Goal: Task Accomplishment & Management: Use online tool/utility

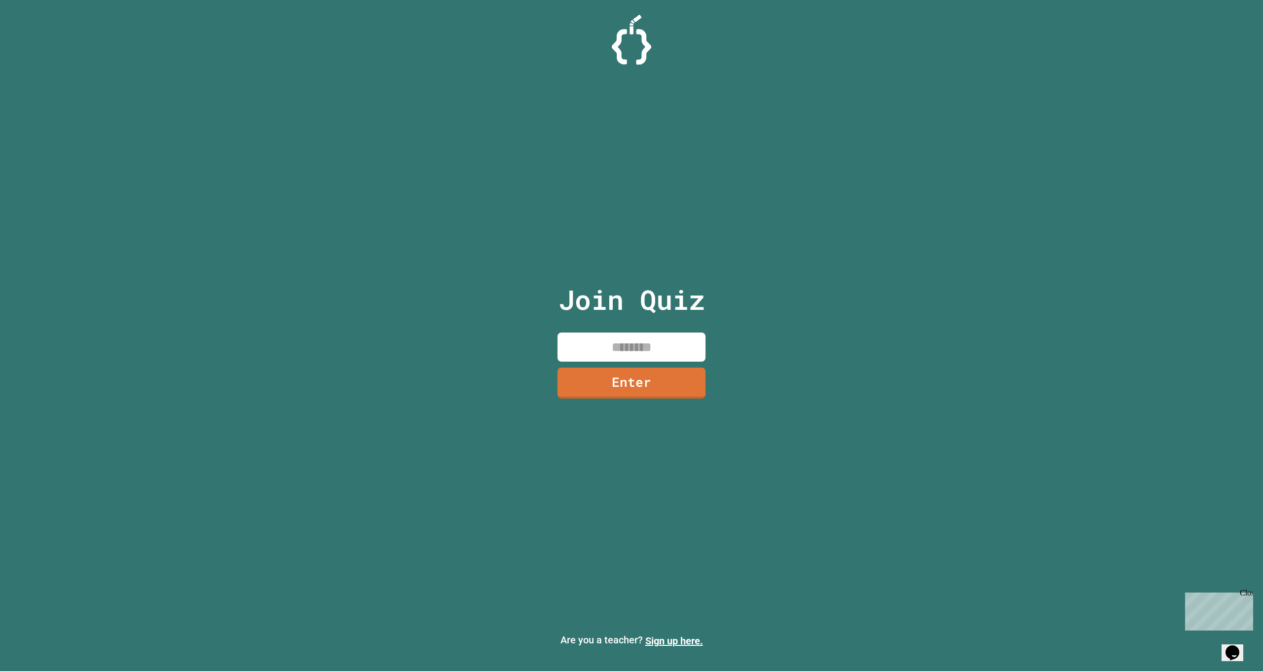
click at [615, 344] on input at bounding box center [632, 347] width 148 height 29
type input "********"
click at [620, 410] on div "Join Quiz ******** Enter" at bounding box center [632, 336] width 166 height 622
click at [627, 393] on link "Enter" at bounding box center [632, 383] width 149 height 31
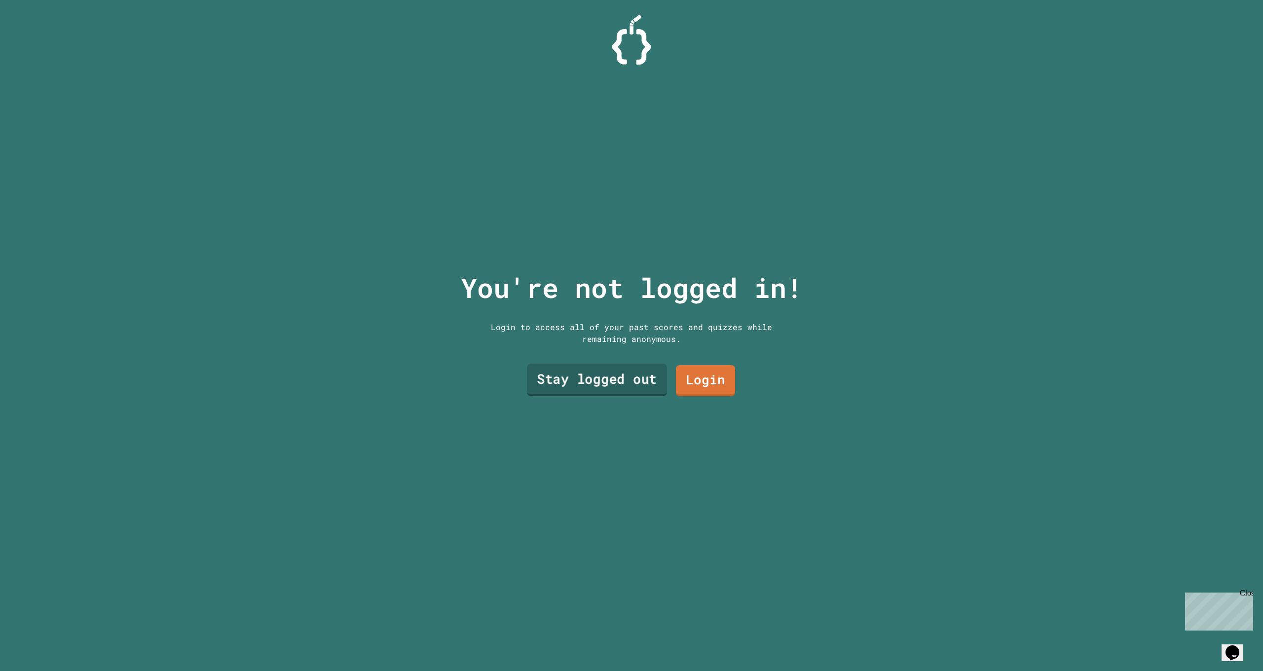
click at [636, 384] on link "Stay logged out" at bounding box center [597, 380] width 140 height 33
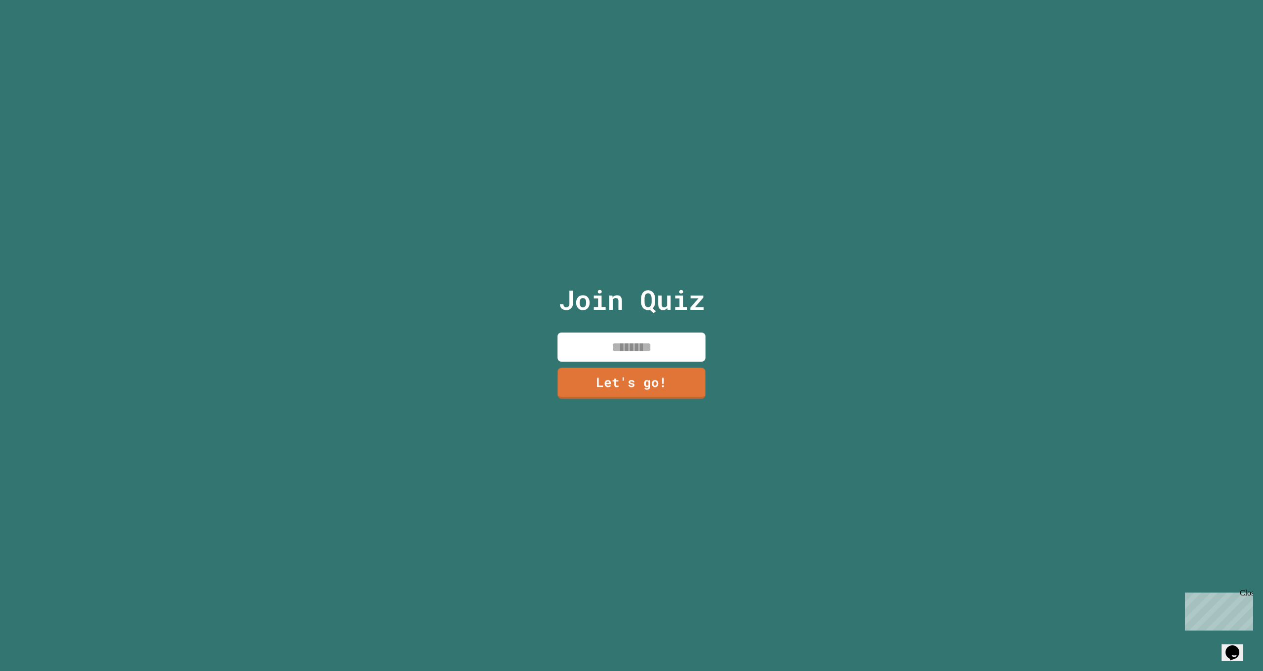
click at [615, 350] on input at bounding box center [632, 347] width 148 height 29
type input "*****"
click at [611, 386] on link "Let's go!" at bounding box center [631, 384] width 143 height 31
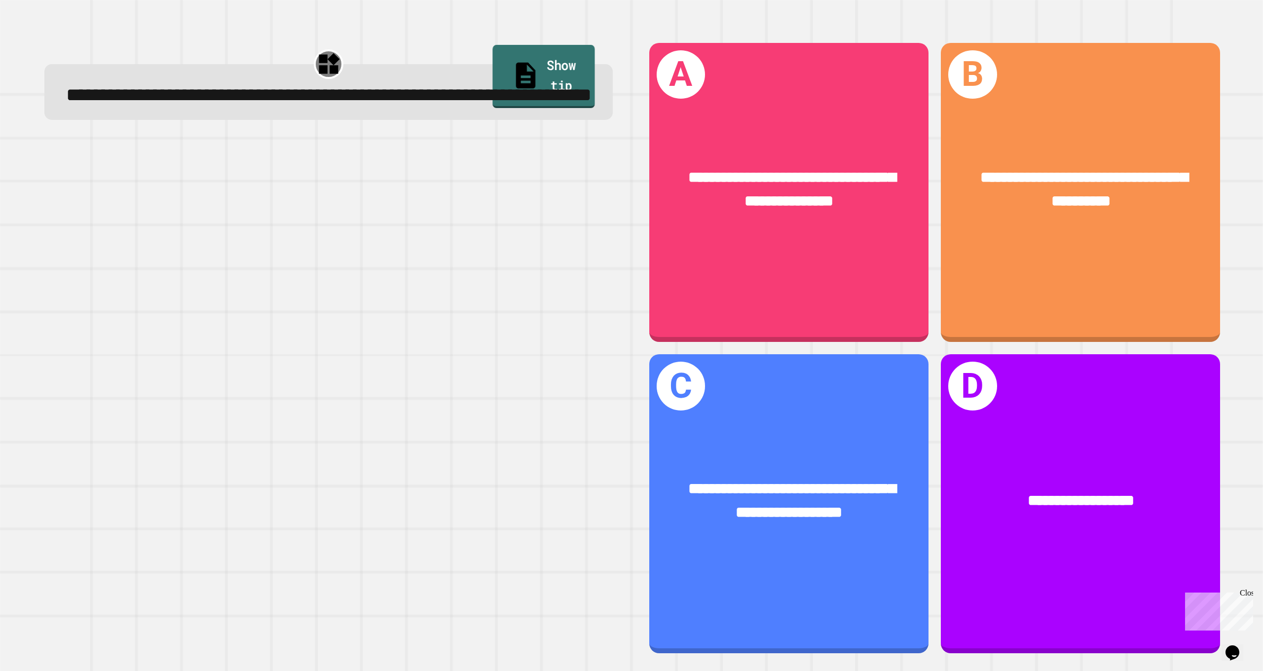
click at [533, 64] on link "Show tip" at bounding box center [544, 76] width 102 height 63
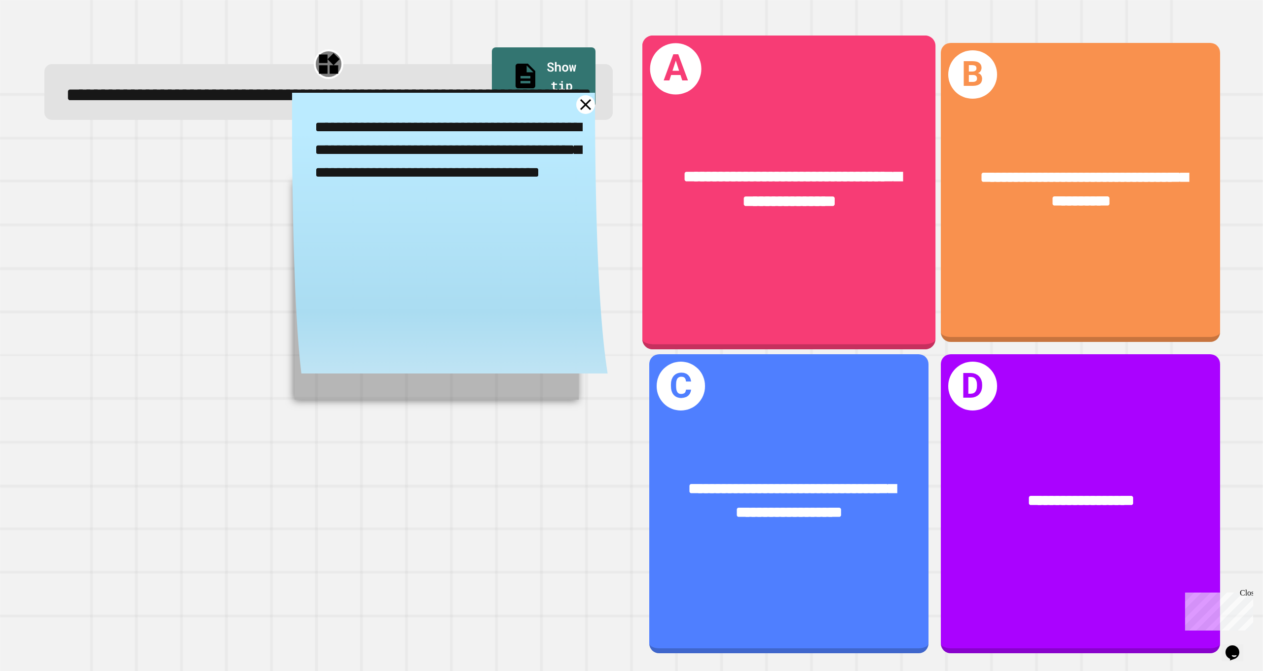
click at [758, 298] on div "**********" at bounding box center [788, 193] width 293 height 314
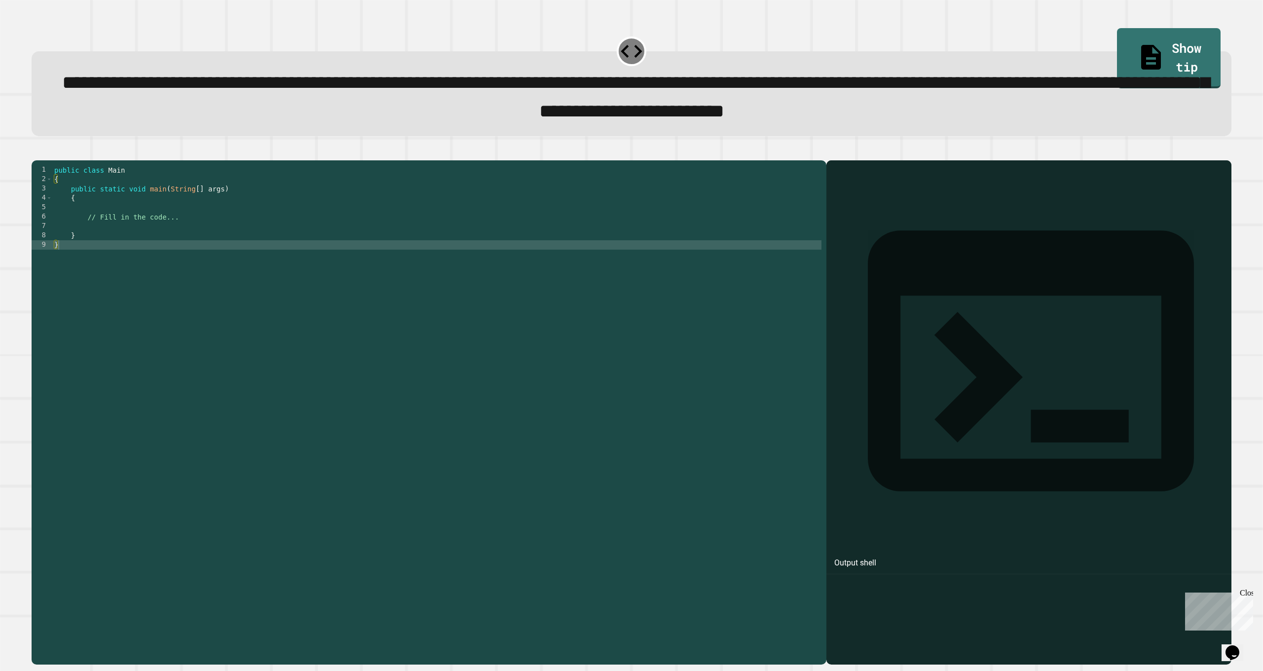
click at [1172, 58] on link "Show tip" at bounding box center [1169, 58] width 104 height 60
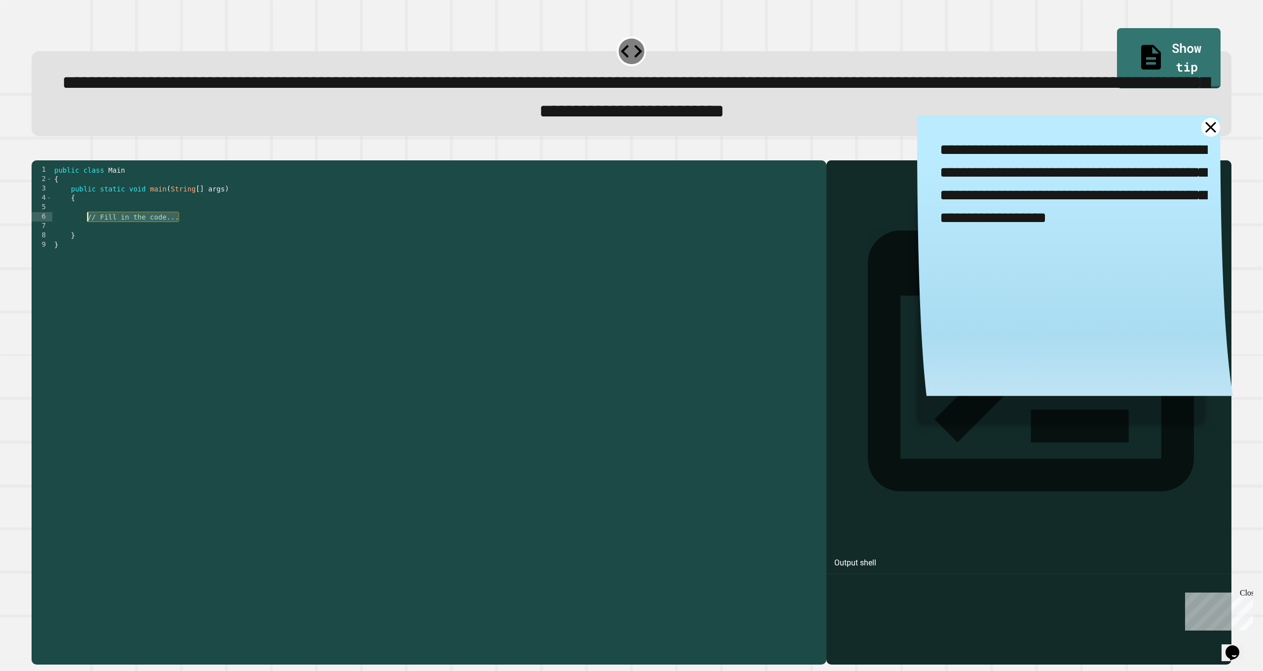
drag, startPoint x: 183, startPoint y: 234, endPoint x: 88, endPoint y: 234, distance: 95.3
click at [88, 234] on div "public class Main { public static void main ( String [ ] args ) { // Fill in th…" at bounding box center [436, 399] width 769 height 469
type textarea "**********"
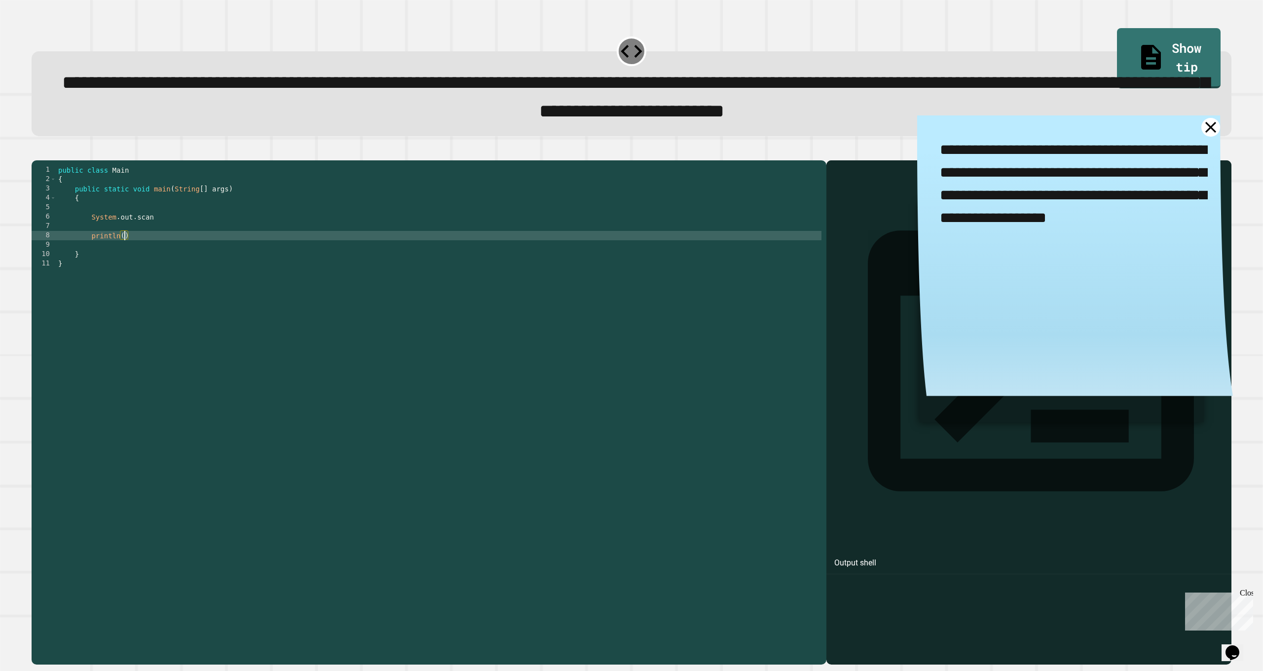
scroll to position [0, 4]
type textarea "**********"
type textarea "*"
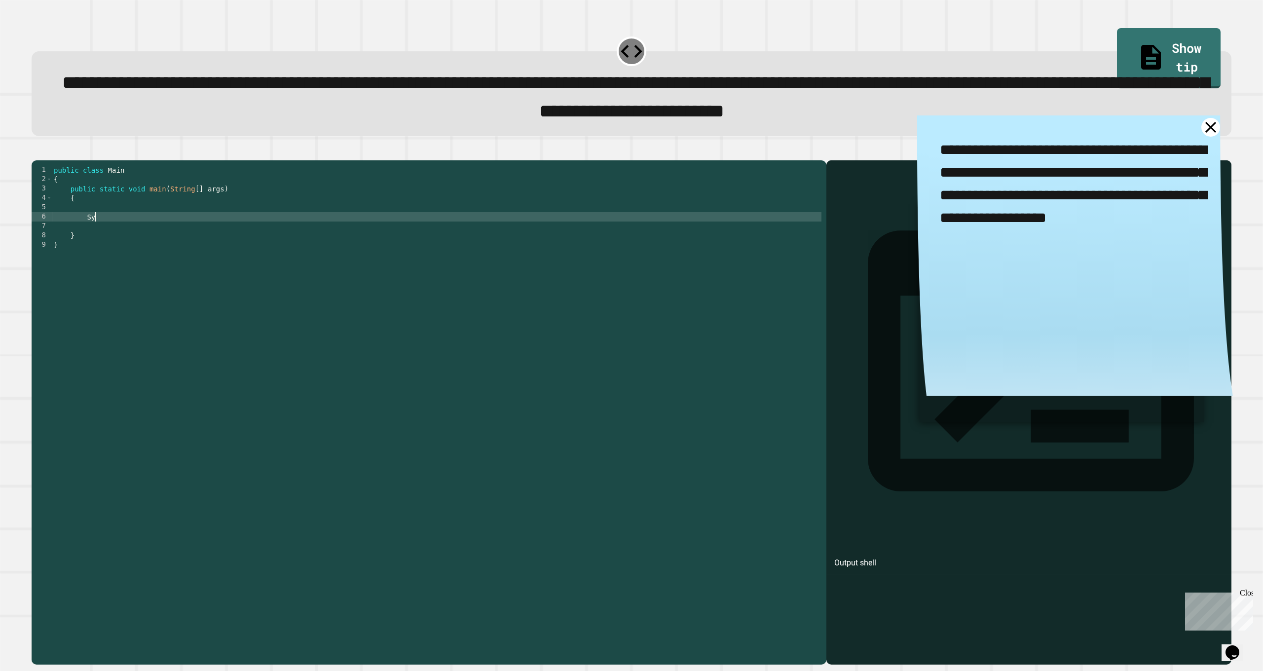
type textarea "*"
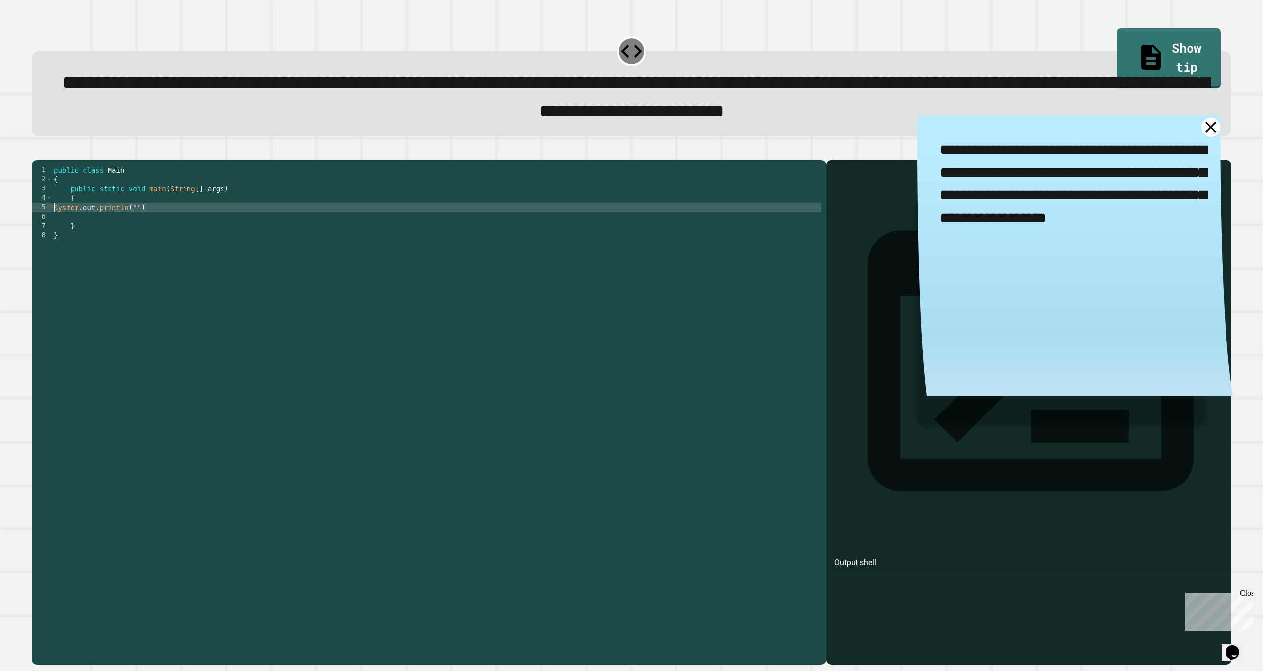
scroll to position [0, 0]
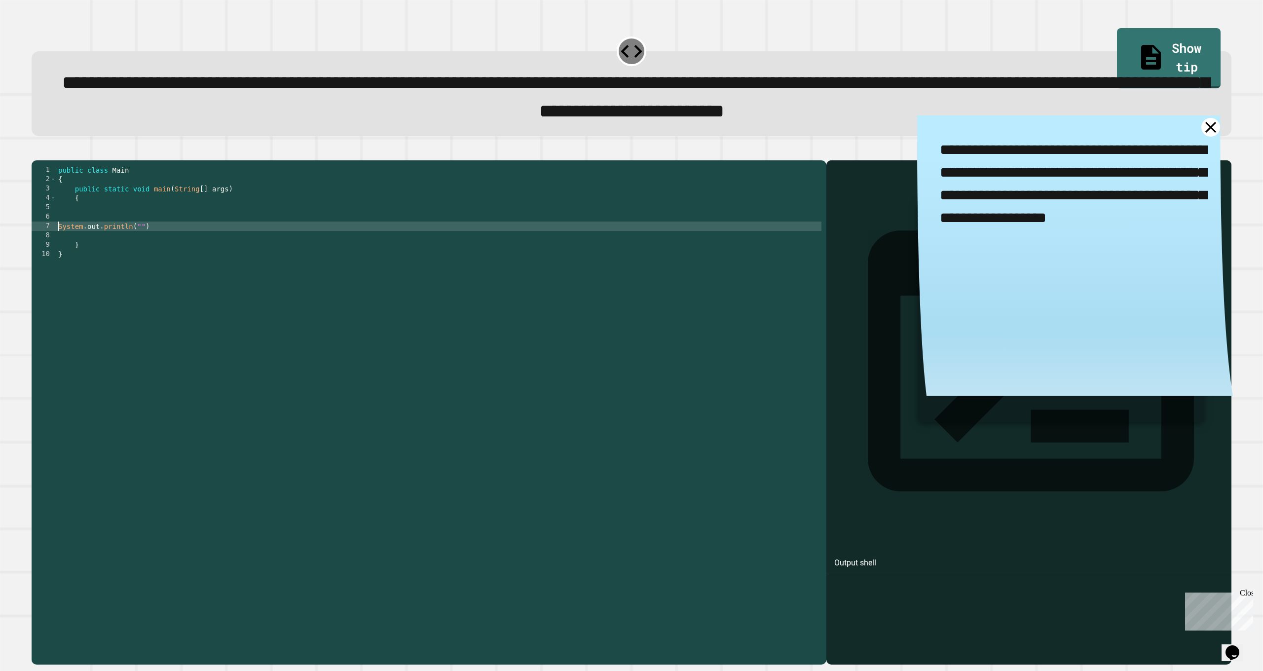
type textarea "**********"
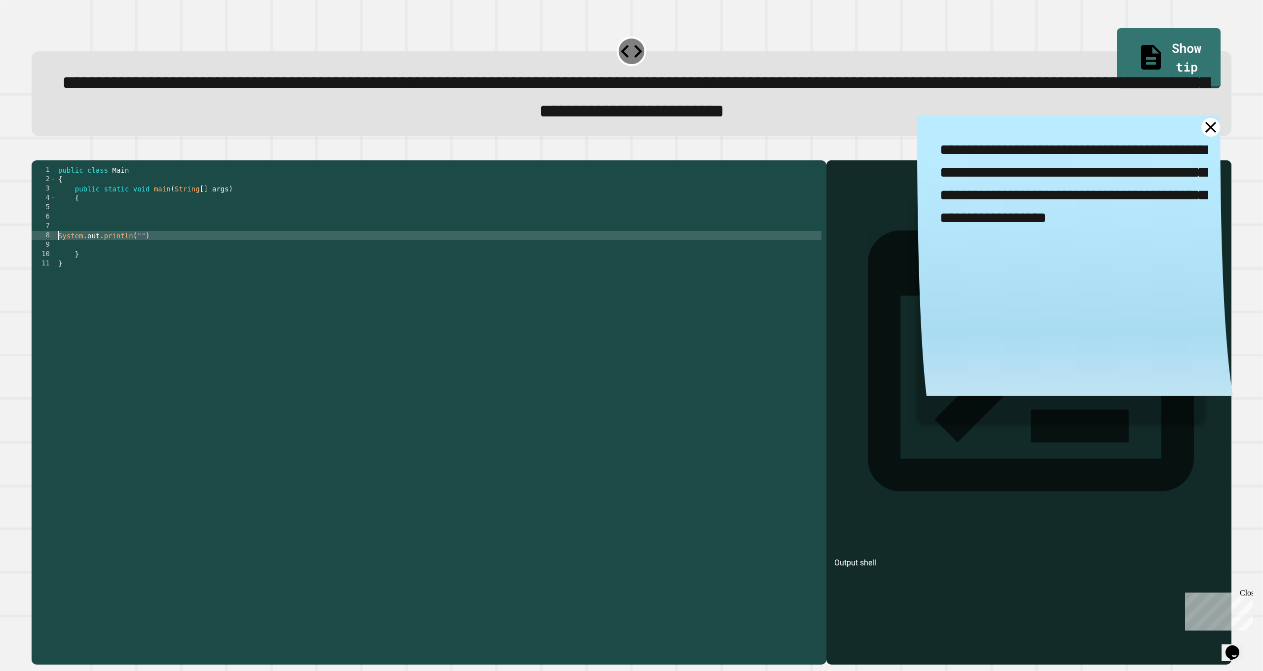
scroll to position [0, 0]
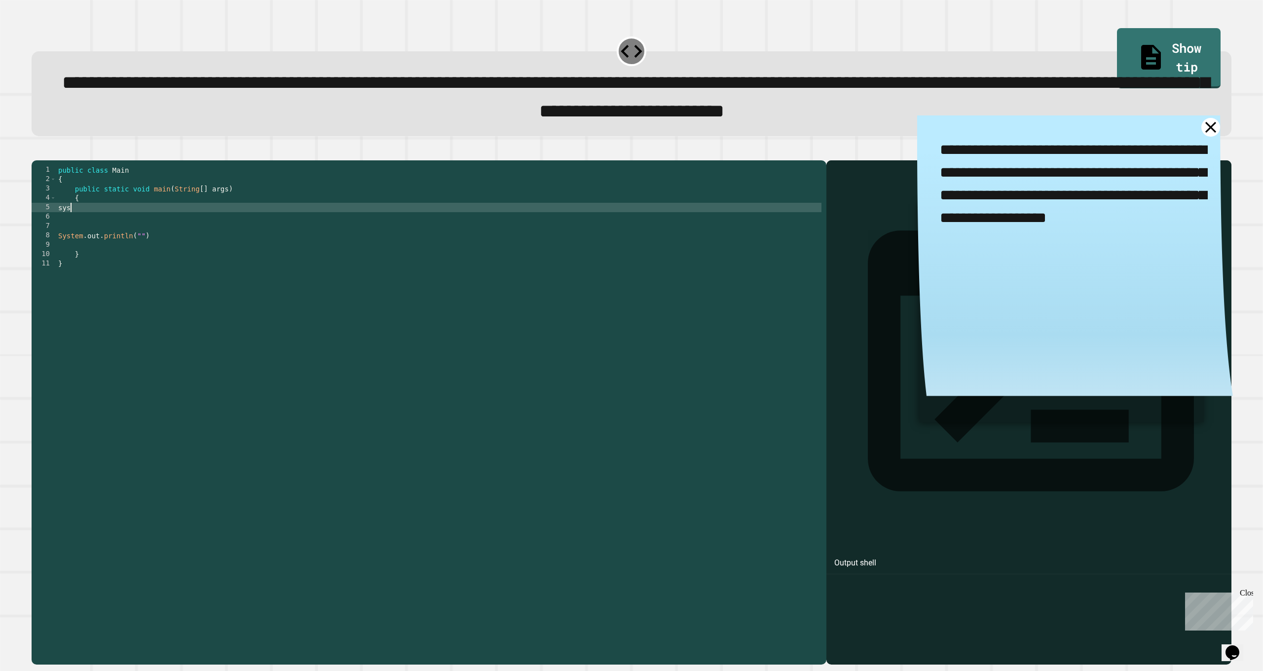
type textarea "*"
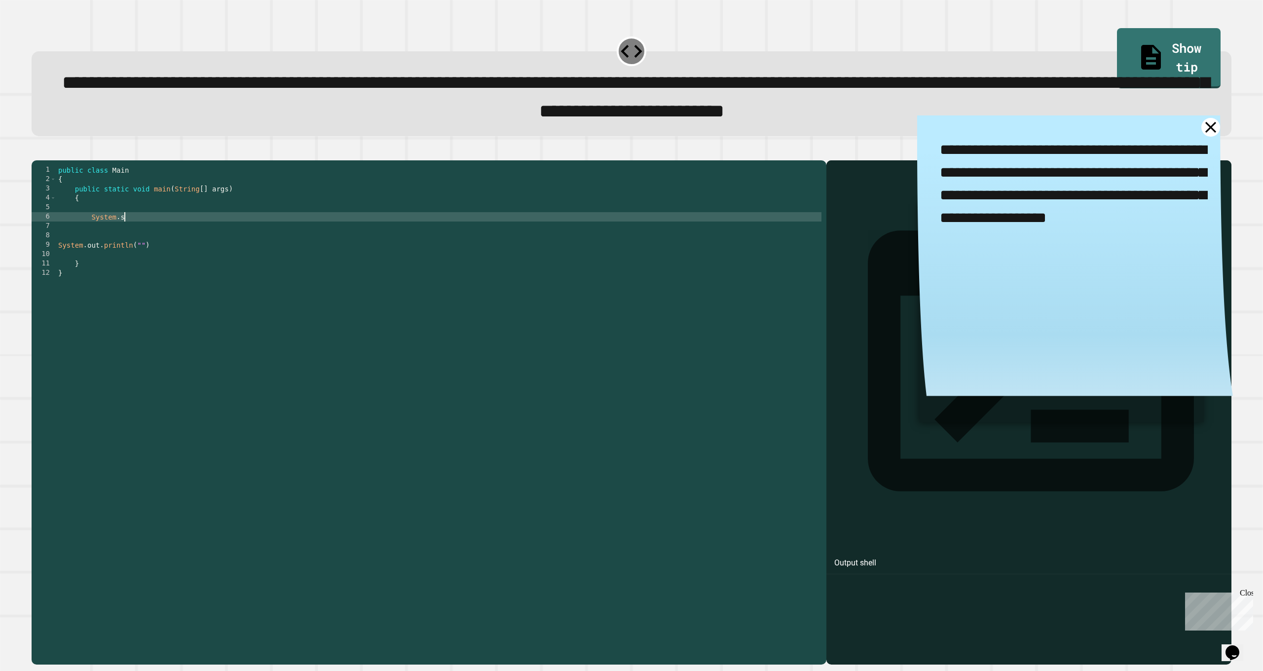
scroll to position [0, 4]
type textarea "*"
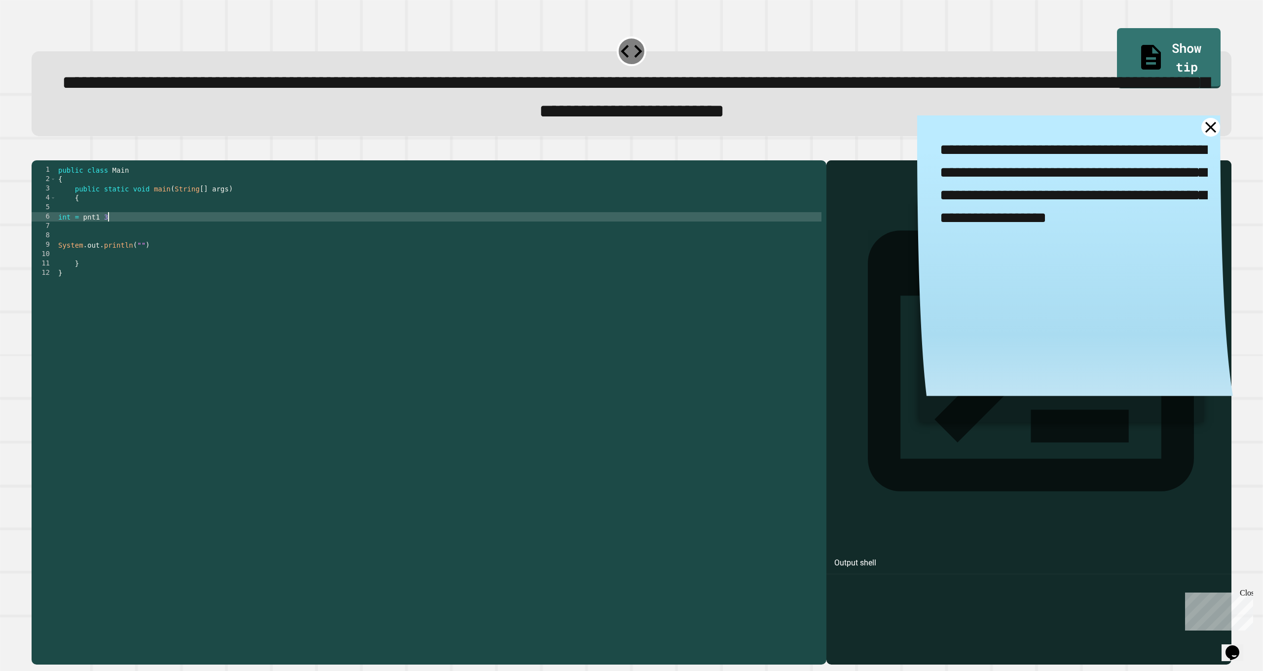
type textarea "**********"
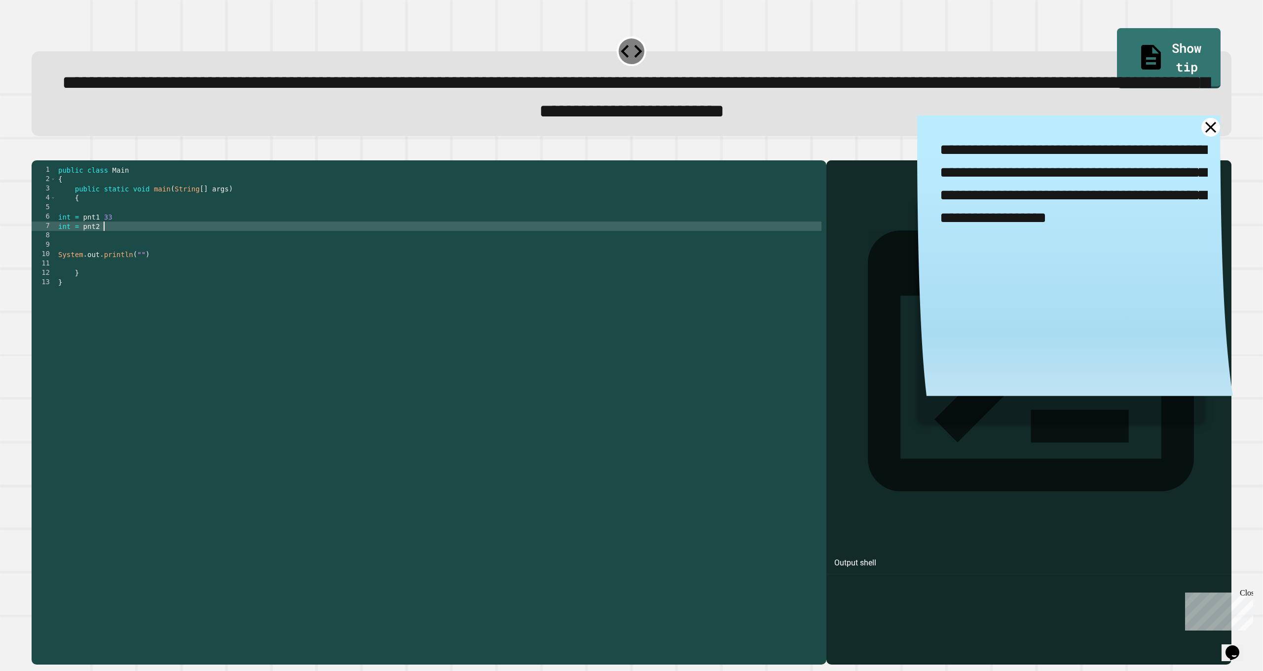
type textarea "**********"
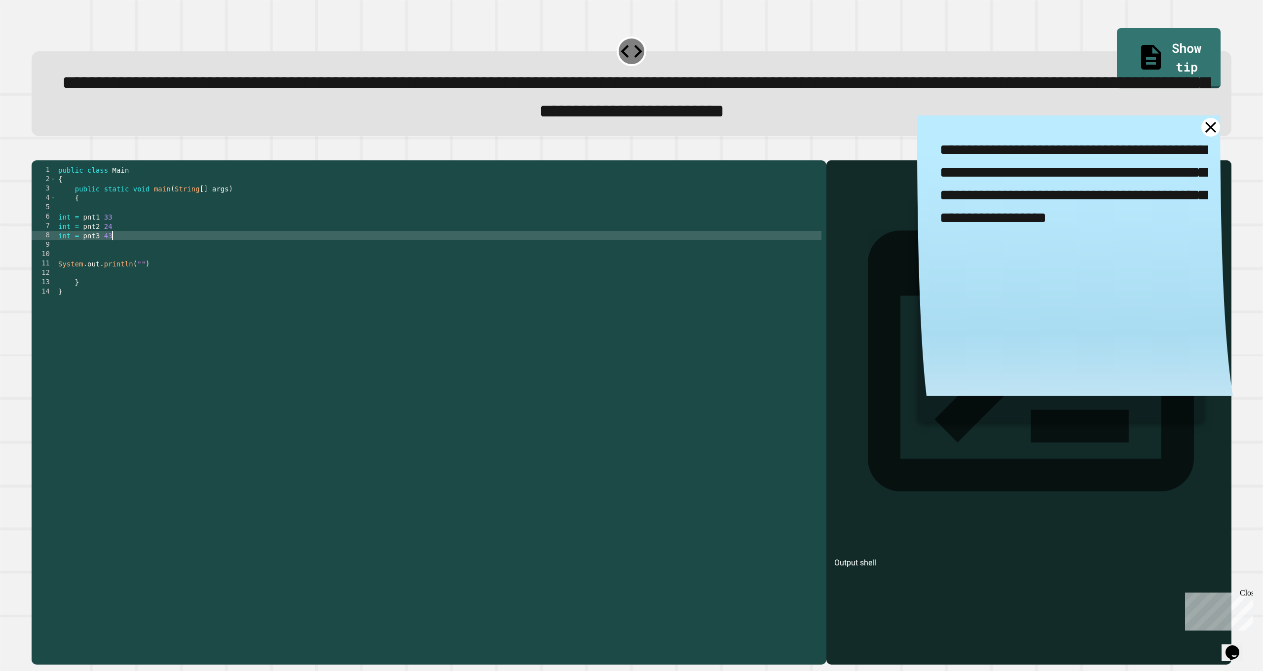
scroll to position [0, 3]
type textarea "**********"
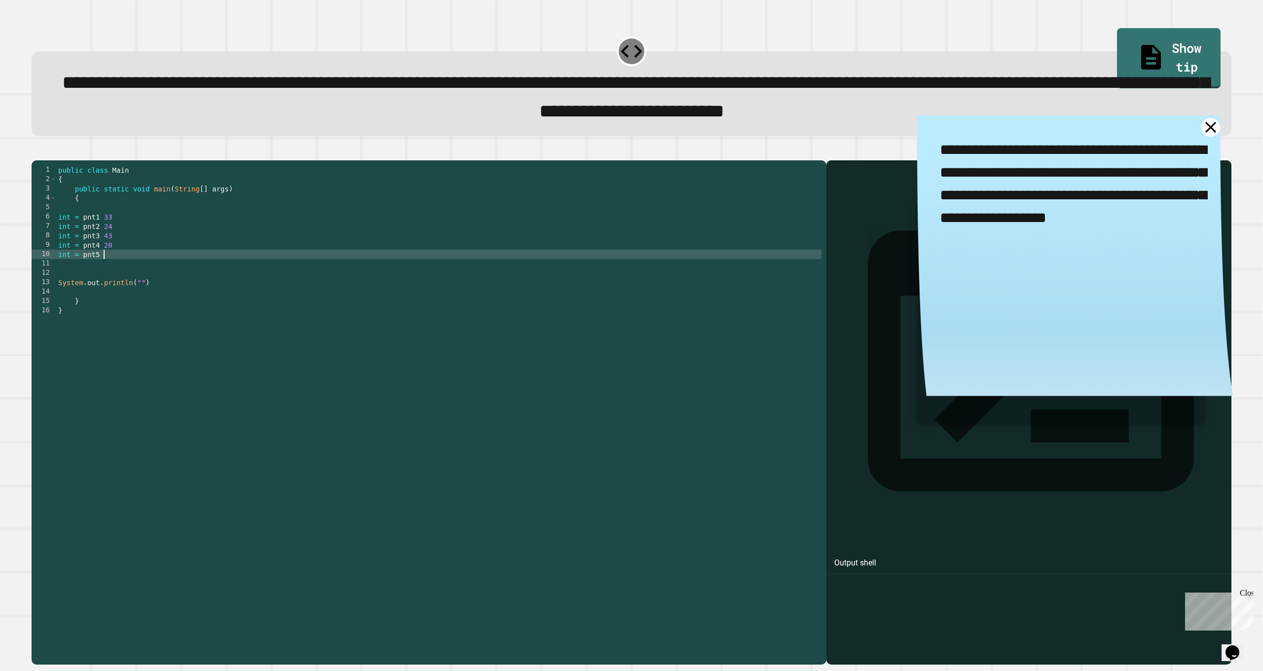
scroll to position [0, 3]
type textarea "**********"
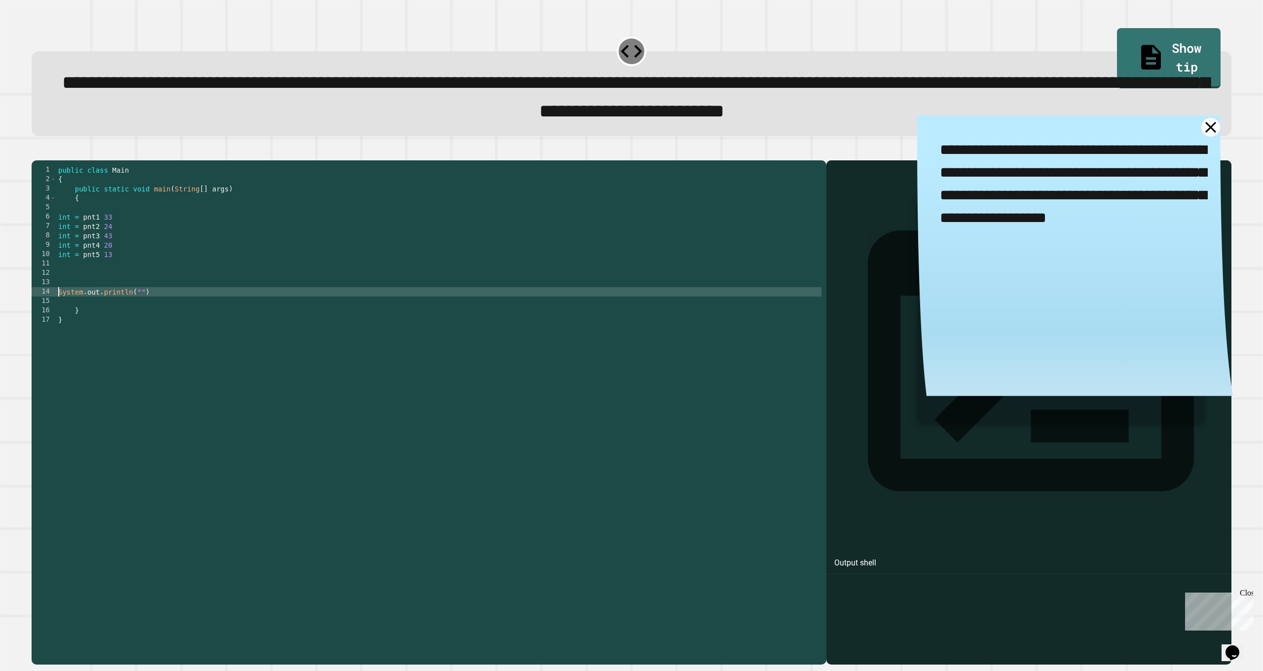
type textarea "**********"
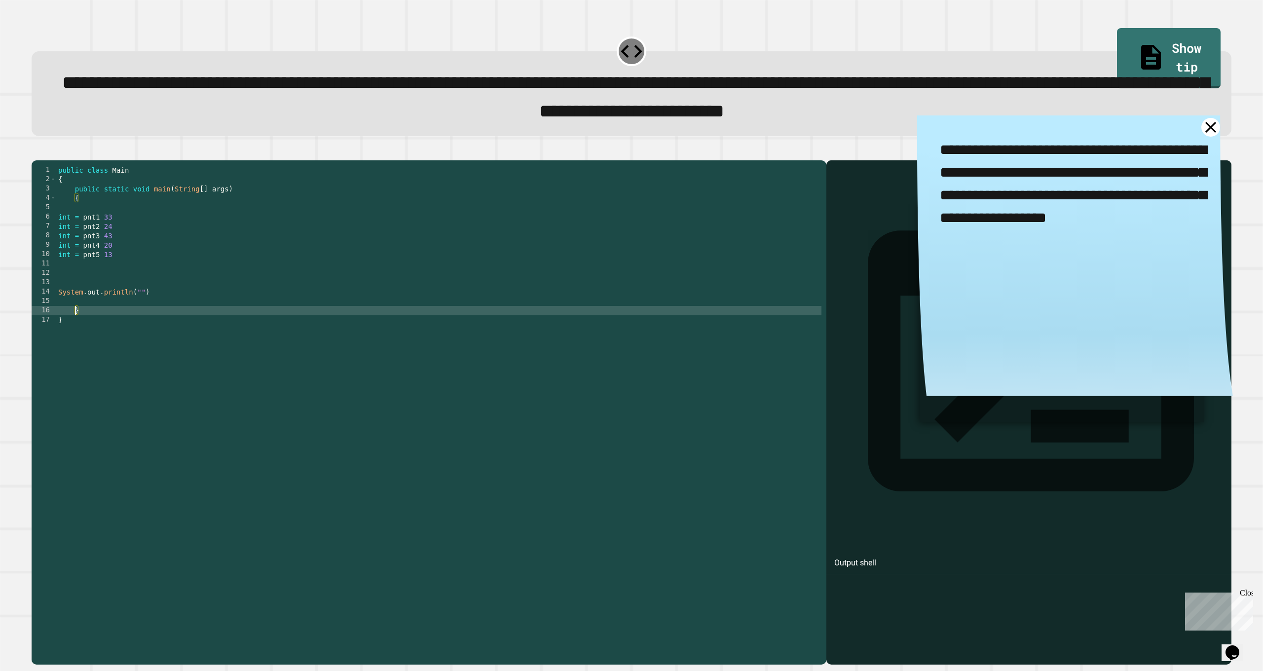
click at [145, 312] on div "public class Main { public static void main ( String [ ] args ) { int = pnt1 33…" at bounding box center [439, 399] width 766 height 469
click at [144, 319] on div "public class Main { public static void main ( String [ ] args ) { int = pnt1 33…" at bounding box center [439, 399] width 766 height 469
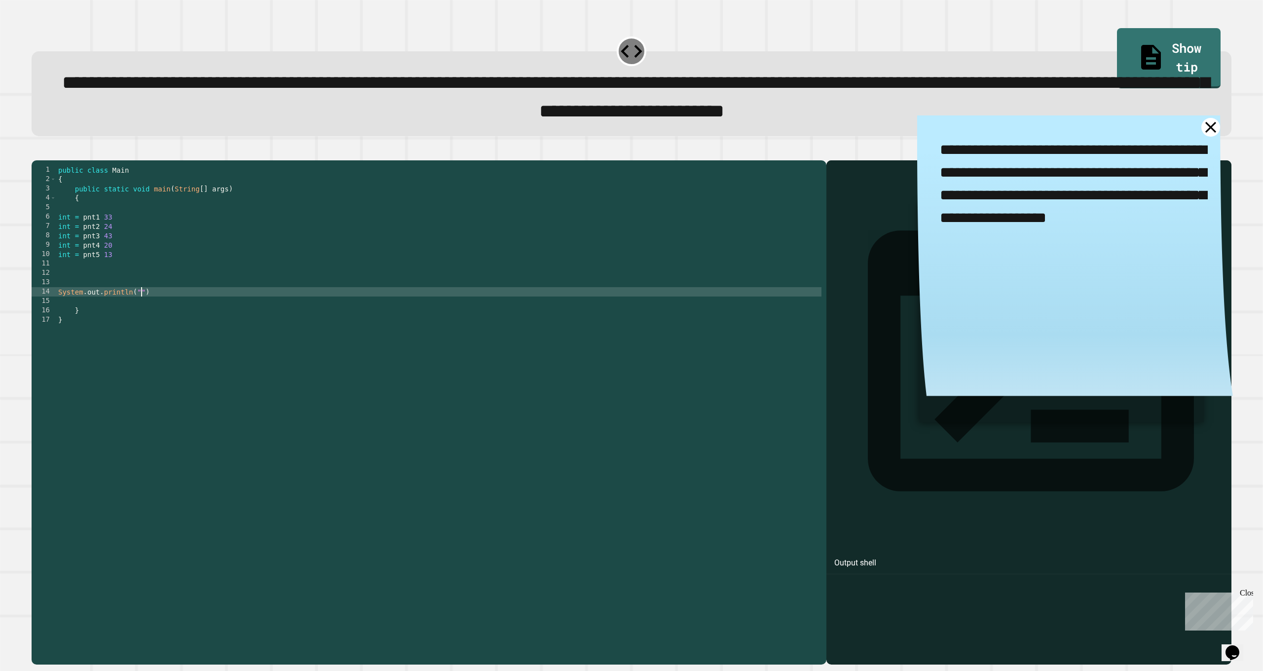
click at [143, 310] on div "public class Main { public static void main ( String [ ] args ) { int = pnt1 33…" at bounding box center [439, 399] width 766 height 469
type textarea "**********"
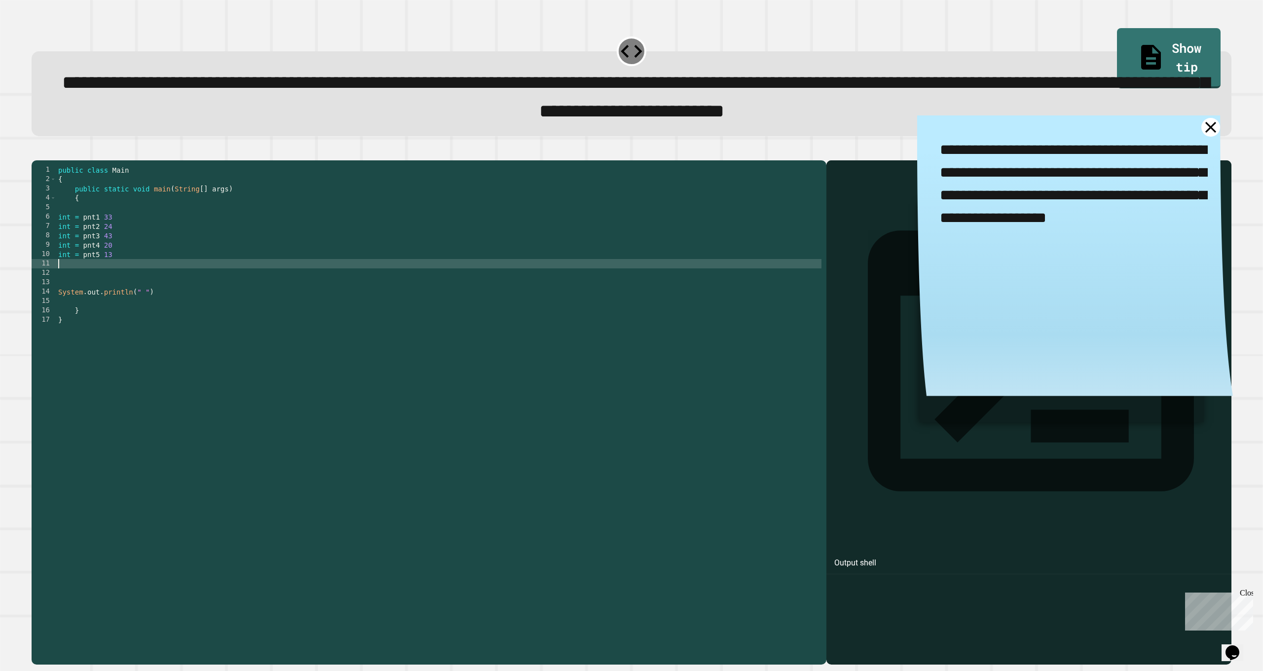
click at [117, 286] on div "public class Main { public static void main ( String [ ] args ) { int = pnt1 33…" at bounding box center [439, 399] width 766 height 469
click at [107, 294] on div "public class Main { public static void main ( String [ ] args ) { int = pnt1 33…" at bounding box center [439, 399] width 766 height 469
click at [103, 303] on div "public class Main { public static void main ( String [ ] args ) { int = pnt1 33…" at bounding box center [439, 399] width 766 height 469
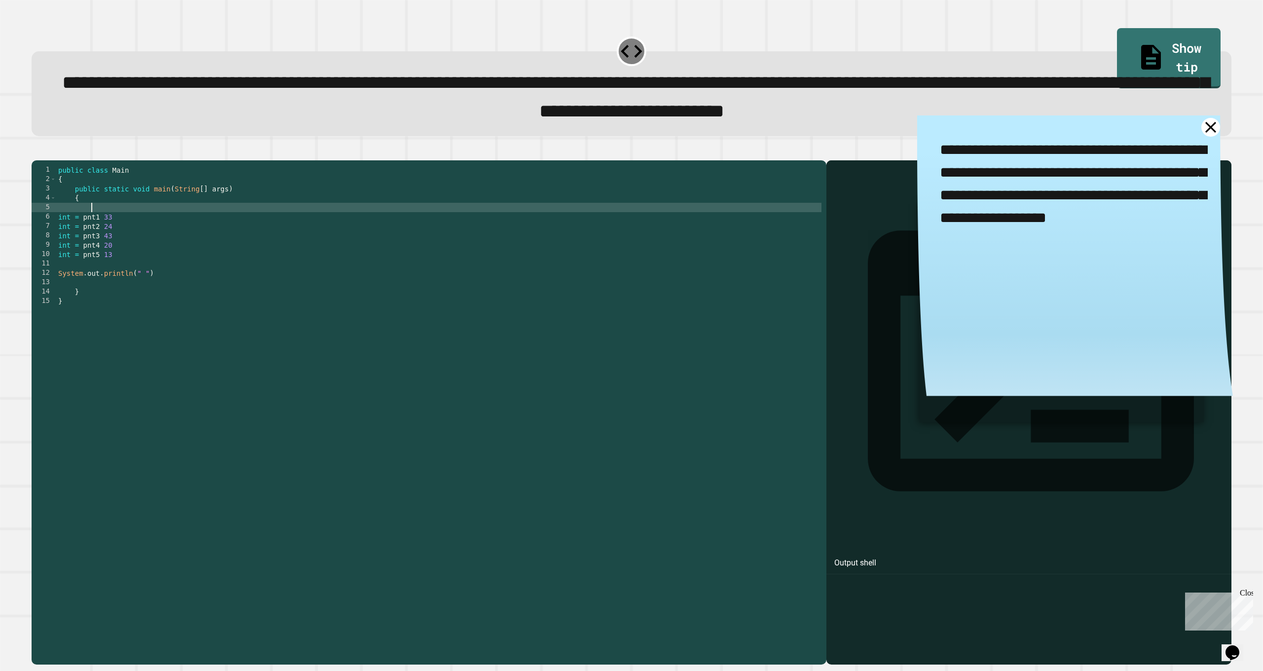
click at [104, 227] on div "public class Main { public static void main ( String [ ] args ) { int = pnt1 33…" at bounding box center [439, 399] width 766 height 469
type textarea "*"
click at [129, 243] on div "public class Main { public static void main ( String [ ] args ) { System . scan…" at bounding box center [439, 399] width 766 height 469
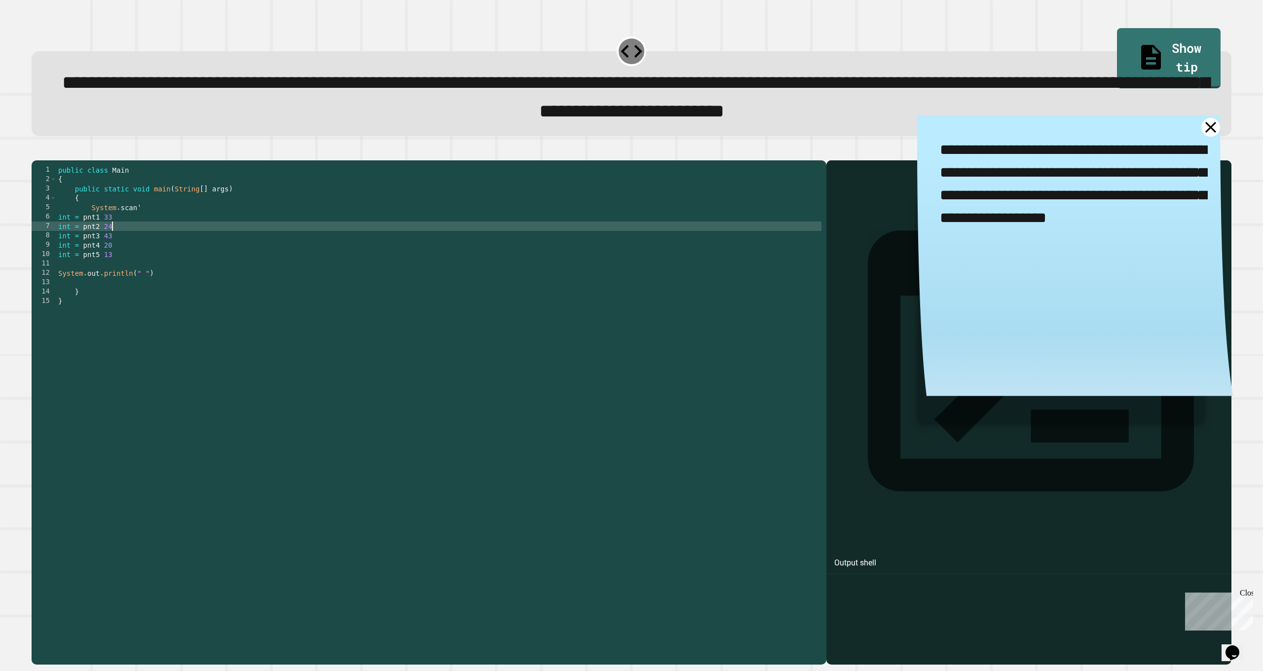
scroll to position [0, 3]
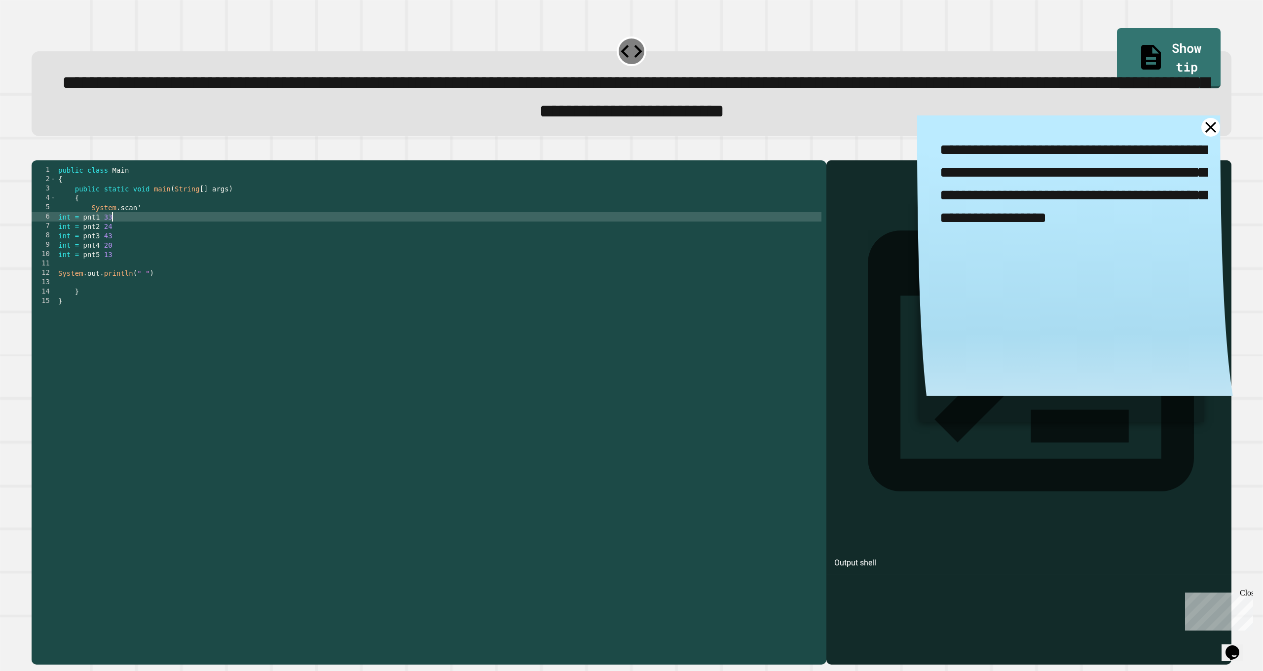
click at [130, 237] on div "public class Main { public static void main ( String [ ] args ) { System . scan…" at bounding box center [439, 399] width 766 height 469
click at [169, 230] on div "public class Main { public static void main ( String [ ] args ) { System . scan…" at bounding box center [439, 399] width 766 height 469
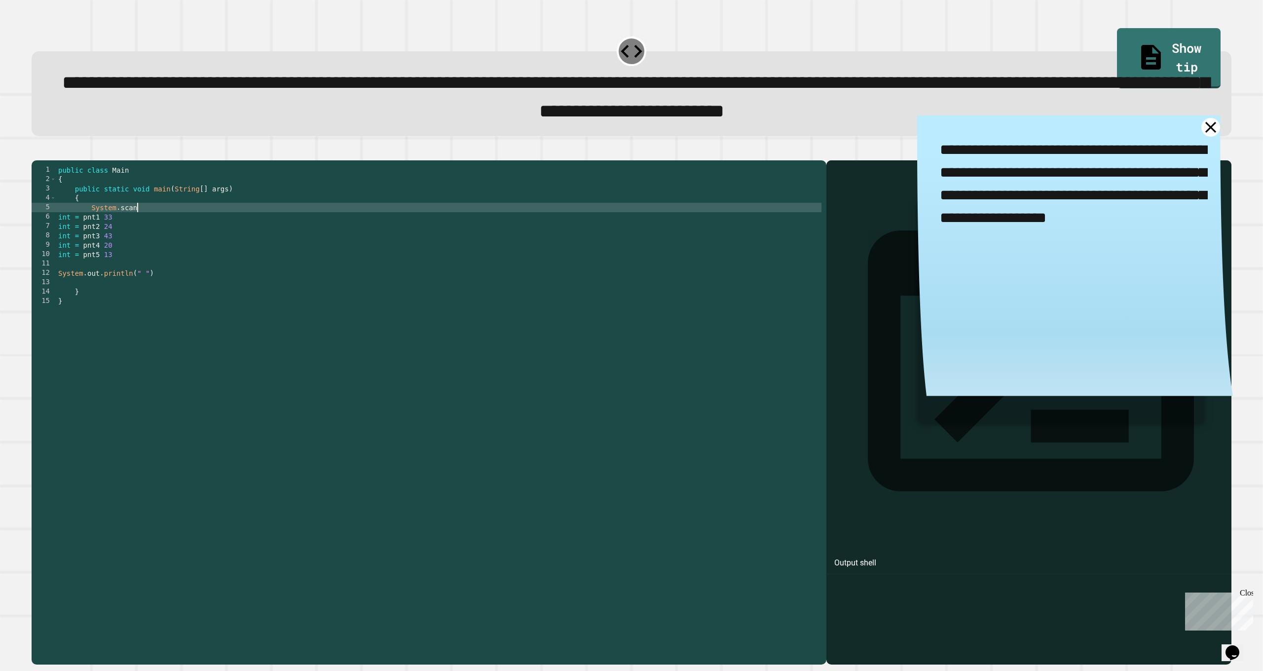
scroll to position [0, 5]
click at [172, 263] on div "public class Main { public static void main ( String [ ] args ) { System . scan…" at bounding box center [439, 399] width 766 height 469
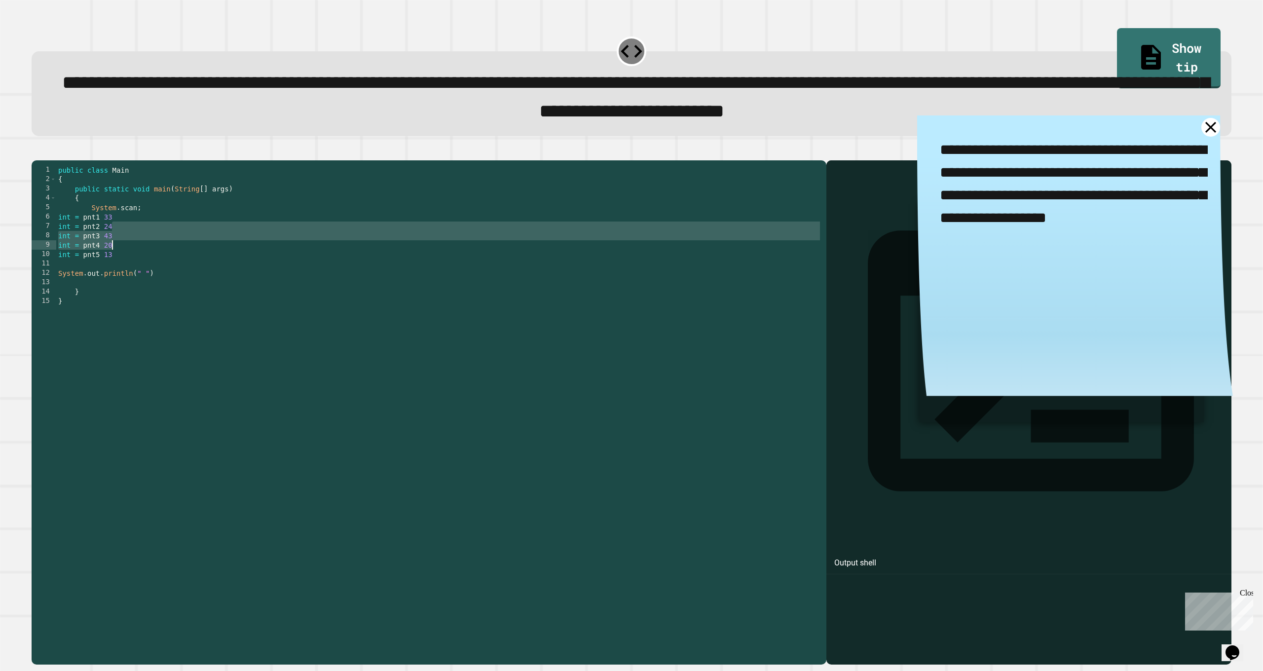
scroll to position [0, 3]
click at [180, 239] on div "public class Main { public static void main ( String [ ] args ) { System . scan…" at bounding box center [439, 399] width 766 height 469
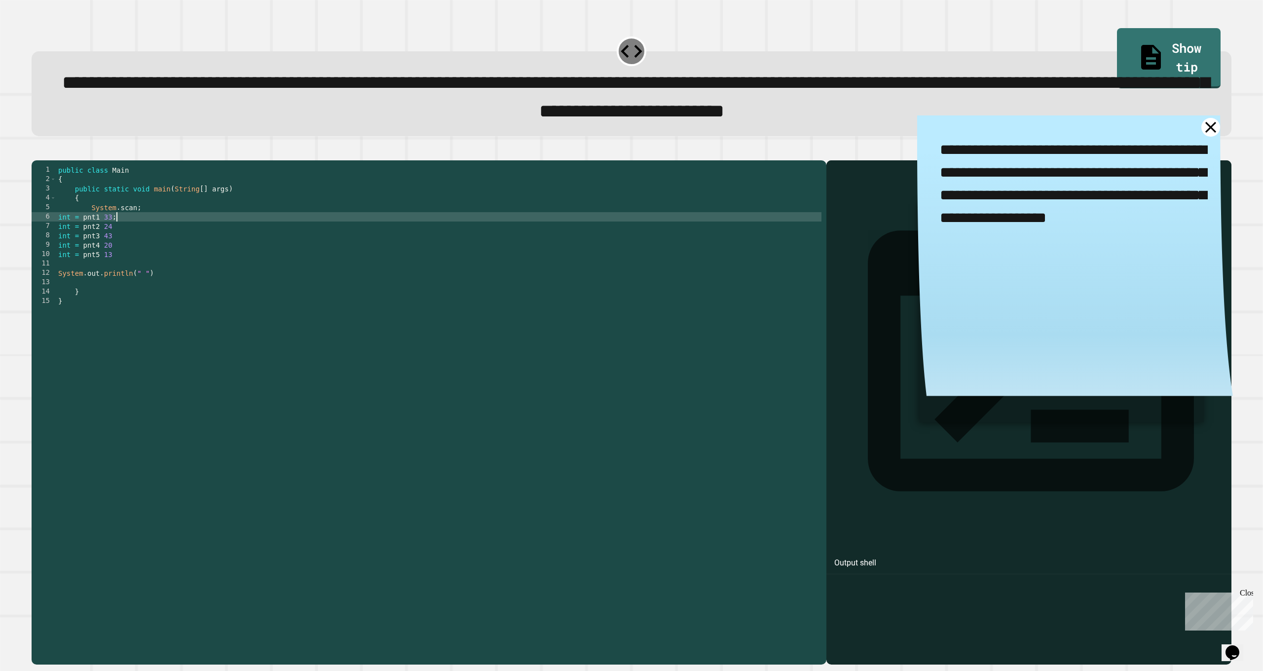
click at [168, 252] on div "public class Main { public static void main ( String [ ] args ) { System . scan…" at bounding box center [439, 399] width 766 height 469
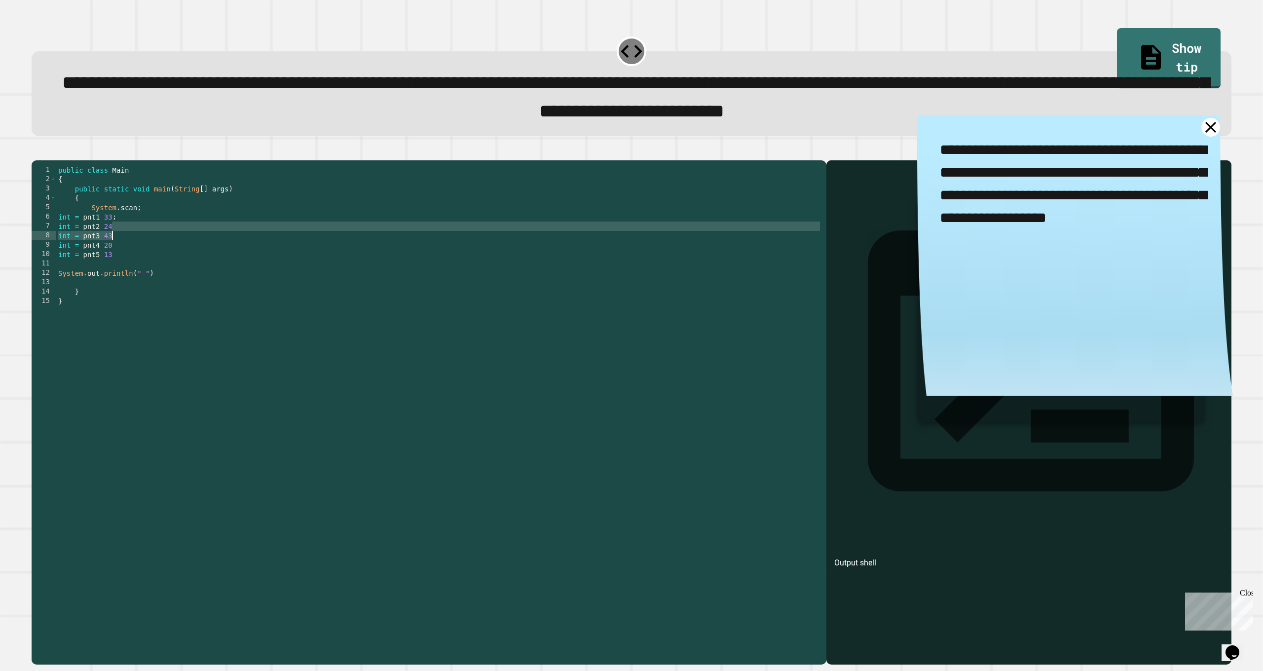
type textarea "**********"
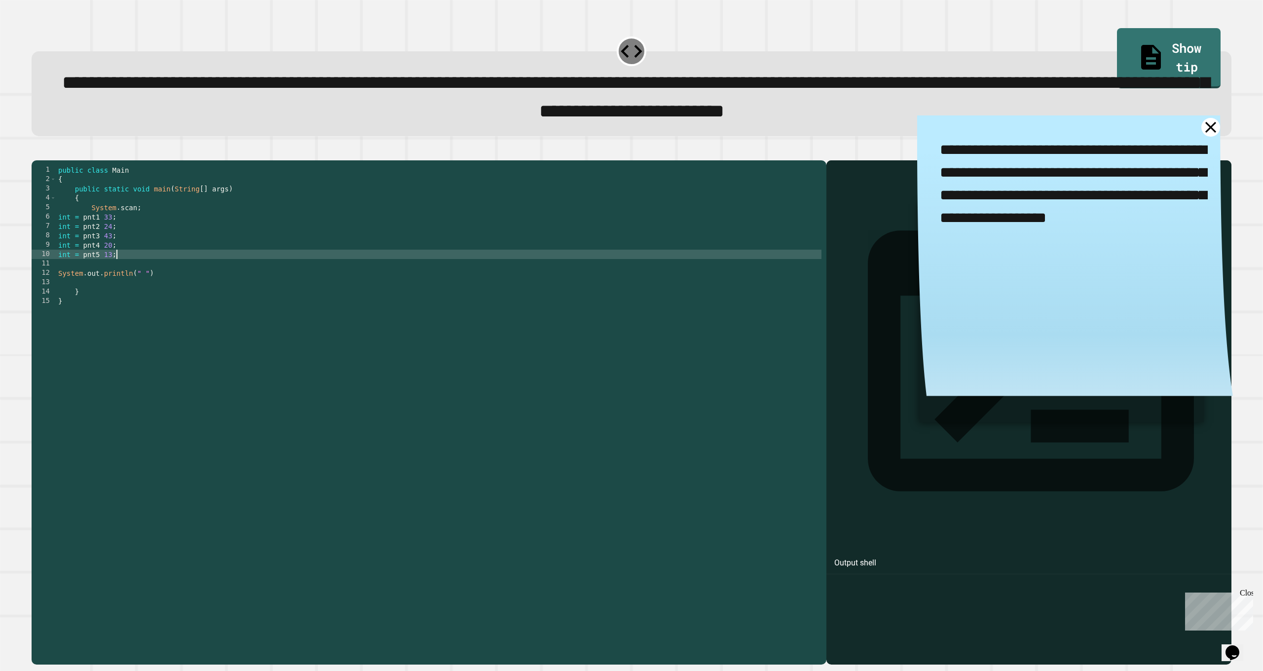
click at [181, 291] on div "public class Main { public static void main ( String [ ] args ) { System . scan…" at bounding box center [439, 399] width 766 height 469
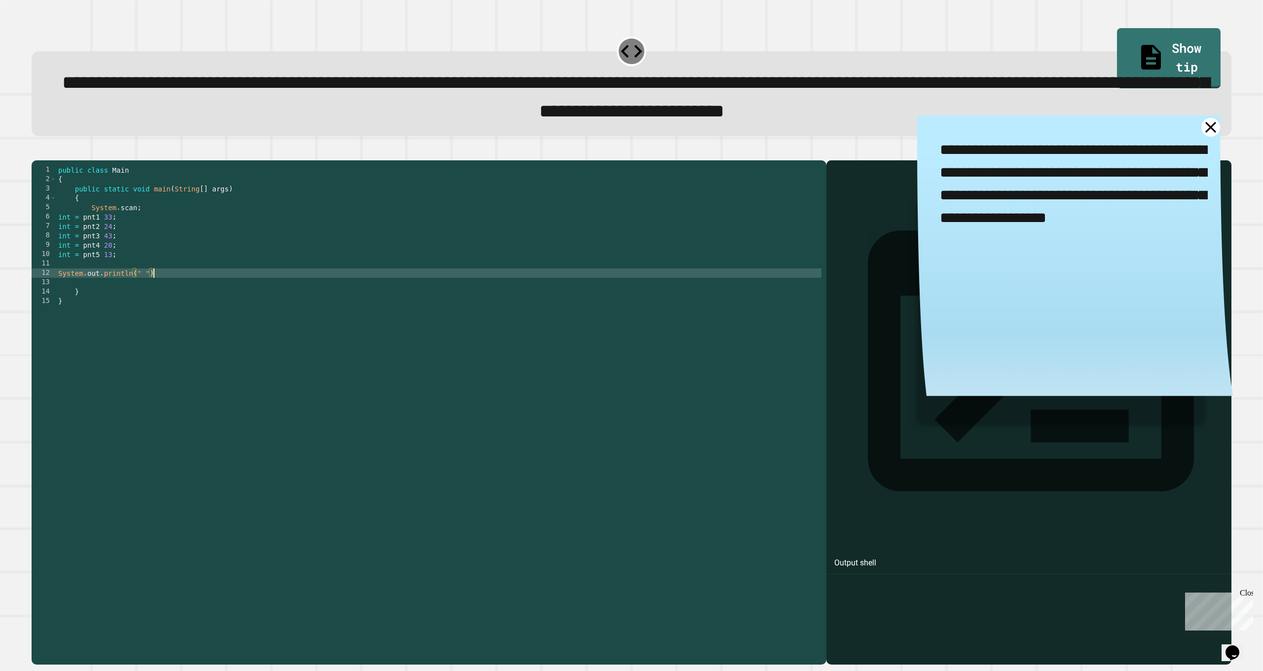
scroll to position [0, 6]
click at [118, 294] on div "public class Main { public static void main ( String [ ] args ) { System . scan…" at bounding box center [439, 399] width 766 height 469
click at [142, 291] on div "public class Main { public static void main ( String [ ] args ) { System . scan…" at bounding box center [439, 399] width 766 height 469
click at [143, 295] on div "public class Main { public static void main ( String [ ] args ) { System . scan…" at bounding box center [439, 399] width 766 height 469
click at [148, 293] on div "public class Main { public static void main ( String [ ] args ) { System . scan…" at bounding box center [439, 399] width 766 height 469
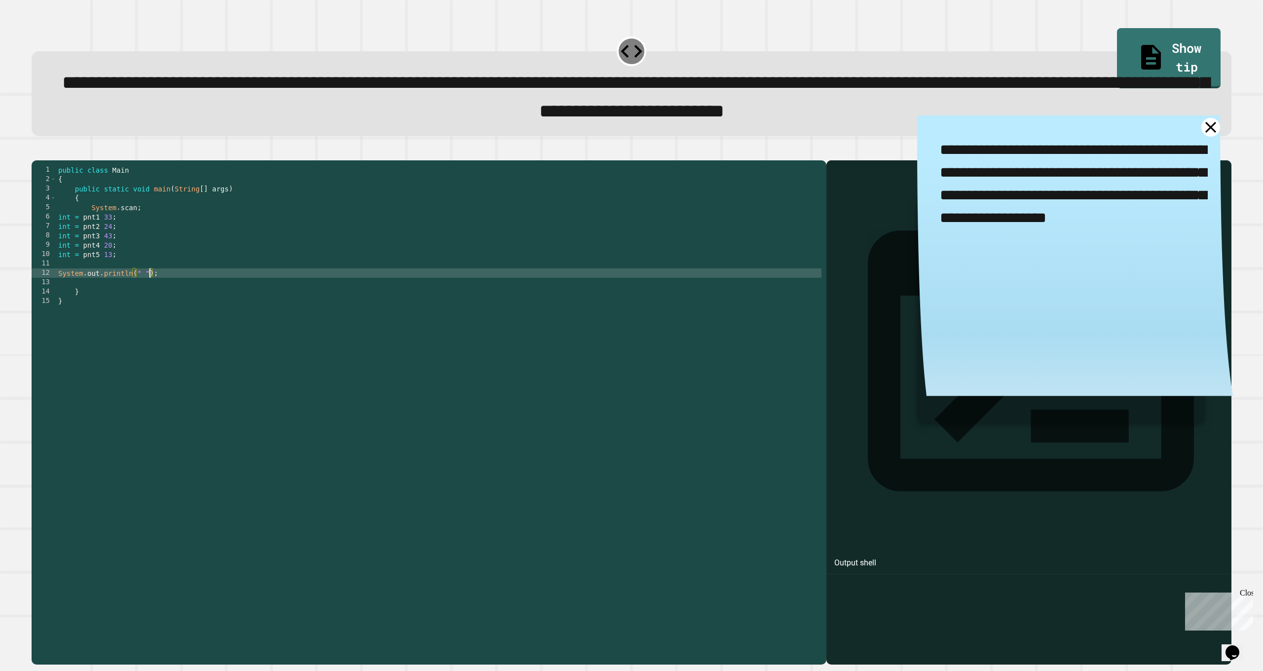
click at [145, 294] on div "public class Main { public static void main ( String [ ] args ) { System . scan…" at bounding box center [439, 399] width 766 height 469
click at [226, 284] on div "public class Main { public static void main ( String [ ] args ) { System . scan…" at bounding box center [439, 399] width 766 height 469
click at [217, 229] on div "public class Main { public static void main ( String [ ] args ) { System . scan…" at bounding box center [439, 399] width 766 height 469
drag, startPoint x: 175, startPoint y: 236, endPoint x: 91, endPoint y: 226, distance: 84.1
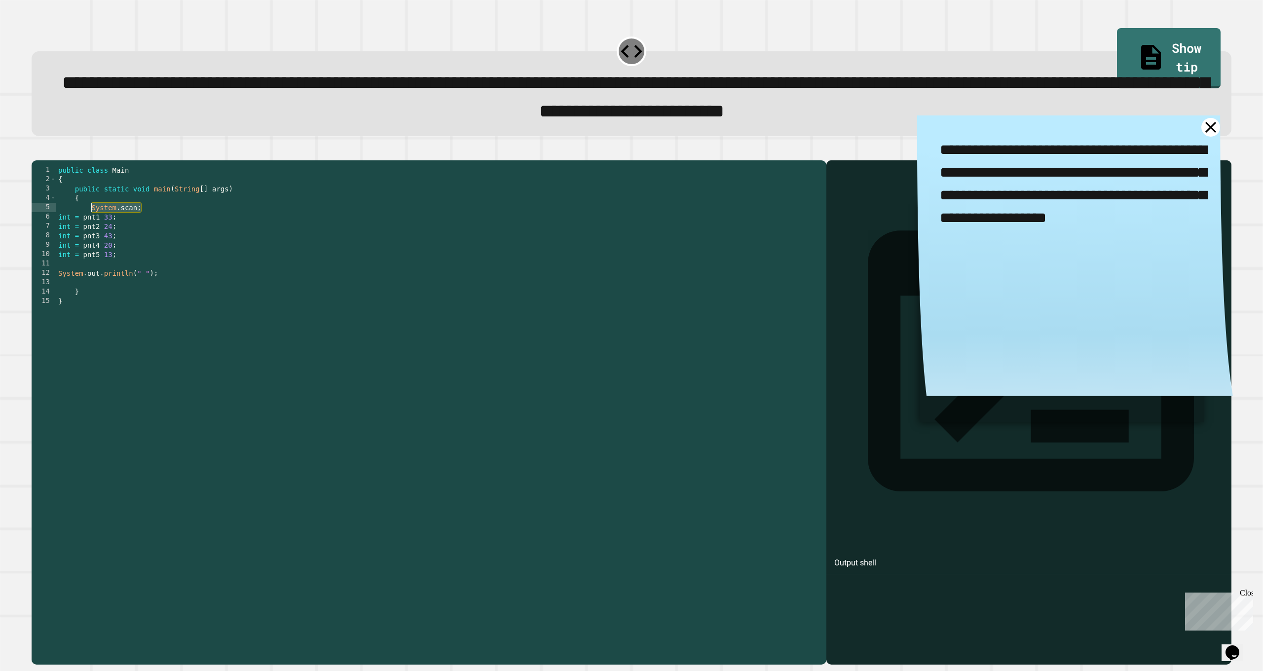
click at [91, 226] on div "public class Main { public static void main ( String [ ] args ) { System . scan…" at bounding box center [439, 399] width 766 height 469
type textarea "**********"
type textarea "*"
type textarea "**********"
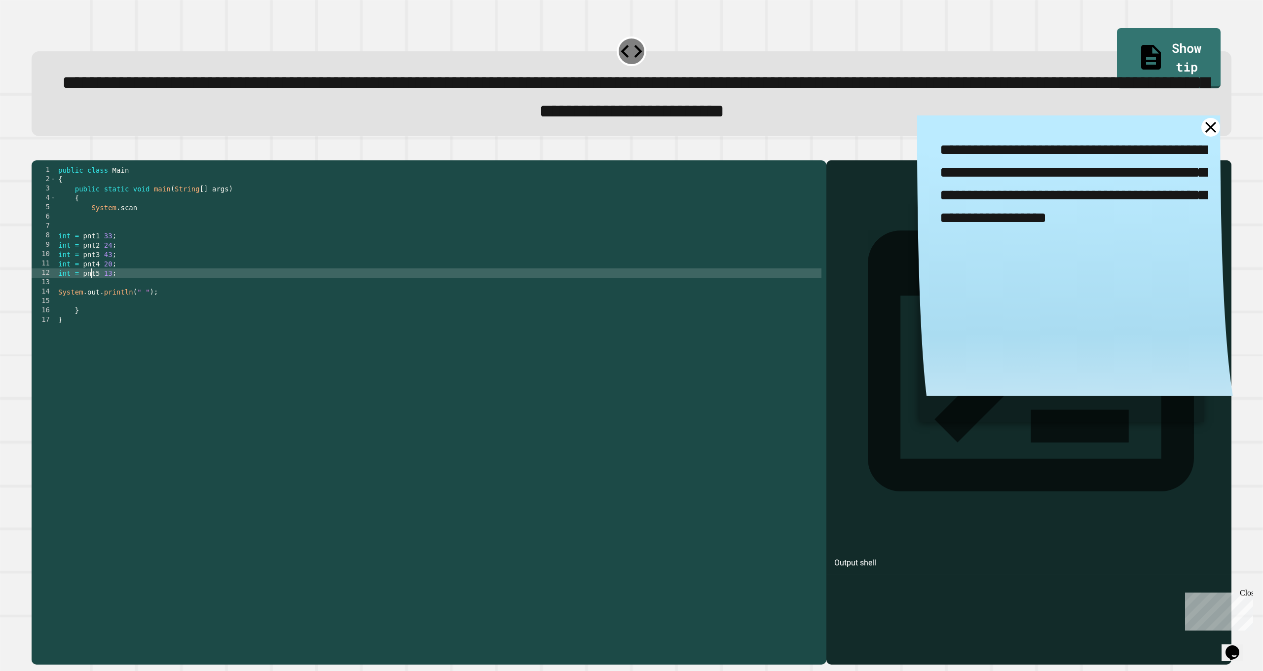
type textarea "**********"
click at [37, 153] on button "button" at bounding box center [37, 153] width 0 height 0
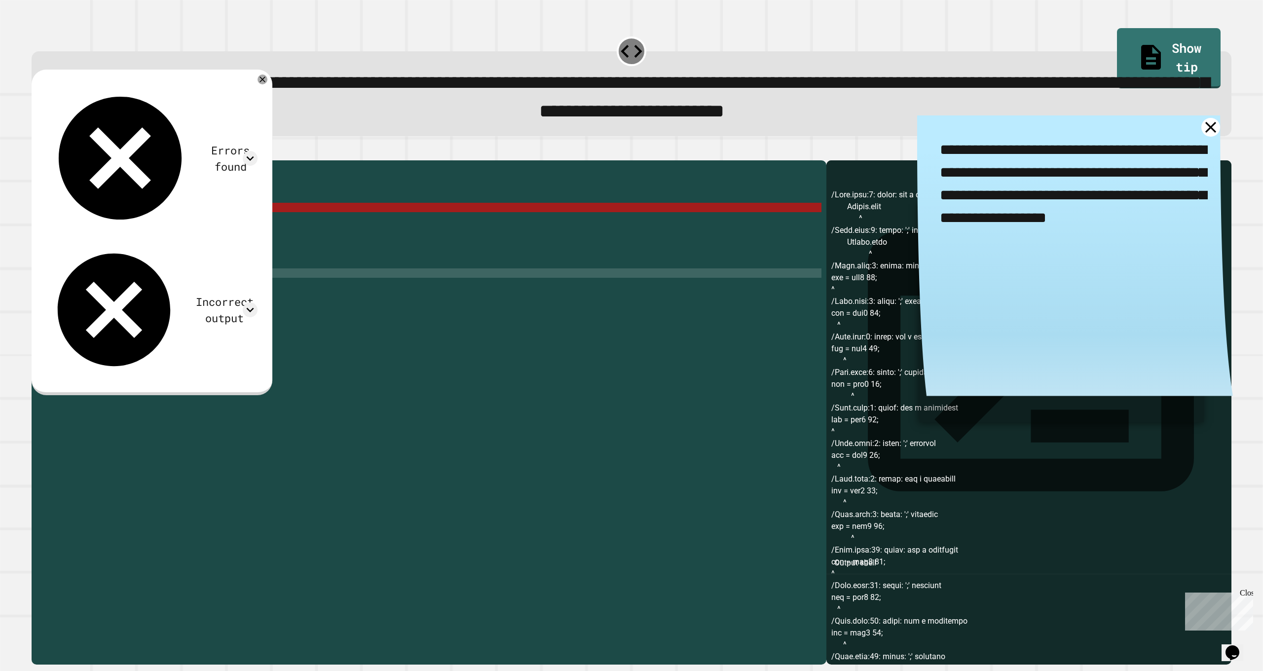
click at [121, 160] on div at bounding box center [632, 155] width 1200 height 12
click at [56, 153] on button "button" at bounding box center [56, 153] width 0 height 0
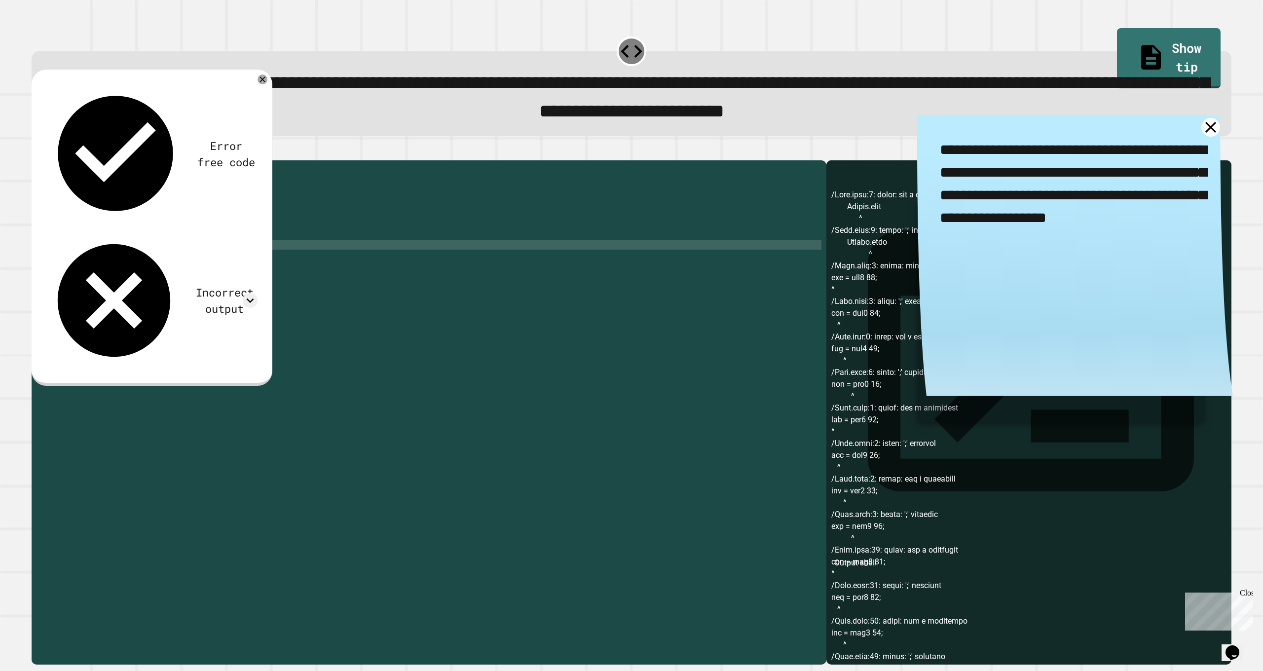
click at [56, 153] on button "button" at bounding box center [56, 153] width 0 height 0
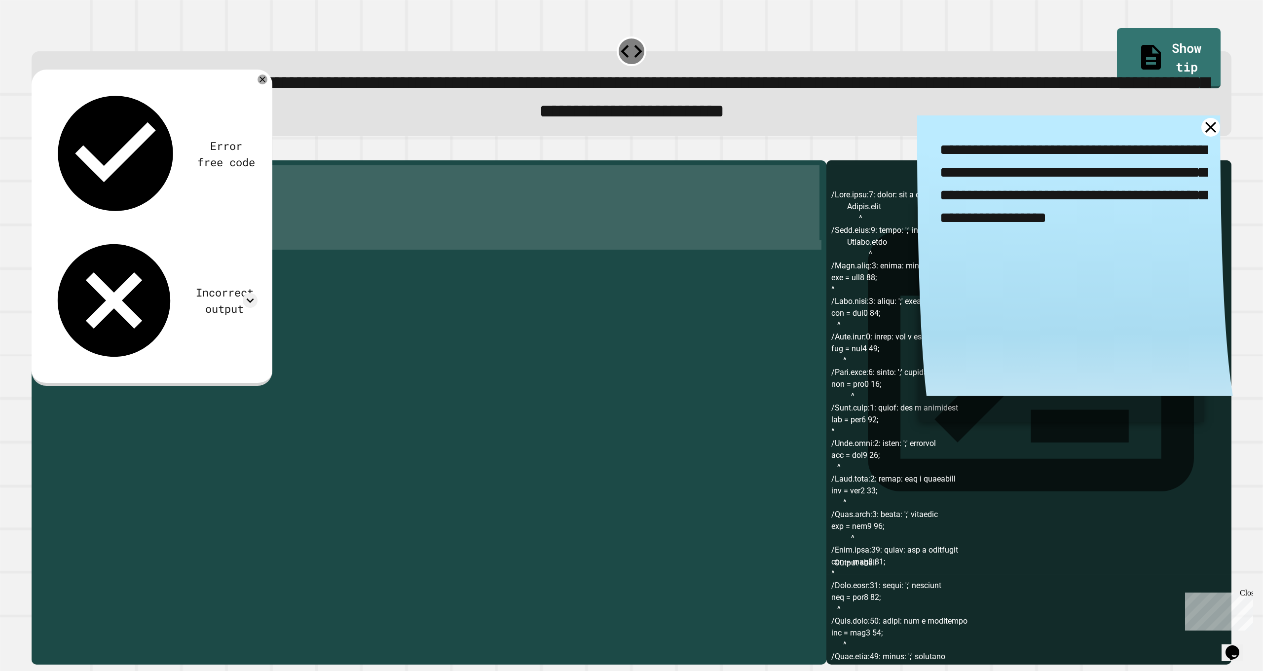
click at [66, 162] on icon "button" at bounding box center [62, 158] width 8 height 8
click at [133, 246] on div "public class Main { public static void main ( String [ ] args ) { // Fill in th…" at bounding box center [437, 399] width 770 height 469
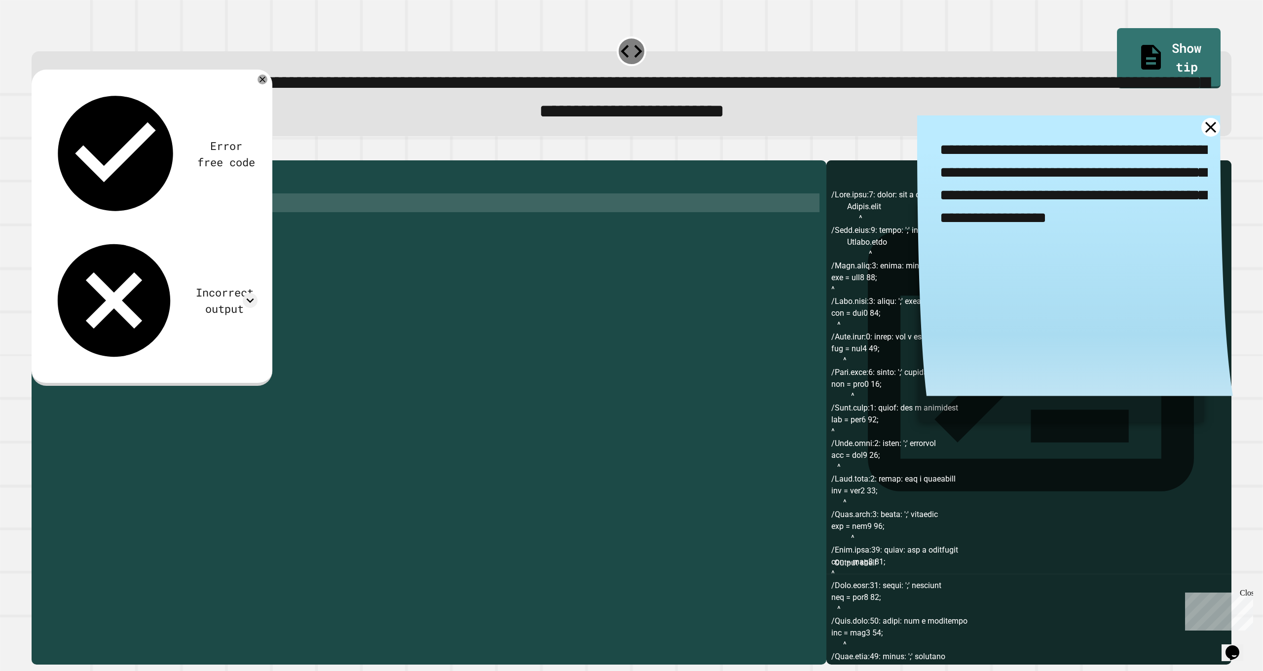
drag, startPoint x: 208, startPoint y: 238, endPoint x: 95, endPoint y: 221, distance: 114.3
click at [95, 221] on div "public class Main { public static void main ( String [ ] args ) { // Fill in th…" at bounding box center [437, 399] width 770 height 469
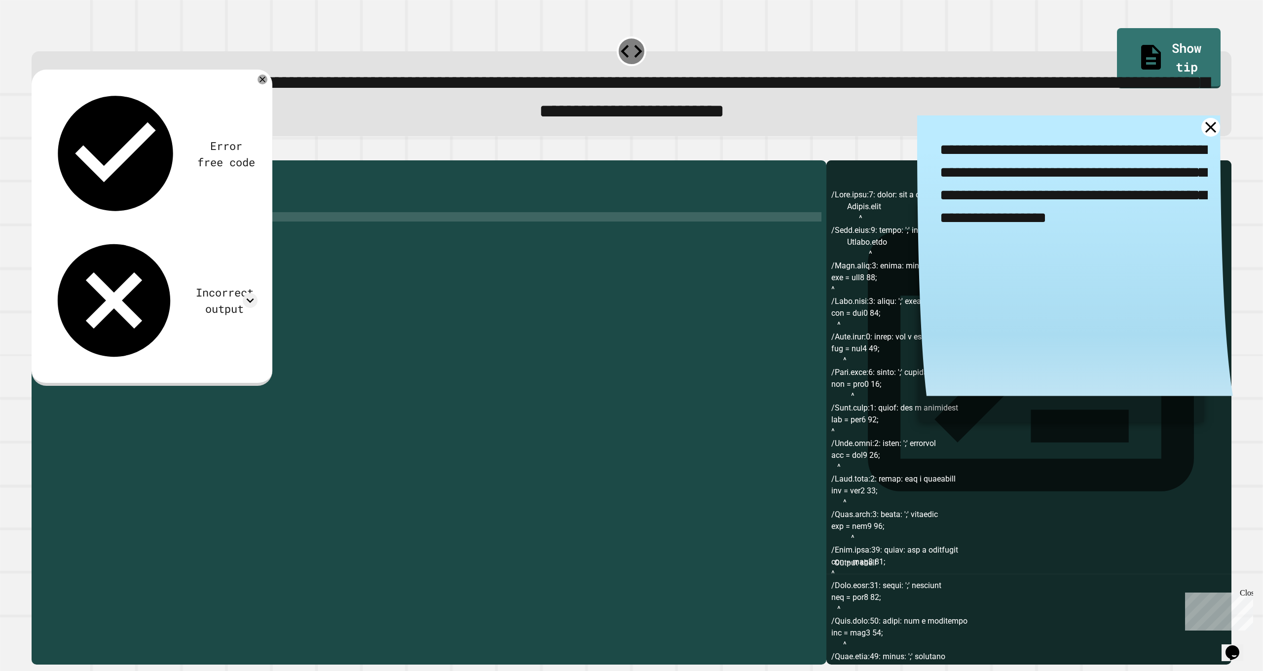
click at [45, 222] on div "6" at bounding box center [42, 216] width 21 height 9
drag, startPoint x: 189, startPoint y: 242, endPoint x: 134, endPoint y: 239, distance: 54.4
click at [133, 239] on div "public class Main { public static void main ( String [ ] args ) { // Fill in th…" at bounding box center [437, 399] width 770 height 469
click at [179, 242] on div "public class Main { public static void main ( String [ ] args ) { // Fill in th…" at bounding box center [437, 399] width 770 height 469
drag, startPoint x: 178, startPoint y: 238, endPoint x: 54, endPoint y: 235, distance: 123.9
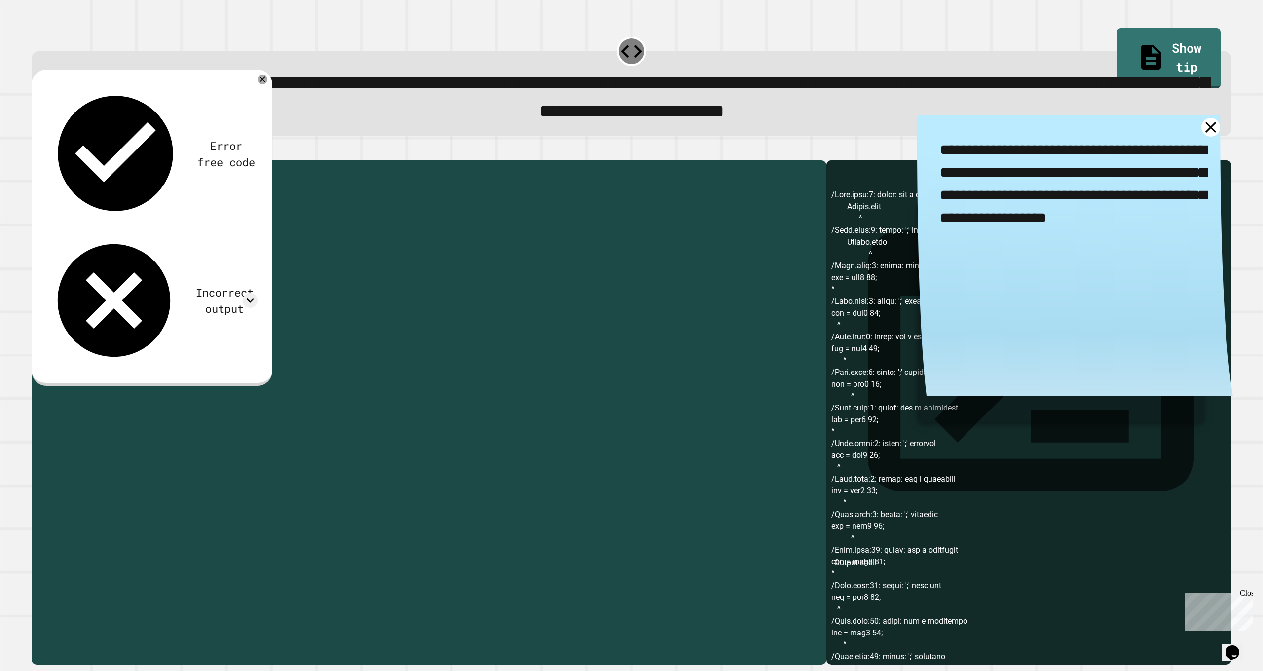
click at [54, 235] on div "public class Main { public static void main ( String [ ] args ) { // Fill in th…" at bounding box center [437, 399] width 770 height 469
type textarea "**********"
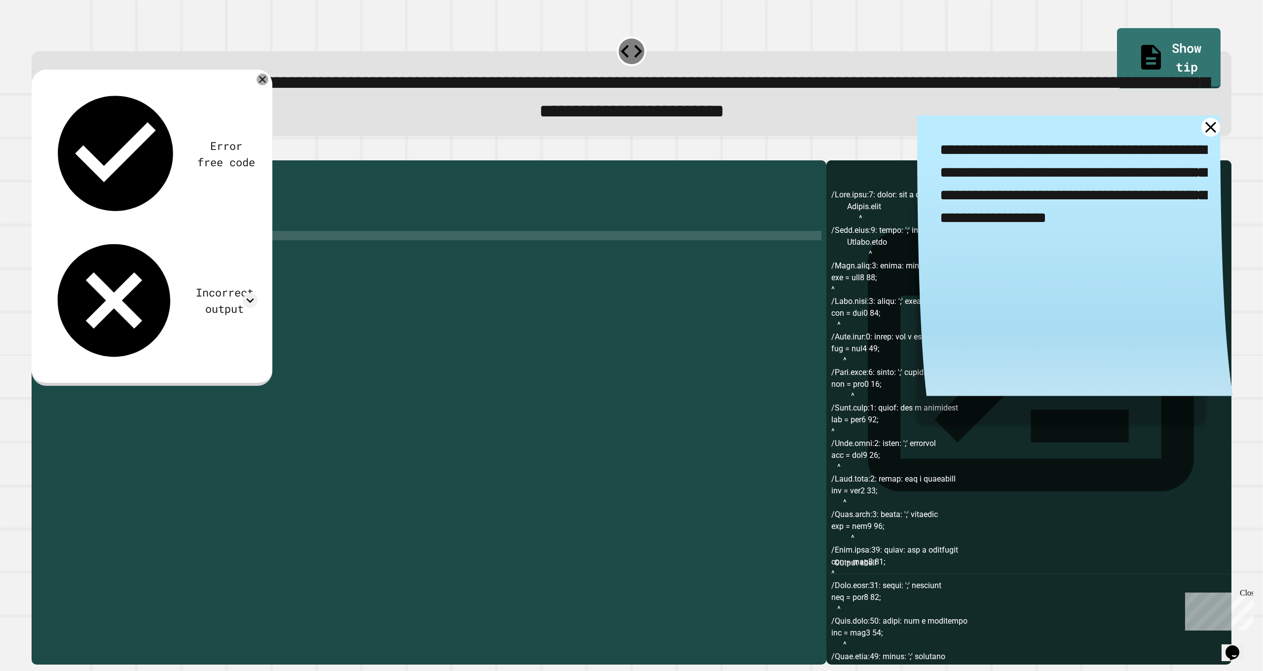
type textarea "*"
click at [268, 82] on div at bounding box center [263, 80] width 12 height 12
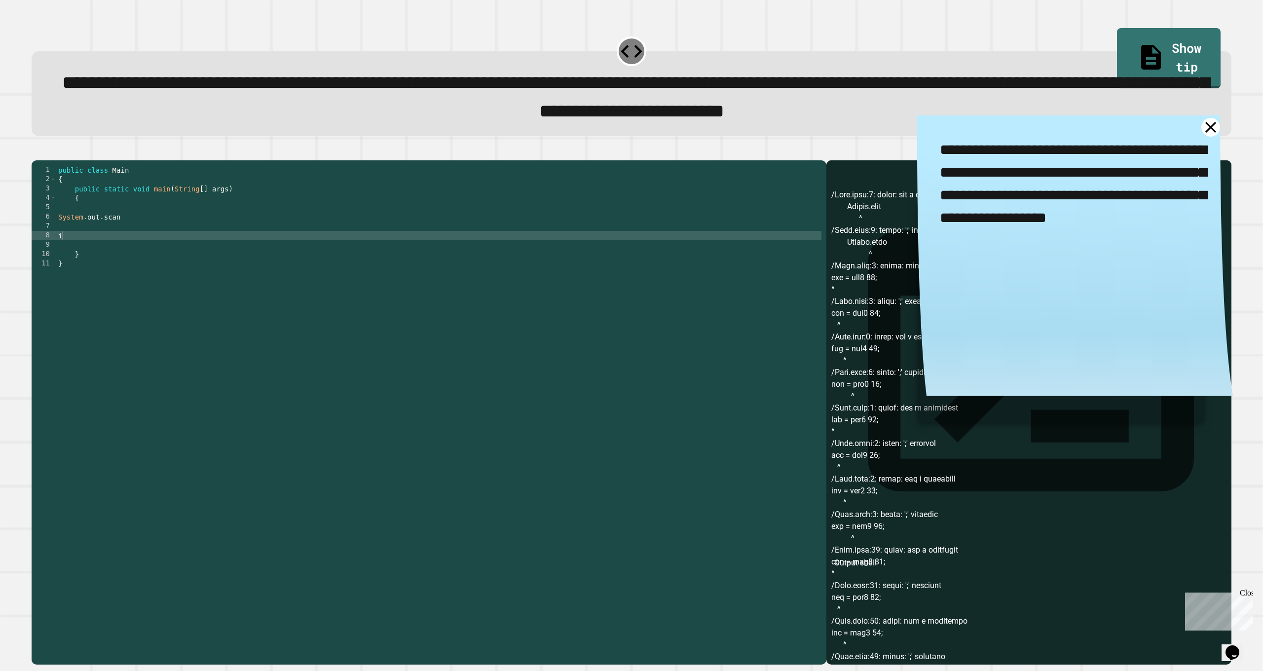
click at [101, 263] on div "public class Main { public static void main ( String [ ] args ) { System . out …" at bounding box center [439, 399] width 766 height 469
click at [100, 257] on div "public class Main { public static void main ( String [ ] args ) { System . out …" at bounding box center [439, 399] width 766 height 469
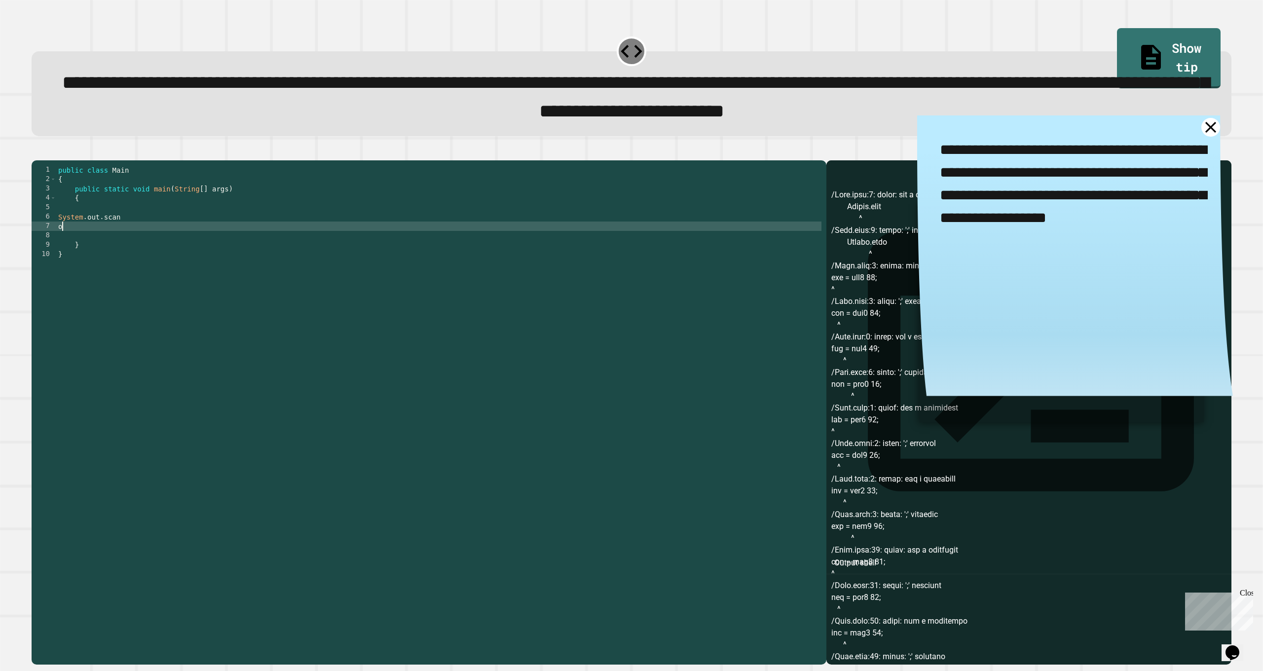
type textarea "*"
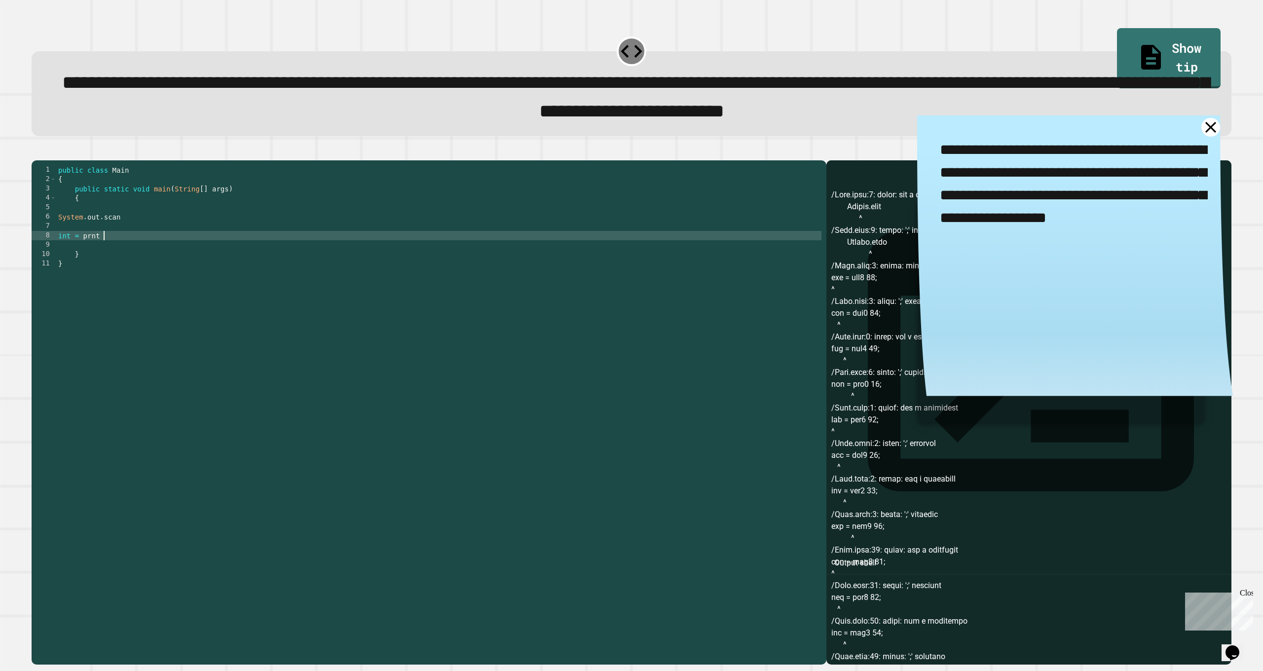
scroll to position [0, 3]
type textarea "**********"
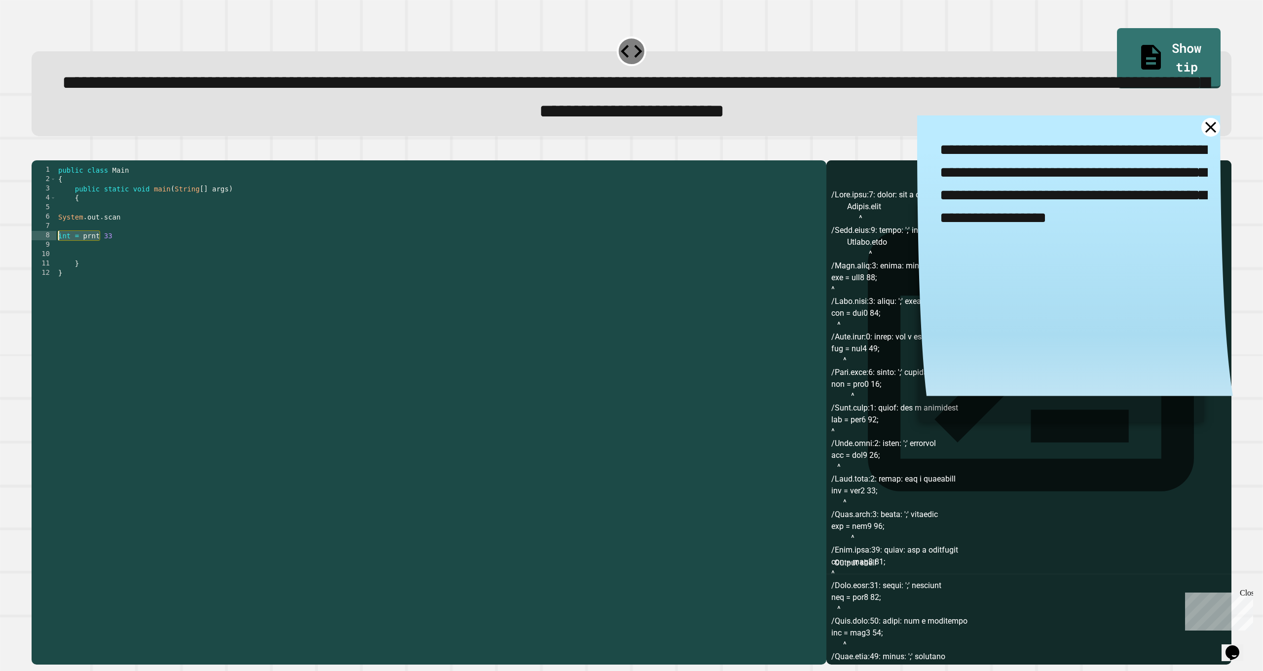
drag, startPoint x: 99, startPoint y: 256, endPoint x: 59, endPoint y: 257, distance: 40.5
click at [59, 257] on div "public class Main { public static void main ( String [ ] args ) { System . out …" at bounding box center [439, 399] width 766 height 469
type textarea "**********"
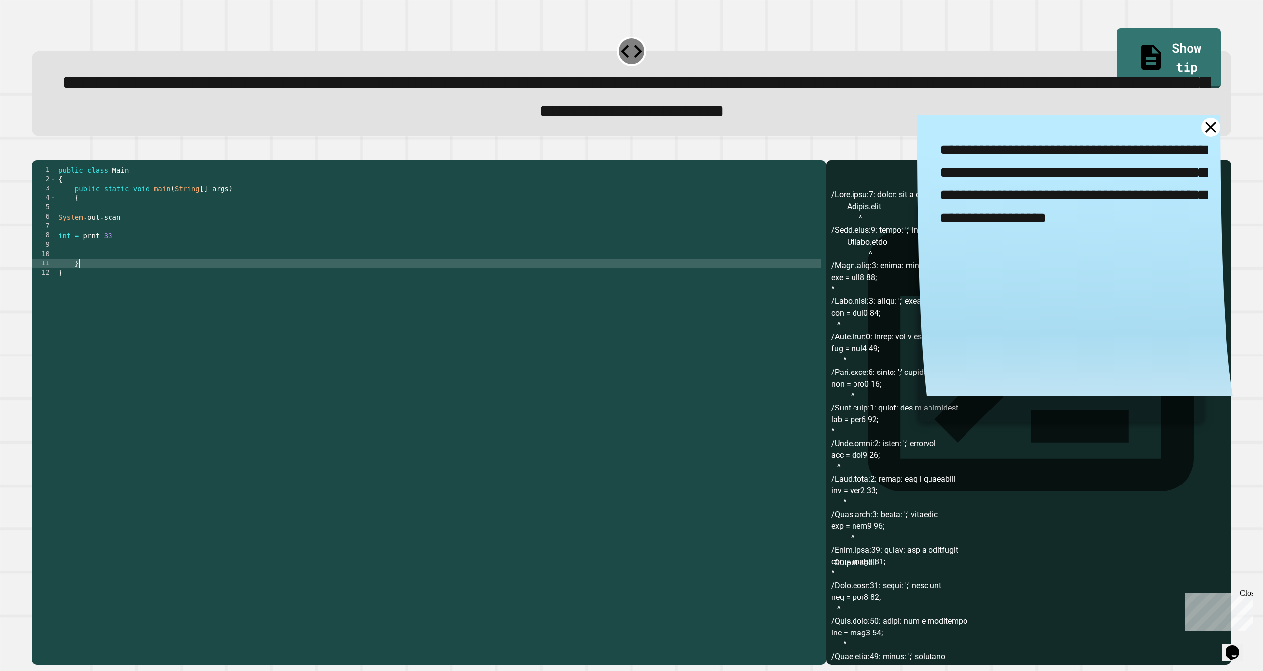
click at [140, 284] on div "public class Main { public static void main ( String [ ] args ) { System . out …" at bounding box center [439, 399] width 766 height 469
click at [137, 271] on div "public class Main { public static void main ( String [ ] args ) { System . out …" at bounding box center [439, 399] width 766 height 469
click at [137, 261] on div "public class Main { public static void main ( String [ ] args ) { System . out …" at bounding box center [439, 399] width 766 height 469
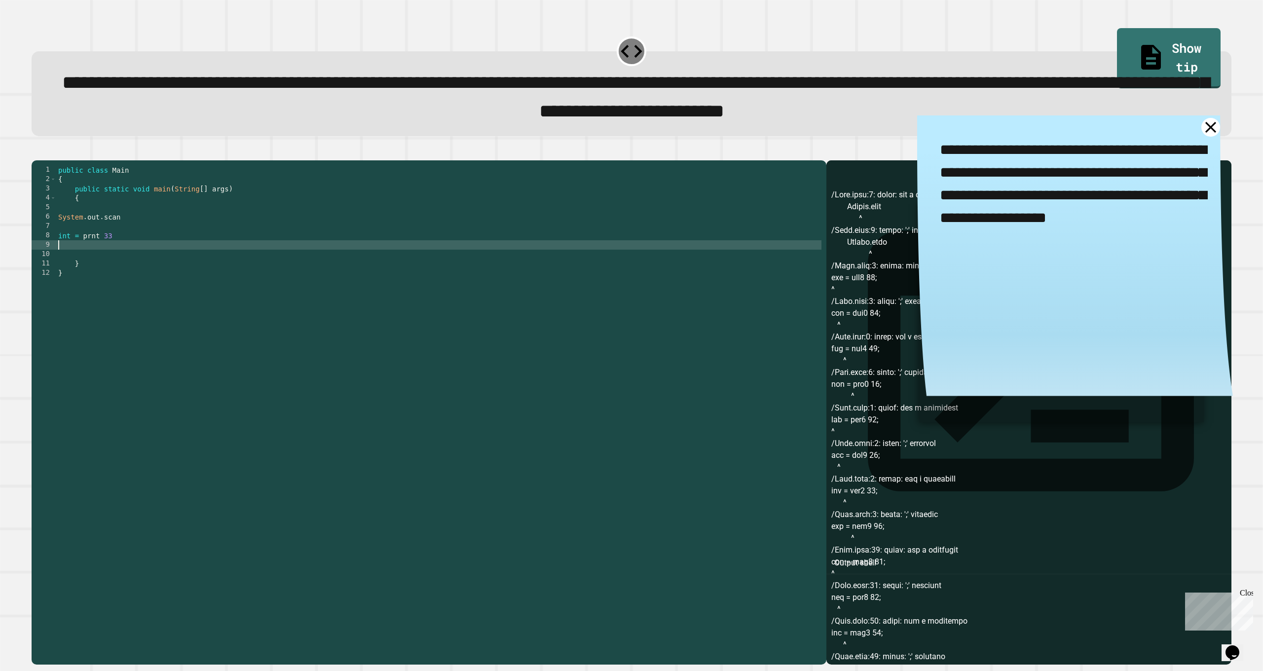
paste textarea "**********"
type textarea "**********"
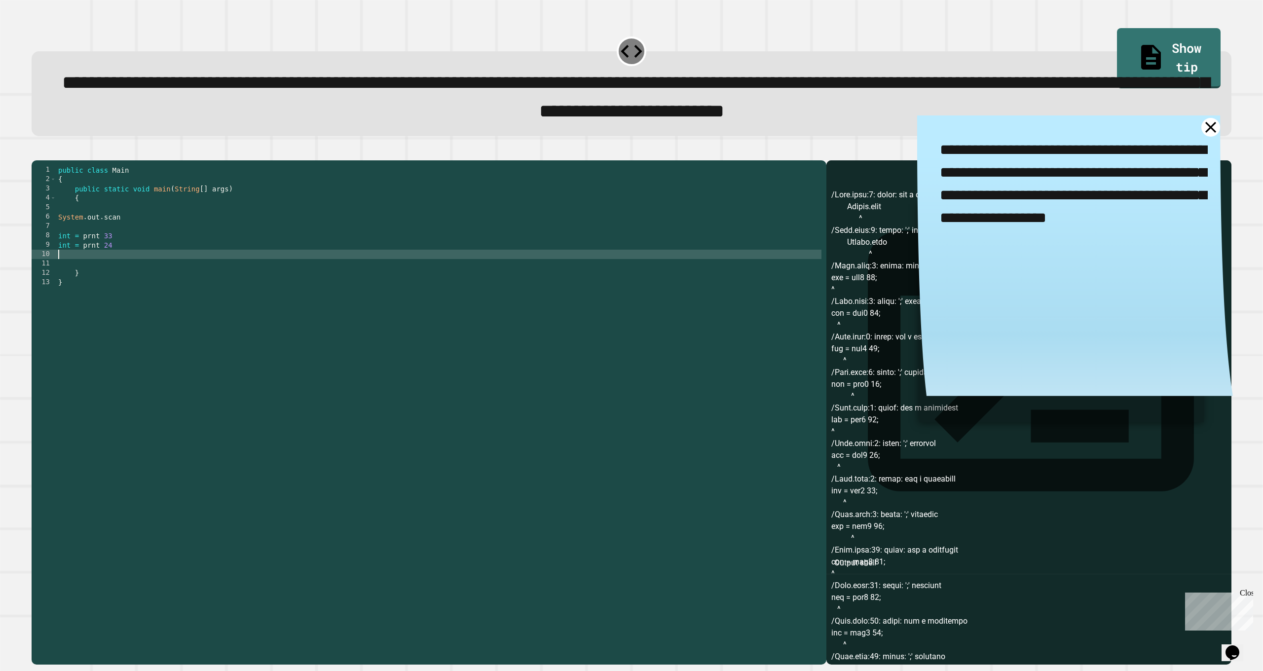
paste textarea "**********"
type textarea "**********"
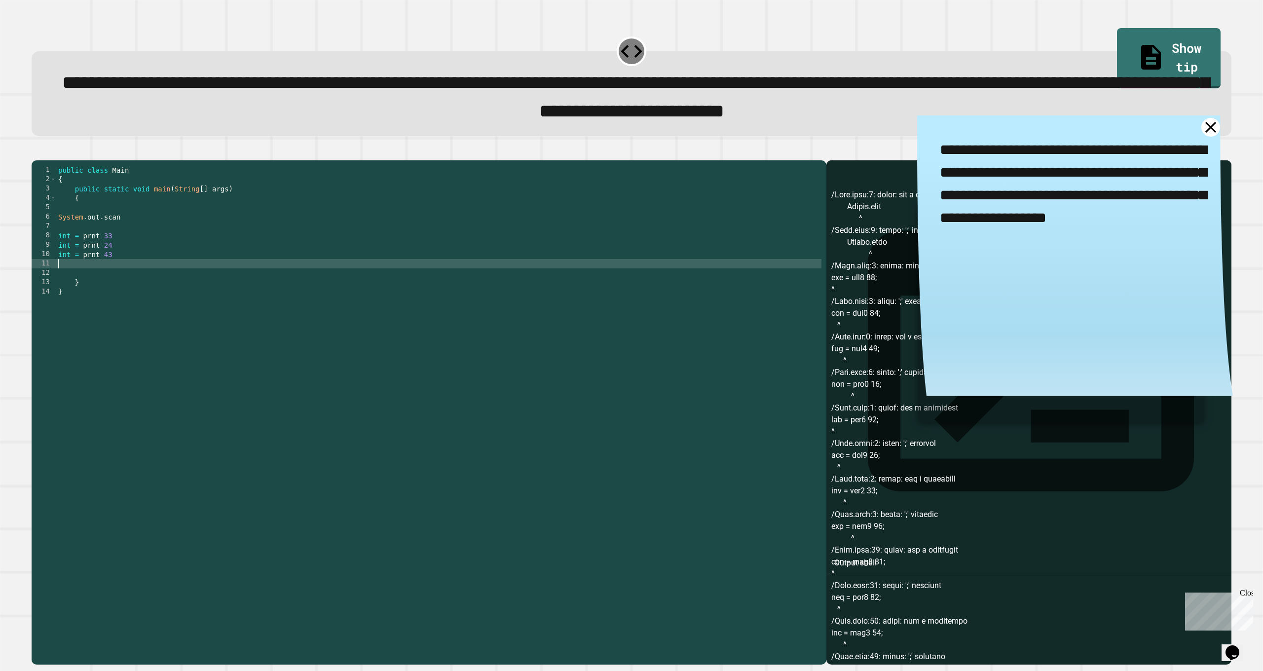
paste textarea "**********"
type textarea "**********"
paste textarea "**********"
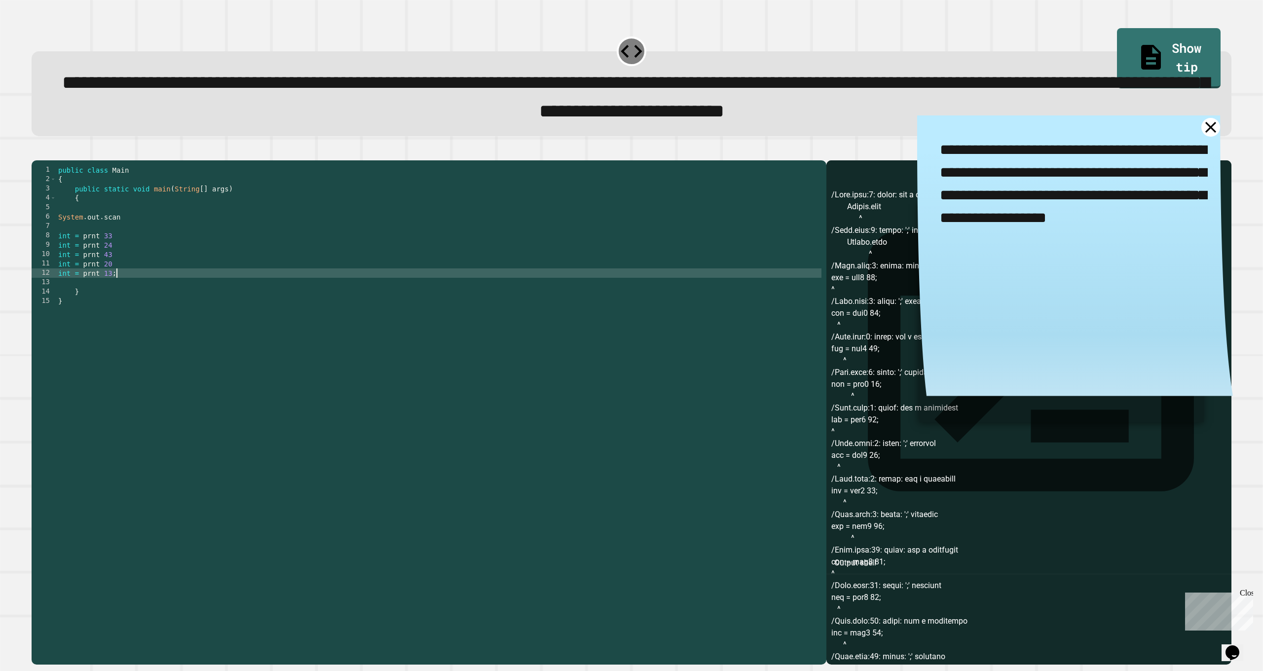
scroll to position [0, 3]
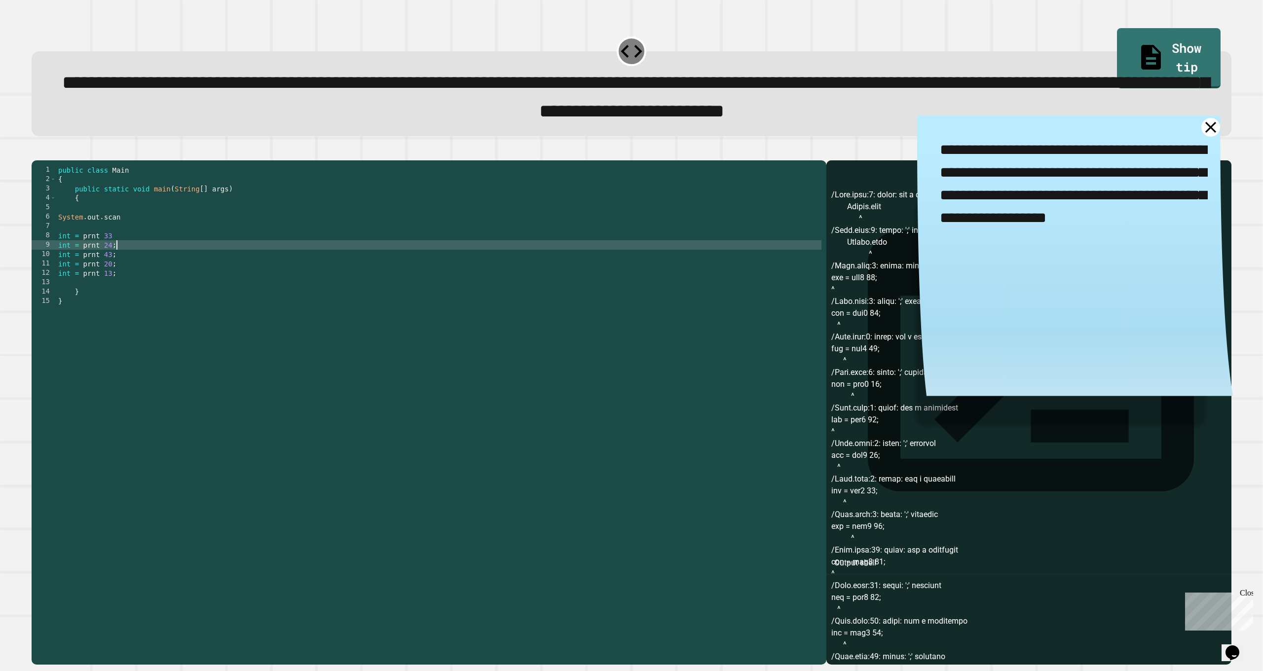
type textarea "**********"
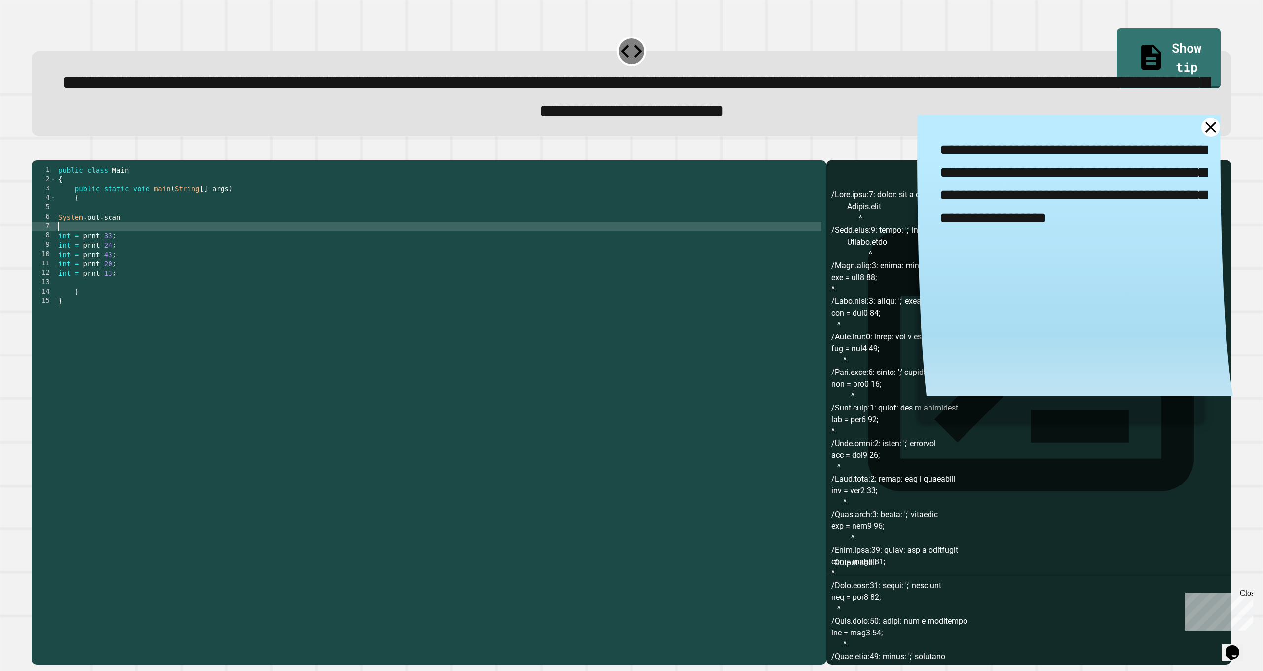
type textarea "**********"
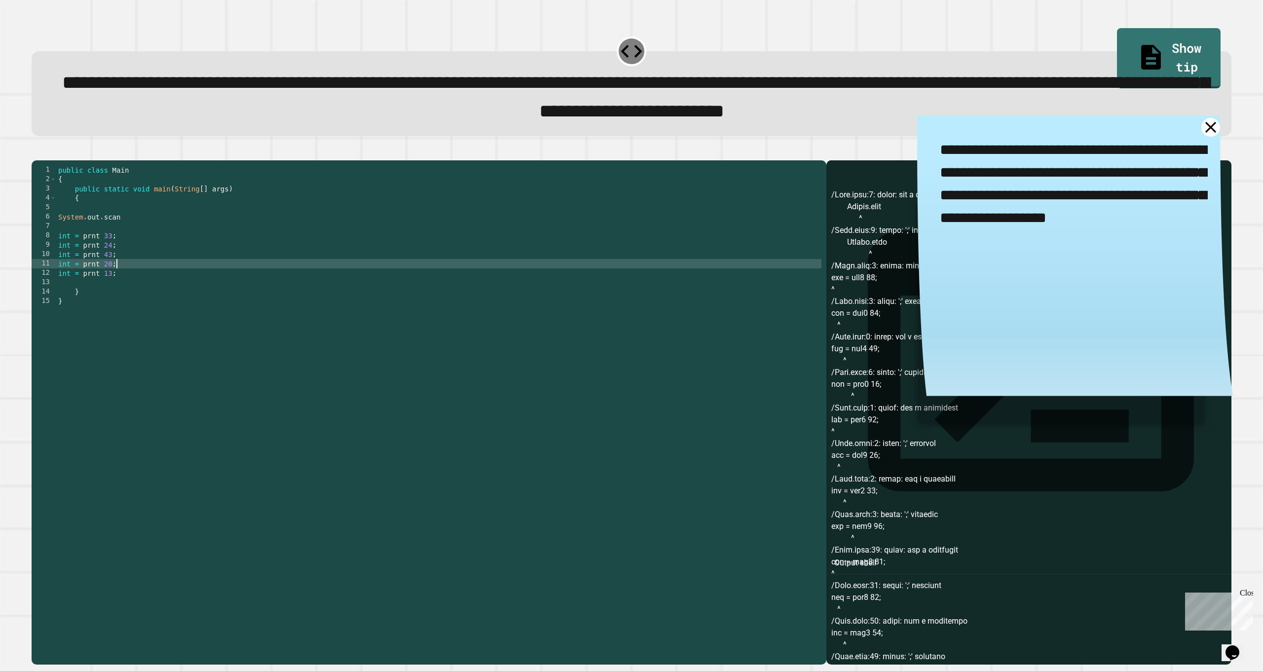
type textarea "**********"
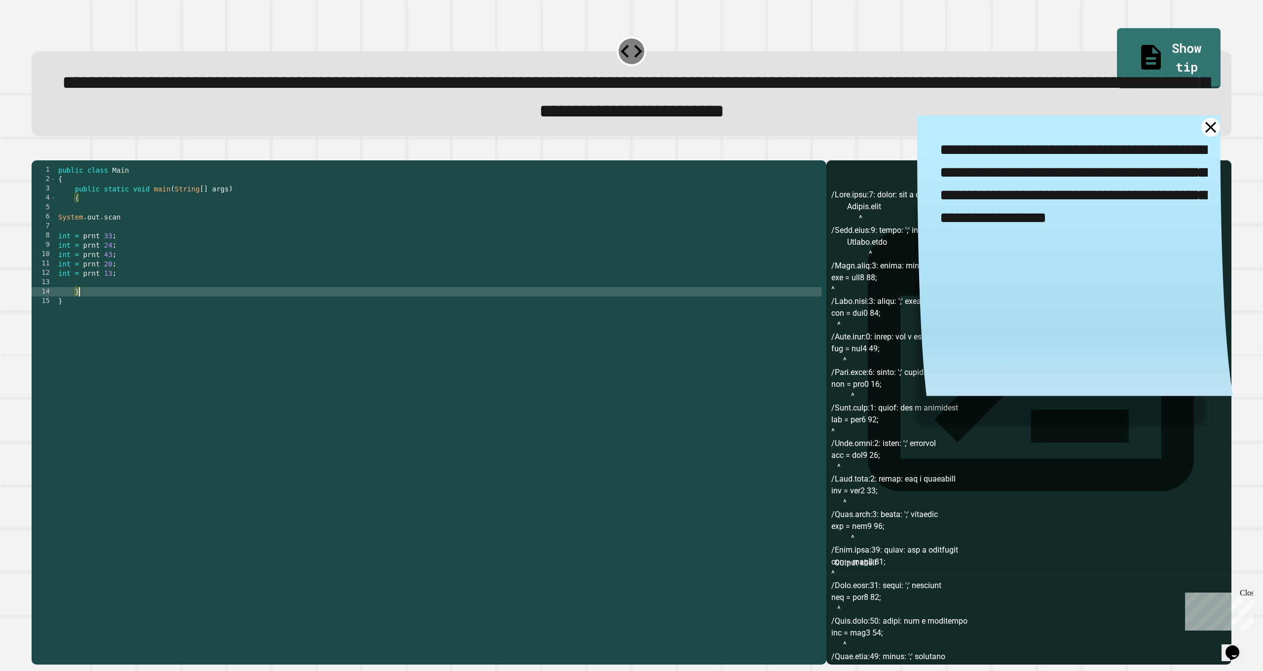
type textarea "*"
type textarea "**********"
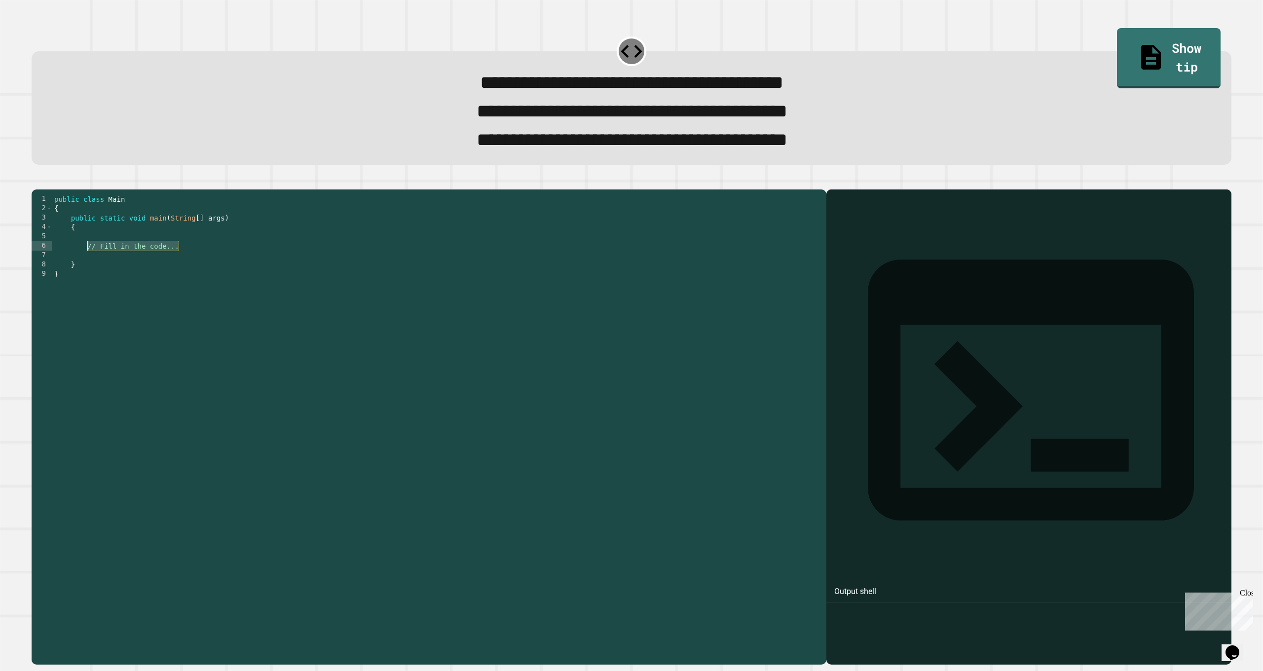
drag, startPoint x: 179, startPoint y: 271, endPoint x: 86, endPoint y: 273, distance: 92.8
click at [86, 273] on div "public class Main { public static void main ( String [ ] args ) { // Fill in th…" at bounding box center [436, 414] width 769 height 441
type textarea "**********"
type textarea "*"
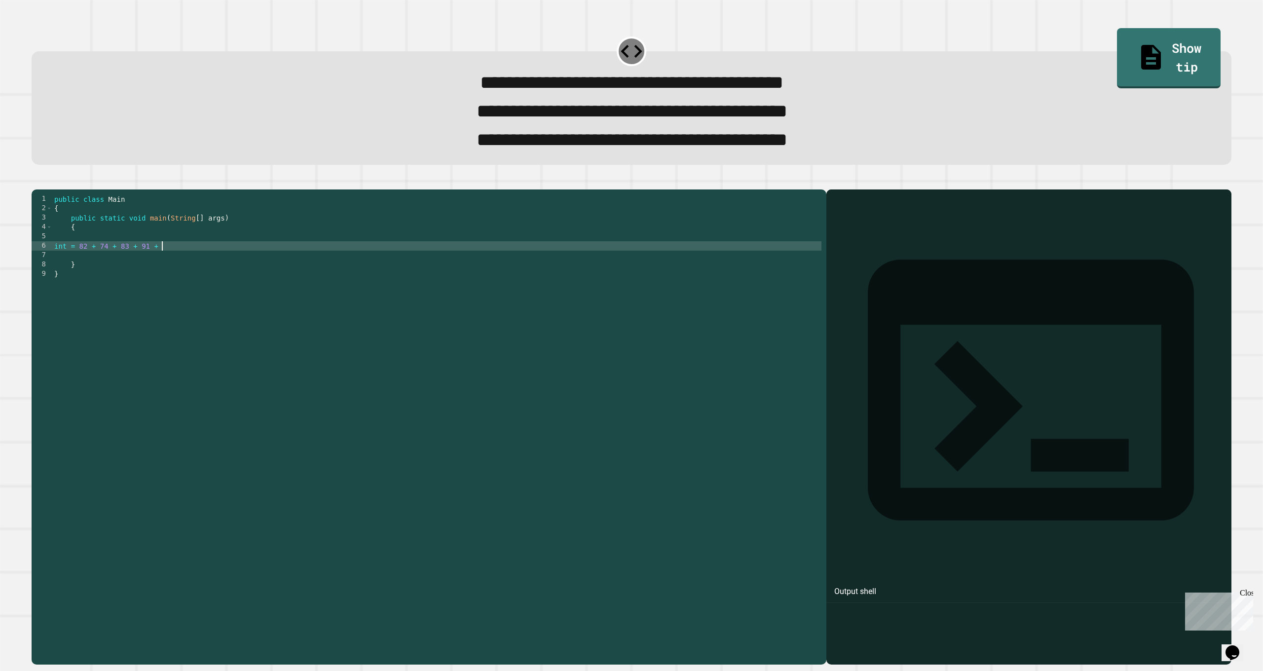
scroll to position [0, 7]
type textarea "**********"
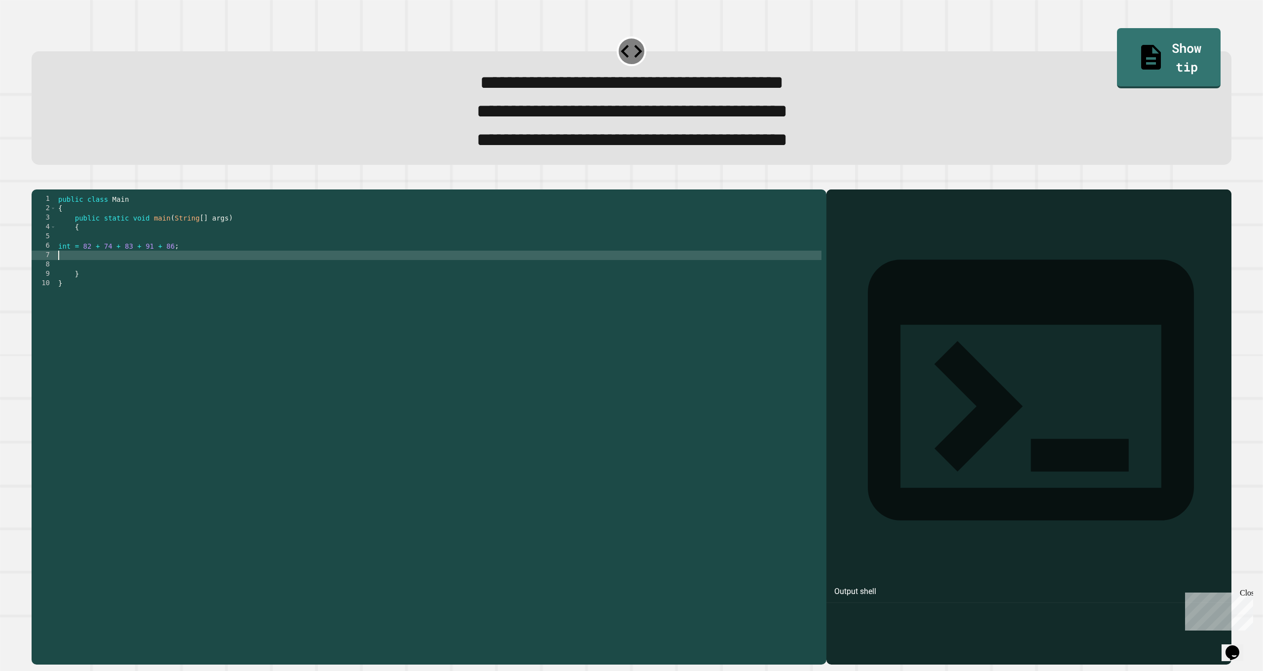
scroll to position [0, 0]
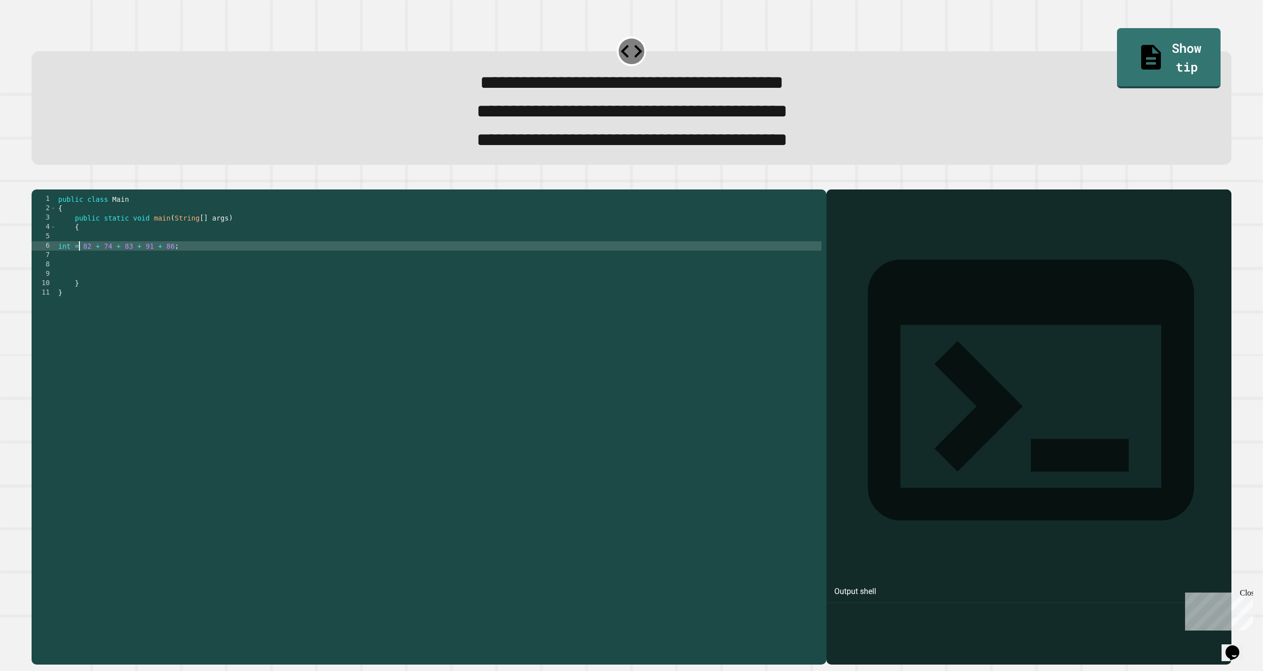
click at [77, 270] on div "public class Main { public static void main ( String [ ] args ) { int = 82 + 74…" at bounding box center [439, 414] width 766 height 441
click at [69, 270] on div "public class Main { public static void main ( String [ ] args ) { int = 82 + 74…" at bounding box center [439, 414] width 766 height 441
click at [74, 268] on div "public class Main { public static void main ( String [ ] args ) { int = 82 + 74…" at bounding box center [439, 414] width 766 height 441
type textarea "**********"
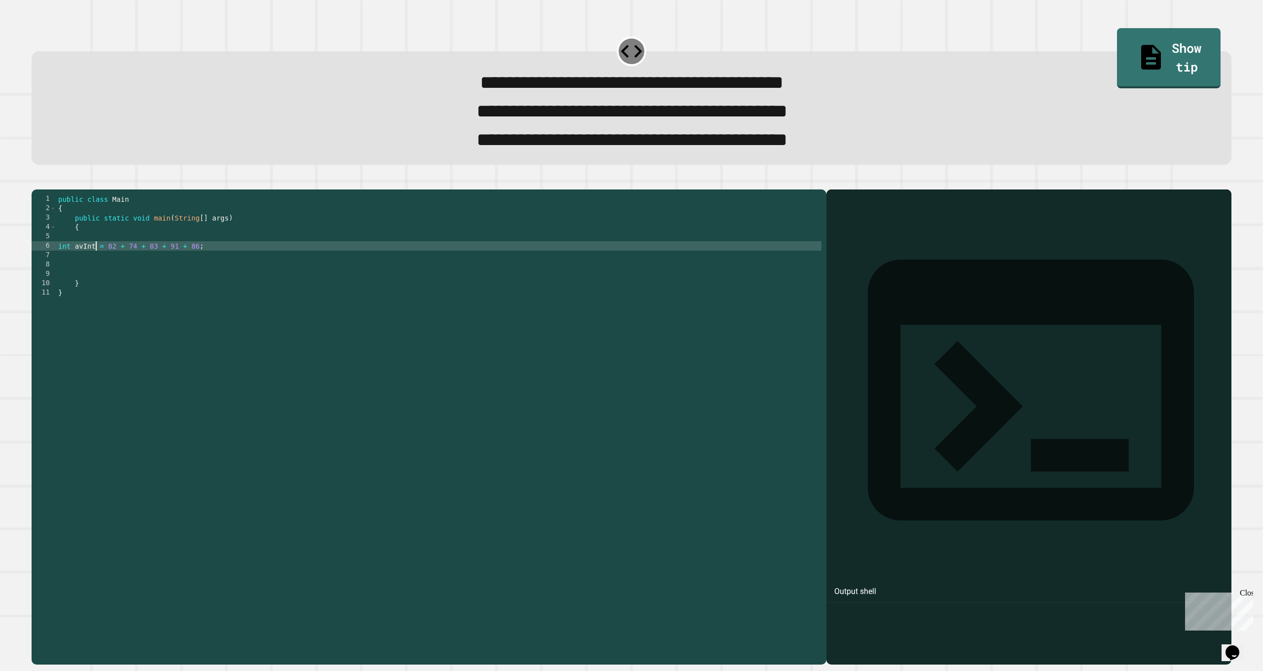
scroll to position [0, 2]
click at [217, 261] on div "public class Main { public static void main ( String [ ] args ) { int avInt = 8…" at bounding box center [439, 414] width 766 height 441
click at [214, 270] on div "public class Main { public static void main ( String [ ] args ) { int avInt = 8…" at bounding box center [439, 414] width 766 height 441
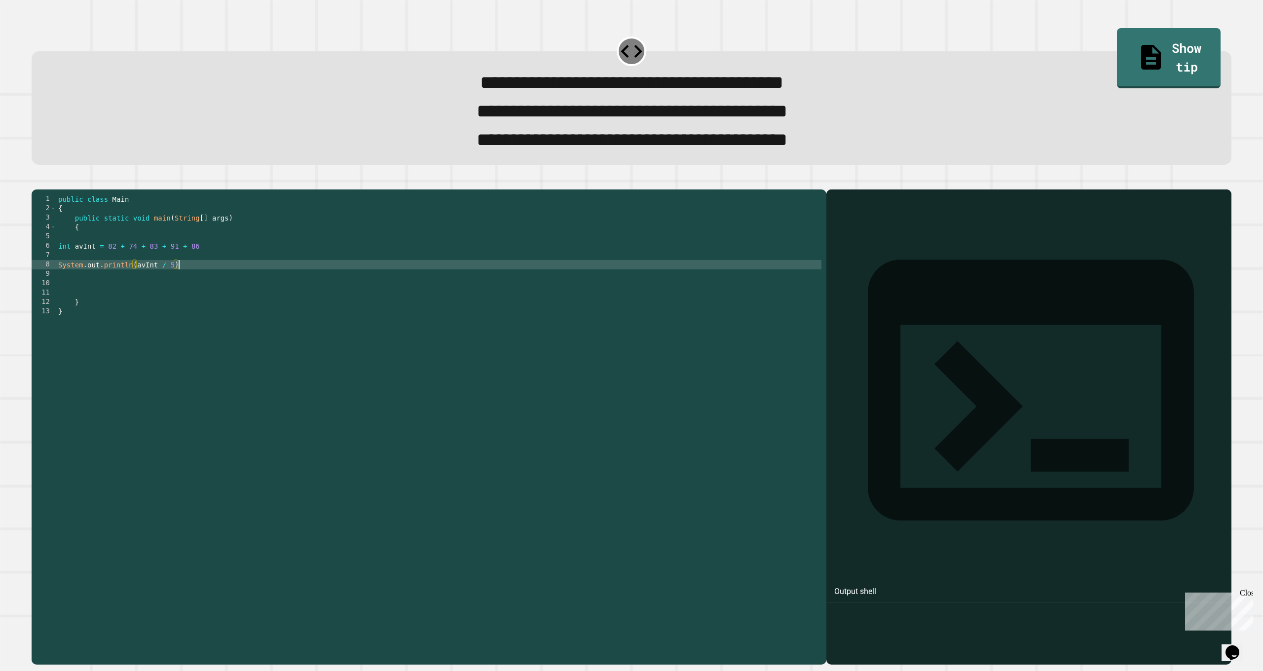
scroll to position [0, 8]
click at [37, 182] on button "button" at bounding box center [37, 182] width 0 height 0
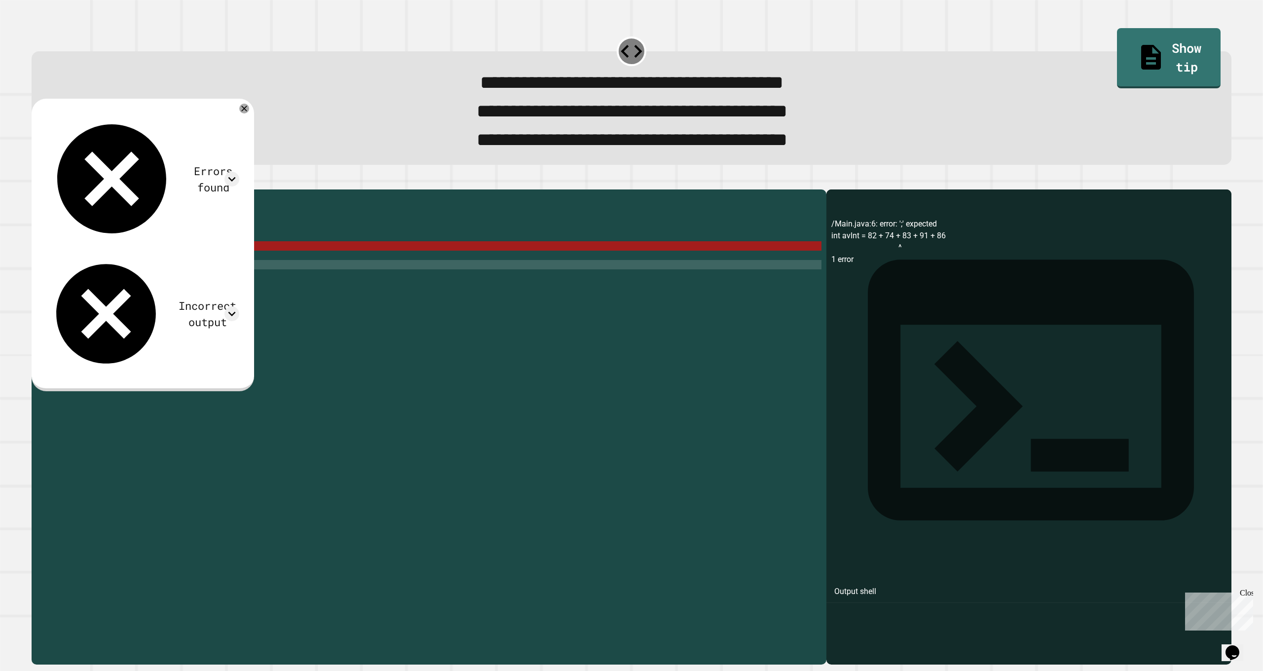
click at [254, 125] on div "Errors found /Main.java:6: error: ';' expected int avInt = 82 + 74 + 83 + 91 + …" at bounding box center [143, 245] width 223 height 293
click at [254, 122] on div "Errors found /Main.java:6: error: ';' expected int avInt = 82 + 74 + 83 + 91 + …" at bounding box center [143, 245] width 223 height 293
click at [247, 112] on icon at bounding box center [244, 109] width 6 height 6
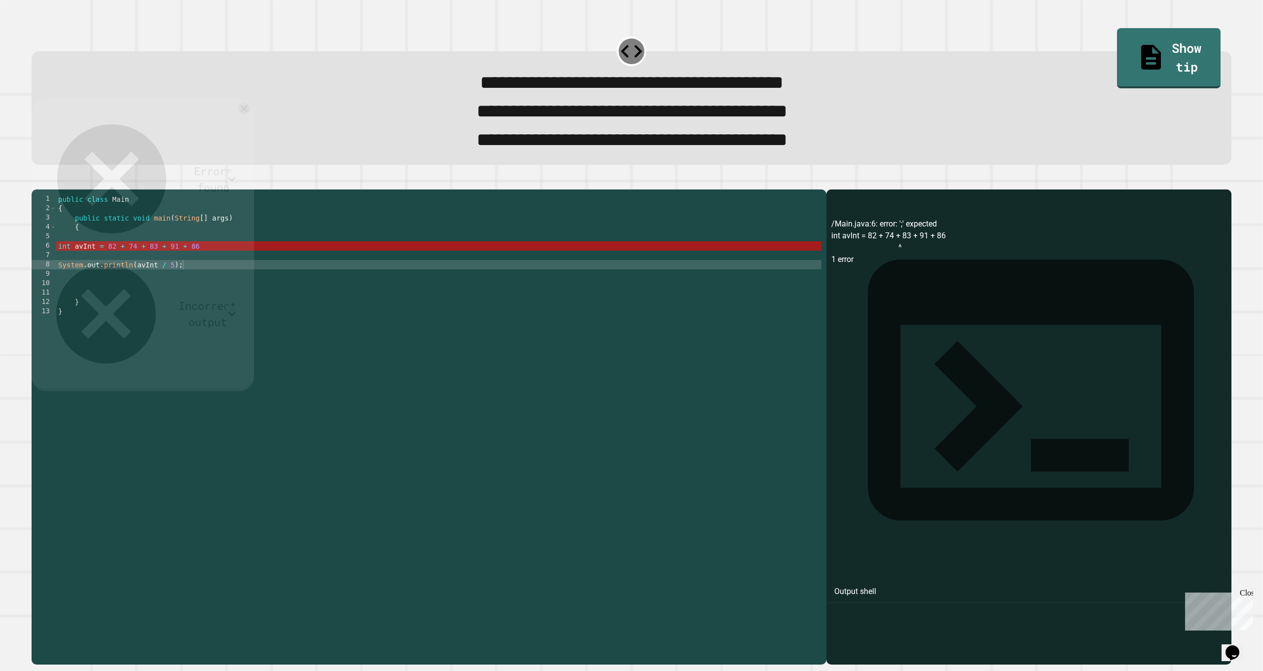
click at [263, 115] on div "**********" at bounding box center [631, 111] width 1165 height 29
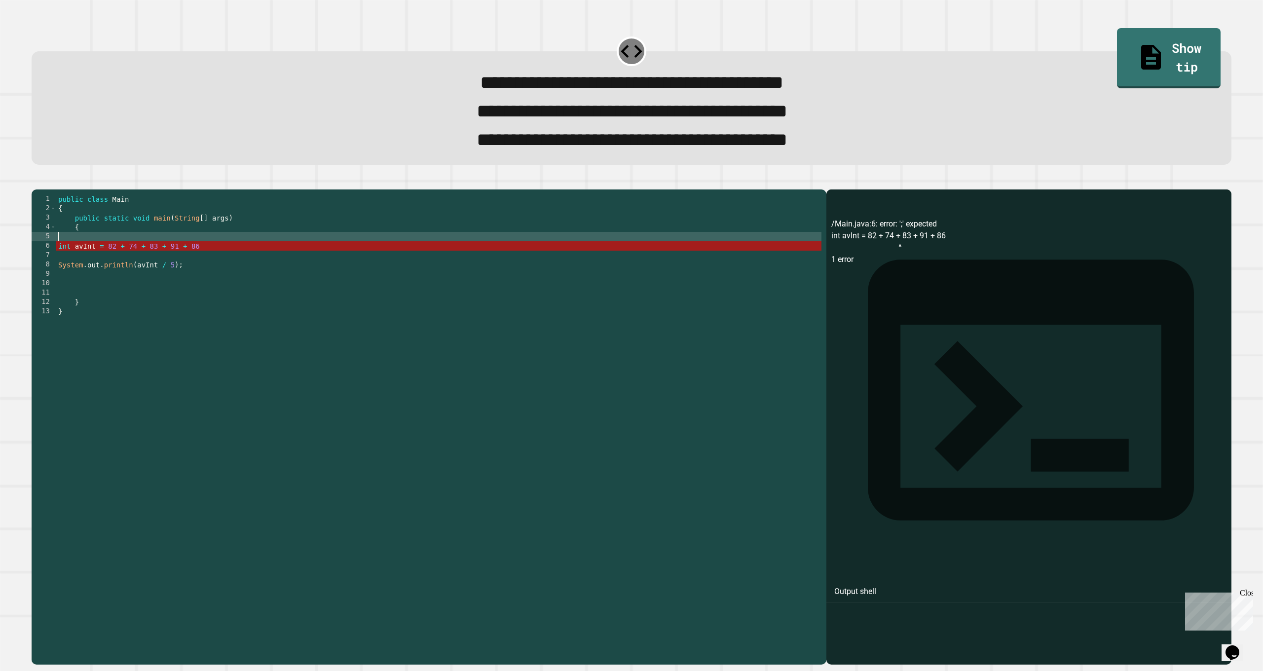
click at [226, 263] on div "public class Main { public static void main ( String [ ] args ) { int avInt = 8…" at bounding box center [439, 414] width 766 height 441
click at [225, 268] on div "public class Main { public static void main ( String [ ] args ) { int avInt = 8…" at bounding box center [439, 414] width 766 height 441
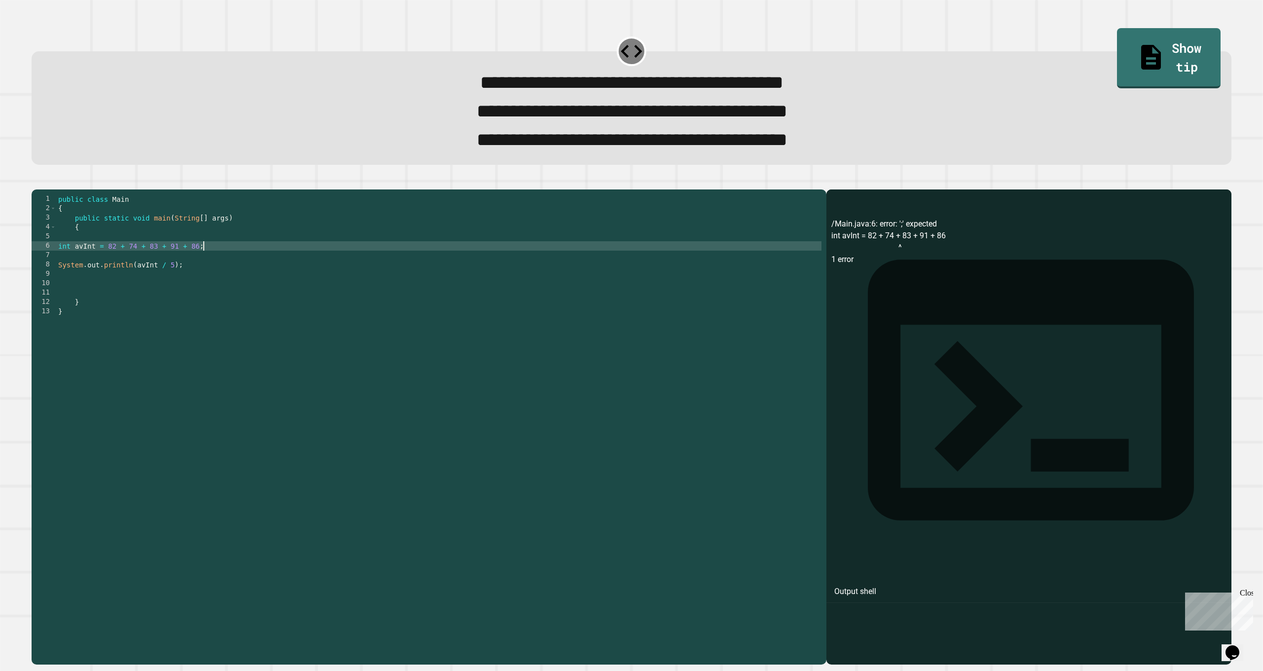
click at [38, 189] on div at bounding box center [632, 184] width 1200 height 12
click at [37, 182] on button "button" at bounding box center [37, 182] width 0 height 0
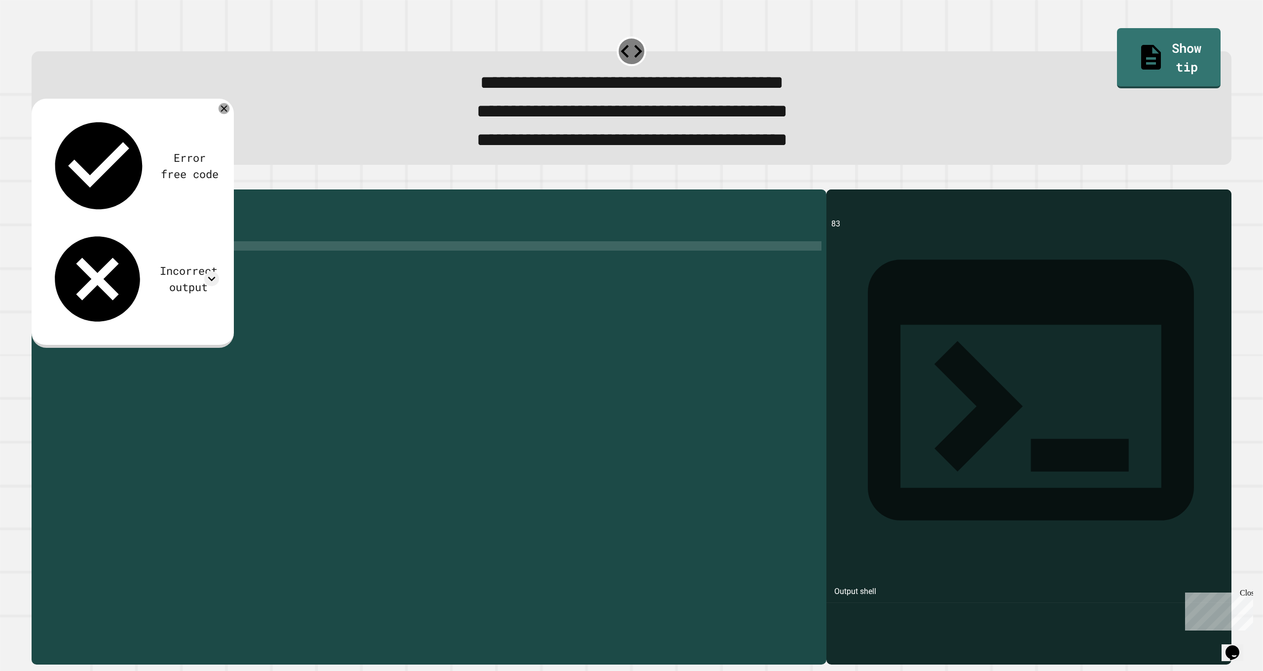
click at [227, 114] on div at bounding box center [224, 108] width 11 height 11
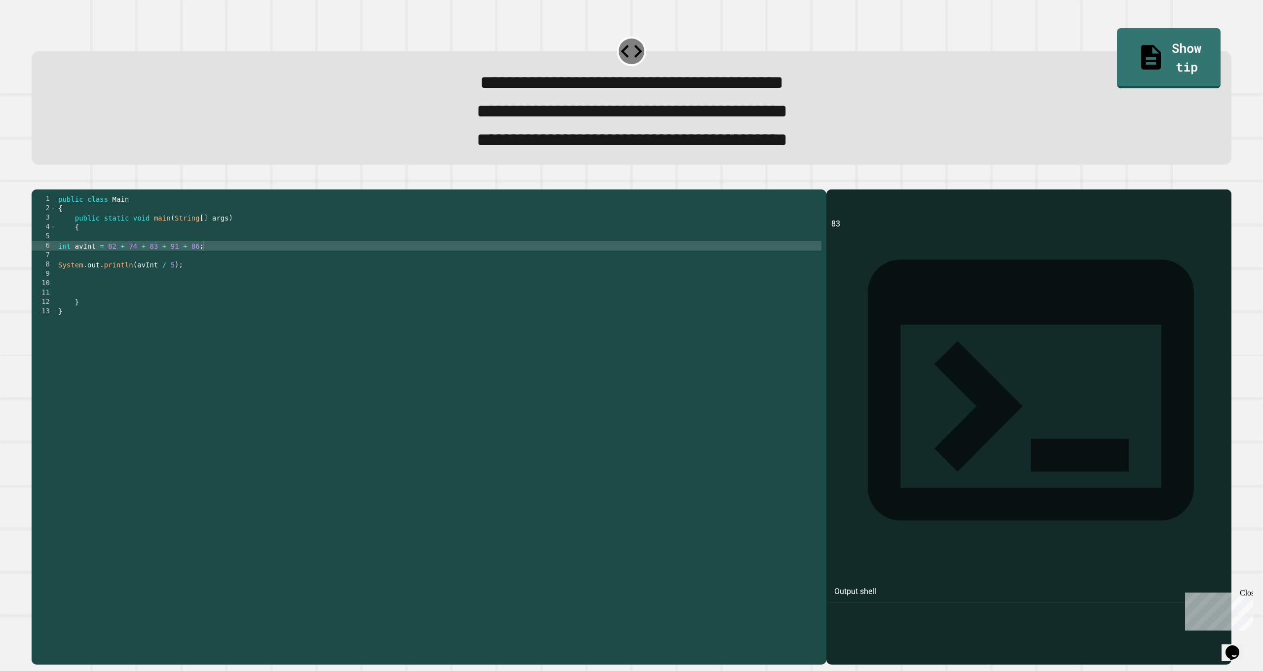
click at [227, 290] on div "public class Main { public static void main ( String [ ] args ) { int avInt = 8…" at bounding box center [439, 414] width 766 height 441
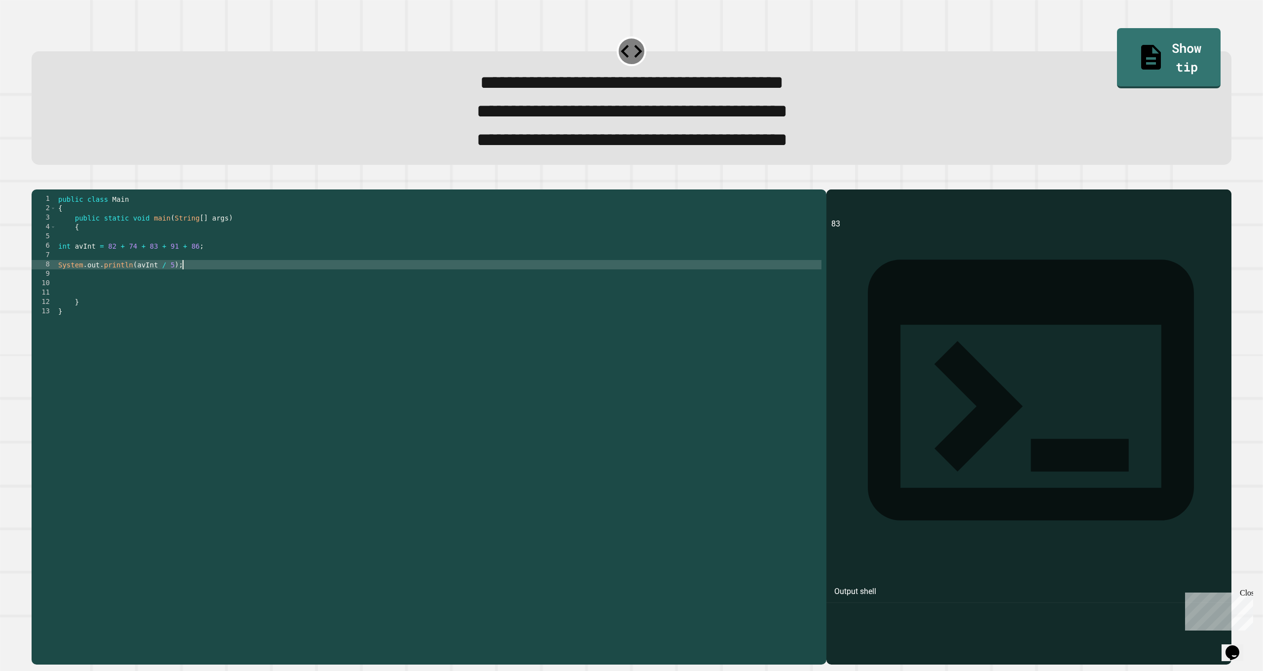
type textarea "**********"
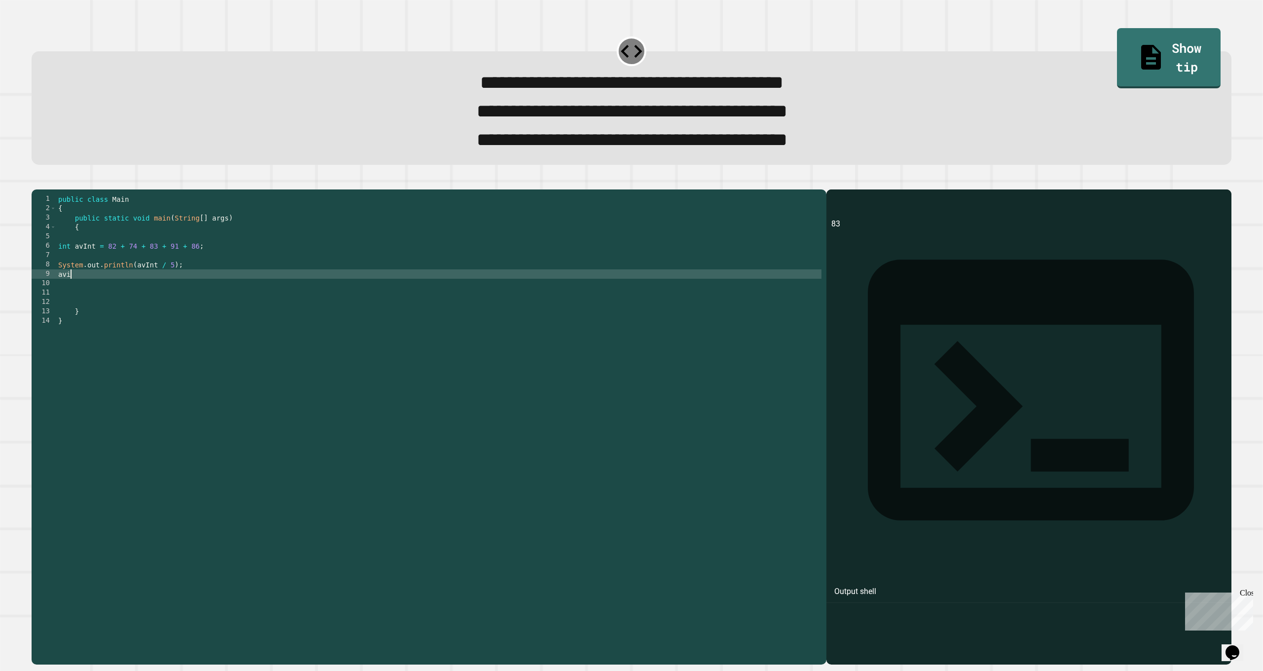
scroll to position [0, 0]
type textarea "*"
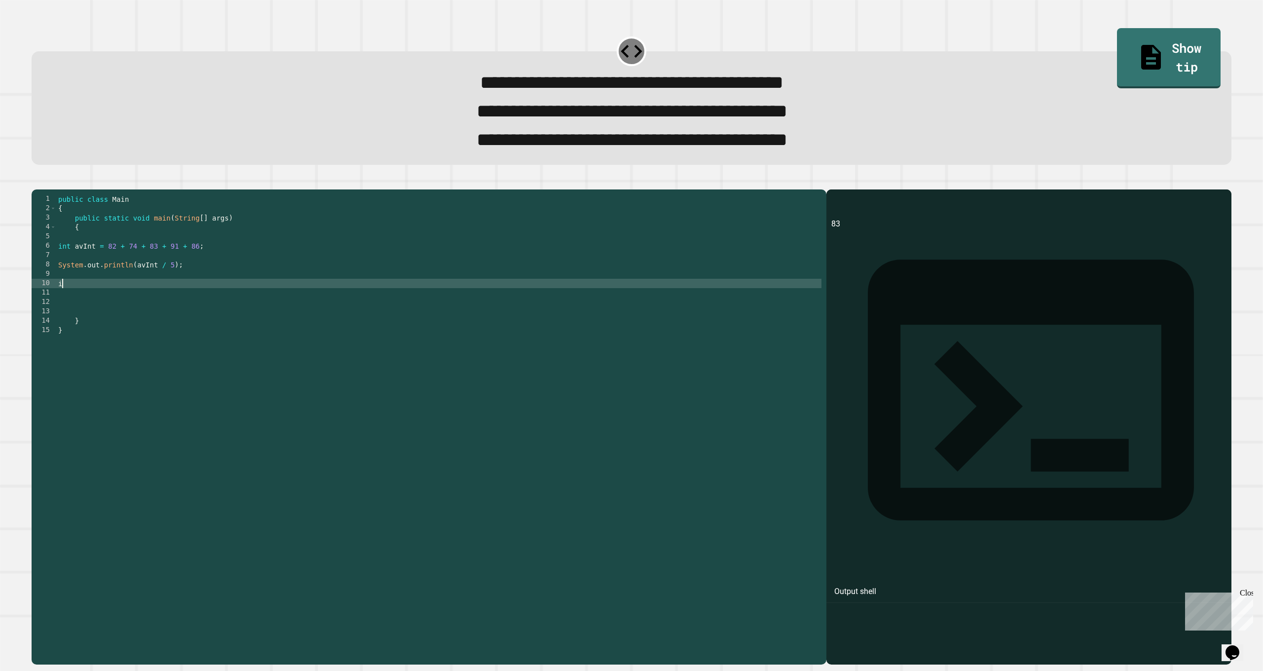
type textarea "*"
click at [37, 182] on icon "button" at bounding box center [37, 182] width 0 height 0
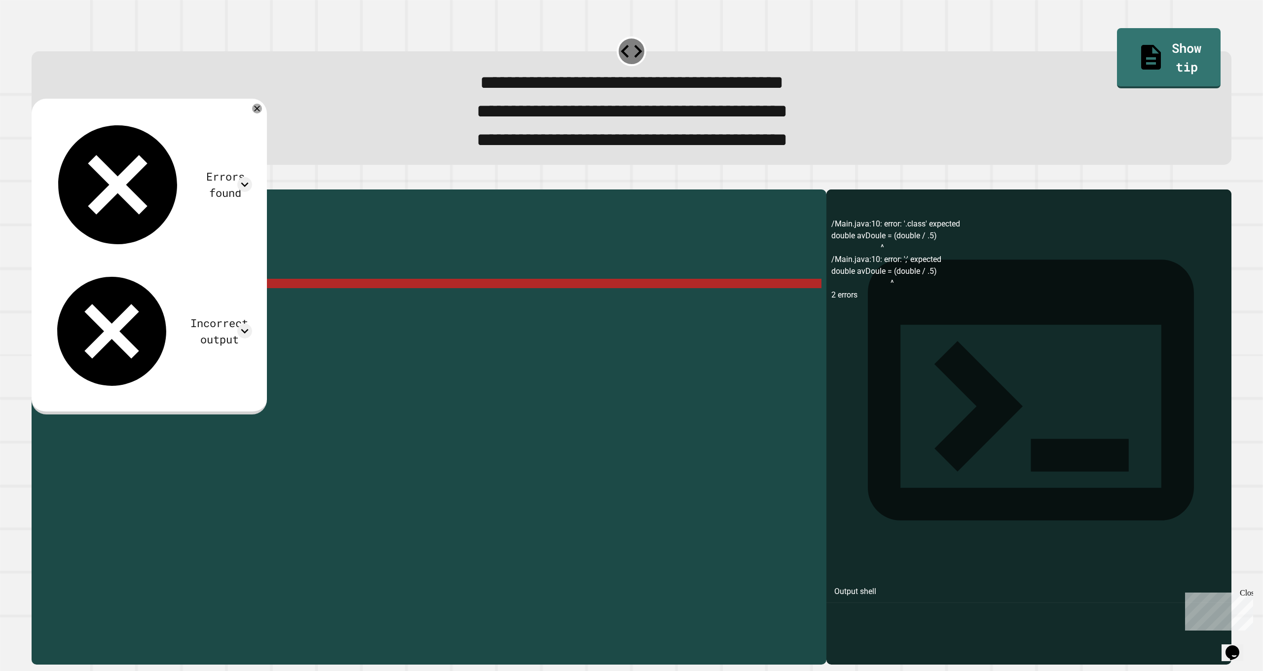
click at [196, 305] on div "public class Main { public static void main ( String [ ] args ) { int avInt = 8…" at bounding box center [439, 414] width 766 height 441
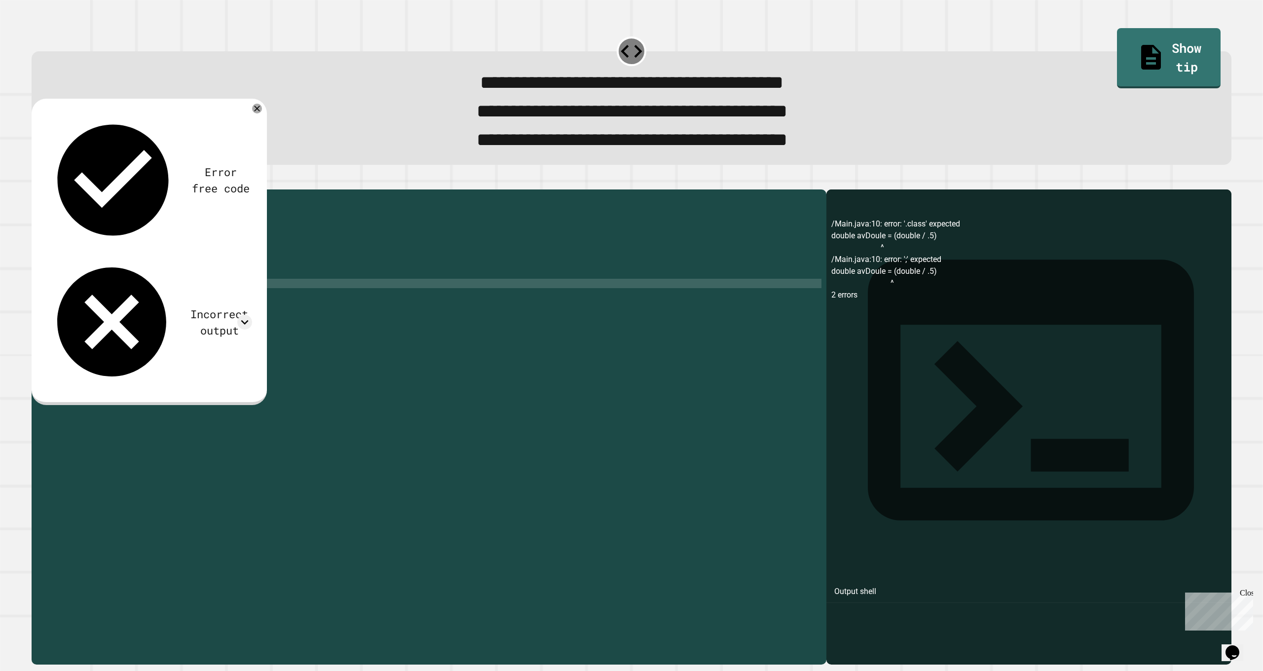
click at [37, 182] on icon "button" at bounding box center [37, 182] width 0 height 0
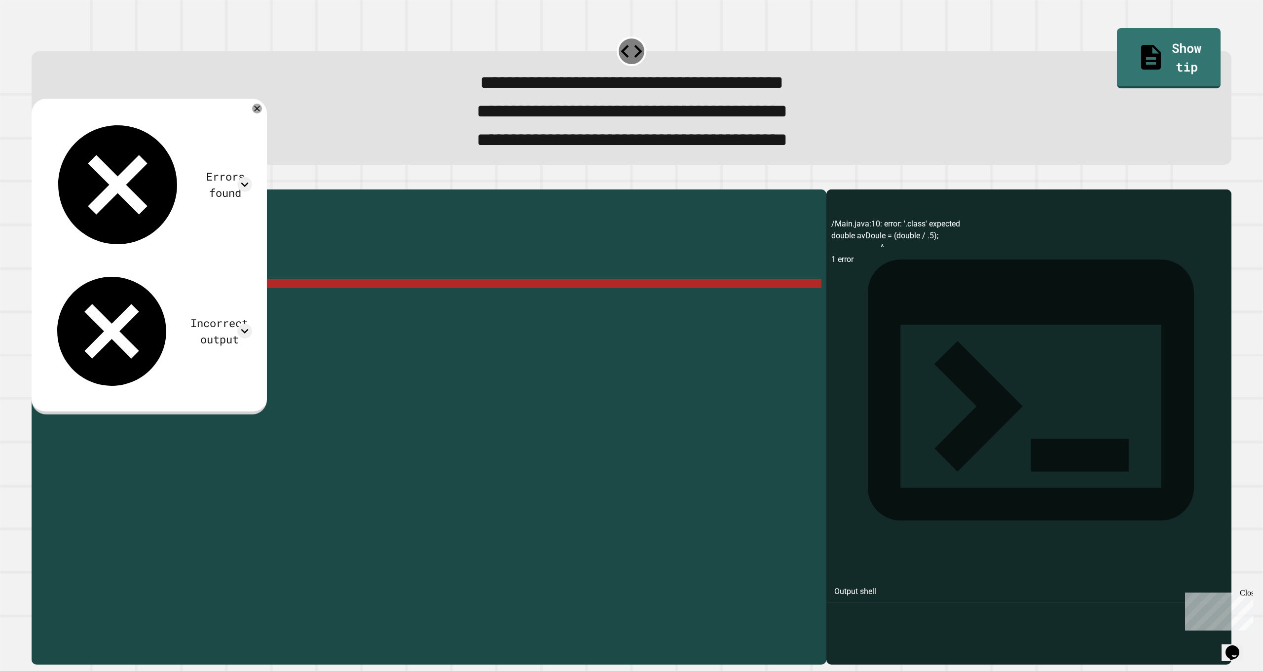
click at [209, 308] on div "public class Main { public static void main ( String [ ] args ) { int avInt = 8…" at bounding box center [439, 414] width 766 height 441
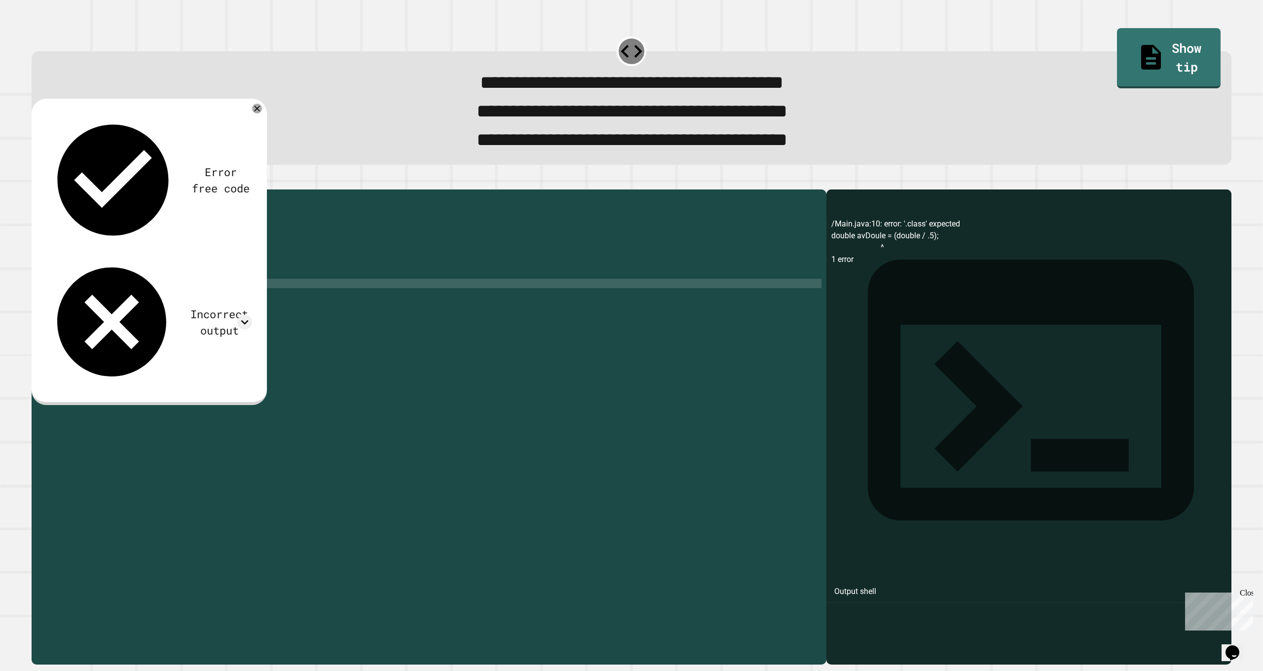
click at [37, 182] on icon "button" at bounding box center [37, 182] width 0 height 0
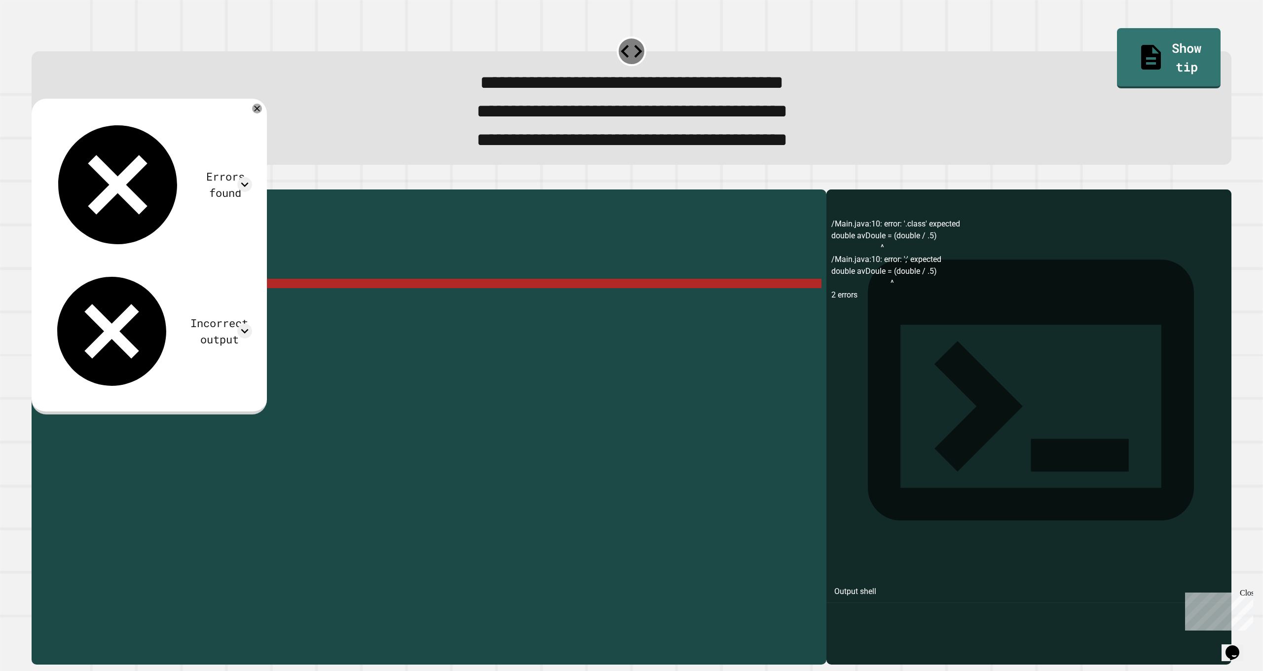
click at [76, 190] on div at bounding box center [632, 184] width 1200 height 12
click at [106, 310] on div "public class Main { public static void main ( String [ ] args ) { int avInt = 8…" at bounding box center [439, 414] width 766 height 441
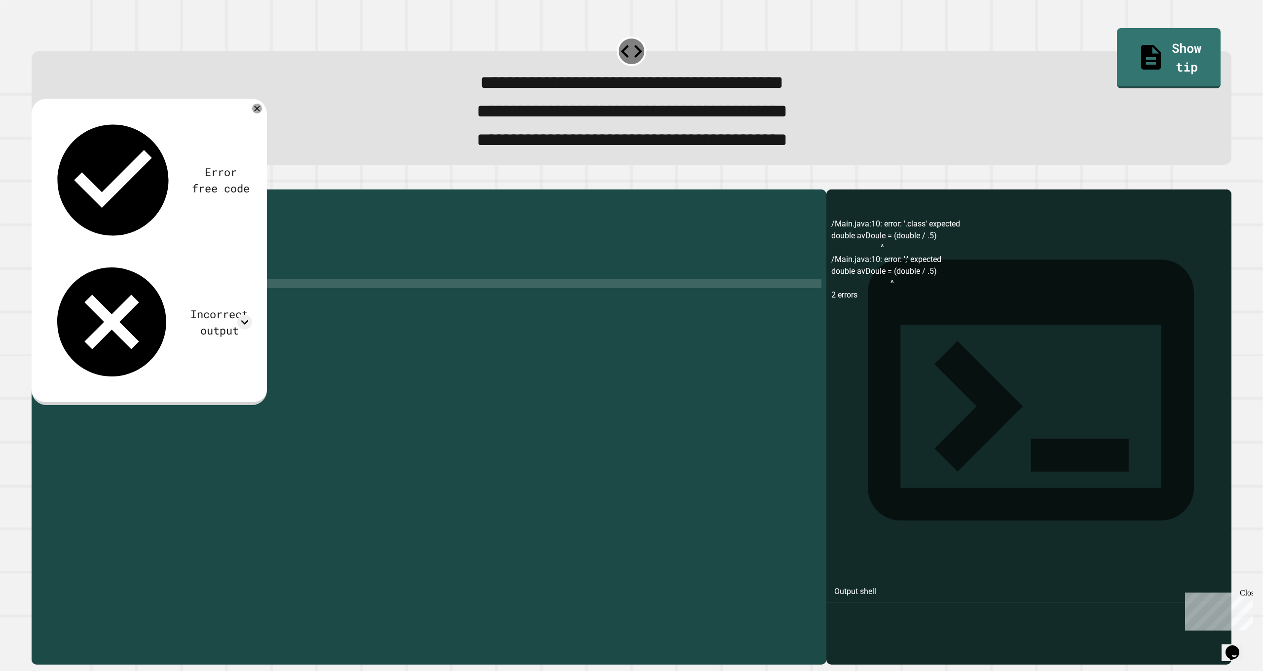
scroll to position [0, 4]
type textarea "**********"
type textarea "*"
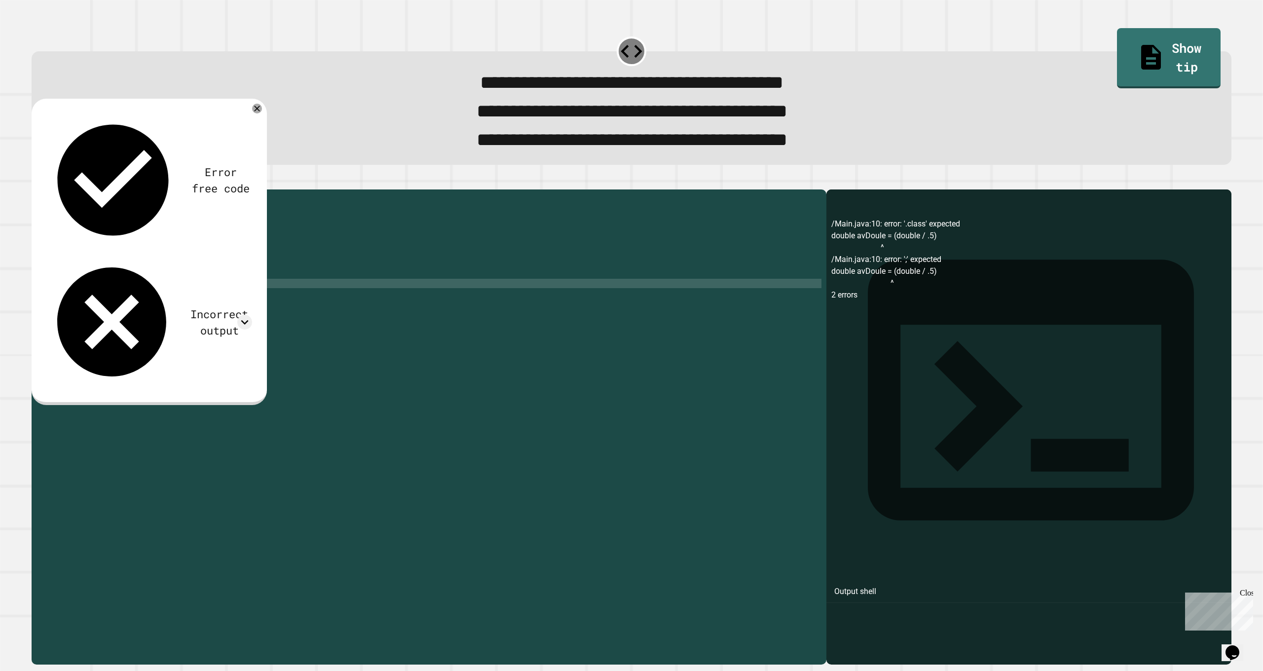
type textarea "**********"
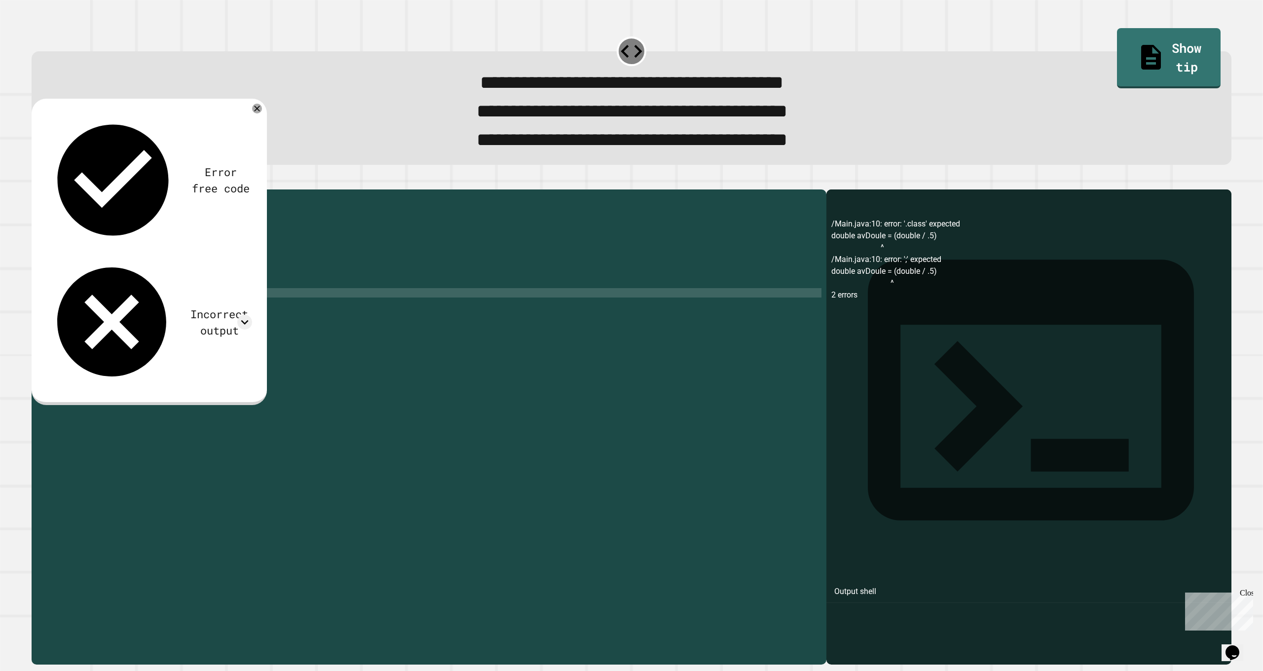
type textarea "*"
click at [48, 204] on div "1" at bounding box center [44, 198] width 25 height 9
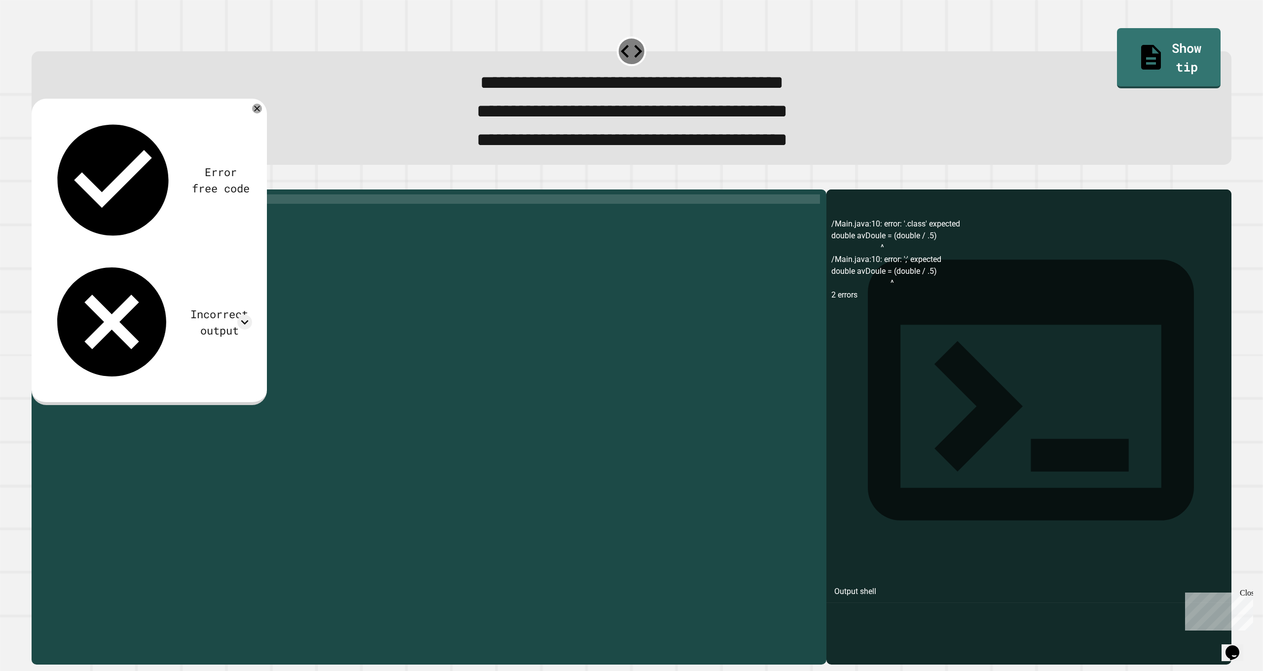
scroll to position [0, 5]
click at [44, 191] on icon "button" at bounding box center [42, 187] width 5 height 7
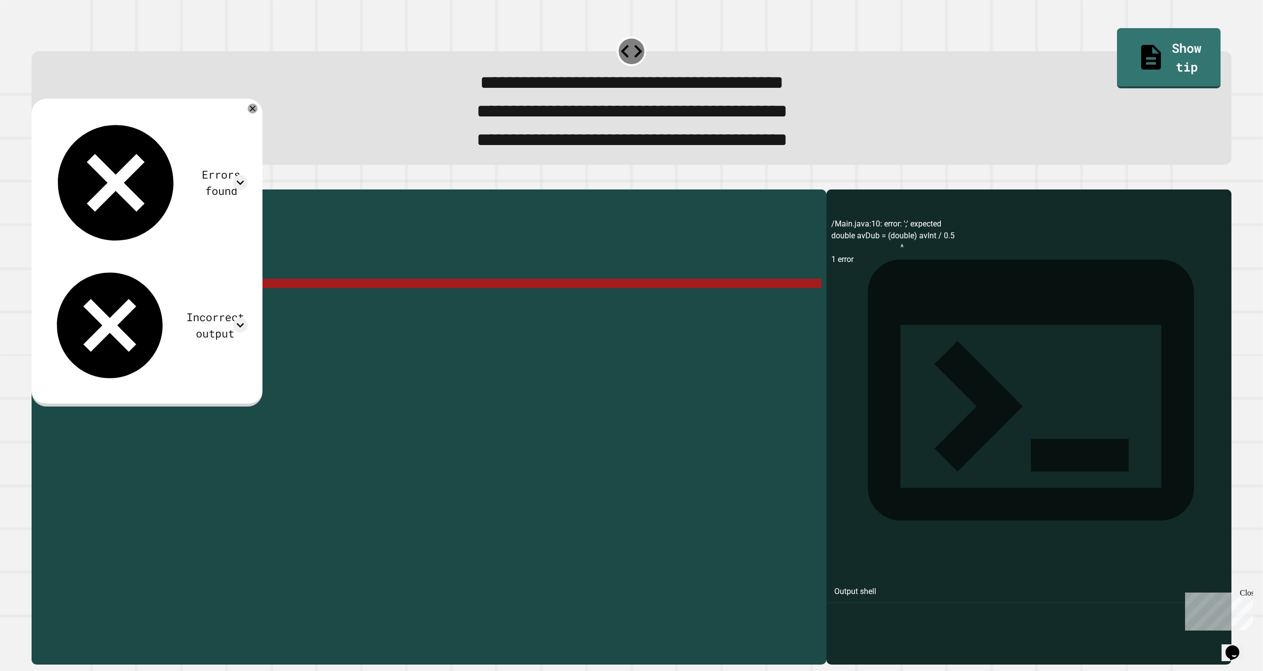
click at [221, 309] on div "public class Main { public static void main ( String [ ] args ) { int avInt = 8…" at bounding box center [439, 414] width 766 height 441
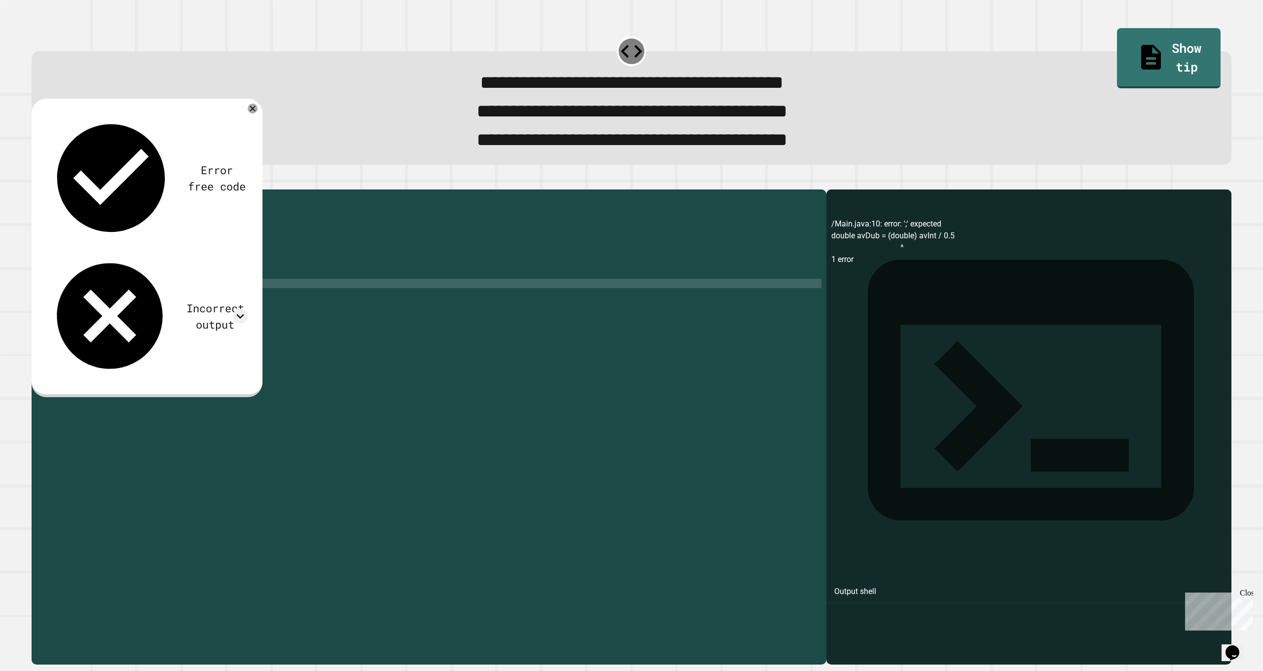
scroll to position [0, 10]
type textarea "**********"
drag, startPoint x: 38, startPoint y: 203, endPoint x: 30, endPoint y: 204, distance: 8.0
click at [37, 190] on div at bounding box center [632, 184] width 1200 height 12
click at [37, 182] on button "button" at bounding box center [37, 182] width 0 height 0
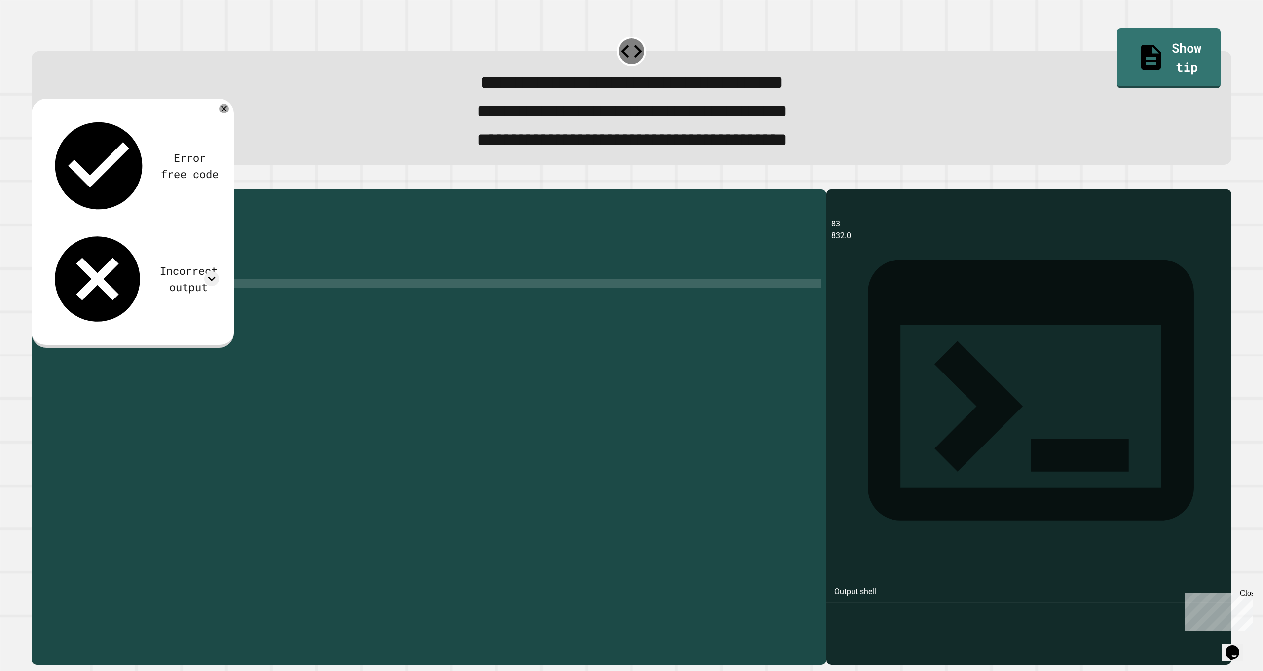
scroll to position [0, 0]
click at [109, 279] on div "public class Main { public static void main ( String [ ] args ) { int avInt = 8…" at bounding box center [439, 414] width 766 height 441
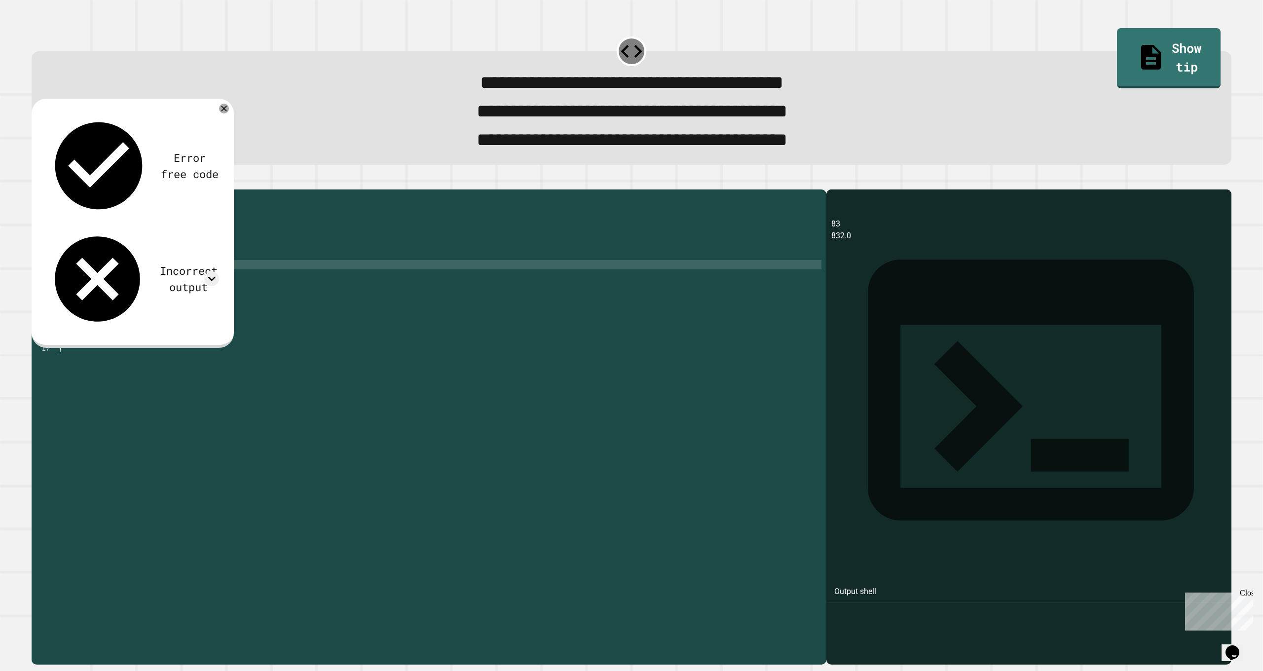
scroll to position [0, 6]
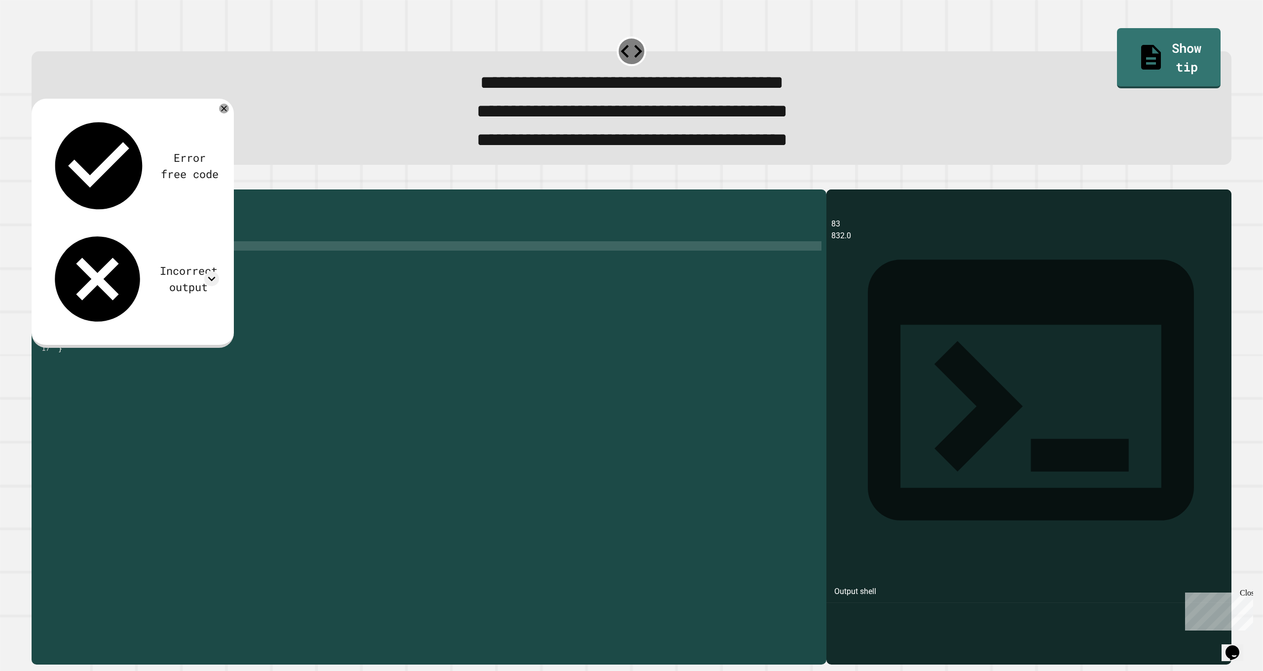
click at [80, 272] on div "public class Main { public static void main ( String [ ] args ) { int avInt = 8…" at bounding box center [439, 414] width 766 height 441
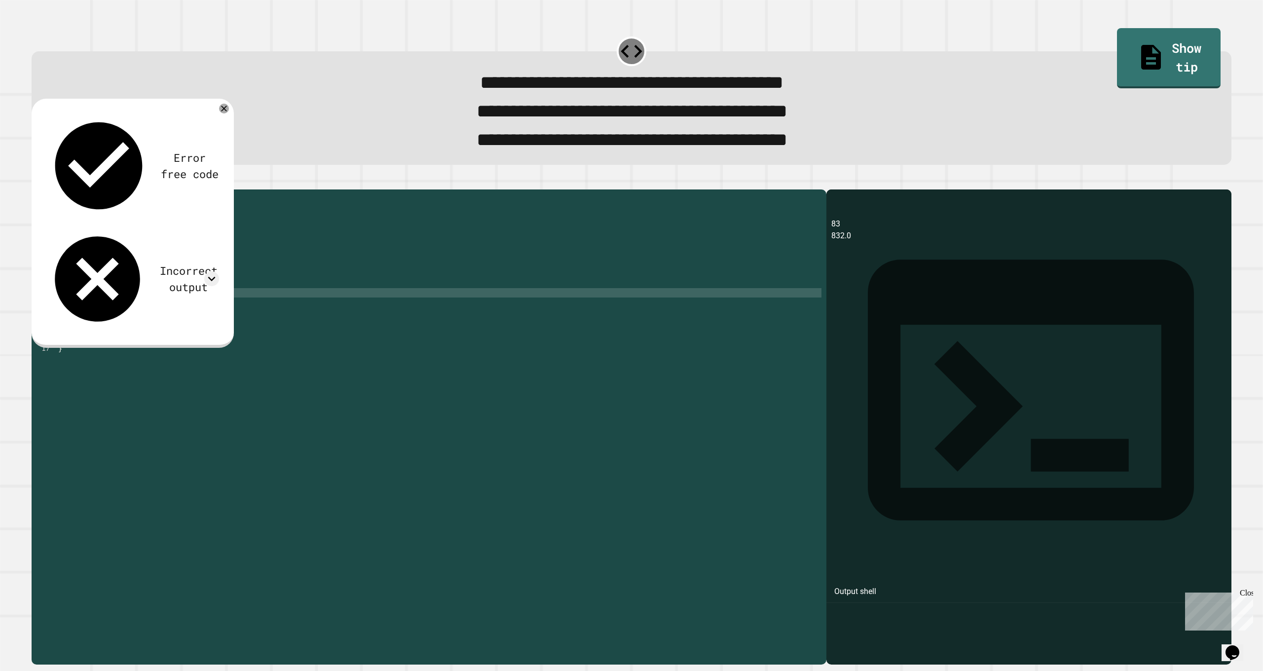
click at [177, 317] on div "public class Main { public static void main ( String [ ] args ) { int total = 8…" at bounding box center [439, 414] width 766 height 441
click at [44, 191] on div "**********" at bounding box center [631, 421] width 1213 height 500
click at [37, 182] on icon "button" at bounding box center [37, 182] width 0 height 0
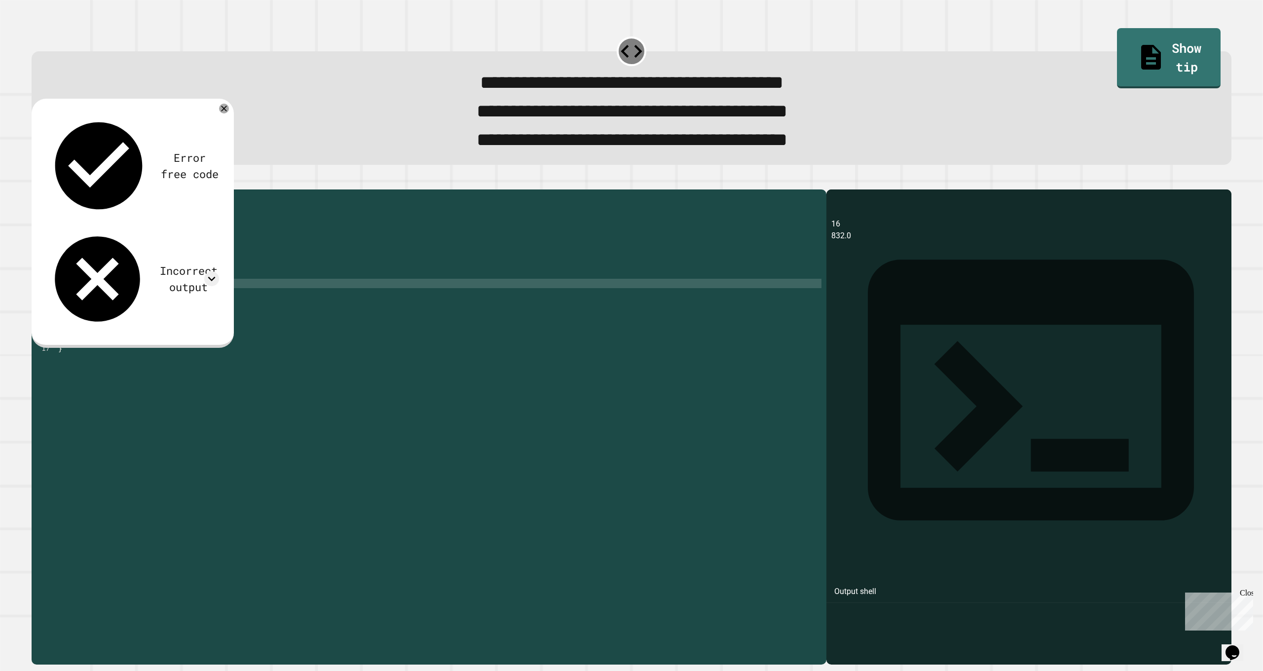
scroll to position [0, 0]
click at [158, 308] on div "public class Main { public static void main ( String [ ] args ) { int total = 8…" at bounding box center [439, 414] width 766 height 441
click at [161, 299] on div "public class Main { public static void main ( String [ ] args ) { int total = 8…" at bounding box center [439, 414] width 766 height 441
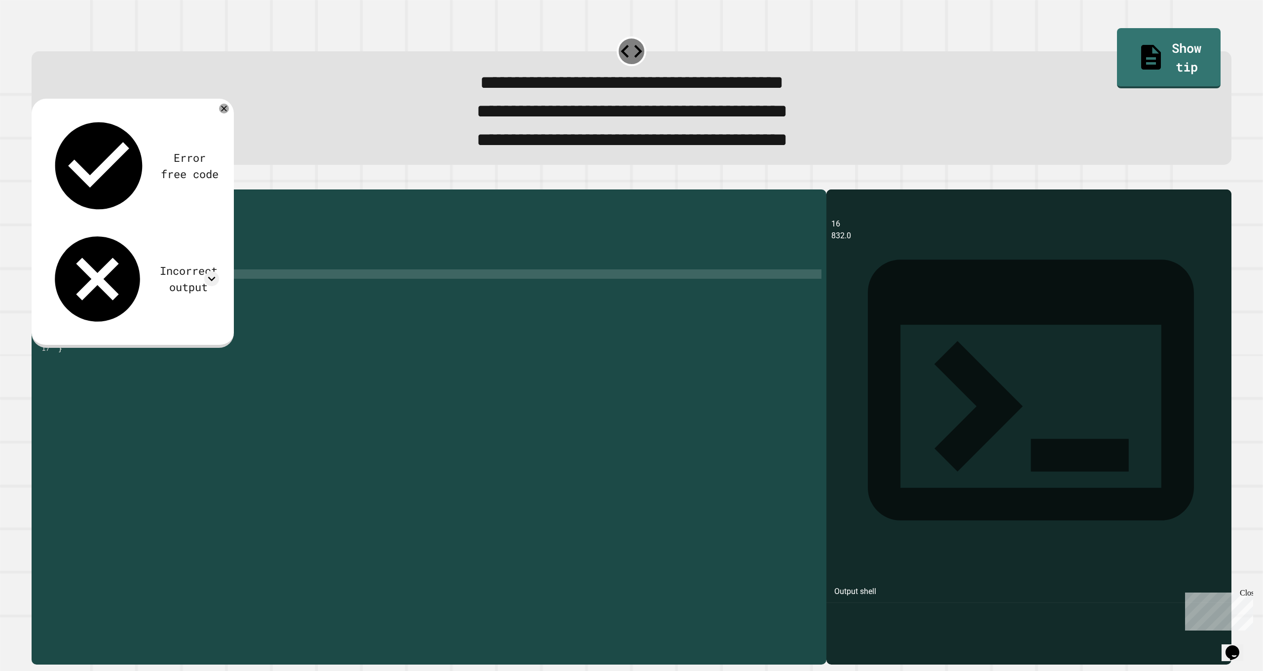
click at [37, 182] on button "button" at bounding box center [37, 182] width 0 height 0
click at [175, 299] on div "public class Main { public static void main ( String [ ] args ) { int total = 8…" at bounding box center [439, 414] width 766 height 441
click at [37, 182] on icon "button" at bounding box center [37, 182] width 0 height 0
click at [37, 182] on button "button" at bounding box center [37, 182] width 0 height 0
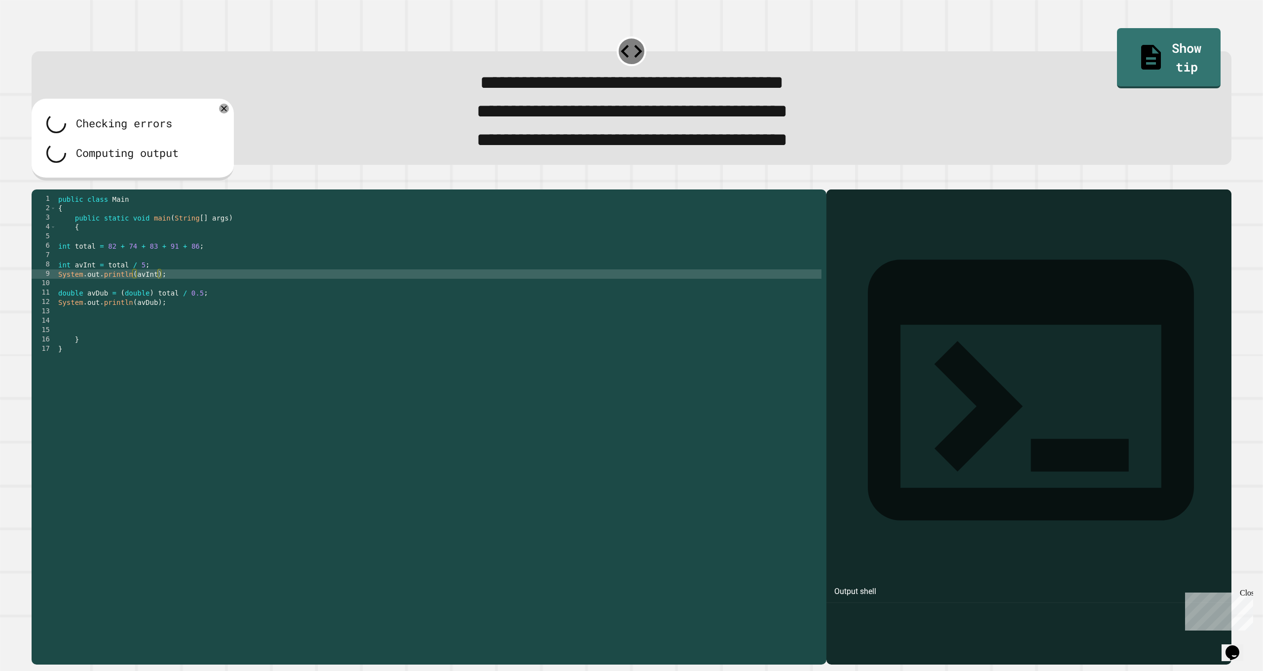
click at [221, 114] on icon at bounding box center [224, 109] width 10 height 10
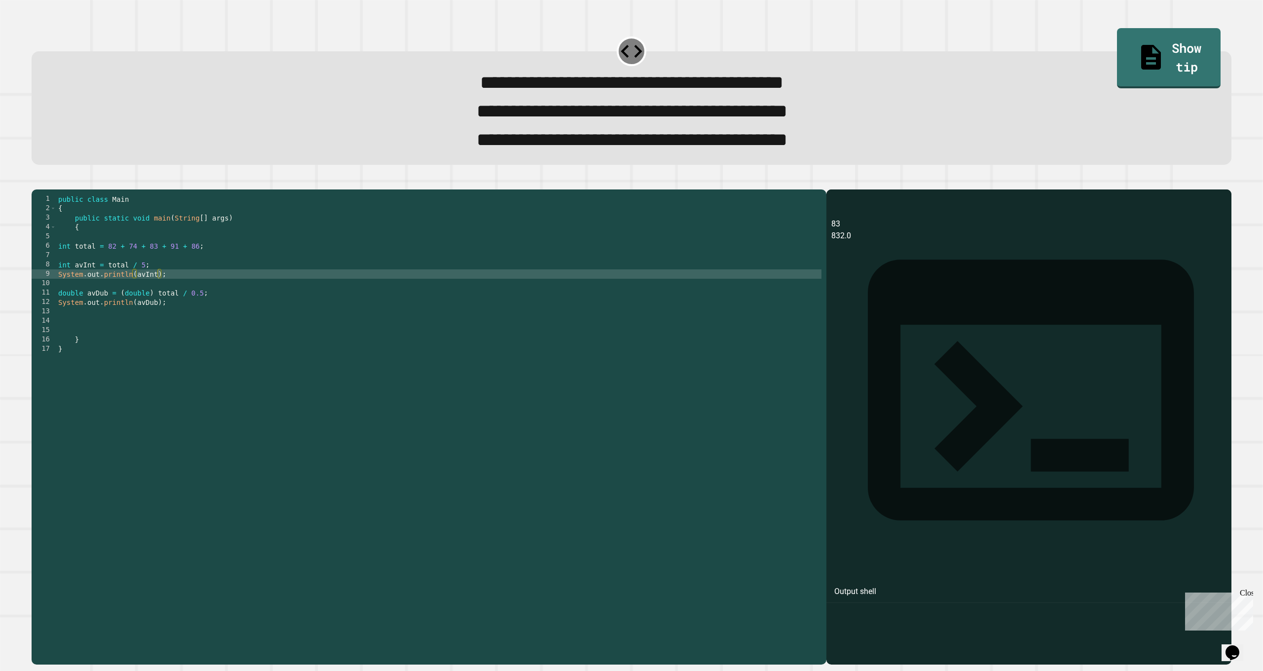
click at [74, 190] on div at bounding box center [632, 184] width 1200 height 12
click at [1131, 37] on link "Show tip" at bounding box center [1169, 57] width 101 height 63
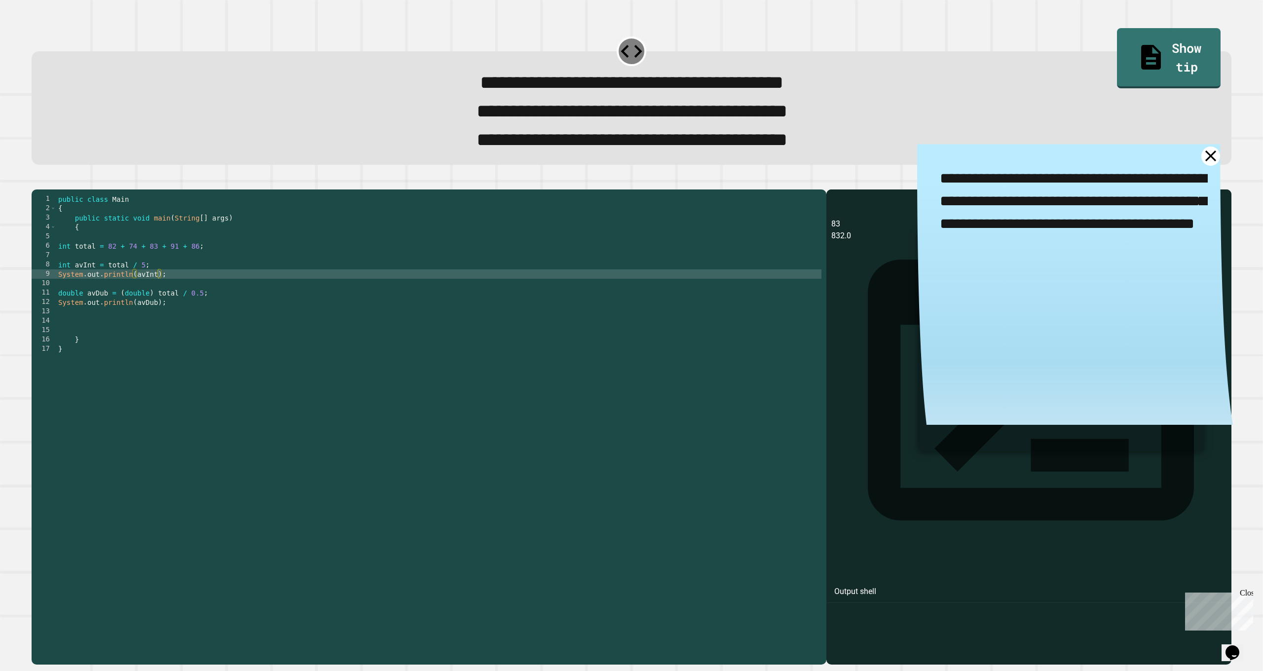
click at [197, 319] on div "public class Main { public static void main ( String [ ] args ) { int total = 8…" at bounding box center [439, 414] width 766 height 441
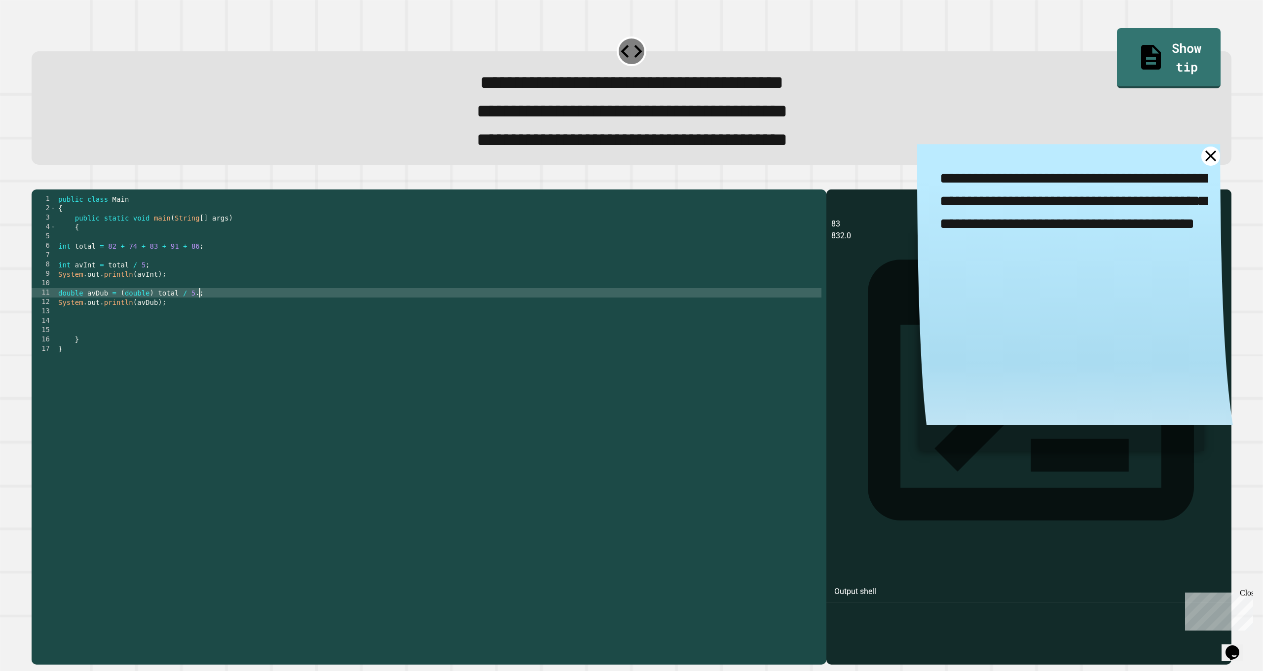
scroll to position [0, 10]
type textarea "**********"
click at [37, 182] on icon "button" at bounding box center [37, 182] width 0 height 0
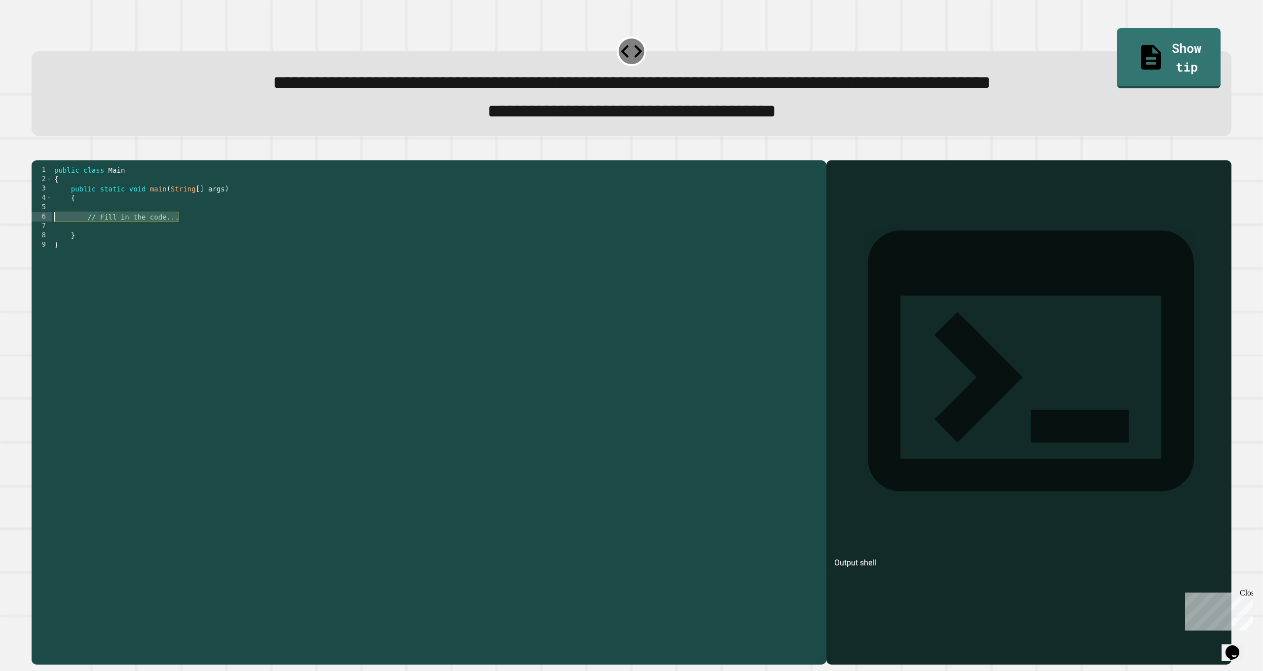
drag, startPoint x: 183, startPoint y: 236, endPoint x: 51, endPoint y: 241, distance: 131.9
click at [51, 241] on div "1 2 3 4 5 6 7 8 9 public class Main { public static void main ( String [ ] args…" at bounding box center [427, 390] width 790 height 450
type textarea "*"
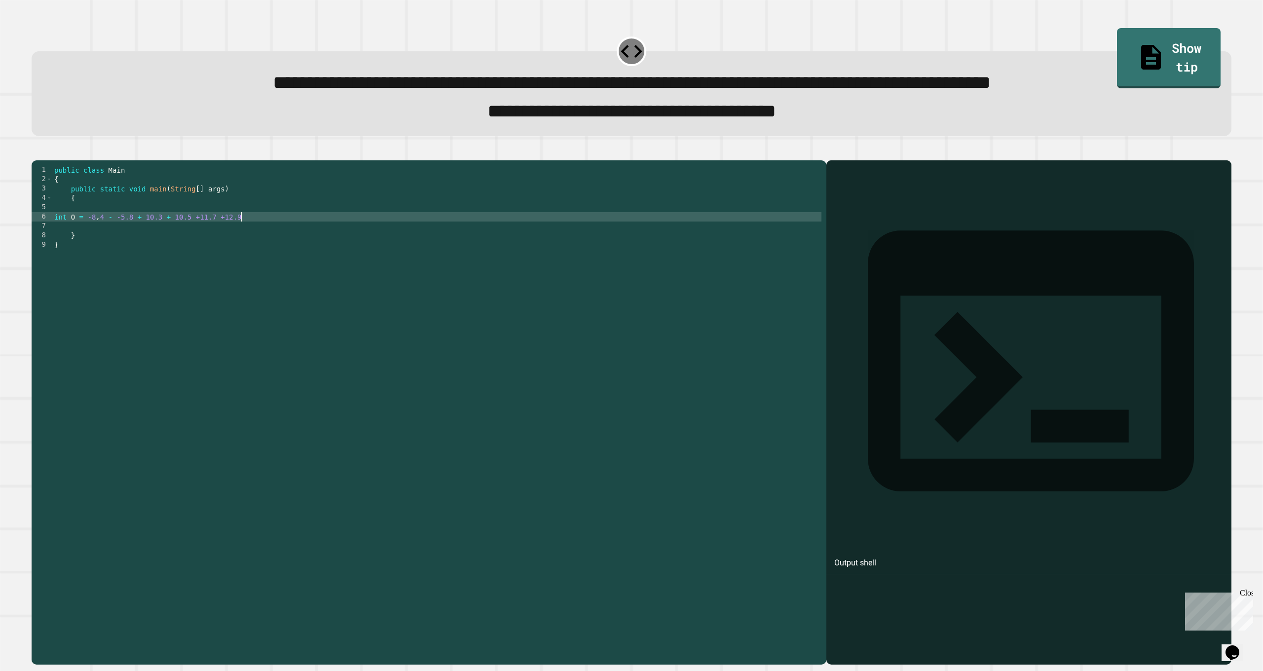
type textarea "**********"
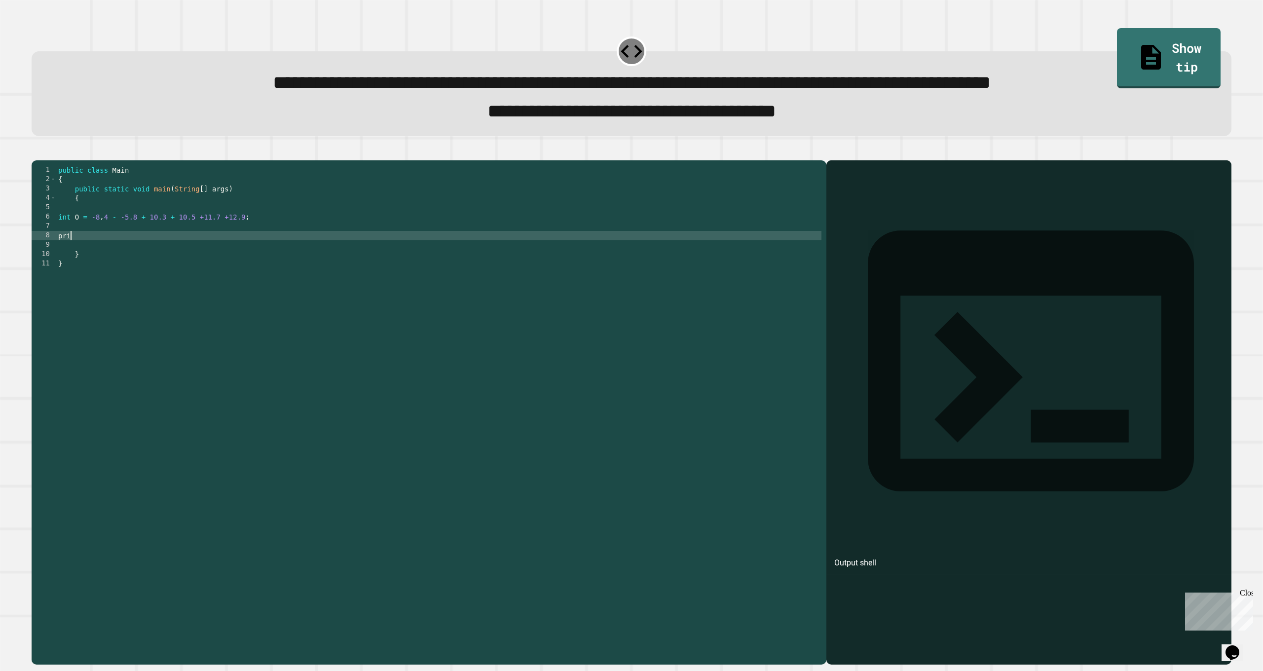
scroll to position [0, 0]
type textarea "*"
click at [79, 237] on div "public class Main { public static void main ( String [ ] args ) { int O = -8 , …" at bounding box center [439, 399] width 766 height 469
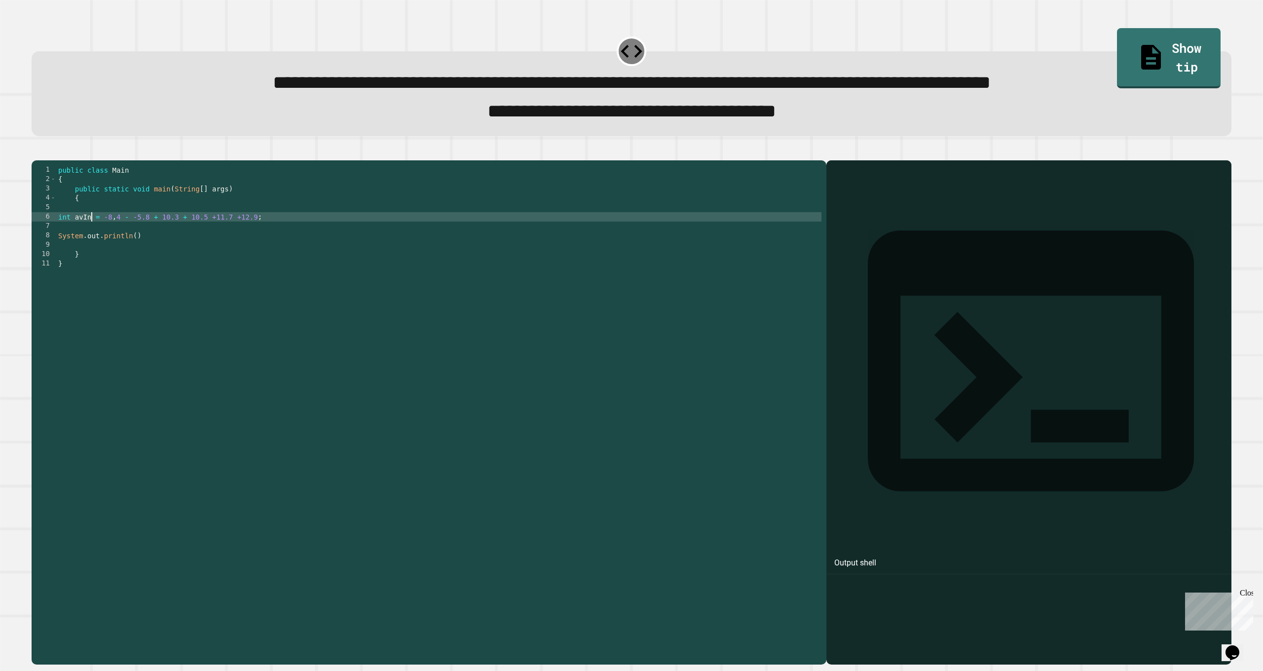
scroll to position [0, 2]
click at [141, 256] on div "public class Main { public static void main ( String [ ] args ) { int avInt = -…" at bounding box center [439, 399] width 766 height 469
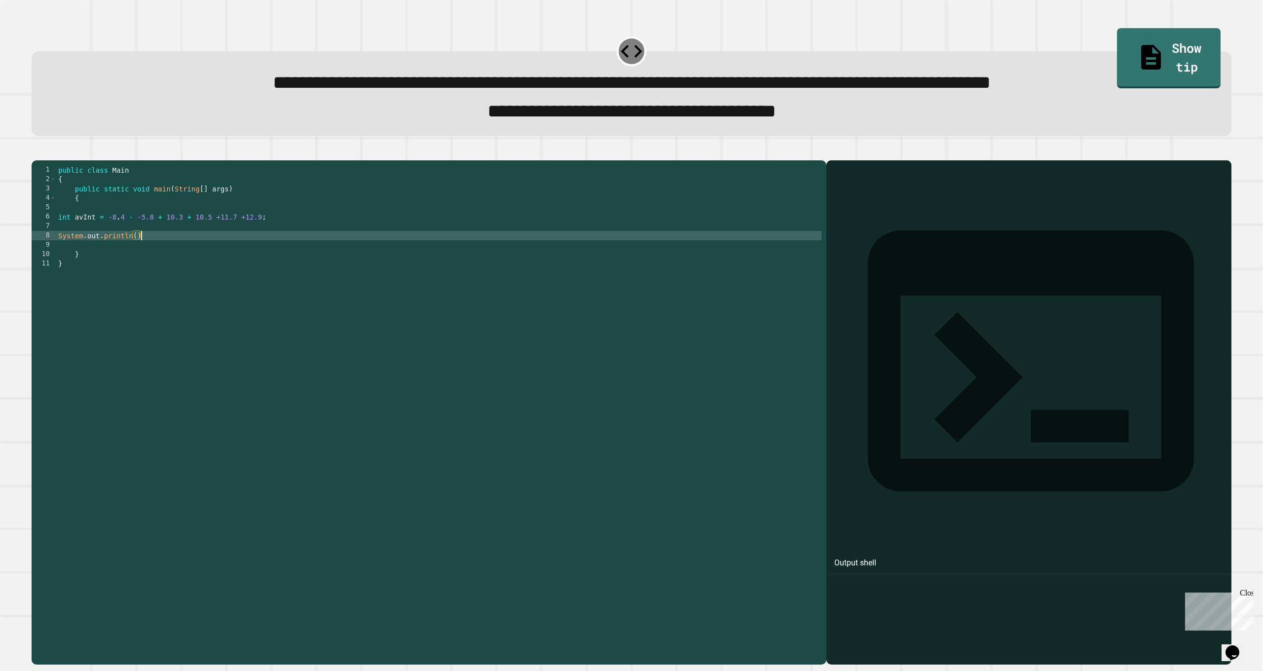
scroll to position [0, 6]
type textarea "**********"
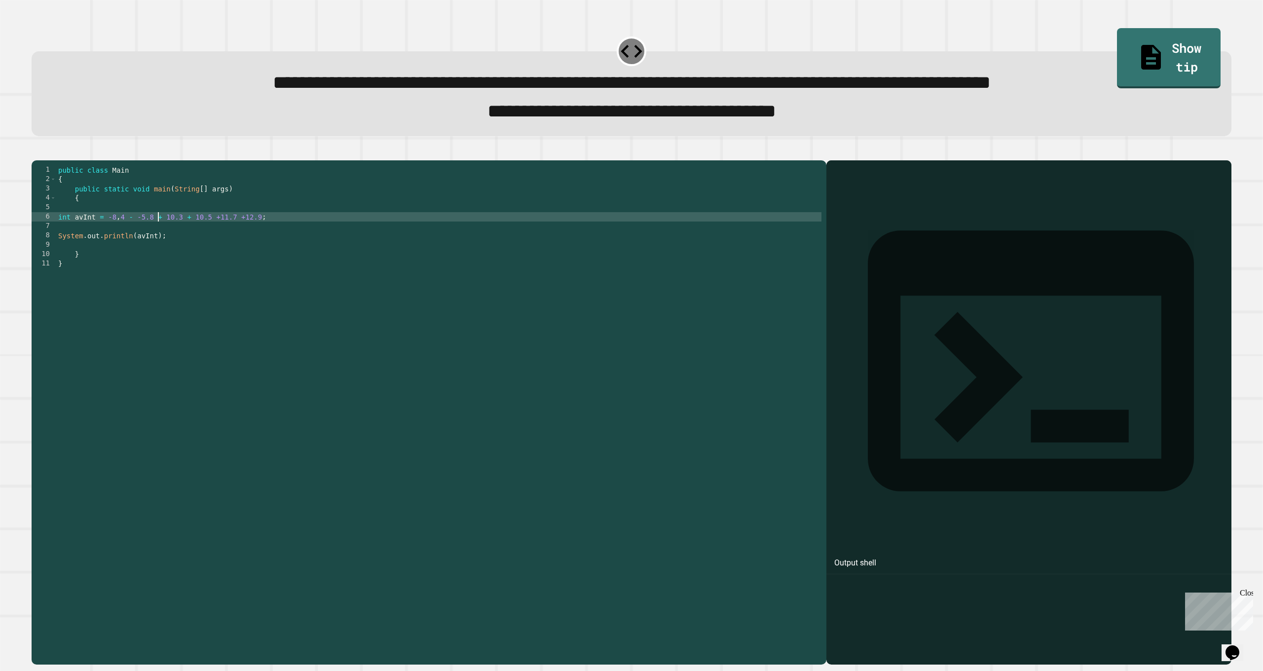
type textarea "**********"
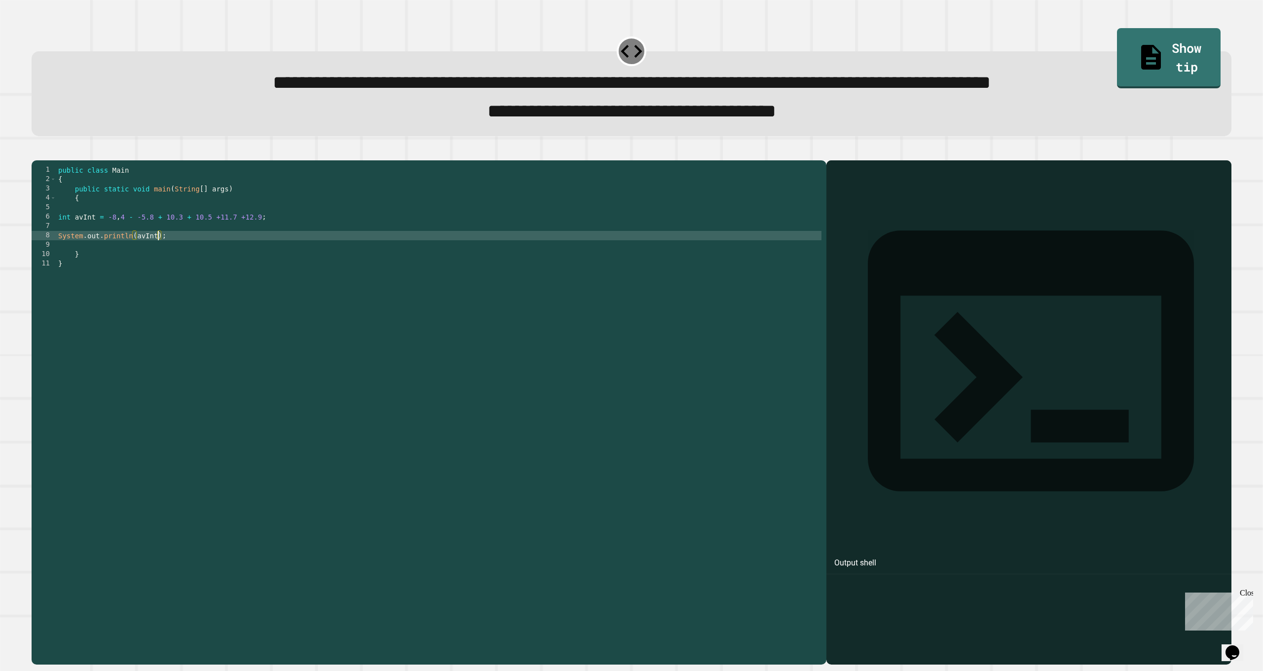
type textarea "**********"
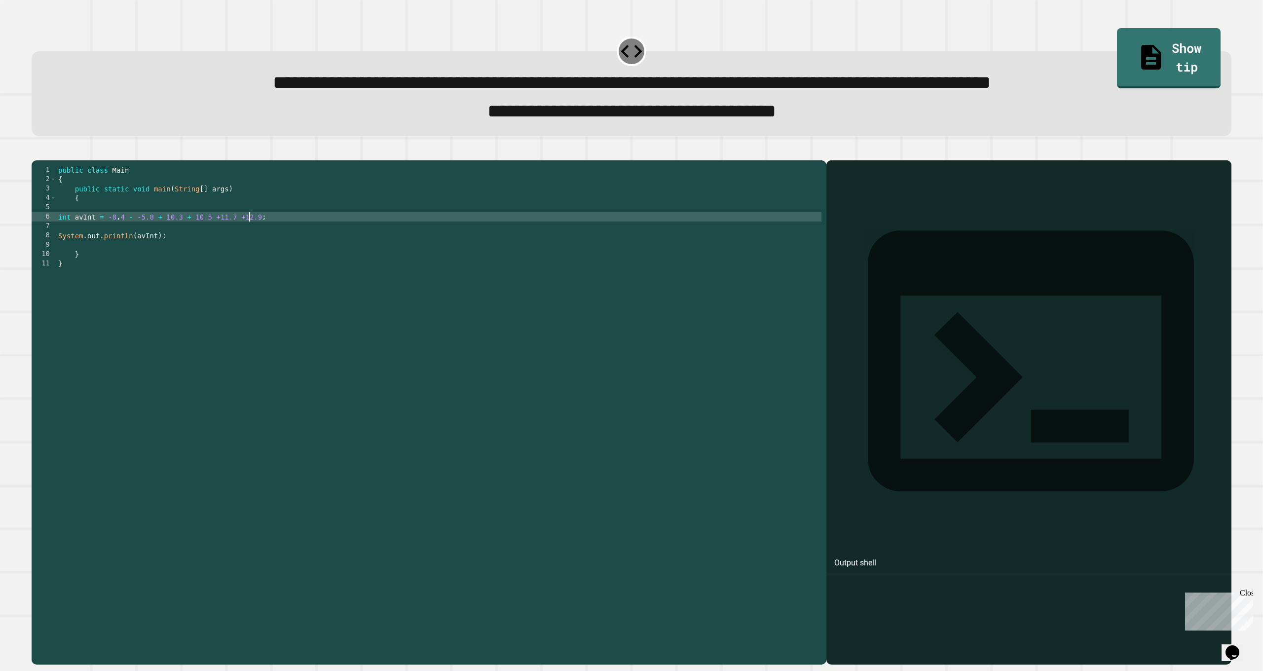
click at [37, 160] on div at bounding box center [632, 155] width 1200 height 12
click at [37, 153] on icon "button" at bounding box center [37, 153] width 0 height 0
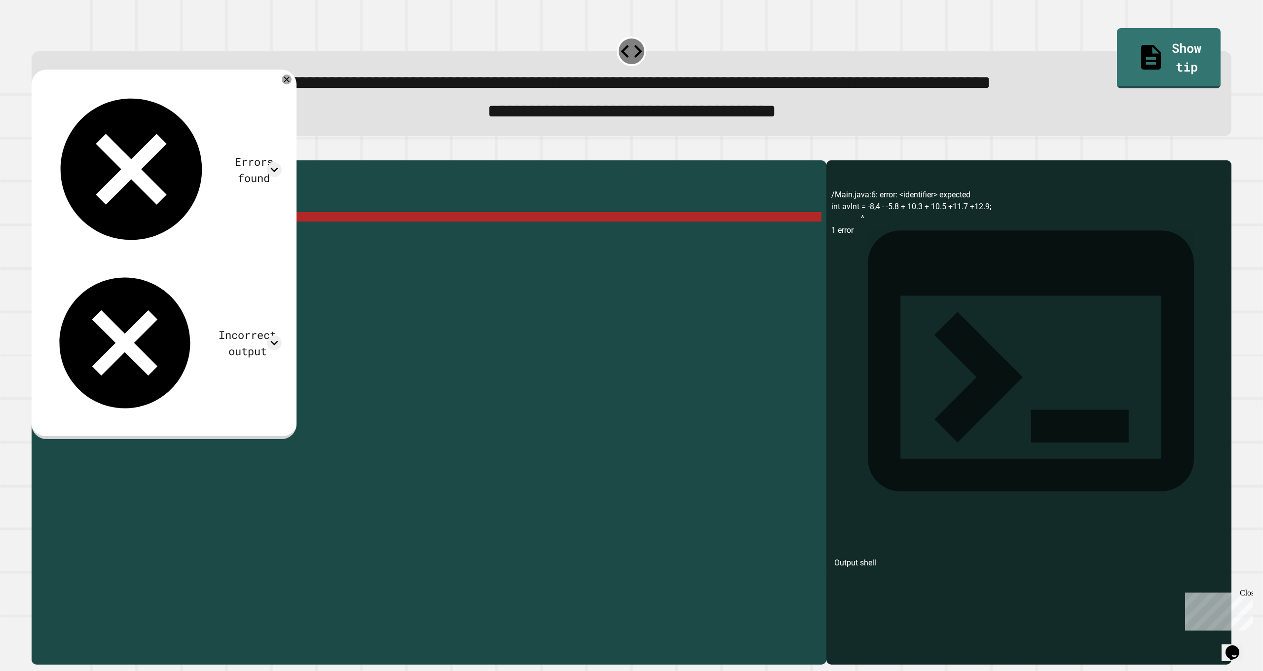
click at [76, 160] on div at bounding box center [632, 155] width 1200 height 12
click at [56, 153] on button "button" at bounding box center [56, 153] width 0 height 0
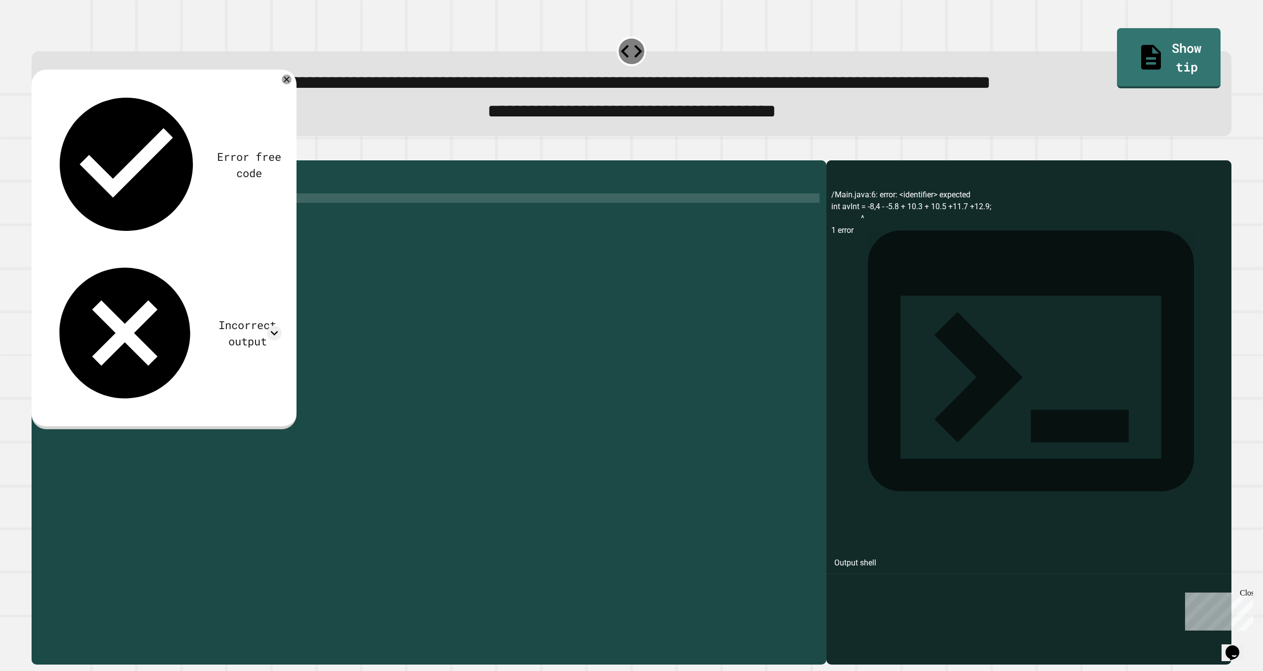
drag, startPoint x: 191, startPoint y: 230, endPoint x: 105, endPoint y: 222, distance: 86.8
click at [105, 222] on div "public class Main { public static void main ( String [ ] args ) { // Fill in th…" at bounding box center [437, 399] width 770 height 469
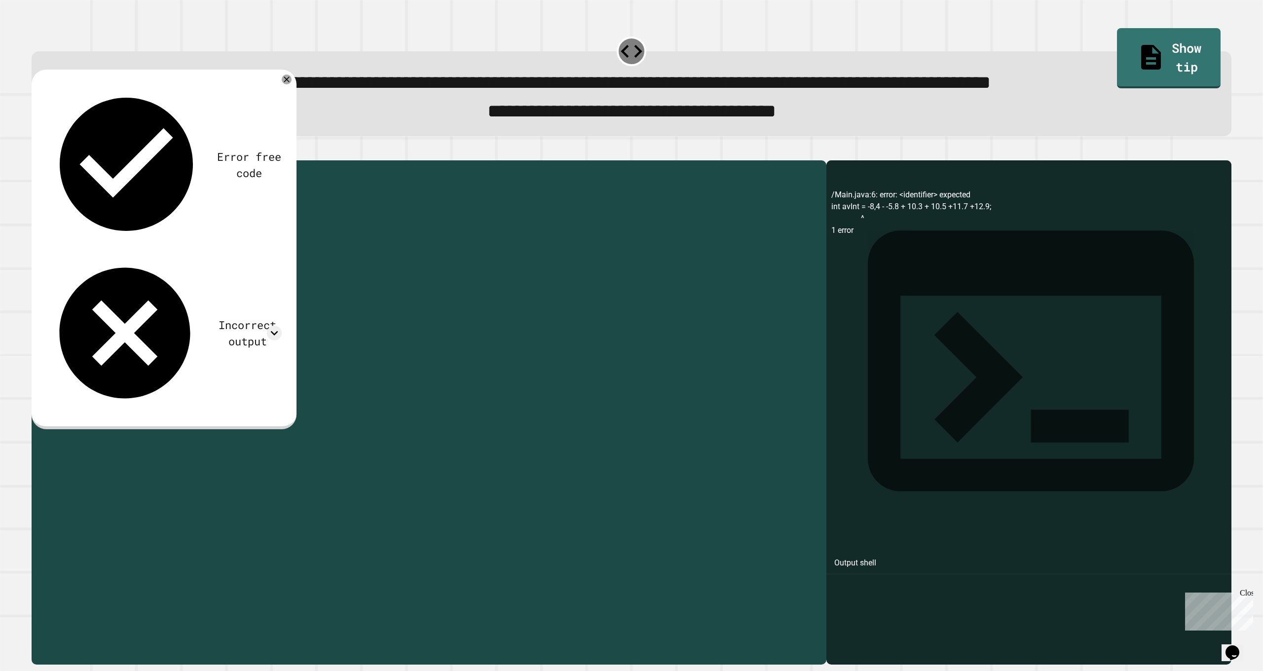
drag, startPoint x: 198, startPoint y: 241, endPoint x: 31, endPoint y: 234, distance: 167.5
click at [32, 234] on div "**********" at bounding box center [427, 390] width 790 height 450
drag, startPoint x: 141, startPoint y: 235, endPoint x: 52, endPoint y: 237, distance: 88.9
click at [52, 237] on div "**********" at bounding box center [427, 390] width 790 height 450
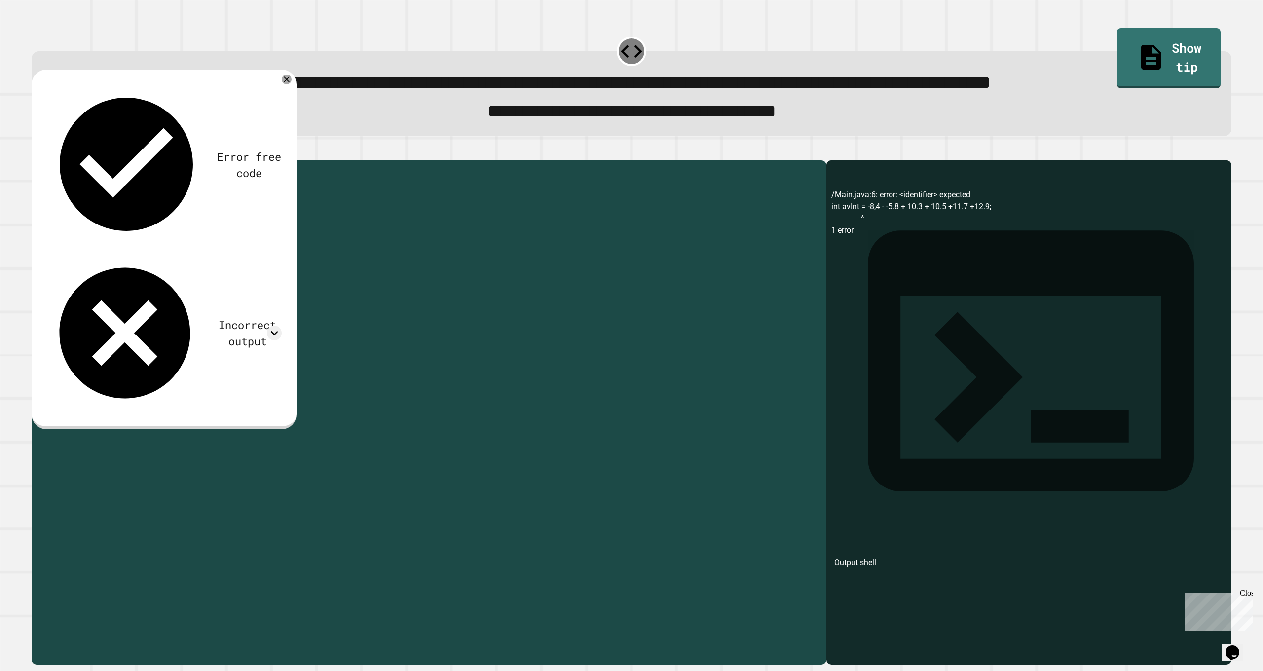
type textarea "**********"
click at [141, 244] on div "public class Main { public static void main ( String [ ] args ) { [MEDICAL_DATA…" at bounding box center [437, 399] width 770 height 469
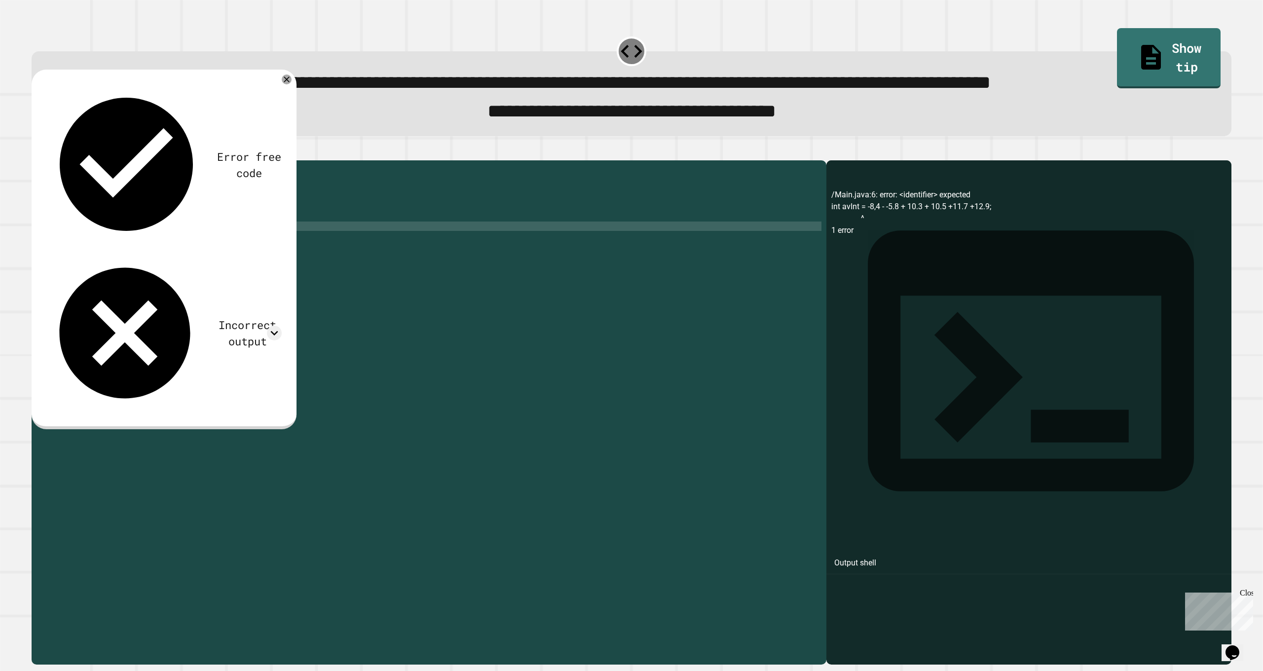
scroll to position [0, 0]
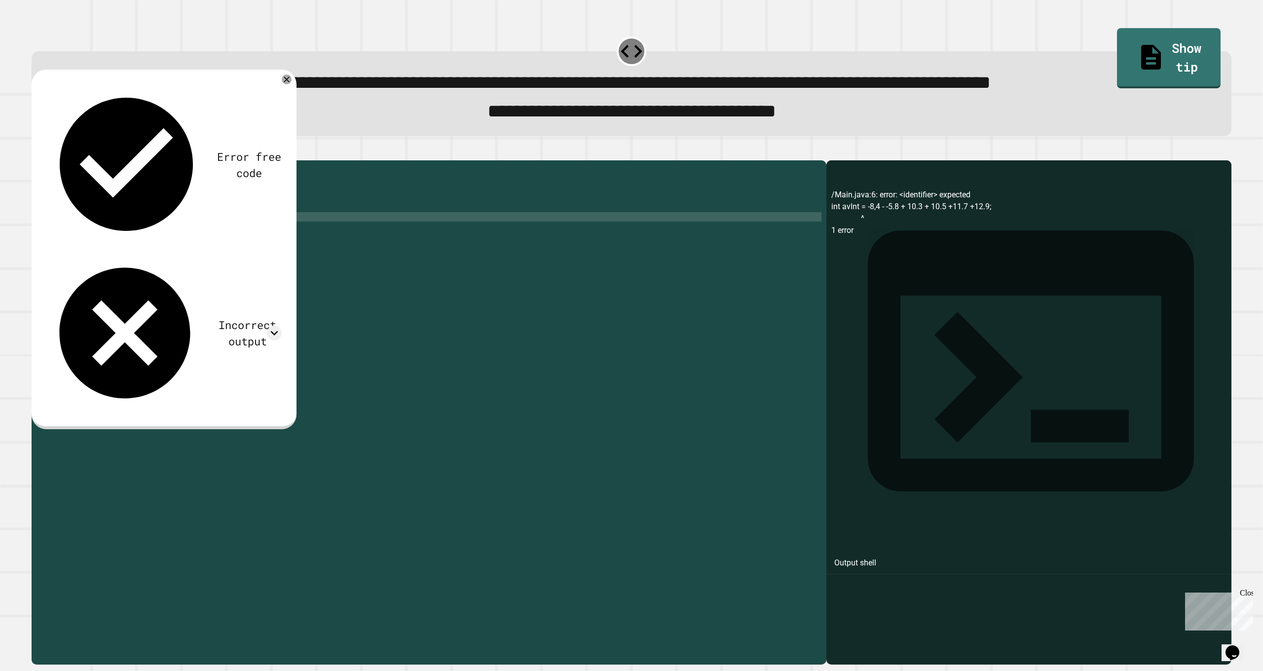
click at [143, 239] on div "public class Main { public static void main ( String [ ] args ) { [MEDICAL_DATA…" at bounding box center [437, 399] width 770 height 469
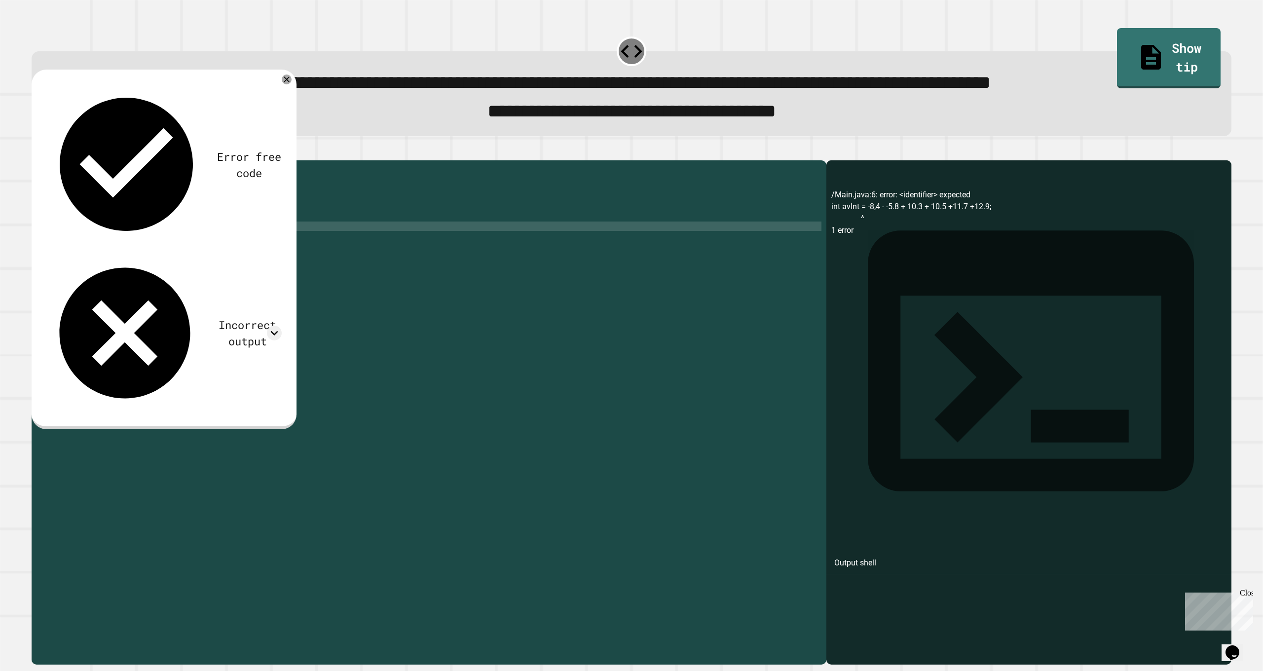
paste textarea "**********"
type textarea "**********"
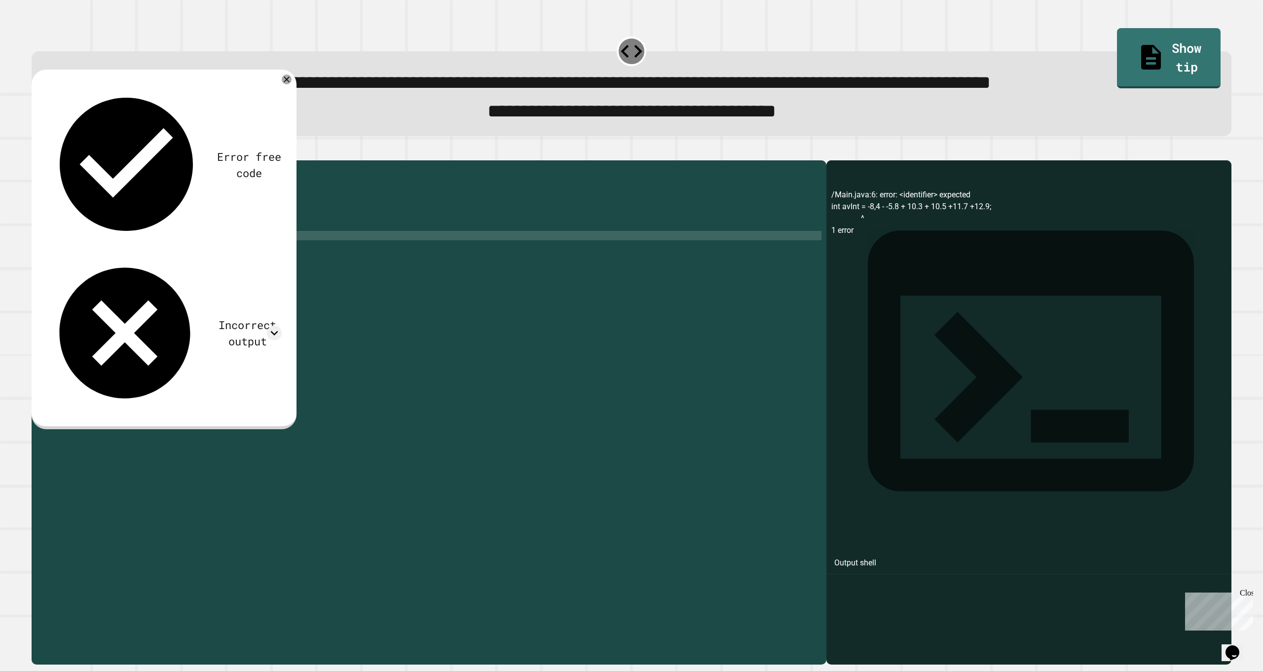
paste textarea "**********"
type textarea "**********"
click at [186, 257] on div "public class Main { public static void main ( String [ ] args ) { [MEDICAL_DATA…" at bounding box center [439, 399] width 766 height 469
paste textarea "**********"
type textarea "**********"
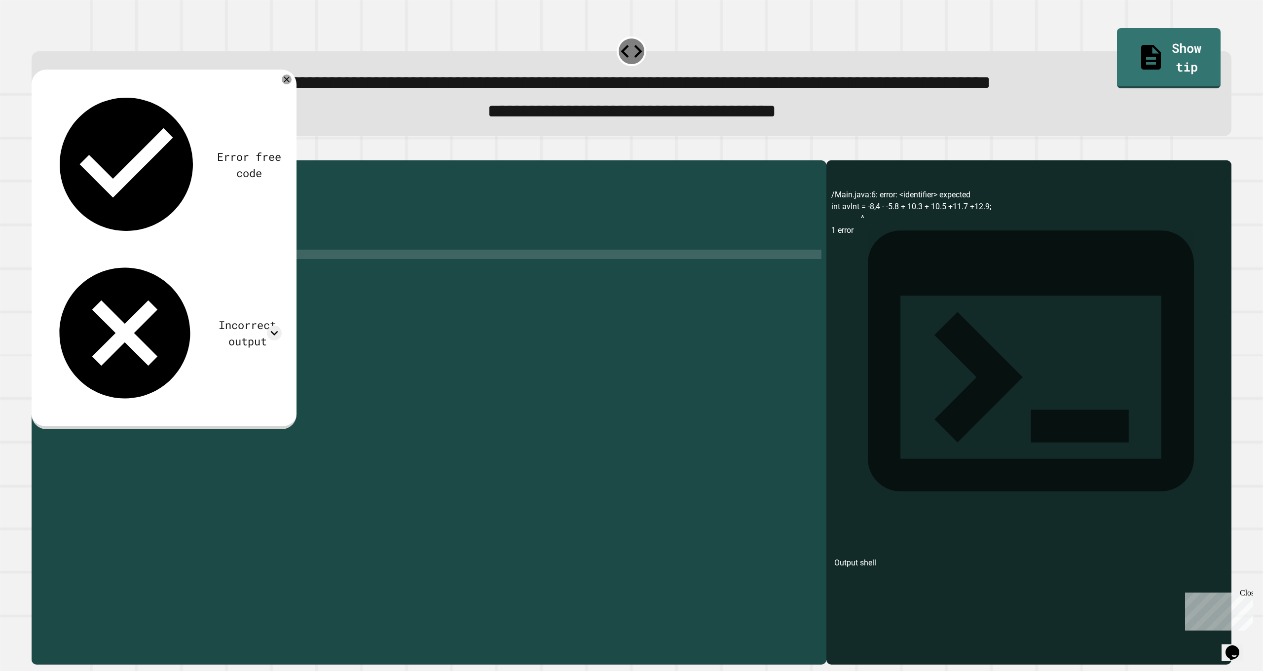
paste textarea "**********"
type textarea "**********"
paste textarea "**********"
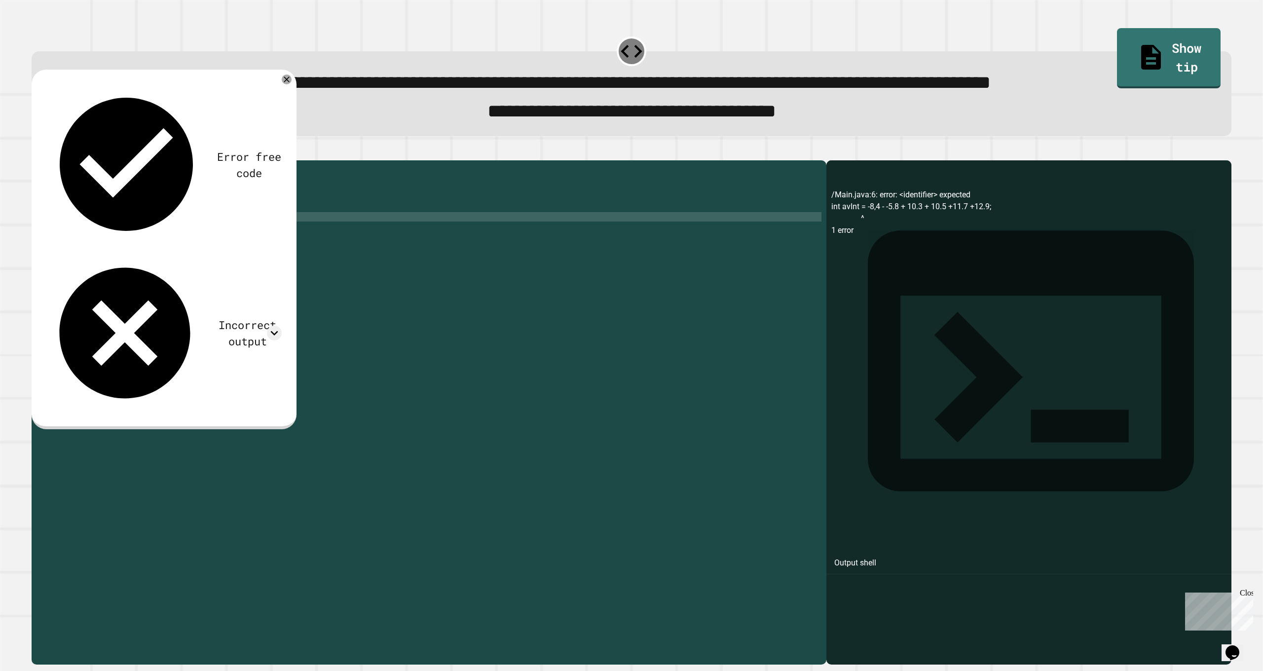
click at [139, 236] on div "public class Main { public static void main ( String [ ] args ) { [MEDICAL_DATA…" at bounding box center [439, 399] width 766 height 469
click at [136, 245] on div "public class Main { public static void main ( String [ ] args ) { [MEDICAL_DATA…" at bounding box center [439, 399] width 766 height 469
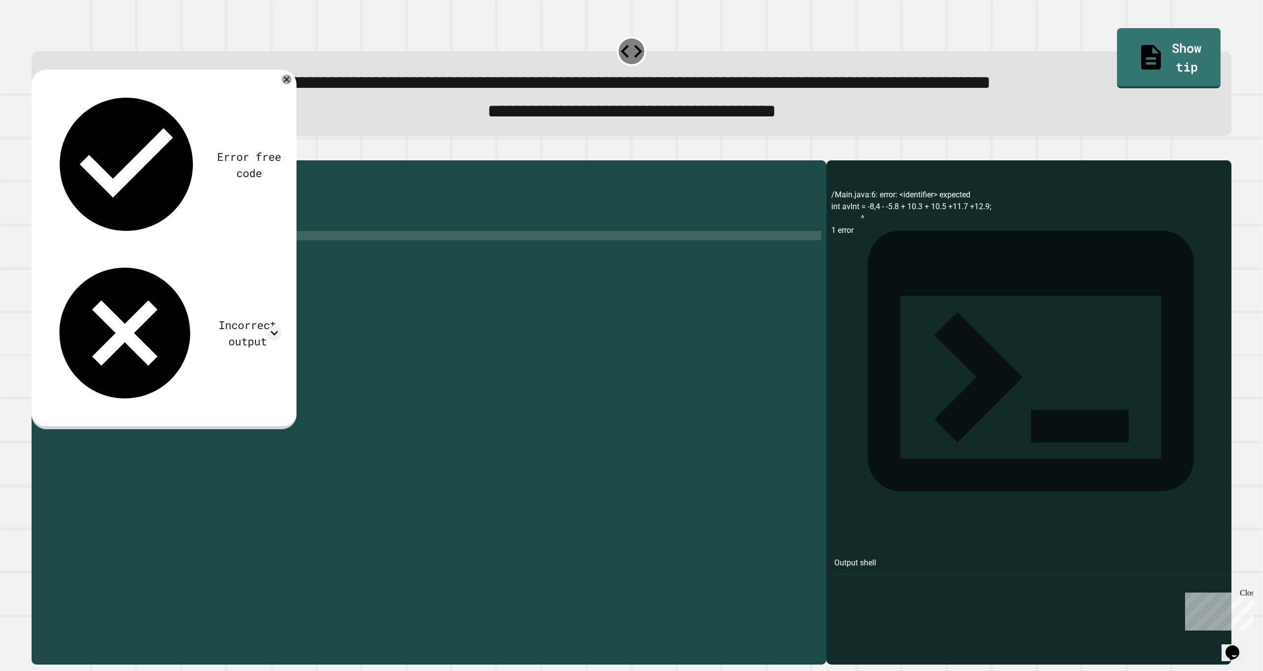
click at [139, 252] on div "public class Main { public static void main ( String [ ] args ) { [MEDICAL_DATA…" at bounding box center [439, 399] width 766 height 469
click at [192, 255] on div "public class Main { public static void main ( String [ ] args ) { [MEDICAL_DATA…" at bounding box center [439, 399] width 766 height 469
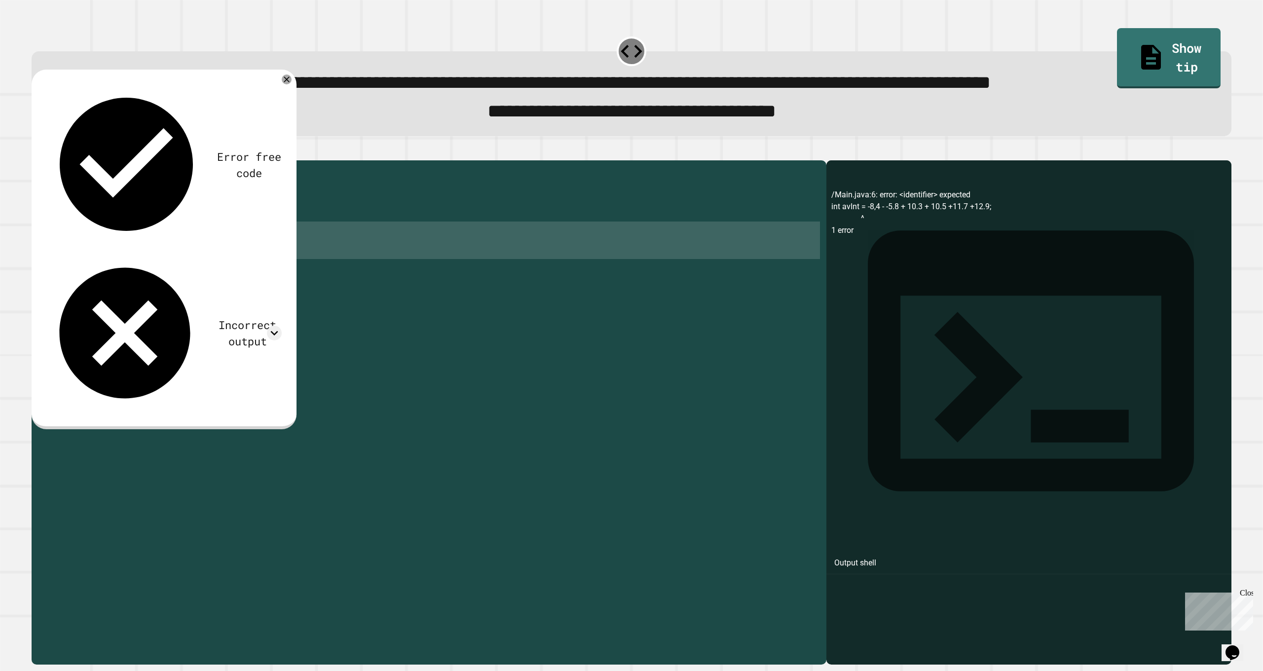
drag, startPoint x: 169, startPoint y: 287, endPoint x: 58, endPoint y: 242, distance: 119.3
click at [58, 242] on div "public class Main { public static void main ( String [ ] args ) { [MEDICAL_DATA…" at bounding box center [439, 399] width 766 height 469
type textarea "**********"
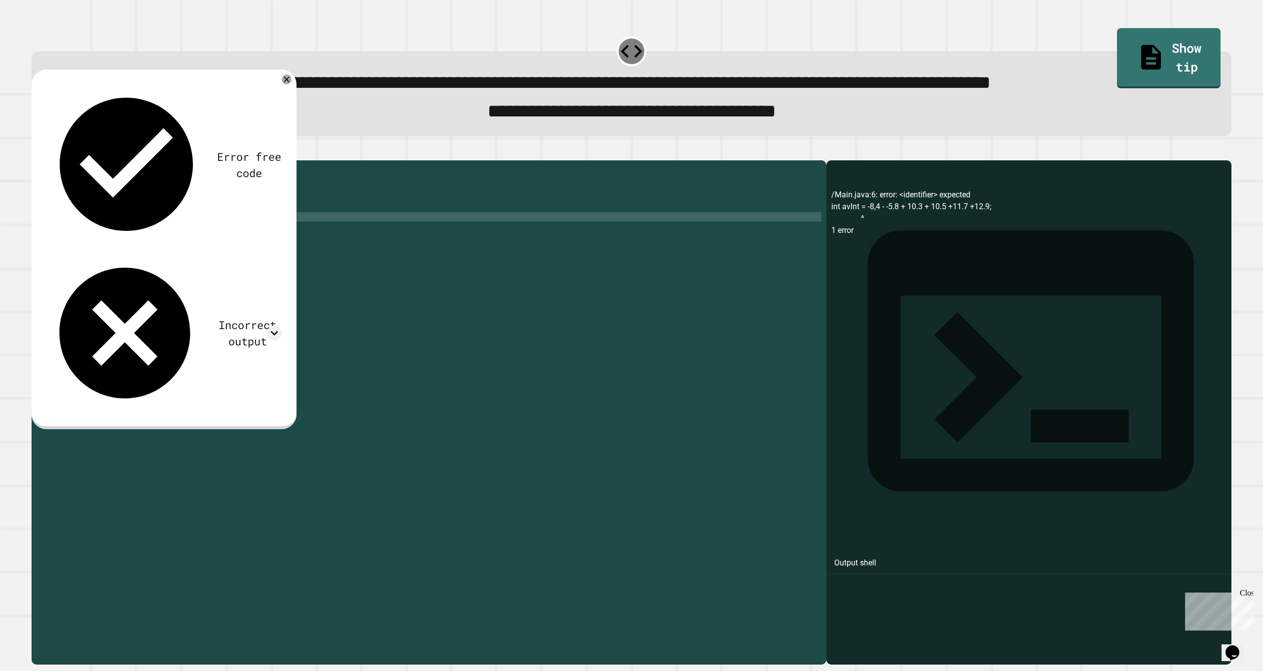
click at [140, 235] on div "public class Main { public static void main ( String [ ] args ) { [MEDICAL_DATA…" at bounding box center [439, 399] width 766 height 469
type textarea "**********"
click at [36, 160] on div at bounding box center [632, 155] width 1200 height 12
click at [37, 153] on icon "button" at bounding box center [37, 153] width 0 height 0
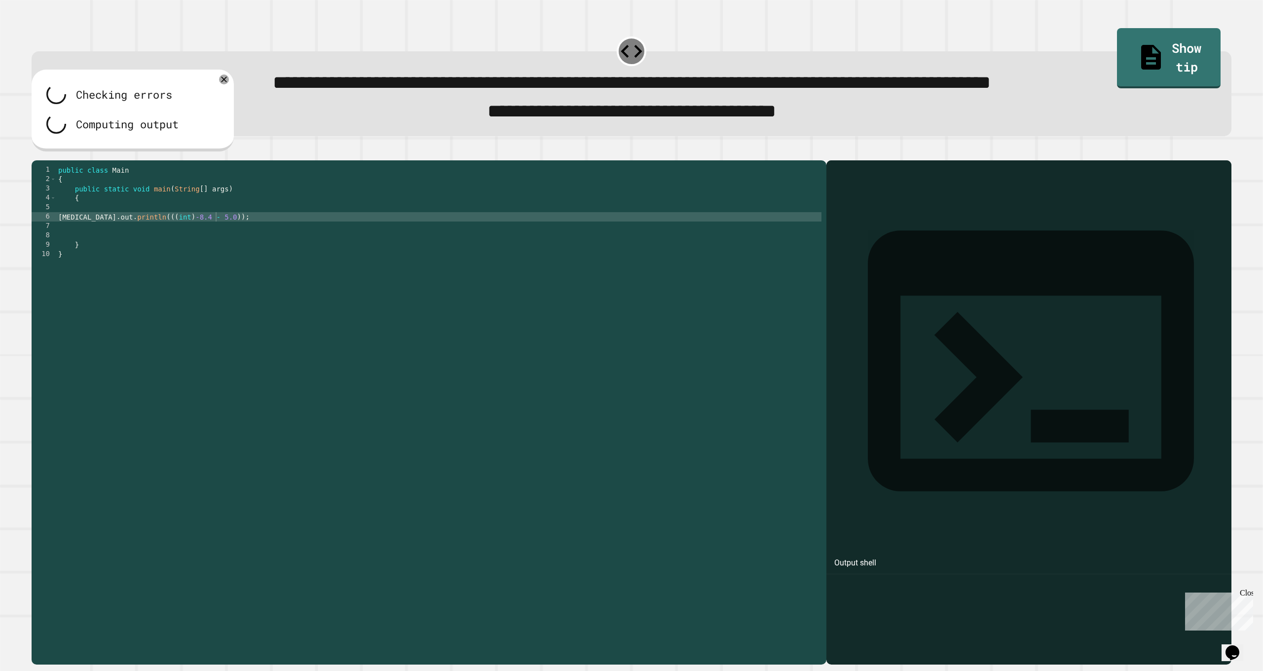
click at [221, 240] on div "public class Main { public static void main ( String [ ] args ) { [MEDICAL_DATA…" at bounding box center [439, 399] width 766 height 469
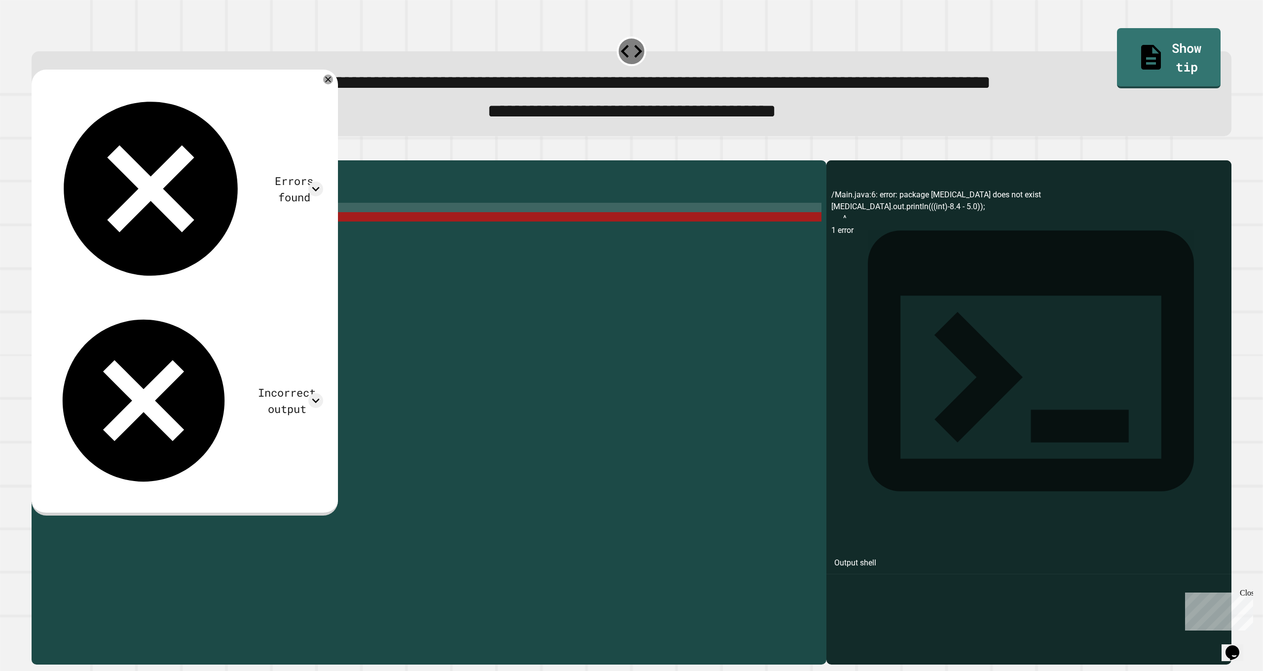
click at [270, 231] on div "public class Main { public static void main ( String [ ] args ) { [MEDICAL_DATA…" at bounding box center [439, 399] width 766 height 469
click at [251, 246] on div "public class Main { public static void main ( String [ ] args ) { [MEDICAL_DATA…" at bounding box center [439, 399] width 766 height 469
click at [163, 234] on div "public class Main { public static void main ( String [ ] args ) { [MEDICAL_DATA…" at bounding box center [439, 399] width 766 height 469
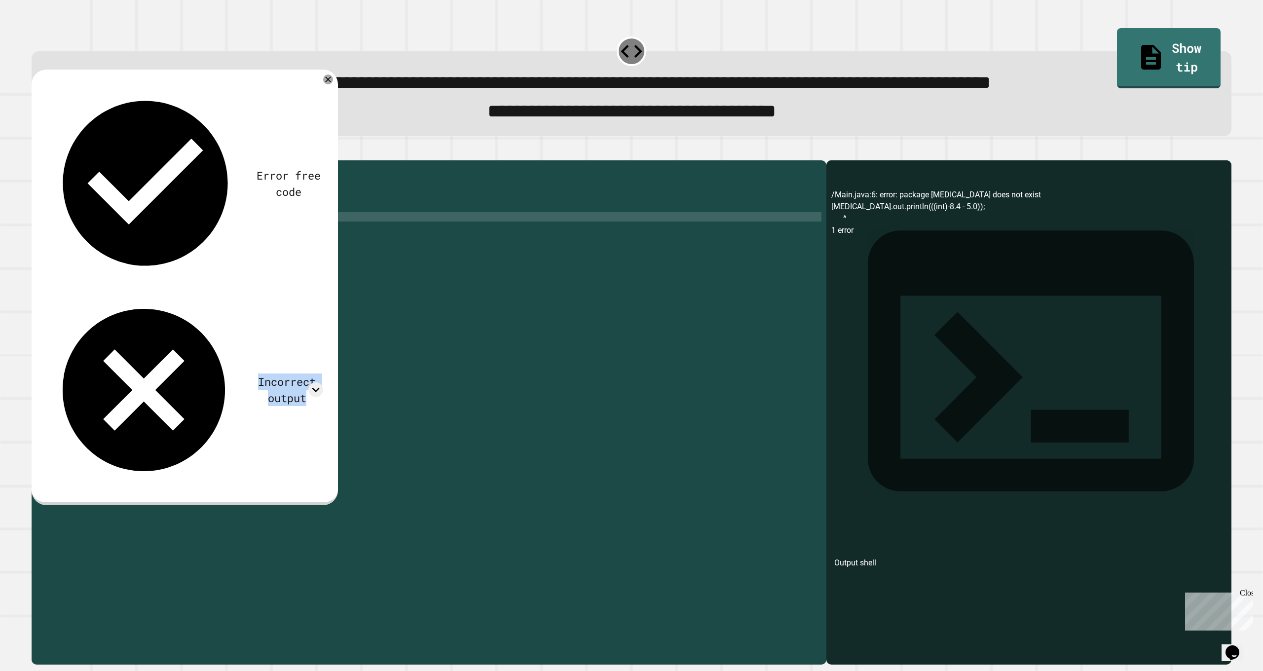
click at [38, 156] on div "**********" at bounding box center [631, 407] width 1213 height 529
click at [37, 153] on icon "button" at bounding box center [37, 153] width 0 height 0
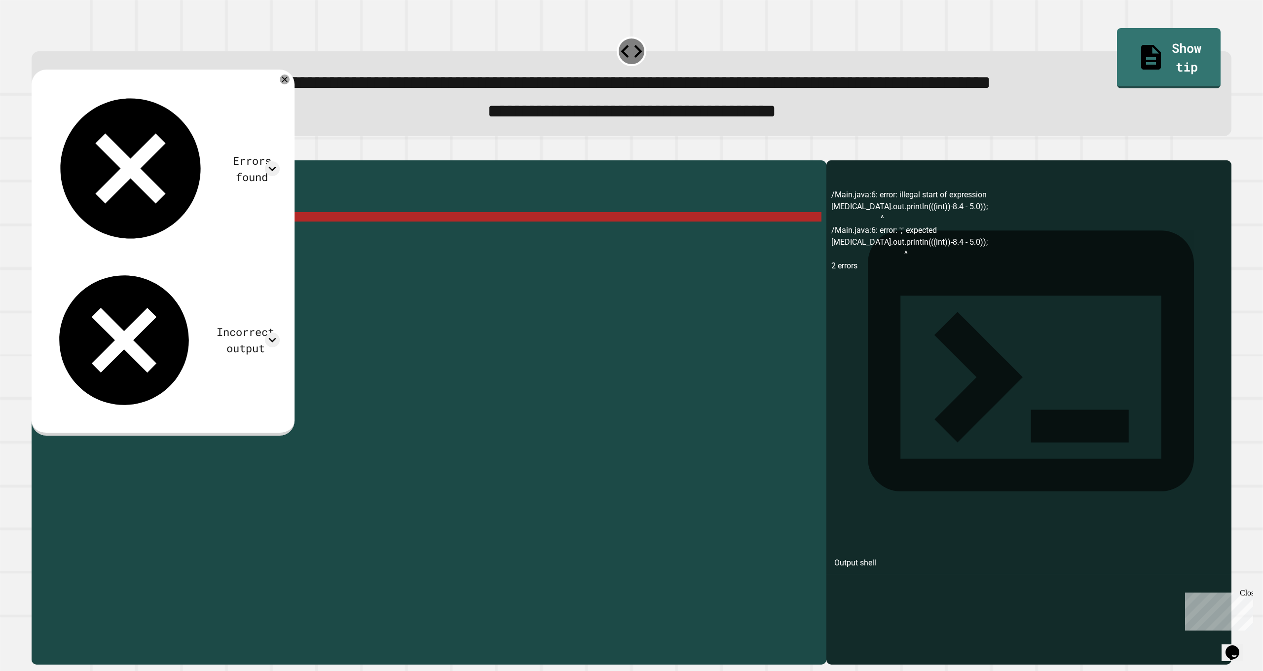
click at [168, 237] on div "public class Main { public static void main ( String [ ] args ) { [MEDICAL_DATA…" at bounding box center [439, 399] width 766 height 469
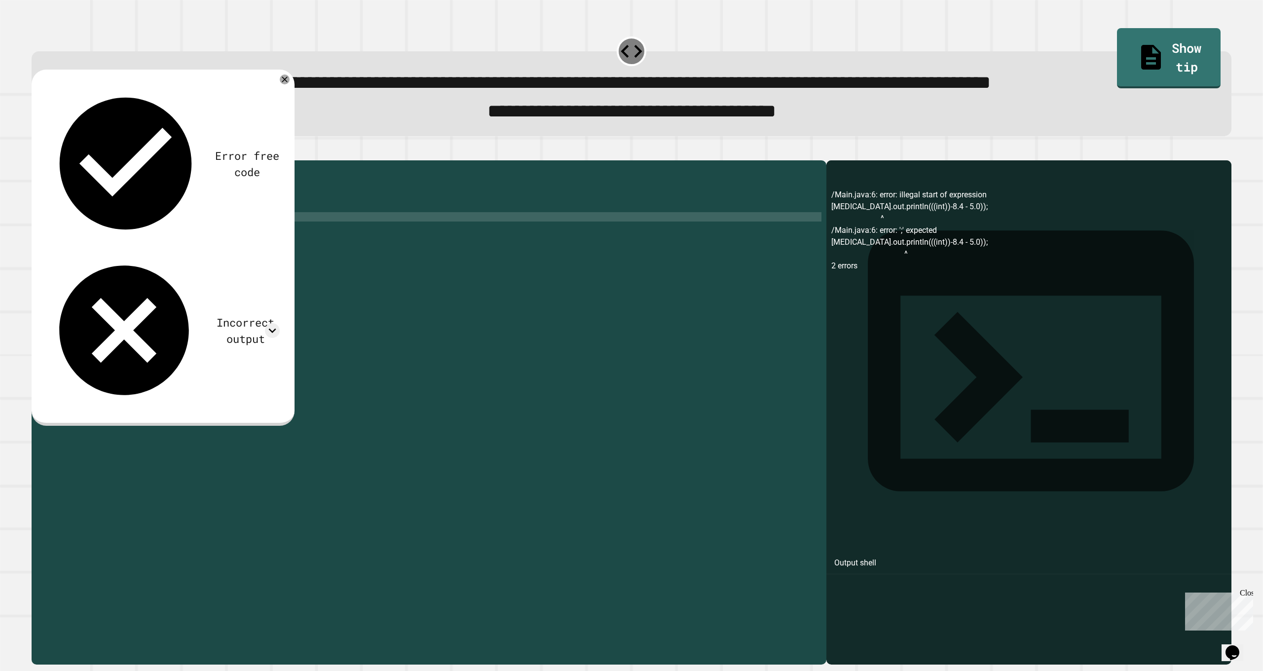
click at [37, 153] on button "button" at bounding box center [37, 153] width 0 height 0
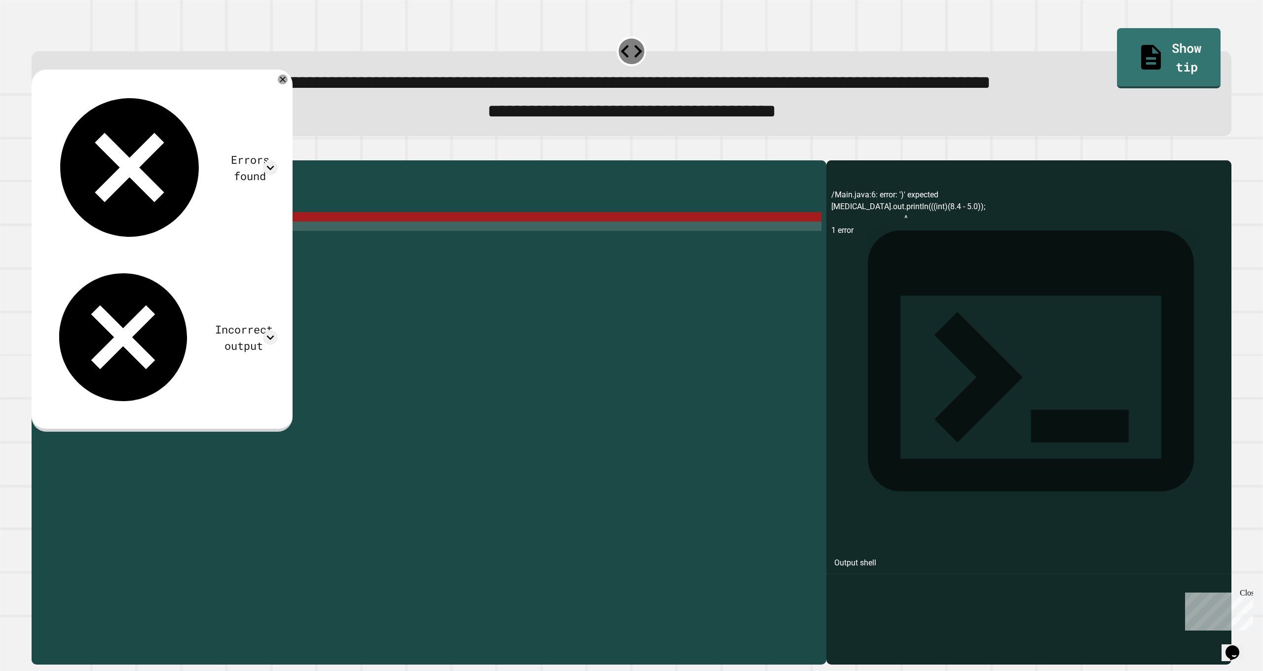
scroll to position [0, 0]
click at [265, 247] on div "public class Main { public static void main ( String [ ] args ) { [MEDICAL_DATA…" at bounding box center [439, 399] width 766 height 469
click at [260, 246] on div "public class Main { public static void main ( String [ ] args ) { [MEDICAL_DATA…" at bounding box center [439, 399] width 766 height 469
click at [147, 237] on div "public class Main { public static void main ( String [ ] args ) { [MEDICAL_DATA…" at bounding box center [439, 399] width 766 height 469
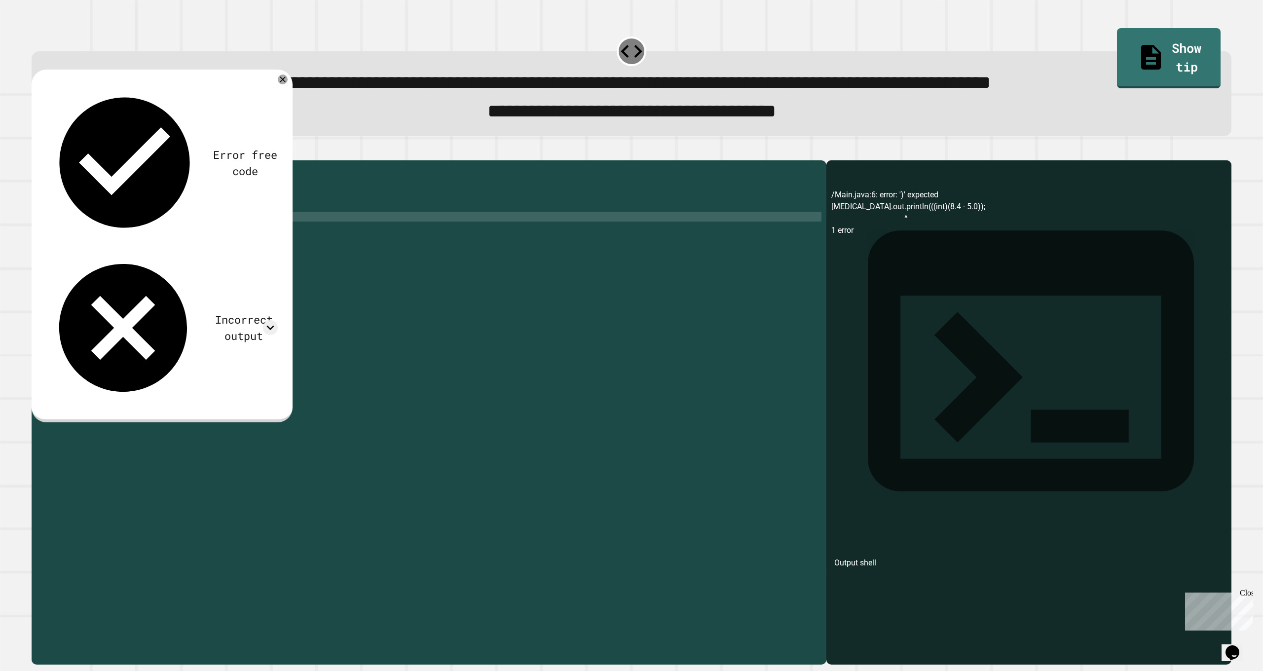
click at [37, 153] on button "button" at bounding box center [37, 153] width 0 height 0
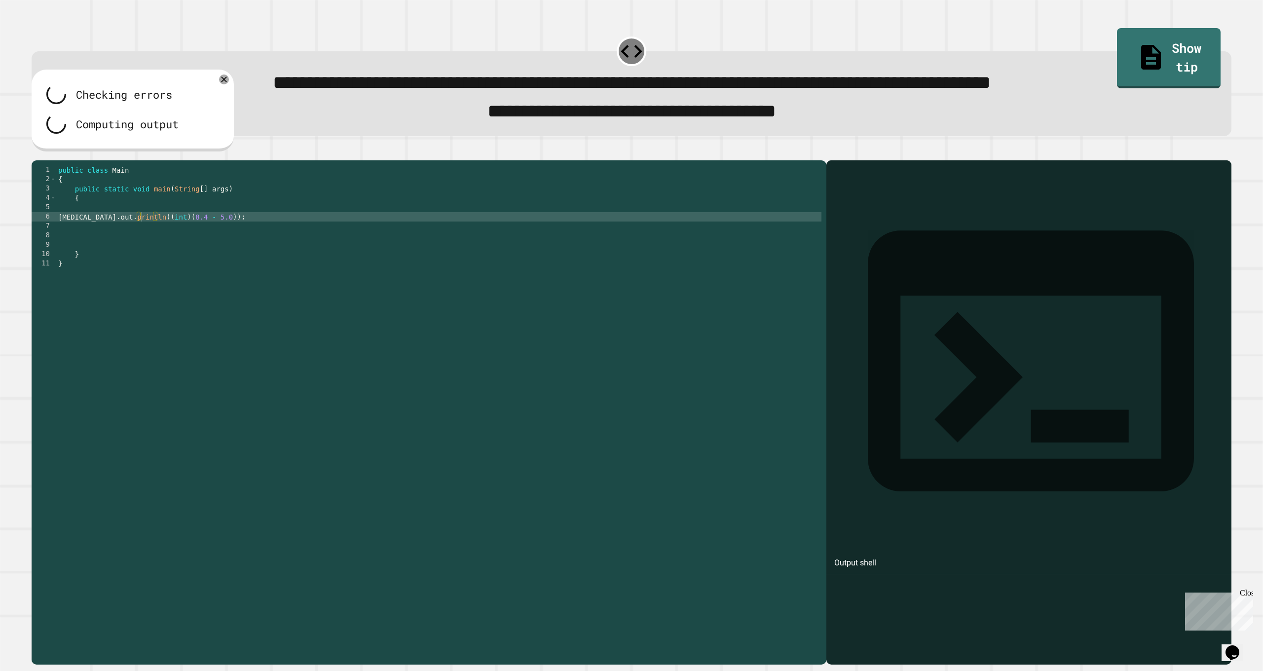
click at [185, 247] on div "public class Main { public static void main ( String [ ] args ) { [MEDICAL_DATA…" at bounding box center [439, 399] width 766 height 469
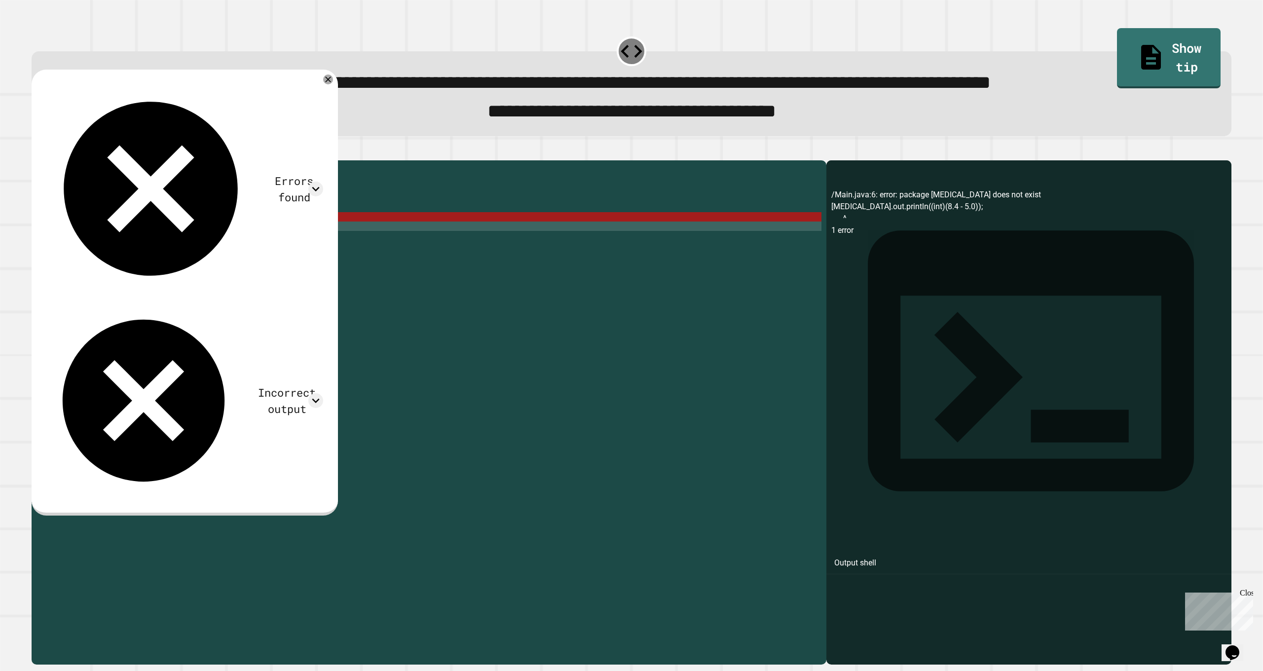
click at [70, 304] on div "Incorrect output" at bounding box center [184, 401] width 277 height 195
click at [314, 90] on div "Errors found /Main.java:6: error: package [MEDICAL_DATA] does not exist [MEDICA…" at bounding box center [185, 293] width 306 height 446
click at [322, 85] on icon at bounding box center [328, 80] width 12 height 12
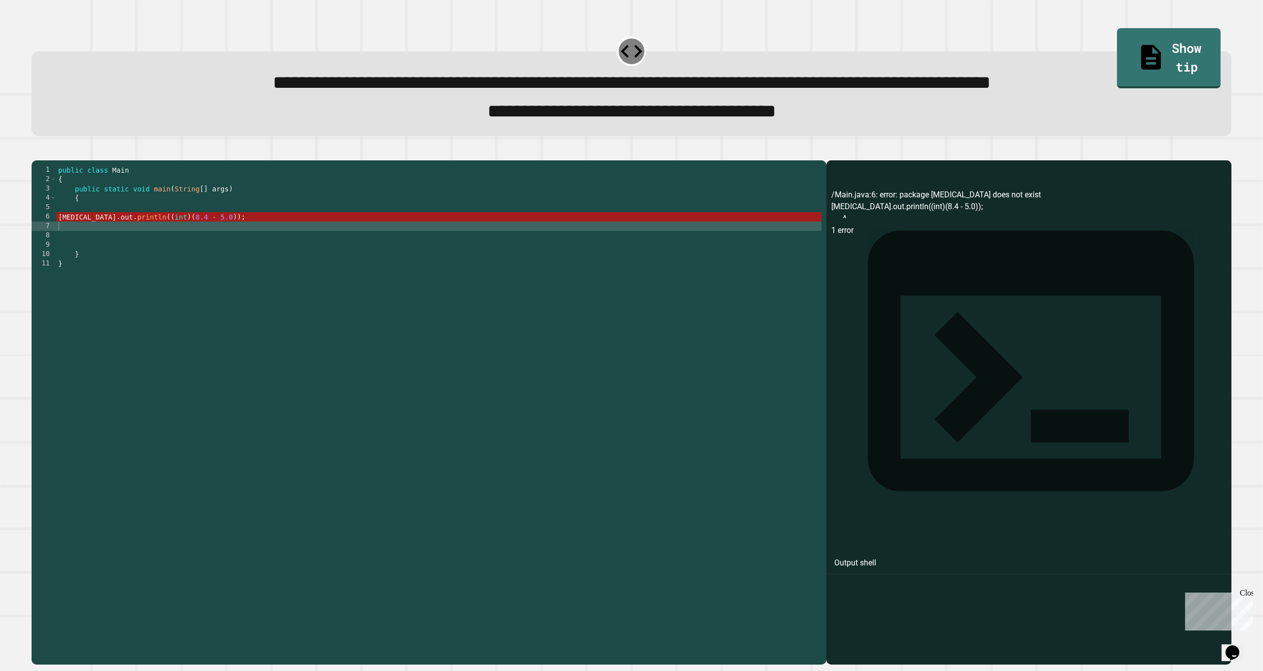
click at [193, 255] on div "public class Main { public static void main ( String [ ] args ) { [MEDICAL_DATA…" at bounding box center [439, 399] width 766 height 469
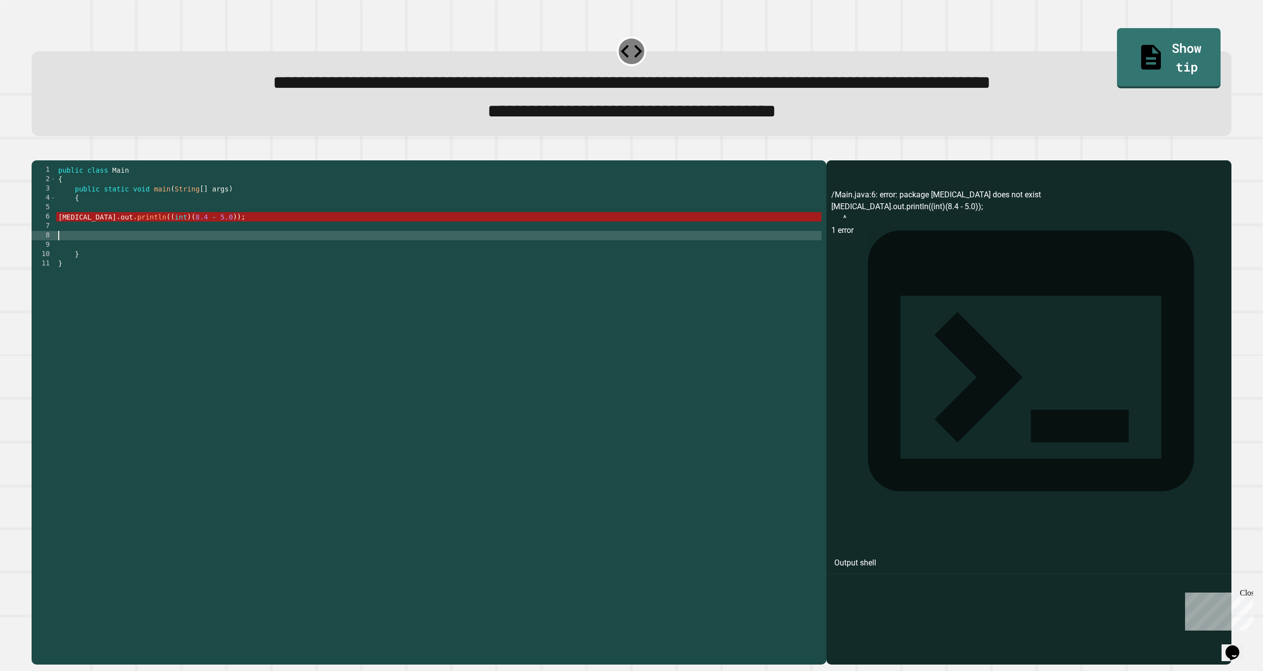
click at [194, 242] on div "public class Main { public static void main ( String [ ] args ) { [MEDICAL_DATA…" at bounding box center [439, 399] width 766 height 469
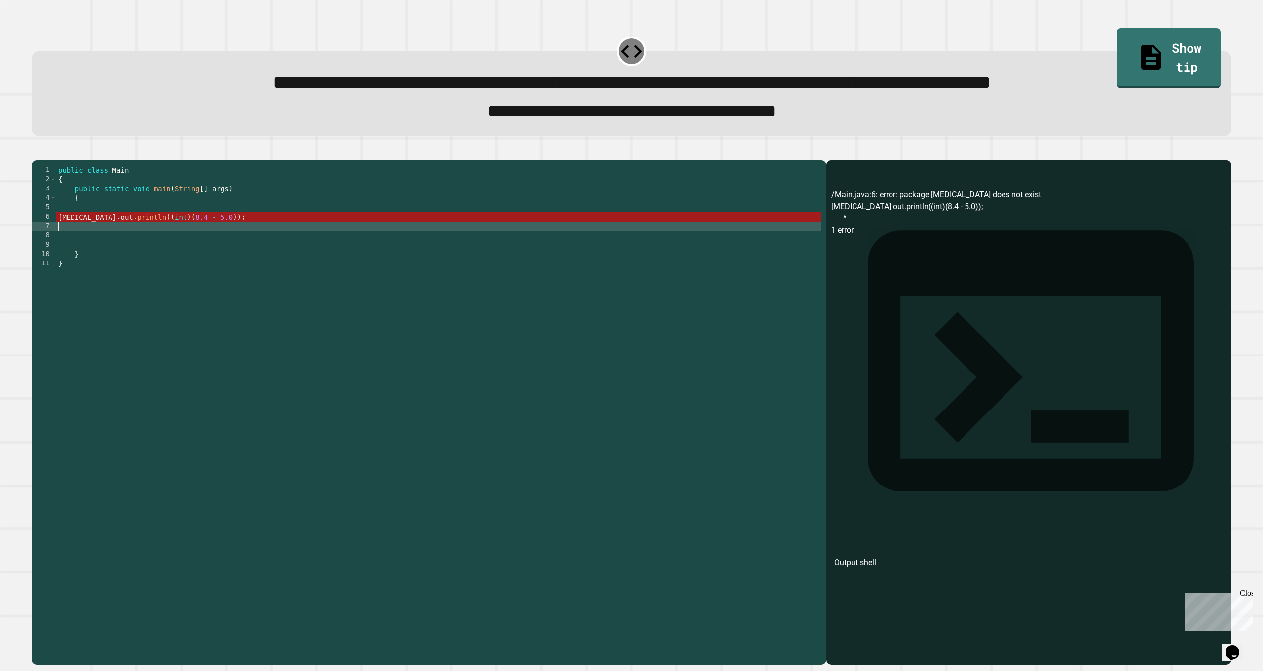
click at [84, 233] on div "public class Main { public static void main ( String [ ] args ) { [MEDICAL_DATA…" at bounding box center [439, 399] width 766 height 469
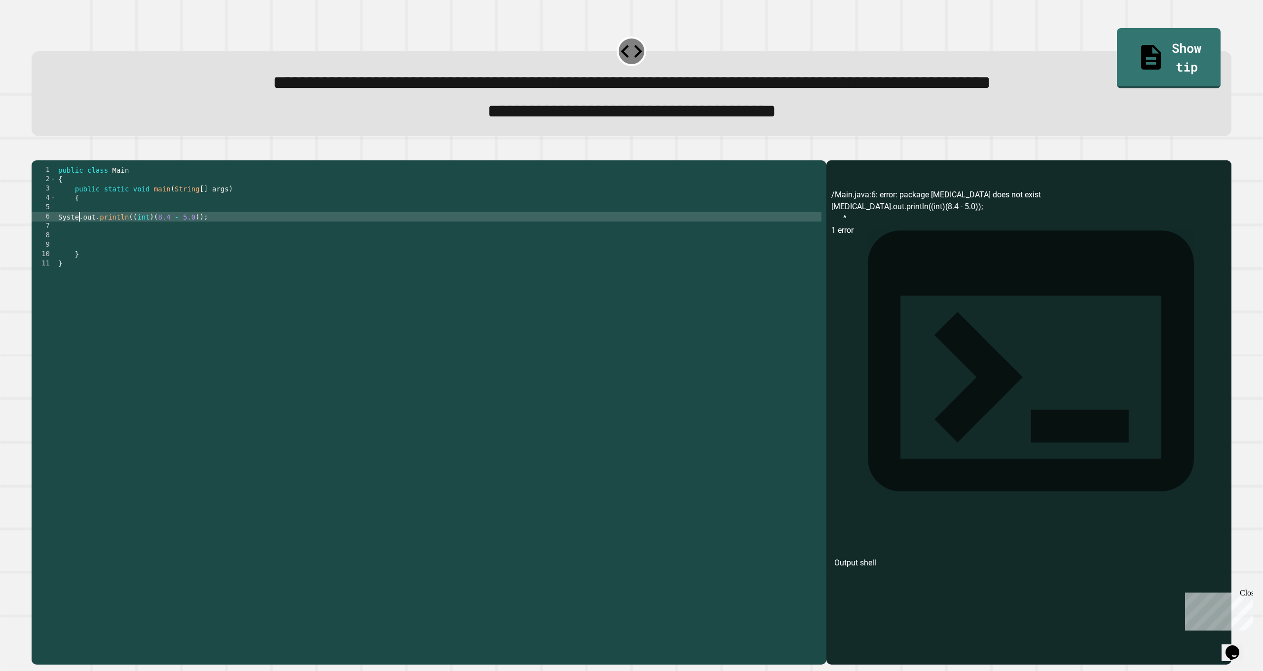
scroll to position [0, 2]
type textarea "**********"
click at [37, 153] on icon "button" at bounding box center [37, 153] width 0 height 0
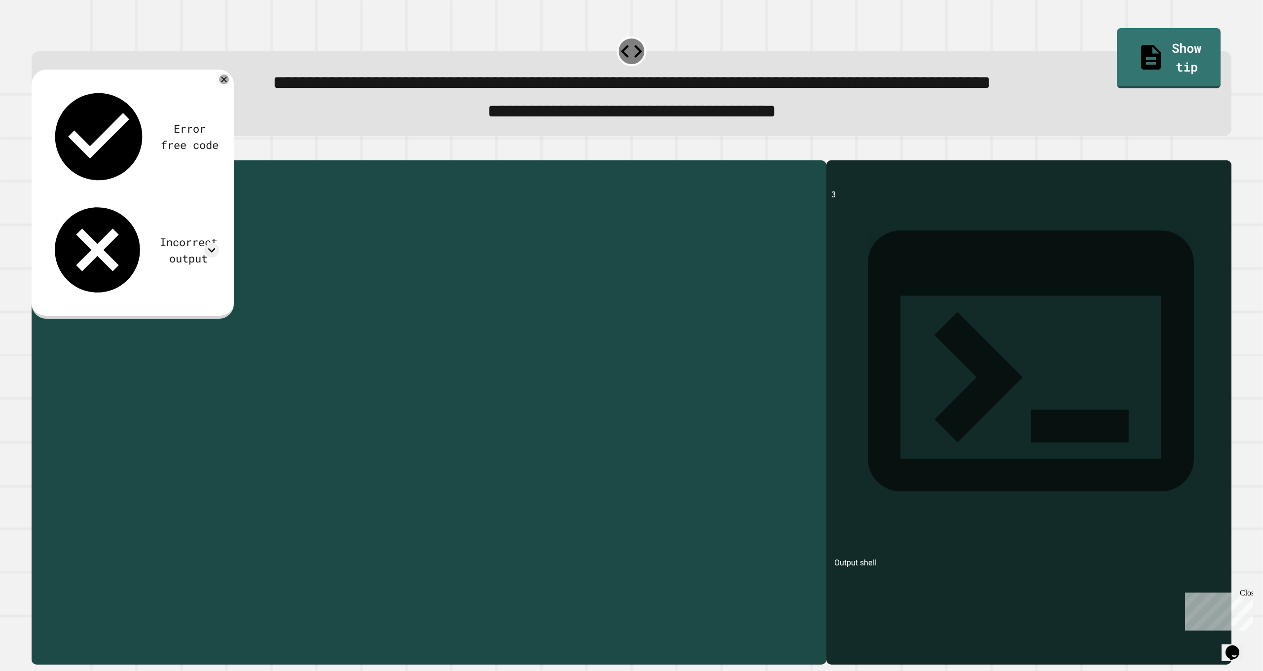
drag, startPoint x: 213, startPoint y: 237, endPoint x: 54, endPoint y: 238, distance: 158.4
click at [54, 238] on div "**********" at bounding box center [427, 390] width 790 height 450
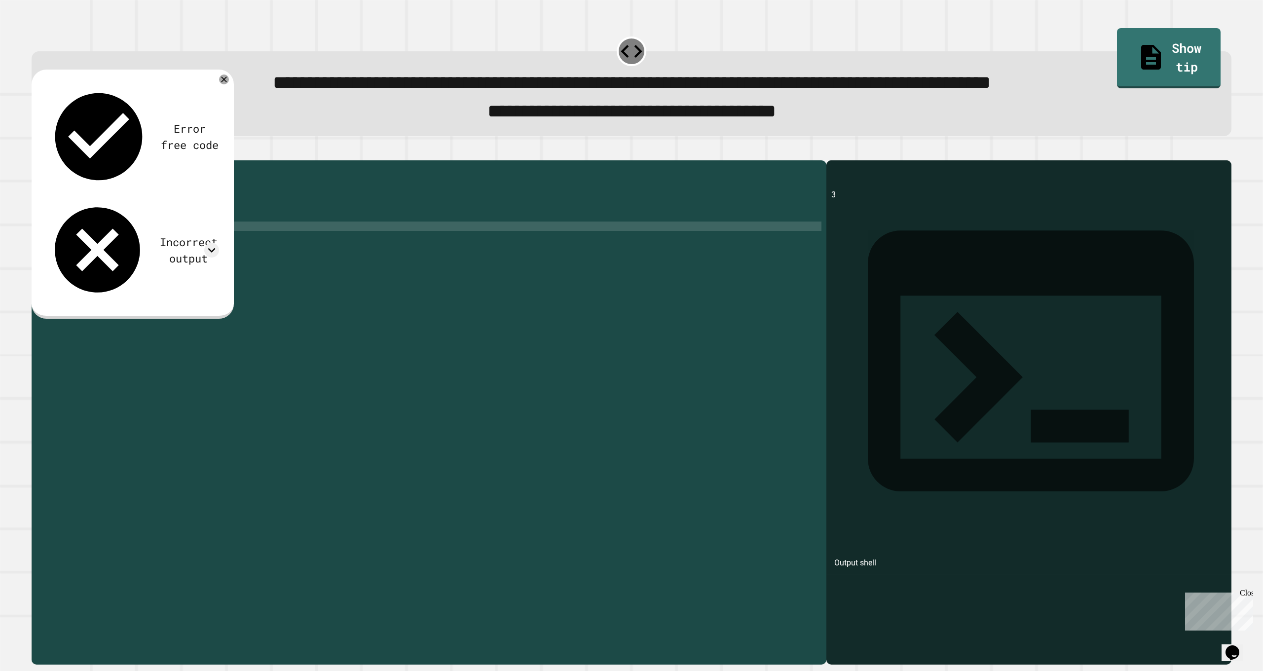
click at [226, 248] on div "public class Main { public static void main ( String [ ] args ) { System . out …" at bounding box center [439, 399] width 766 height 469
paste textarea "**********"
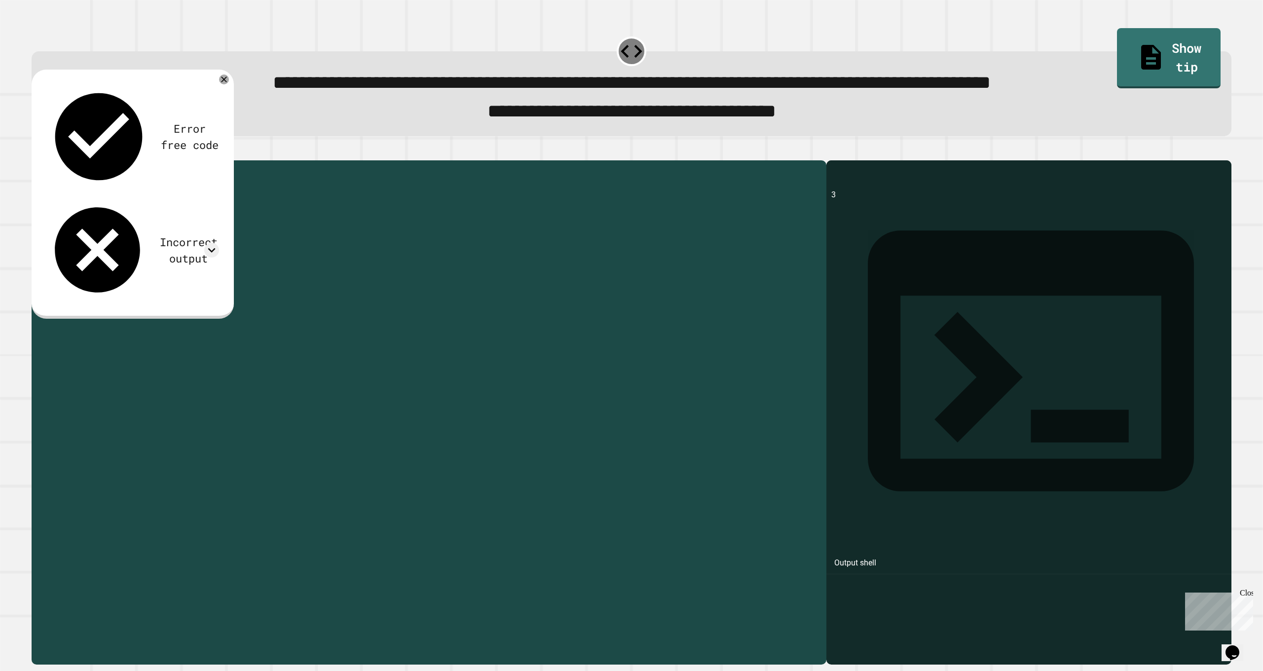
drag, startPoint x: 163, startPoint y: 246, endPoint x: 175, endPoint y: 248, distance: 12.6
click at [175, 248] on div "public class Main { public static void main ( String [ ] args ) { System . out …" at bounding box center [439, 399] width 766 height 469
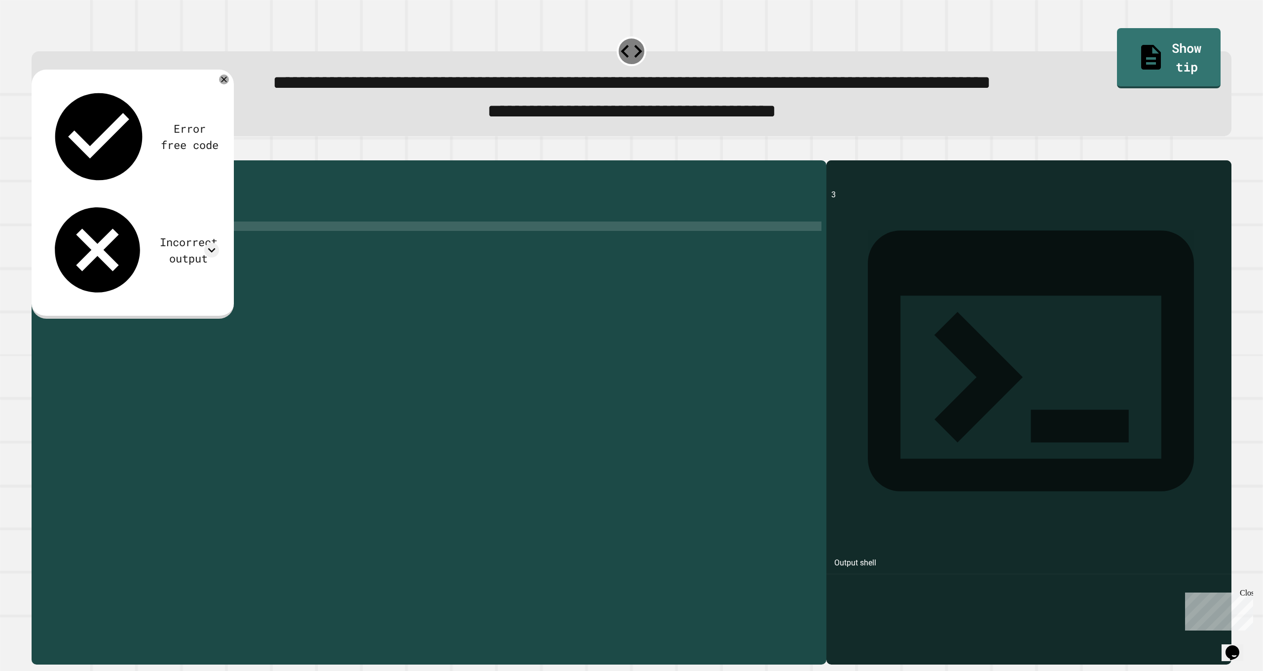
scroll to position [0, 8]
click at [163, 237] on div "public class Main { public static void main ( String [ ] args ) { System . out …" at bounding box center [439, 399] width 766 height 469
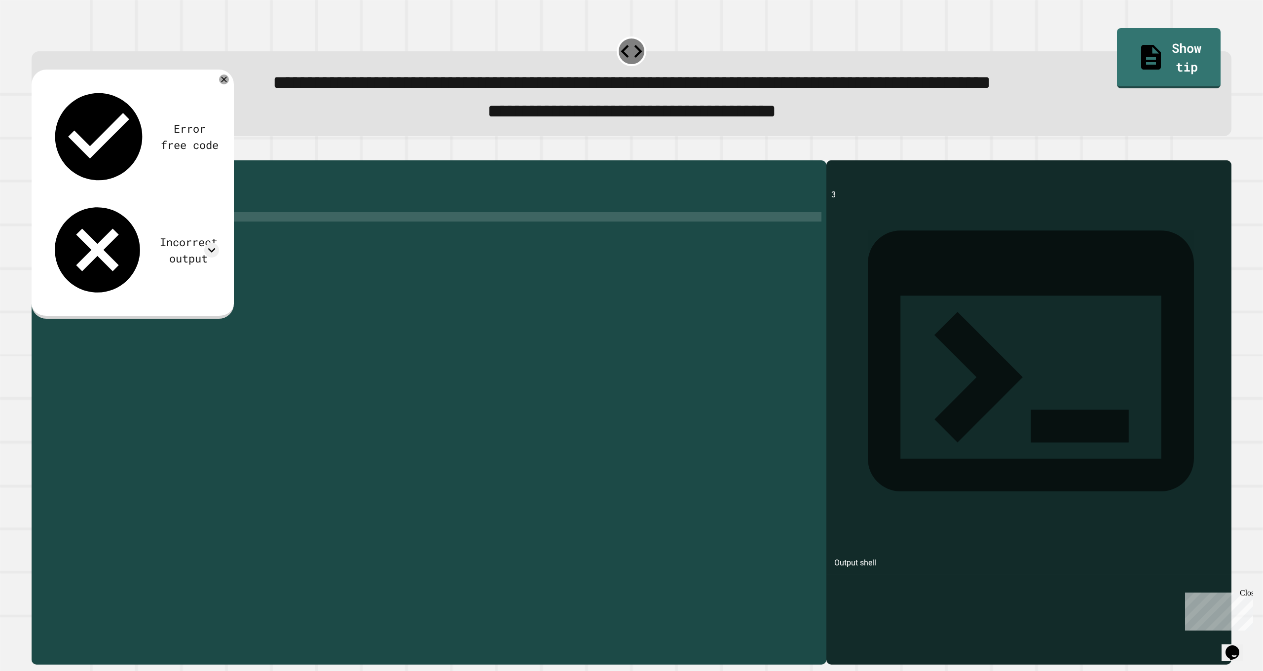
scroll to position [0, 7]
click at [235, 264] on div "public class Main { public static void main ( String [ ] args ) { System . out …" at bounding box center [439, 399] width 766 height 469
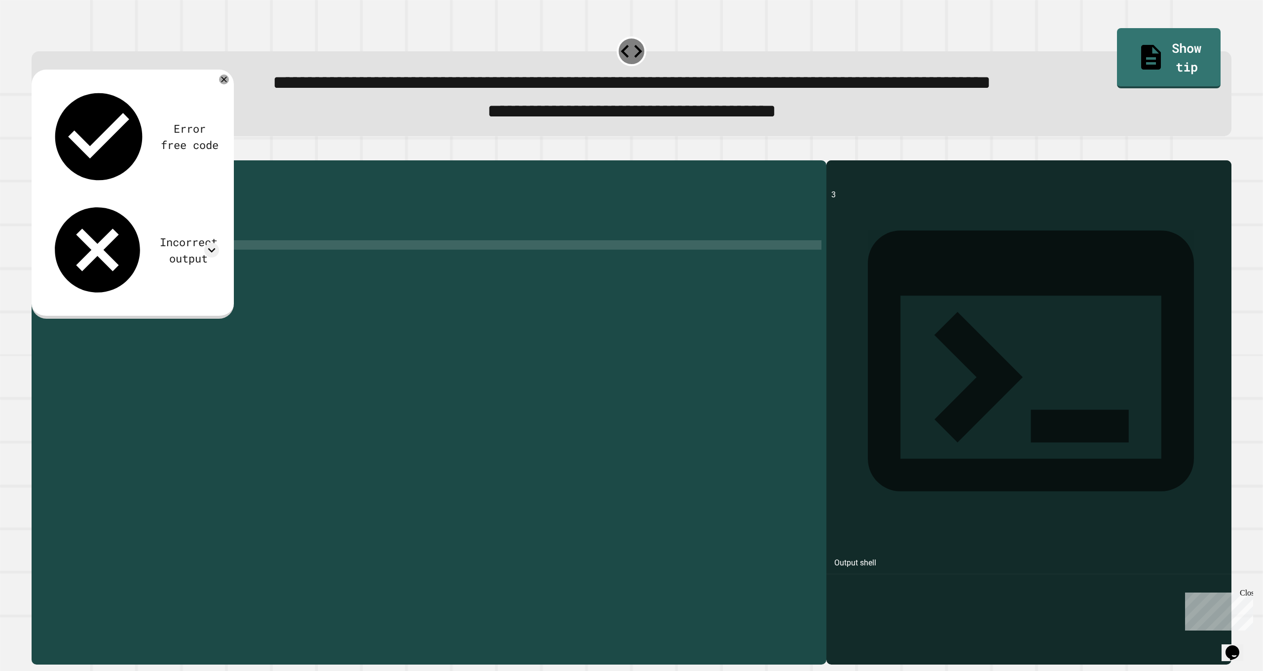
scroll to position [0, 0]
click at [233, 256] on div "public class Main { public static void main ( String [ ] args ) { System . out …" at bounding box center [439, 399] width 766 height 469
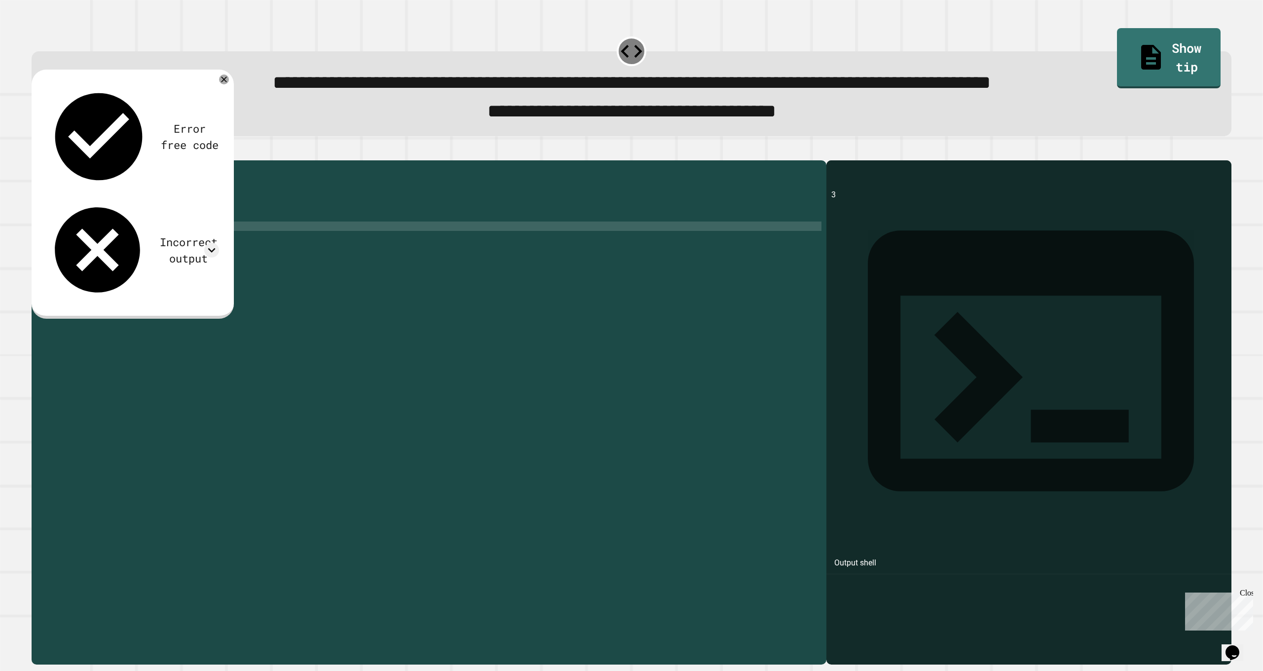
click at [216, 244] on div "public class Main { public static void main ( String [ ] args ) { System . out …" at bounding box center [439, 399] width 766 height 469
type textarea "**********"
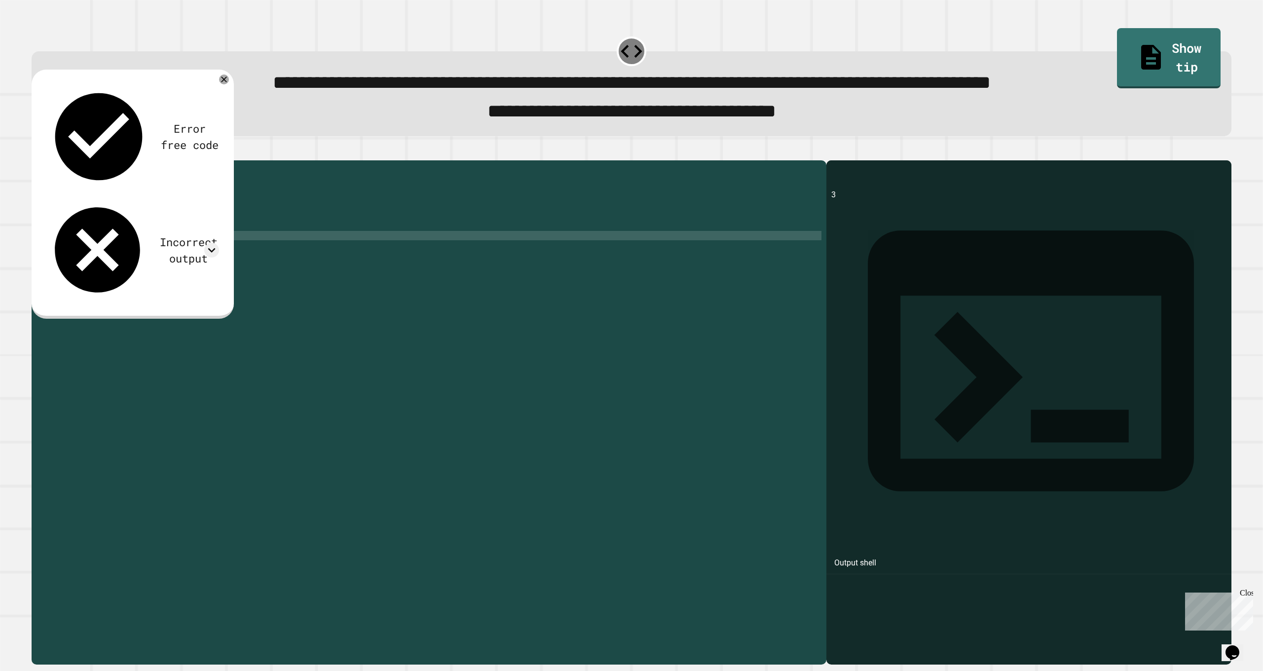
paste textarea "**********"
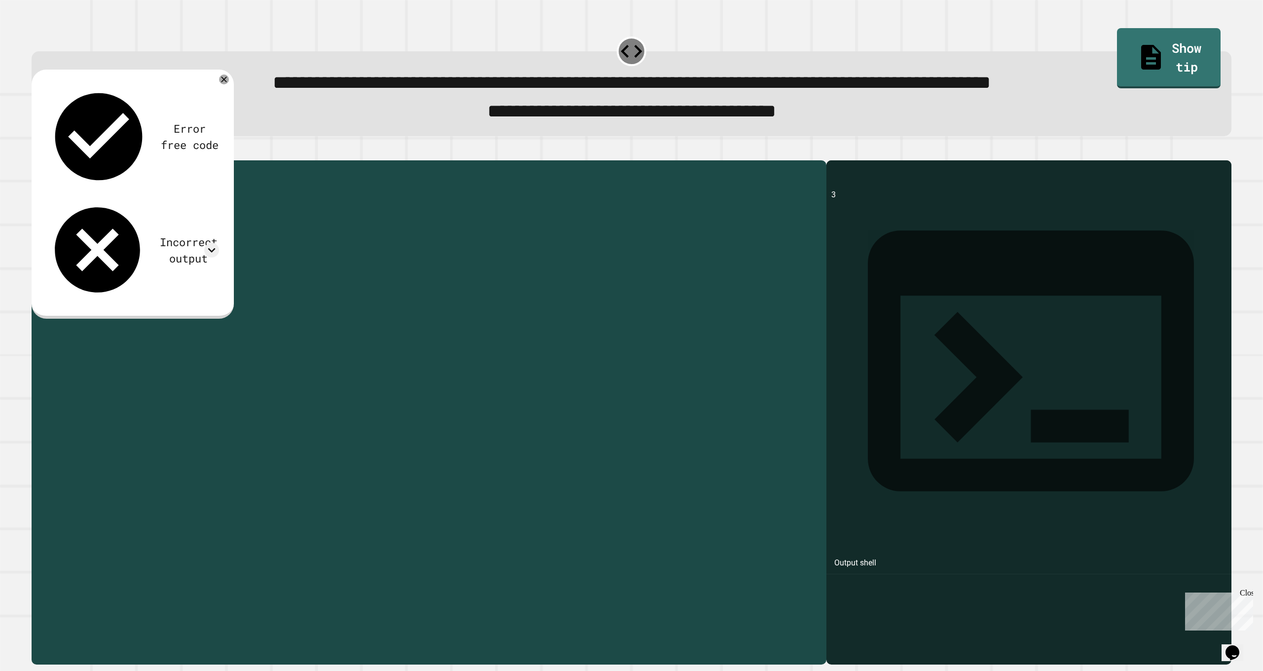
drag, startPoint x: 164, startPoint y: 254, endPoint x: 202, endPoint y: 257, distance: 38.1
click at [202, 257] on div "public class Main { public static void main ( String [ ] args ) { System . out …" at bounding box center [439, 399] width 766 height 469
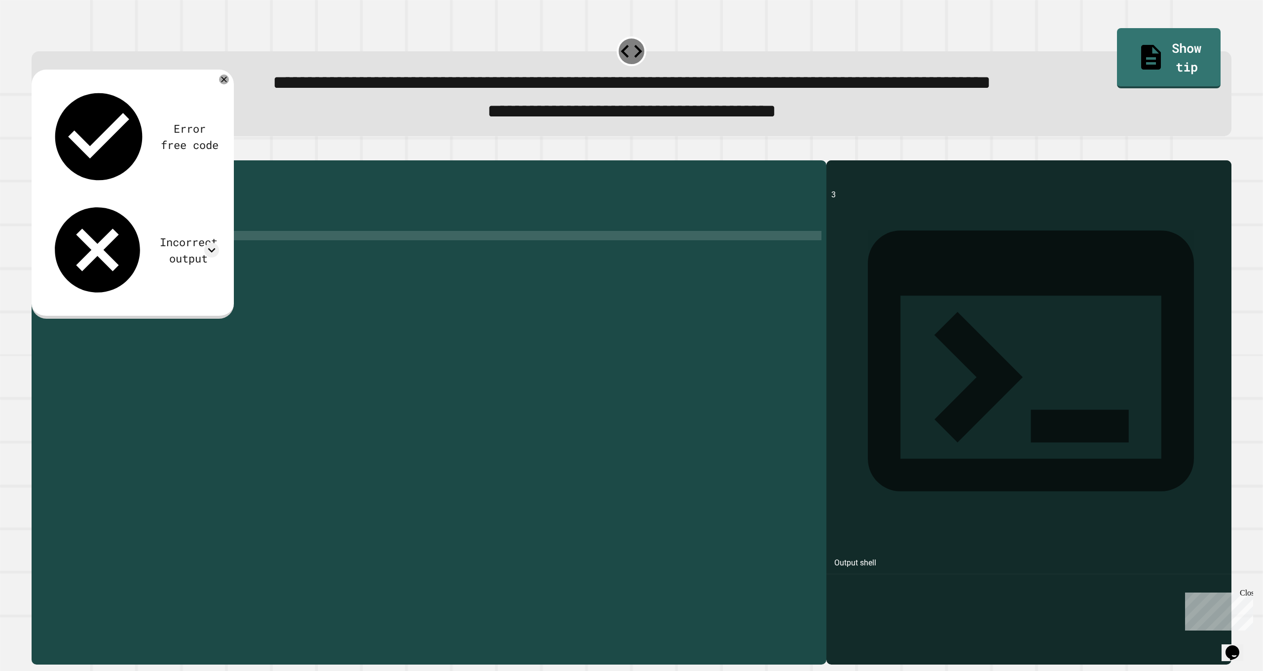
scroll to position [0, 10]
type textarea "**********"
paste textarea "**********"
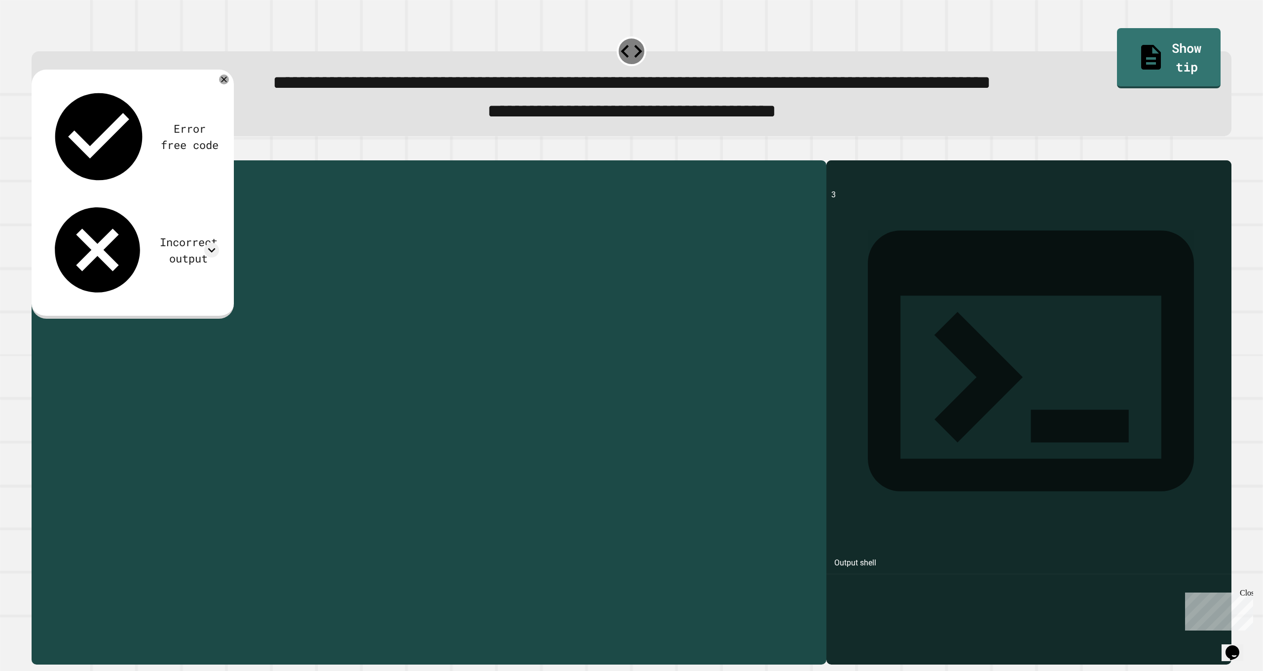
drag, startPoint x: 161, startPoint y: 265, endPoint x: 200, endPoint y: 265, distance: 38.5
click at [200, 265] on div "public class Main { public static void main ( String [ ] args ) { System . out …" at bounding box center [439, 399] width 766 height 469
type textarea "**********"
click at [233, 266] on div "public class Main { public static void main ( String [ ] args ) { System . out …" at bounding box center [439, 399] width 766 height 469
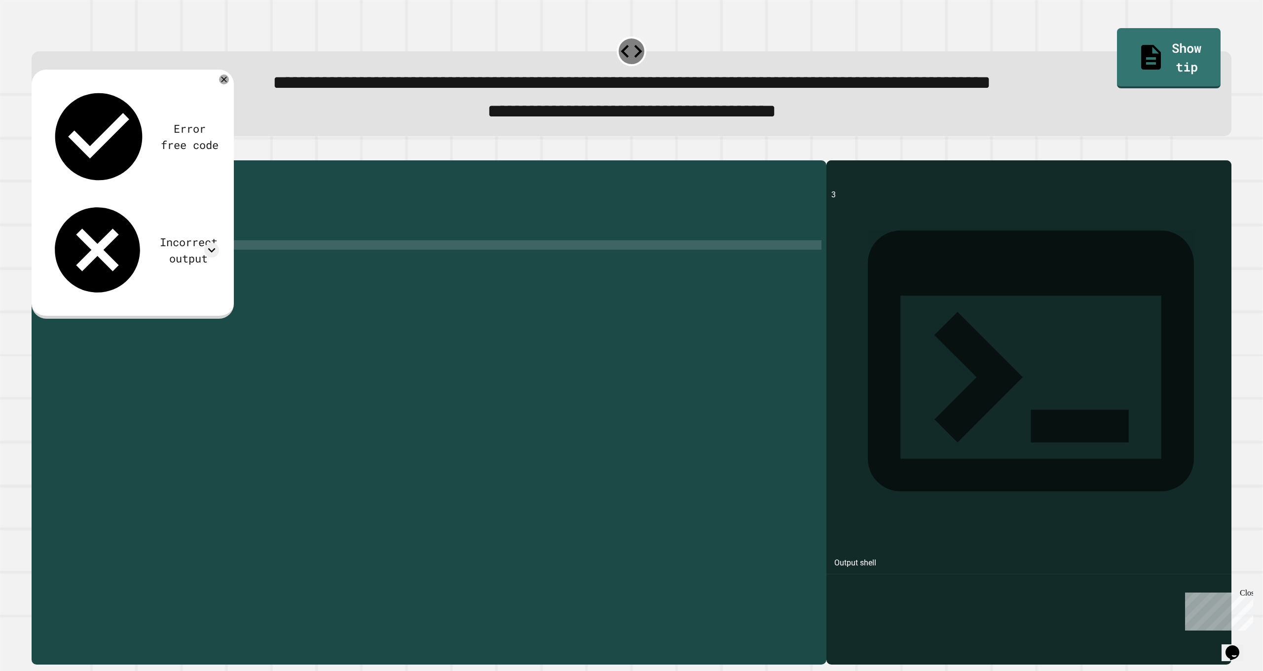
scroll to position [0, 0]
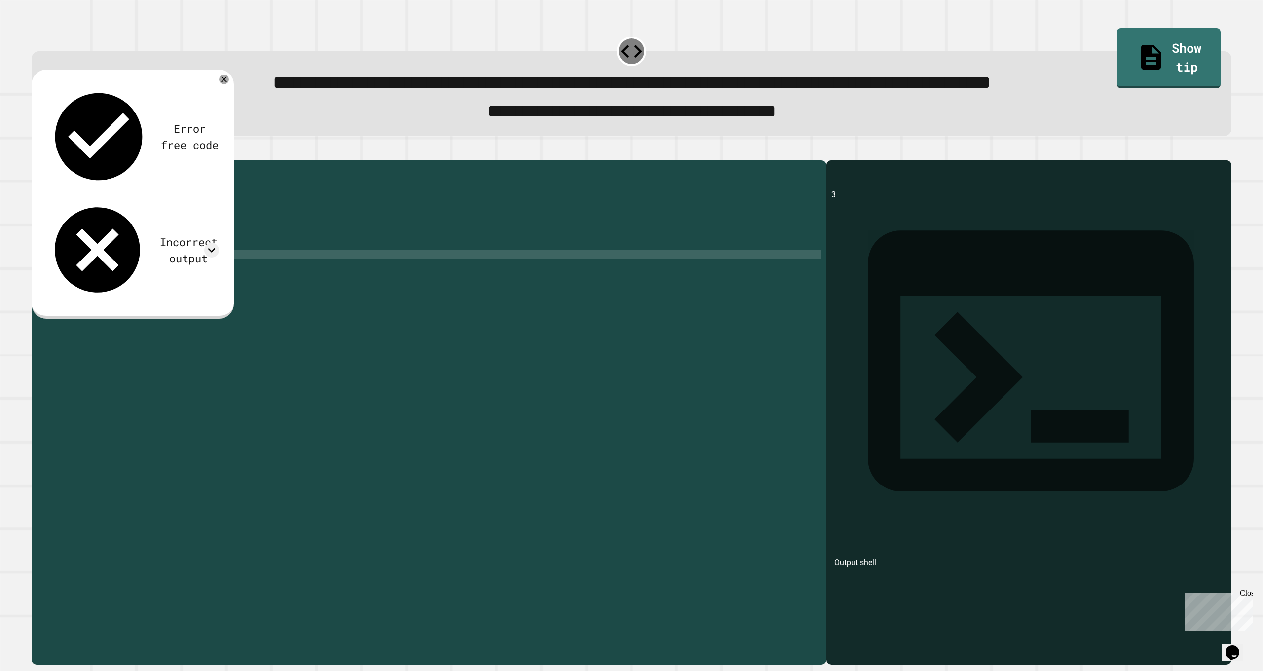
paste textarea "**********"
drag, startPoint x: 160, startPoint y: 273, endPoint x: 182, endPoint y: 274, distance: 21.2
click at [182, 274] on div "public class Main { public static void main ( String [ ] args ) { System . out …" at bounding box center [439, 399] width 766 height 469
type textarea "**********"
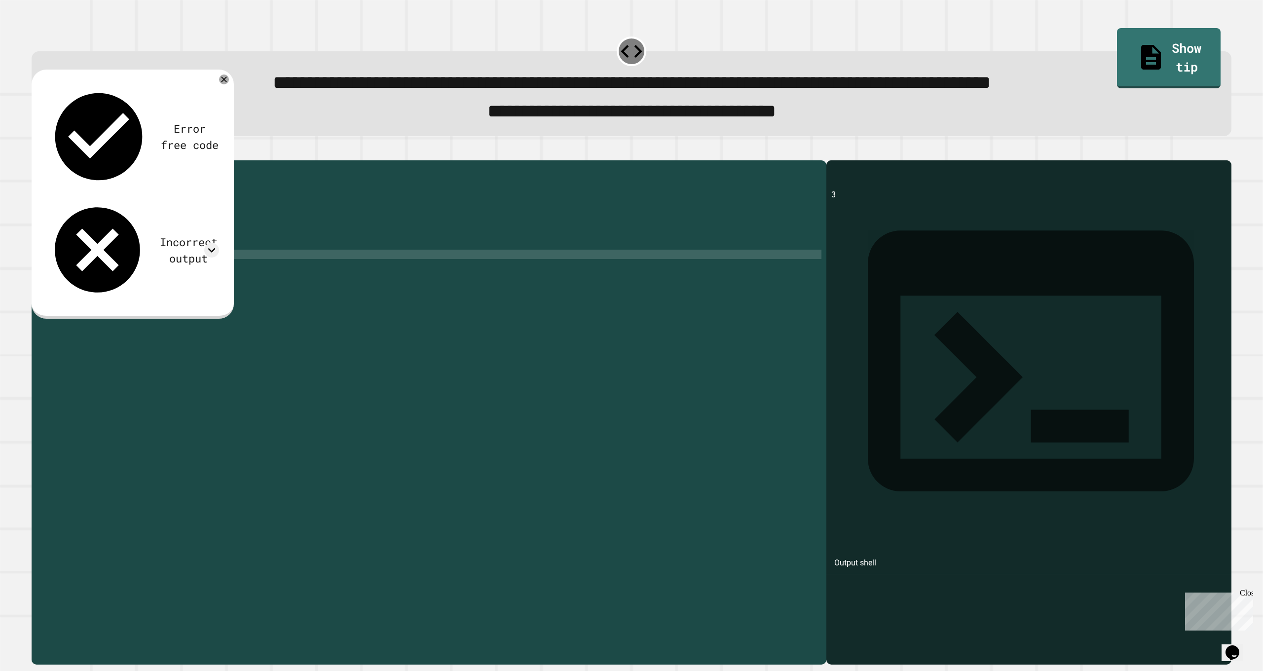
click at [250, 282] on div "public class Main { public static void main ( String [ ] args ) { System . out …" at bounding box center [439, 399] width 766 height 469
click at [250, 275] on div "public class Main { public static void main ( String [ ] args ) { System . out …" at bounding box center [439, 399] width 766 height 469
paste textarea "**********"
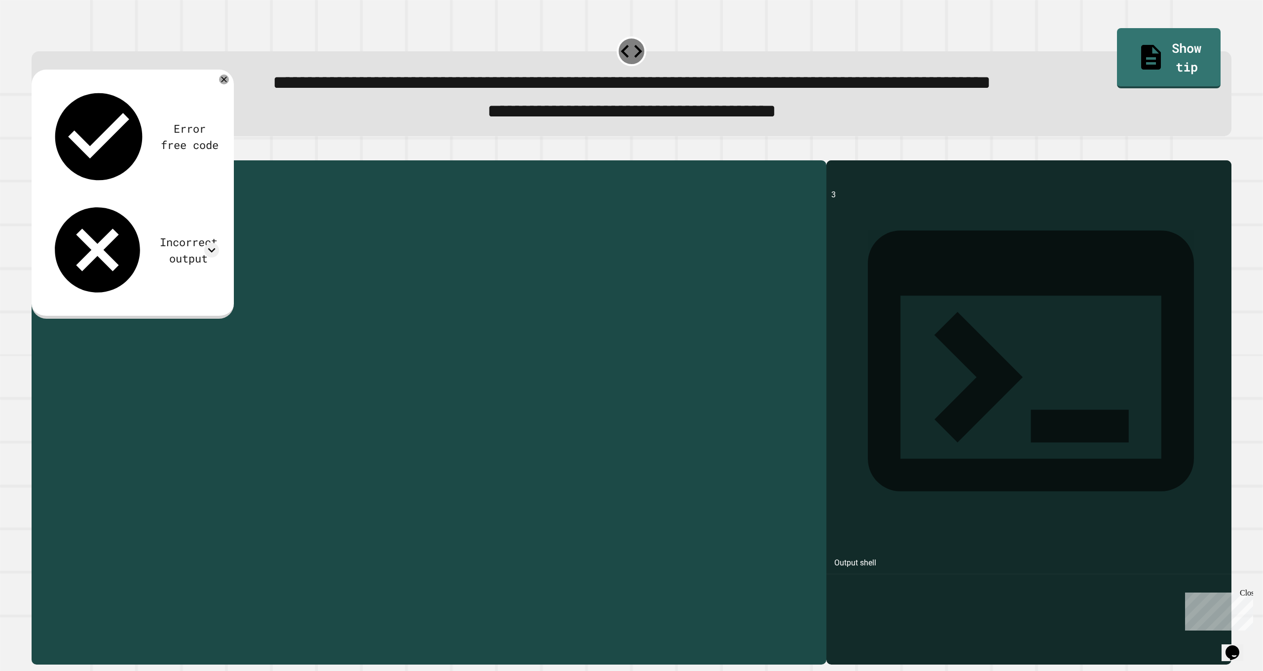
drag, startPoint x: 162, startPoint y: 286, endPoint x: 184, endPoint y: 287, distance: 21.7
click at [184, 287] on div "public class Main { public static void main ( String [ ] args ) { System . out …" at bounding box center [439, 399] width 766 height 469
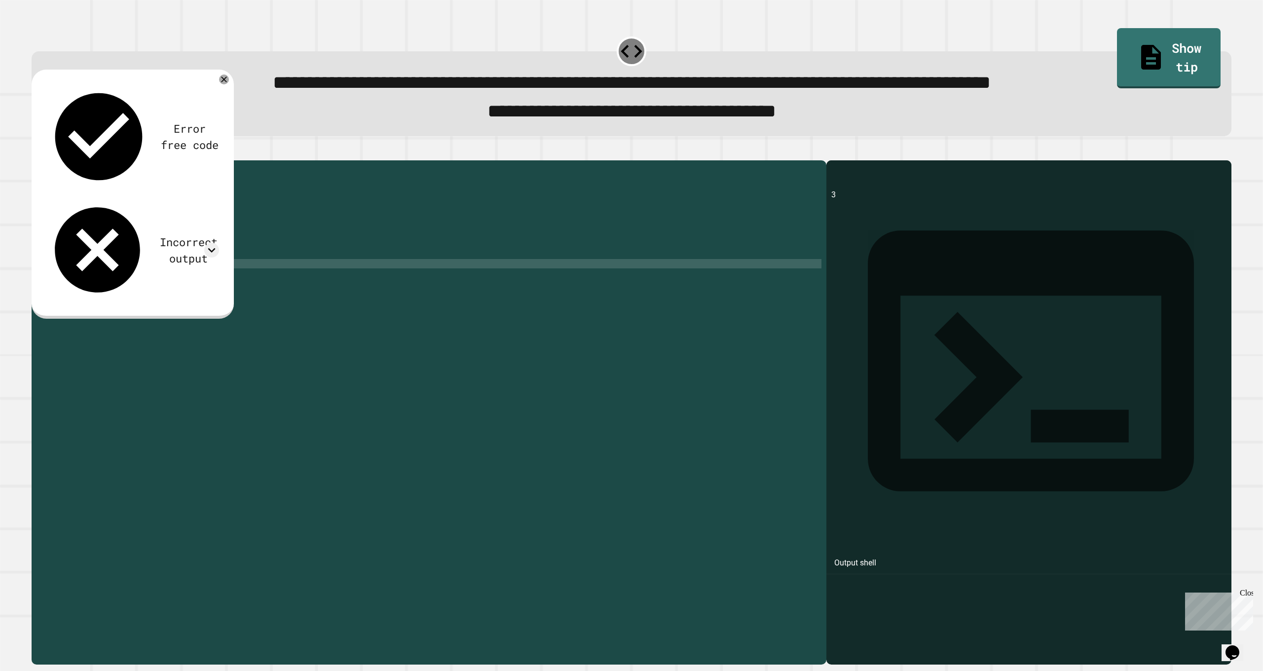
scroll to position [0, 9]
click at [224, 85] on icon at bounding box center [224, 80] width 12 height 12
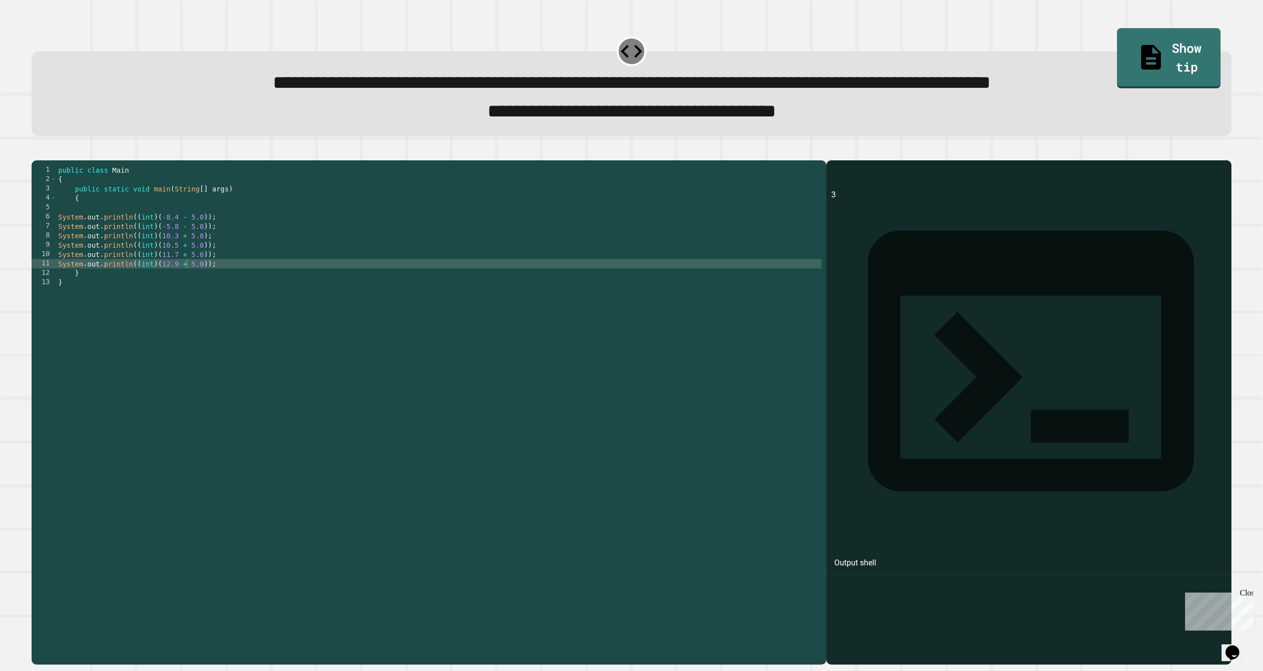
click at [37, 153] on icon "button" at bounding box center [37, 153] width 0 height 0
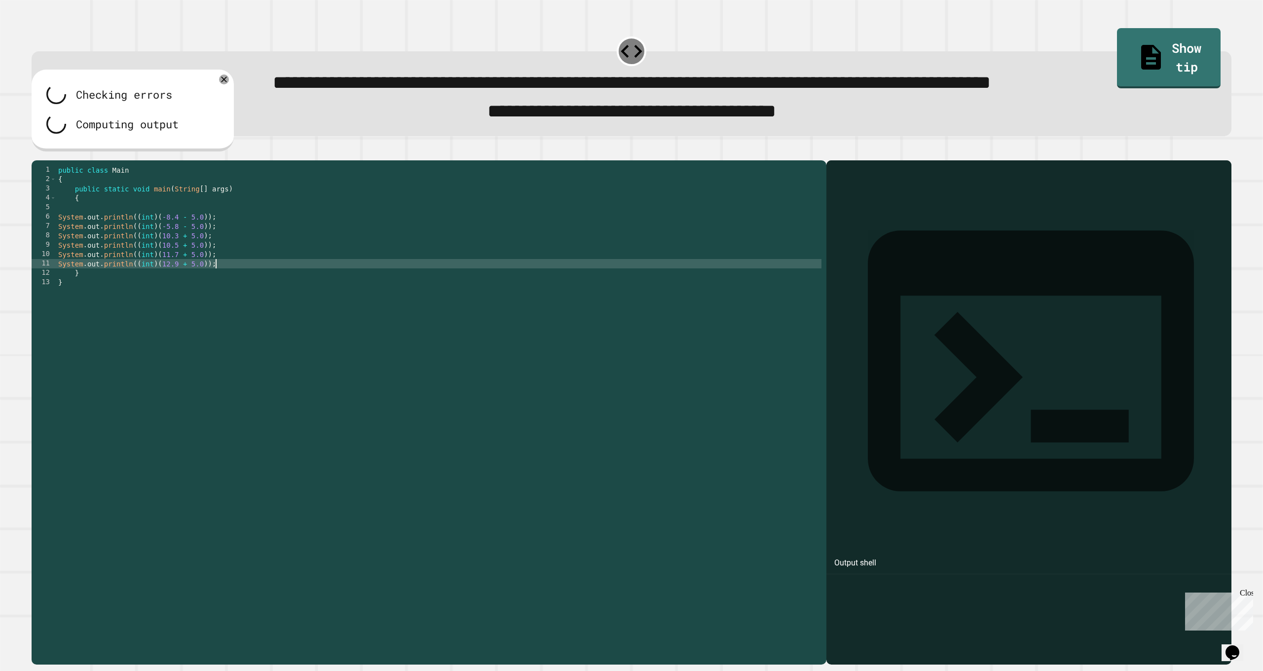
click at [263, 286] on div "public class Main { public static void main ( String [ ] args ) { System . out …" at bounding box center [439, 399] width 766 height 469
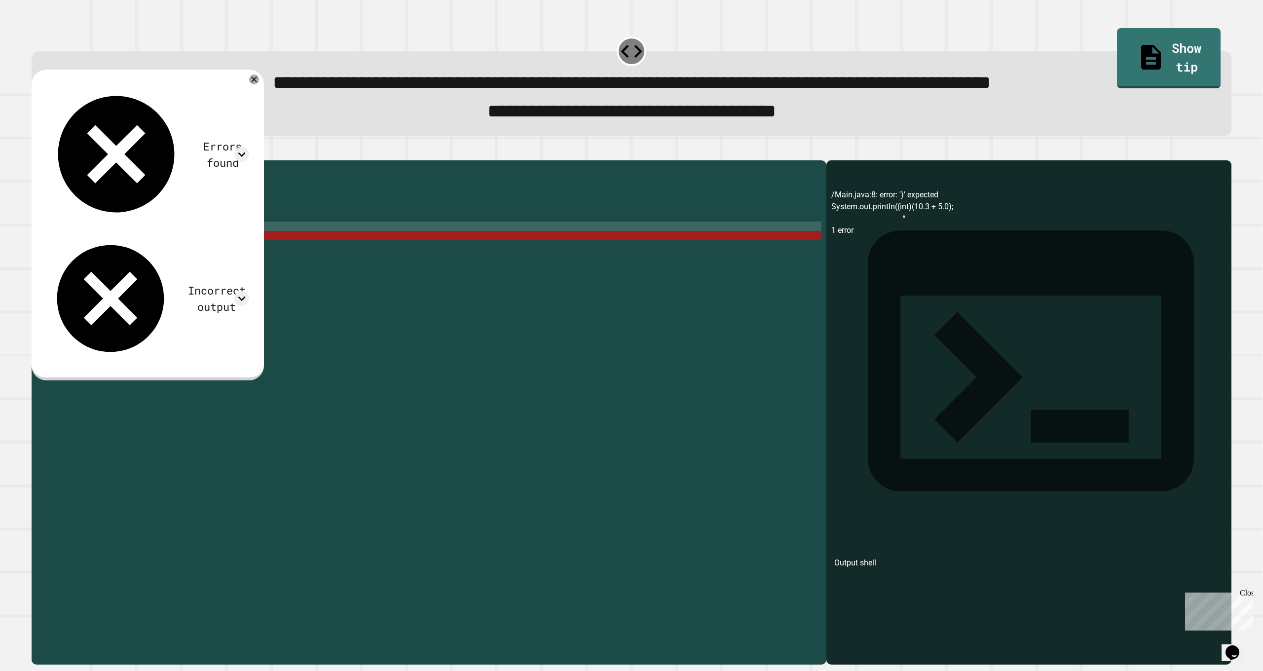
click at [181, 251] on div "public class Main { public static void main ( String [ ] args ) { System . out …" at bounding box center [439, 399] width 766 height 469
click at [158, 252] on div "public class Main { public static void main ( String [ ] args ) { System . out …" at bounding box center [439, 399] width 766 height 469
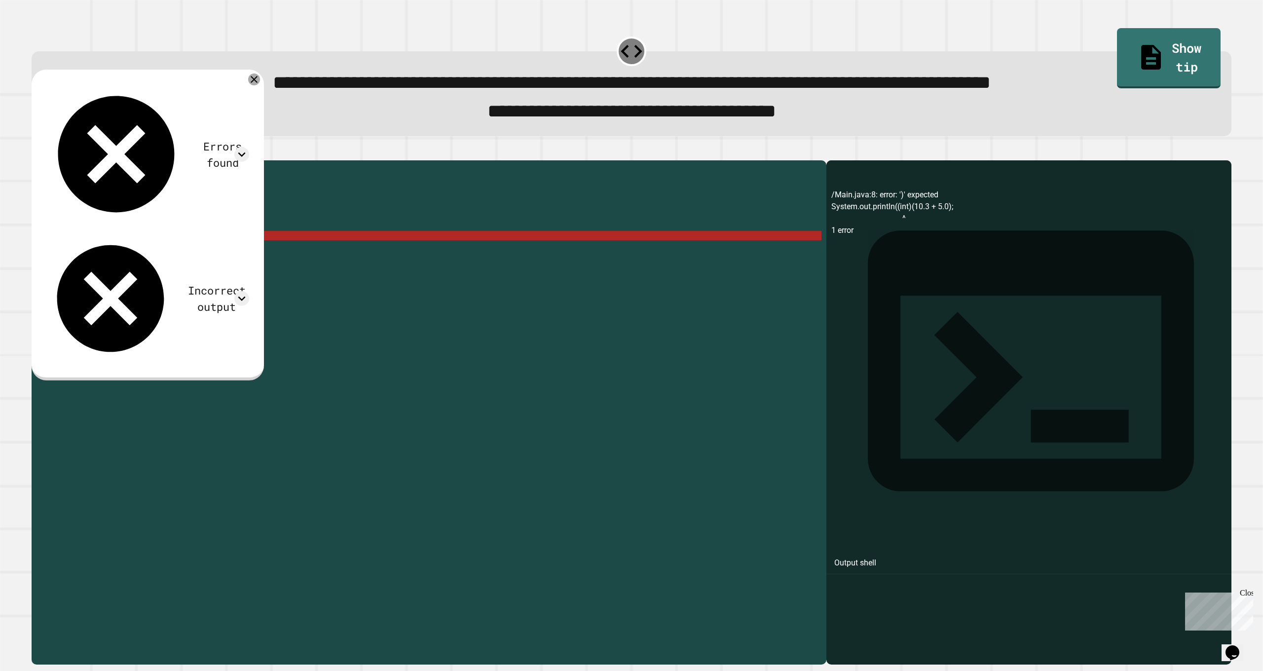
click at [260, 85] on icon at bounding box center [254, 80] width 12 height 12
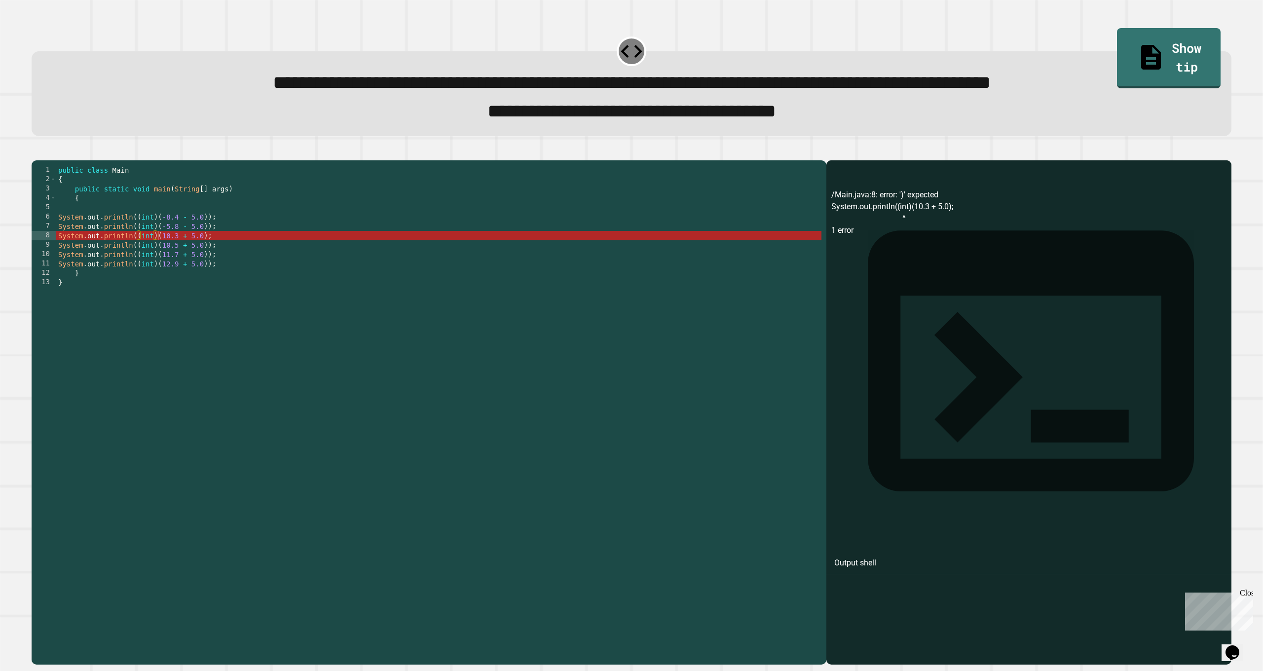
click at [204, 257] on div "public class Main { public static void main ( String [ ] args ) { System . out …" at bounding box center [439, 399] width 766 height 469
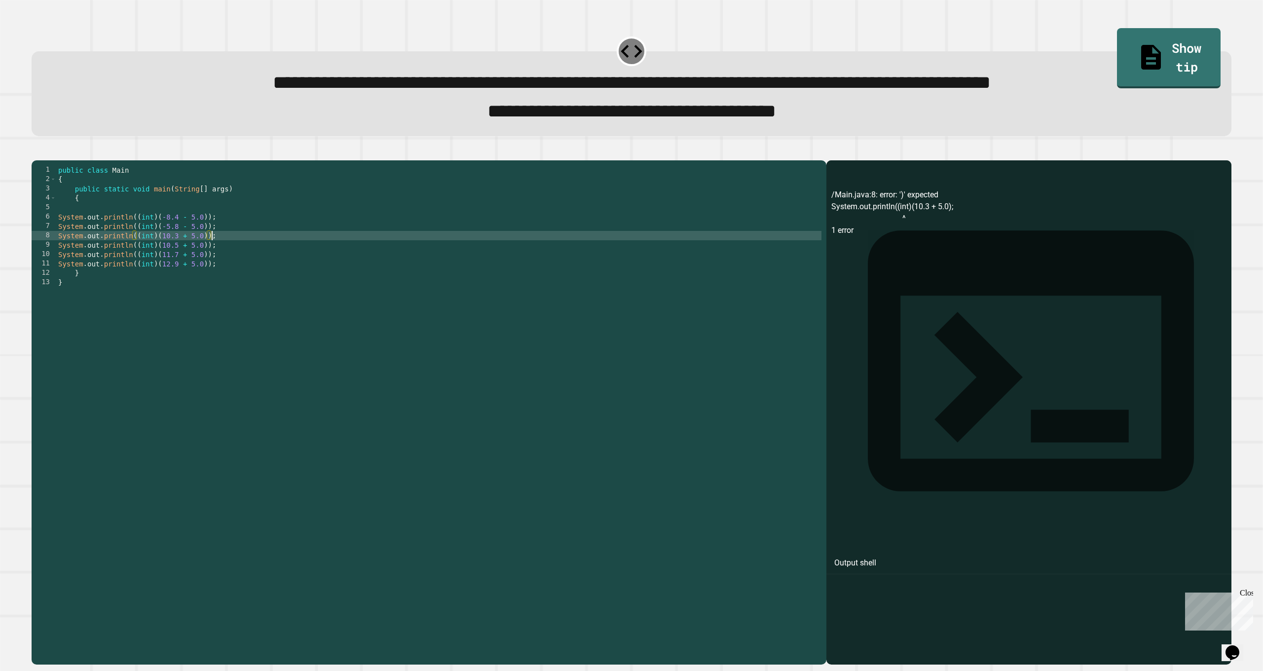
click at [37, 153] on icon "button" at bounding box center [37, 153] width 0 height 0
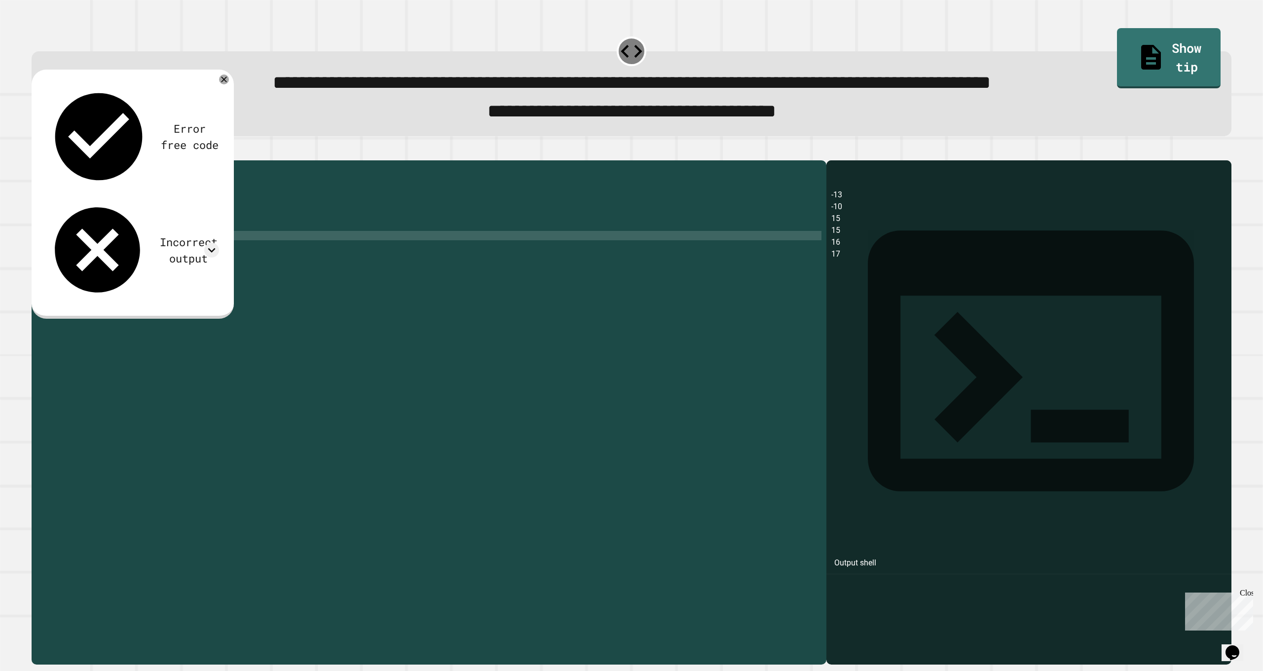
click at [224, 94] on div "Error free code -13 -10 15 15 16 17 Incorrect output Expected output -8 -6 10 1…" at bounding box center [132, 192] width 183 height 227
click at [212, 243] on div at bounding box center [211, 250] width 15 height 15
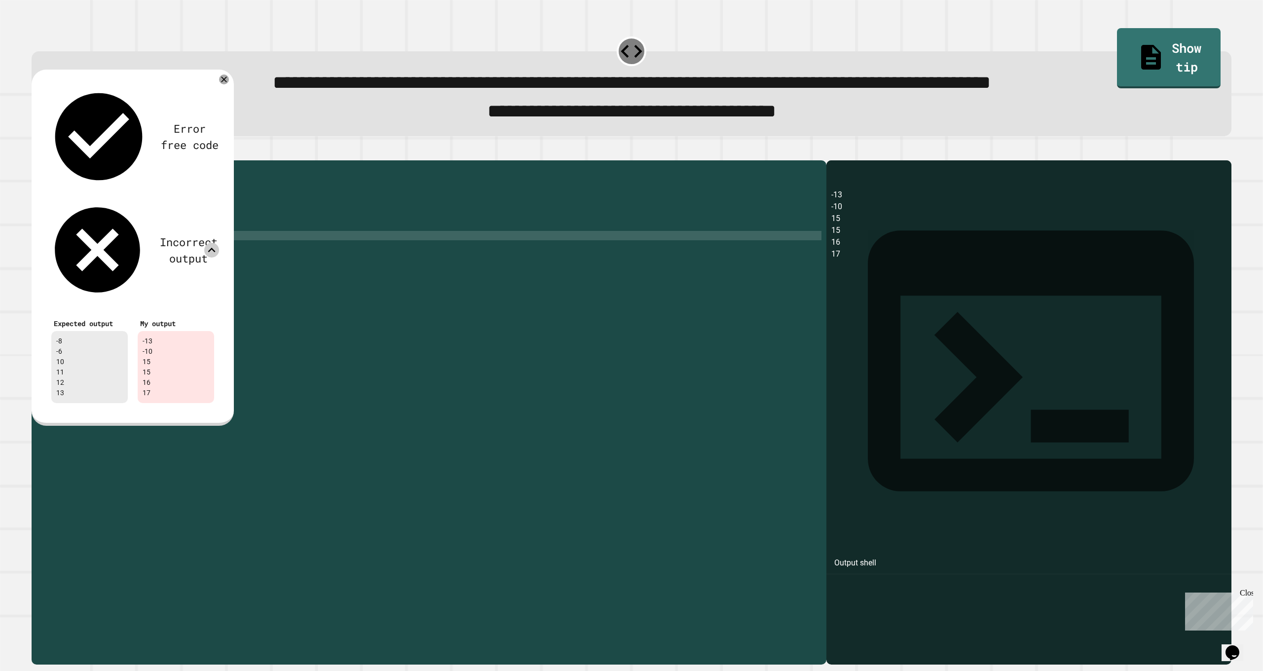
click at [213, 243] on icon at bounding box center [211, 250] width 15 height 15
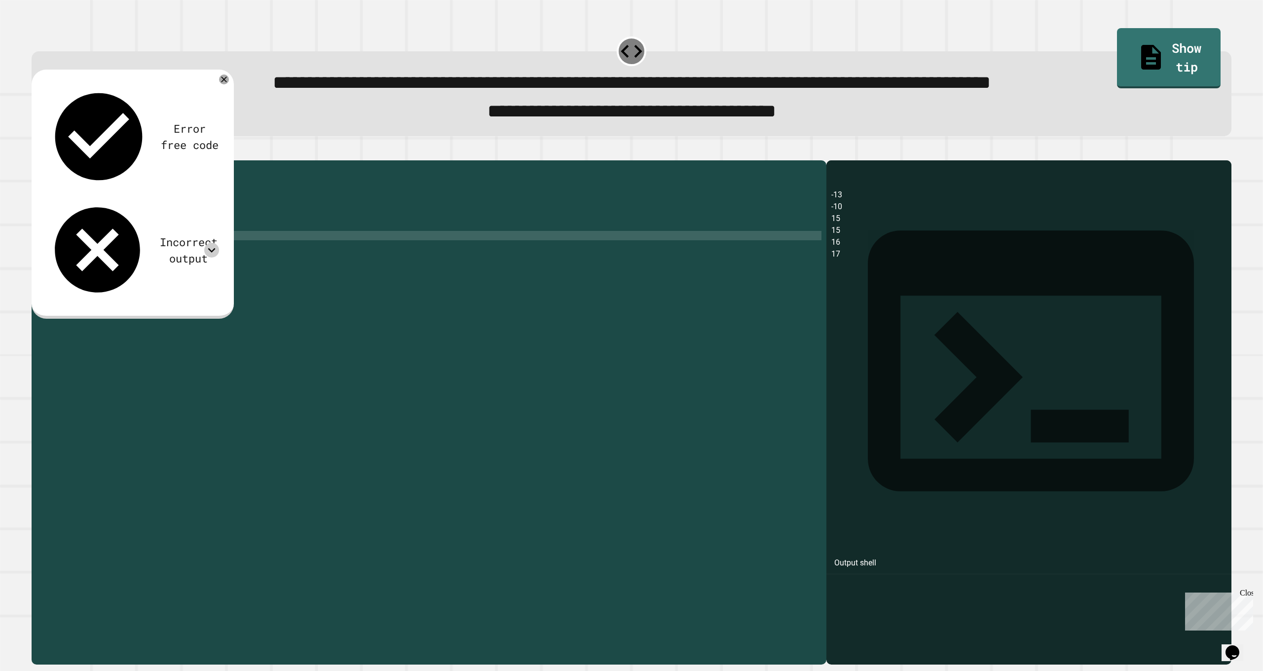
click at [213, 243] on icon at bounding box center [211, 250] width 15 height 15
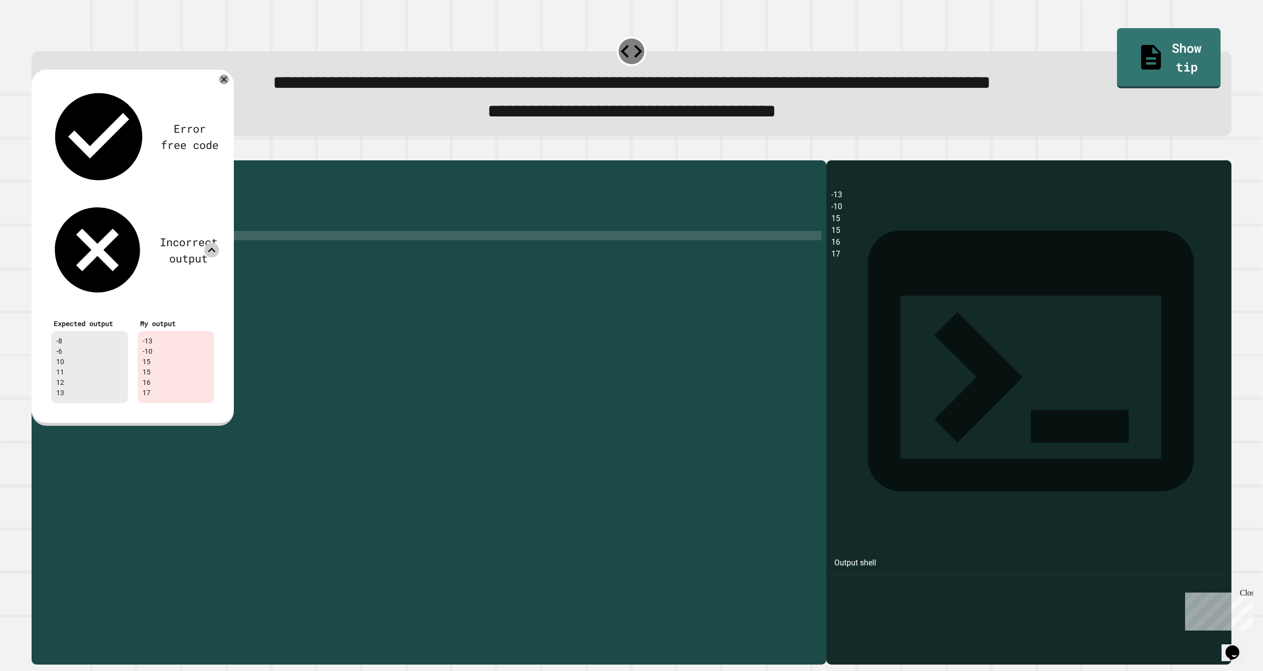
click at [213, 243] on icon at bounding box center [211, 250] width 15 height 15
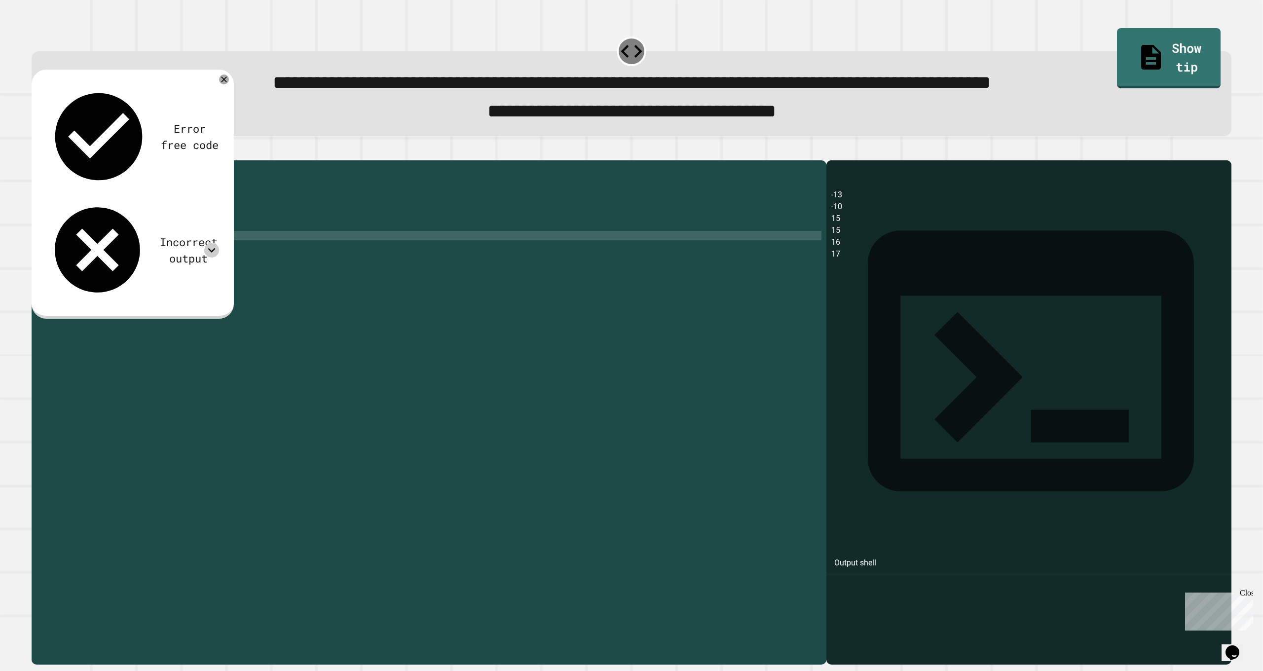
click at [200, 199] on div "Incorrect output" at bounding box center [132, 250] width 173 height 102
click at [209, 243] on icon at bounding box center [211, 250] width 15 height 15
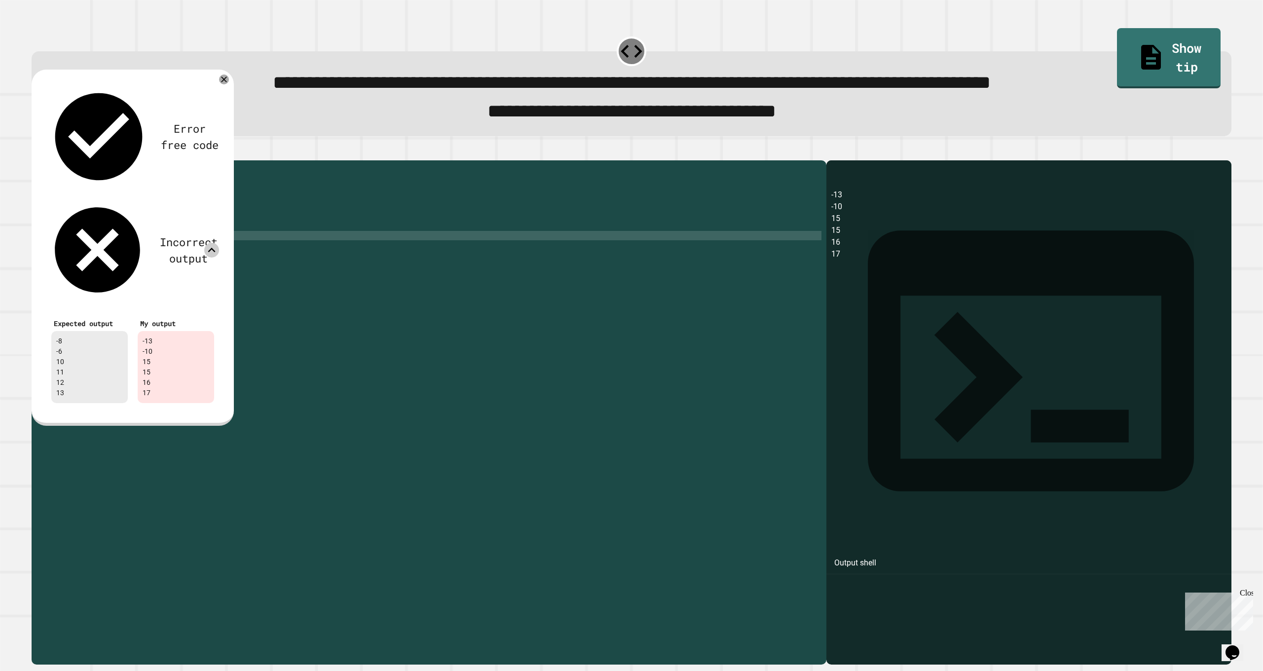
click at [212, 243] on icon at bounding box center [211, 250] width 15 height 15
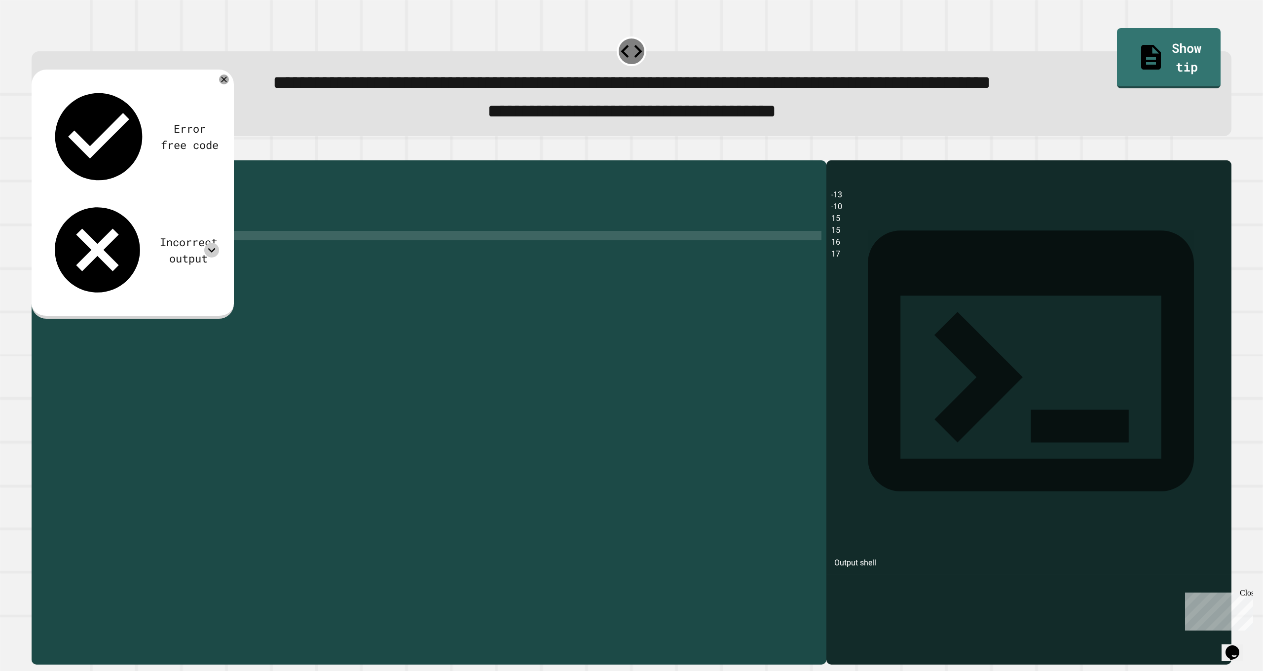
click at [212, 243] on icon at bounding box center [211, 250] width 15 height 15
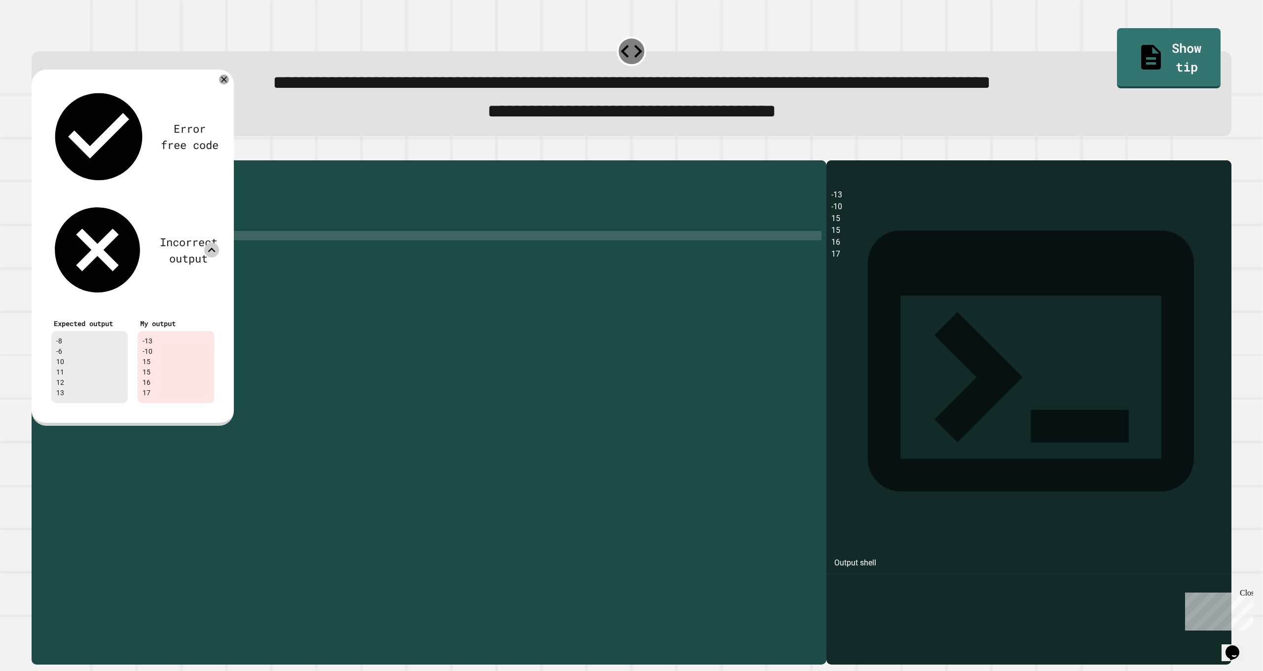
click at [212, 243] on icon at bounding box center [211, 250] width 15 height 15
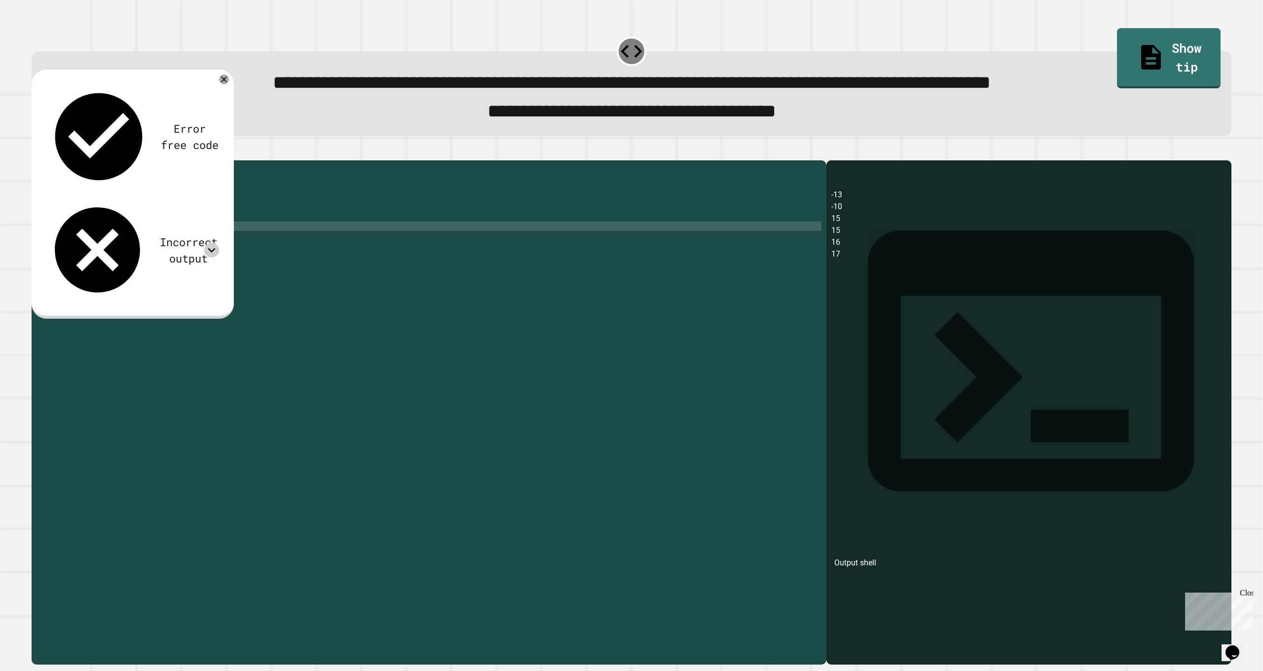
click at [191, 248] on div "public class Main { public static void main ( String [ ] args ) { System . out …" at bounding box center [439, 399] width 766 height 469
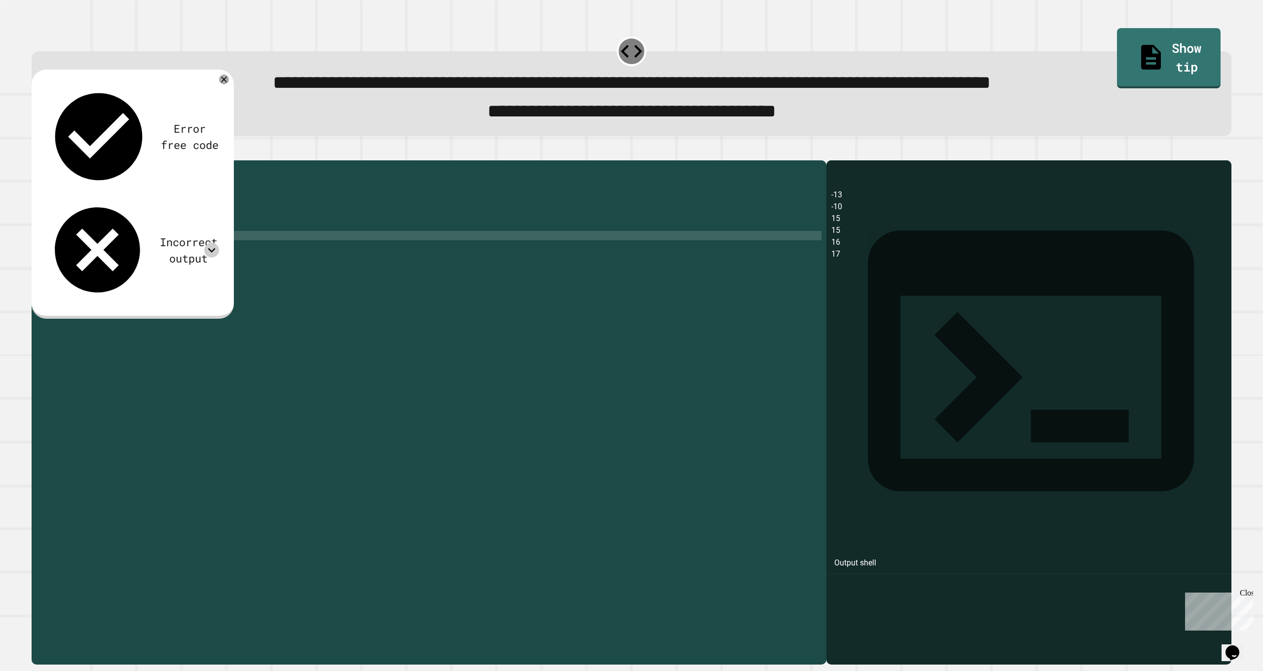
click at [187, 253] on div "public class Main { public static void main ( String [ ] args ) { System . out …" at bounding box center [439, 399] width 766 height 469
click at [208, 243] on div at bounding box center [211, 250] width 15 height 15
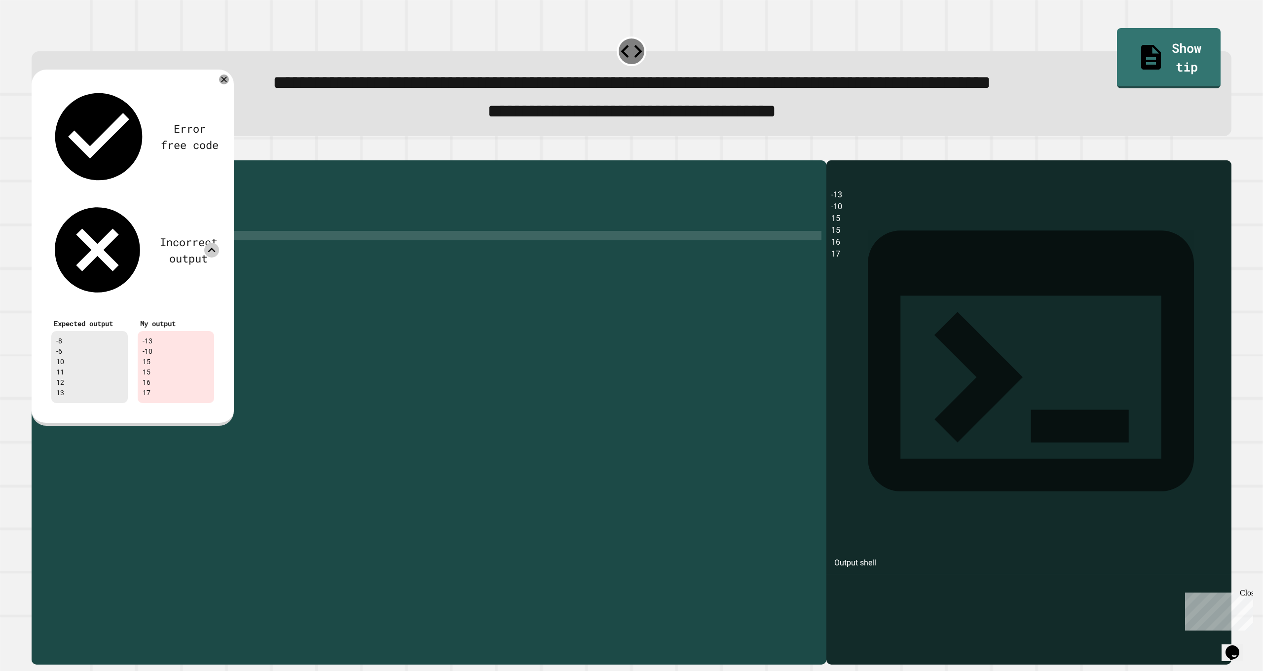
click at [206, 243] on icon at bounding box center [211, 250] width 15 height 15
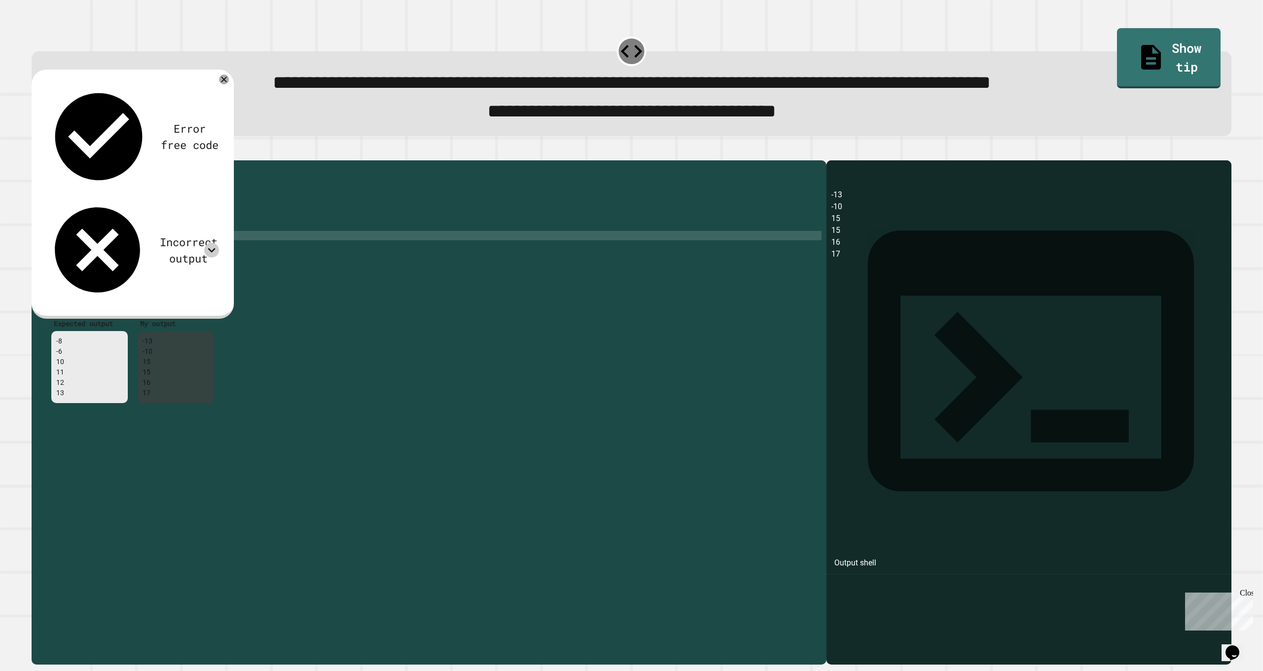
click at [206, 243] on icon at bounding box center [211, 250] width 15 height 15
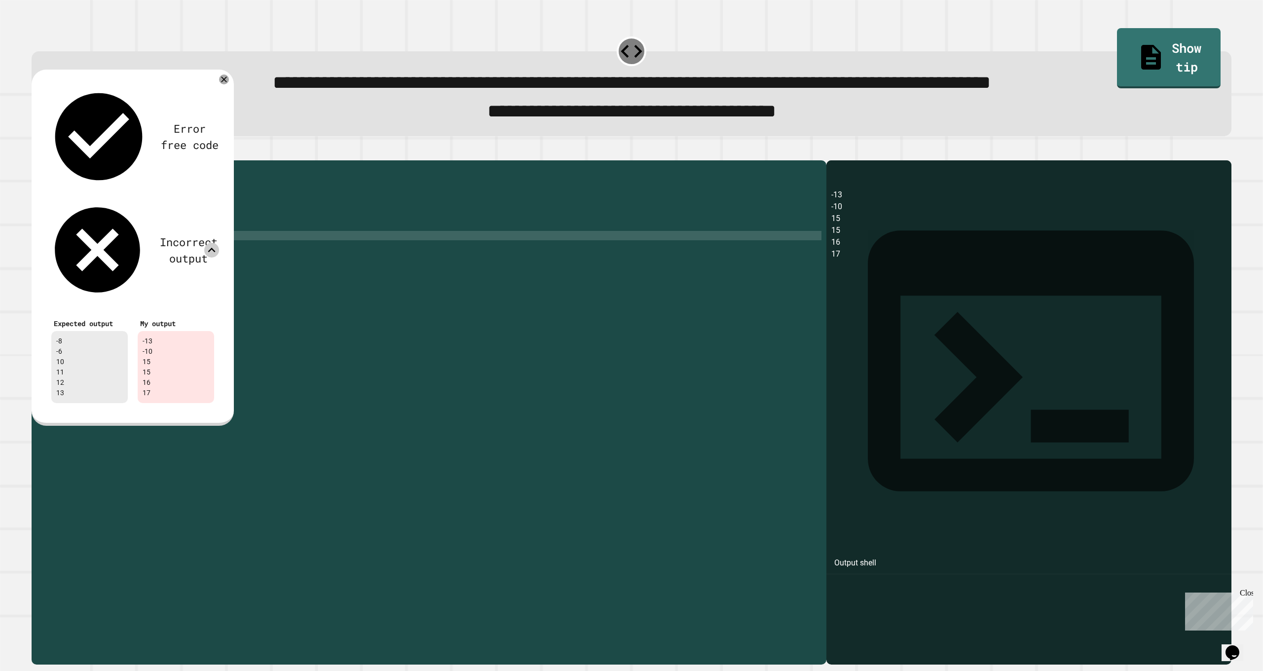
click at [206, 243] on icon at bounding box center [211, 250] width 15 height 15
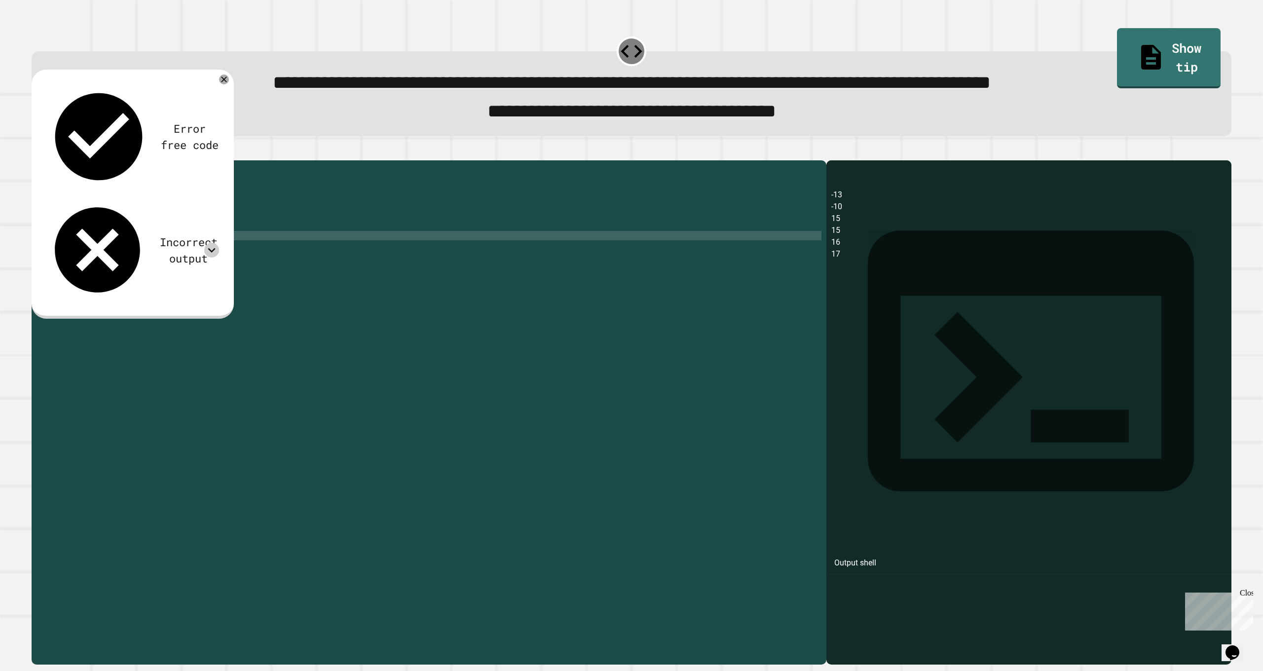
click at [179, 252] on div "public class Main { public static void main ( String [ ] args ) { System . out …" at bounding box center [439, 399] width 766 height 469
drag, startPoint x: 182, startPoint y: 255, endPoint x: 178, endPoint y: 261, distance: 7.5
click at [179, 260] on div "public class Main { public static void main ( String [ ] args ) { System . out …" at bounding box center [439, 399] width 766 height 469
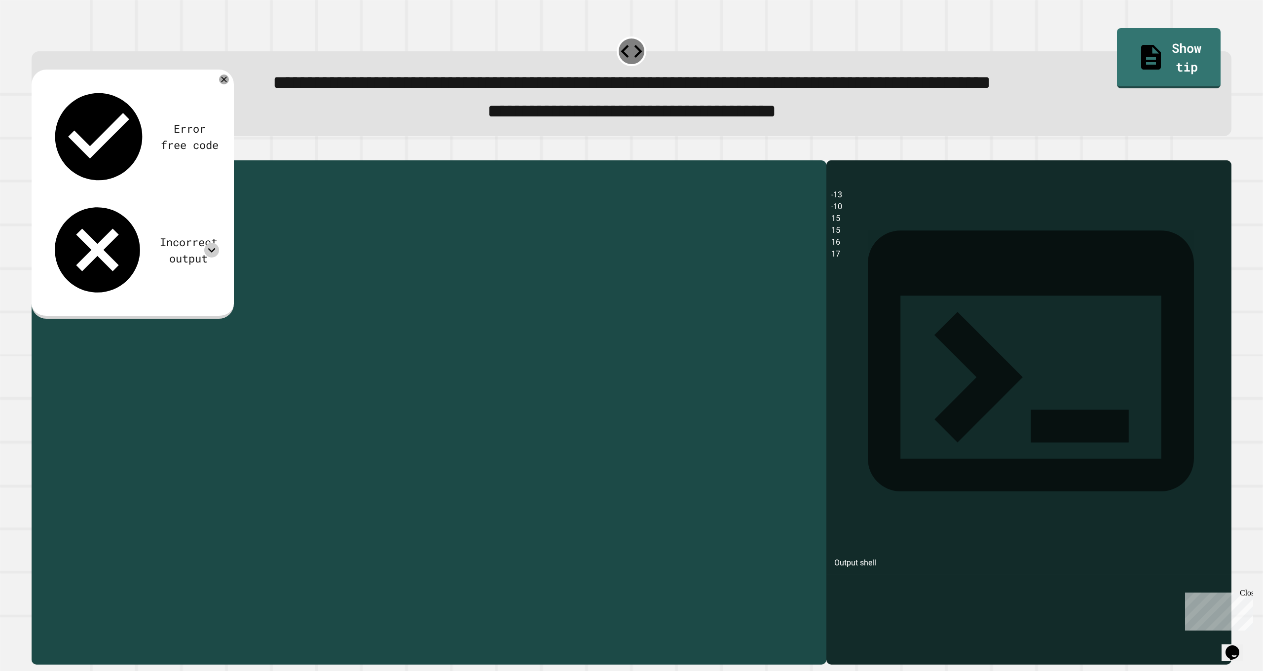
click at [192, 281] on div "public class Main { public static void main ( String [ ] args ) { System . out …" at bounding box center [439, 399] width 766 height 469
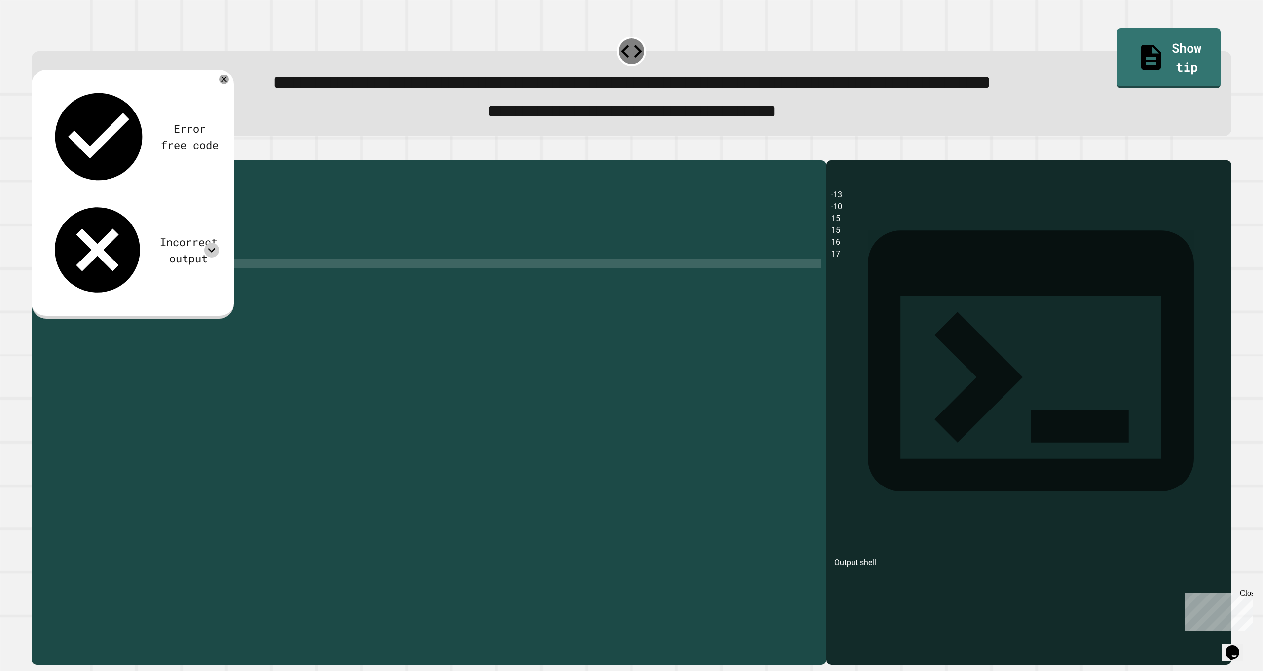
click at [187, 252] on div "public class Main { public static void main ( String [ ] args ) { System . out …" at bounding box center [439, 399] width 766 height 469
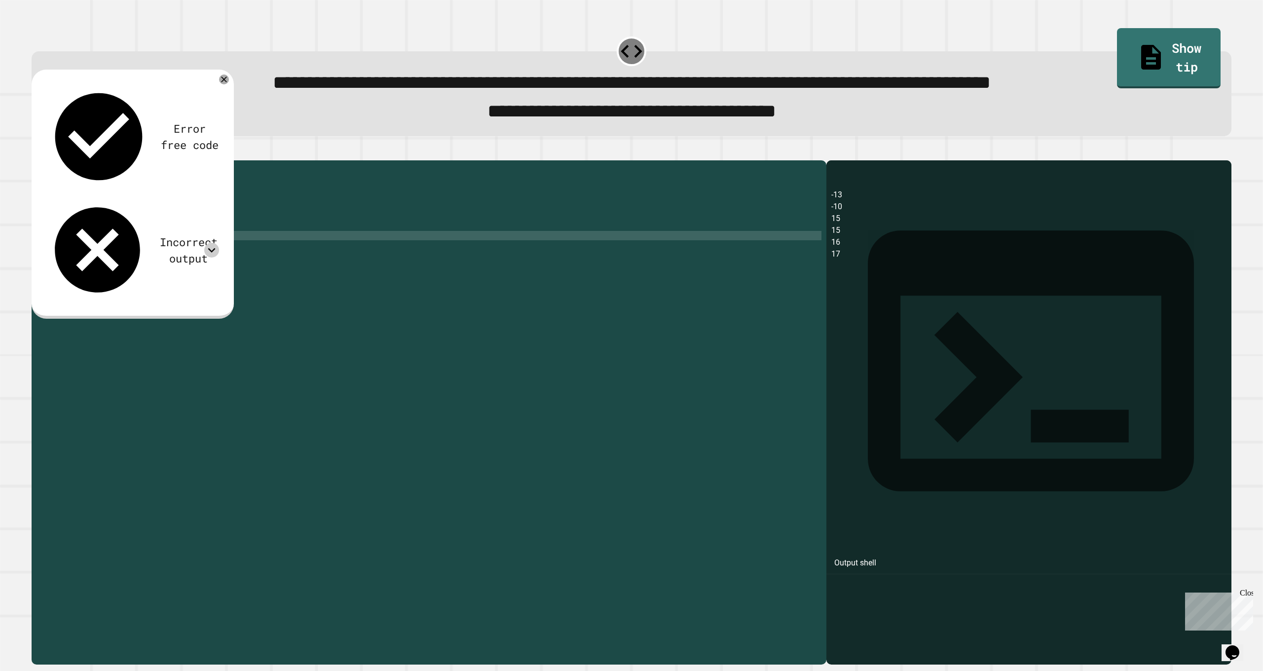
click at [187, 274] on div "public class Main { public static void main ( String [ ] args ) { System . out …" at bounding box center [439, 399] width 766 height 469
click at [193, 256] on div "public class Main { public static void main ( String [ ] args ) { System . out …" at bounding box center [439, 399] width 766 height 469
click at [197, 277] on div "public class Main { public static void main ( String [ ] args ) { System . out …" at bounding box center [439, 399] width 766 height 469
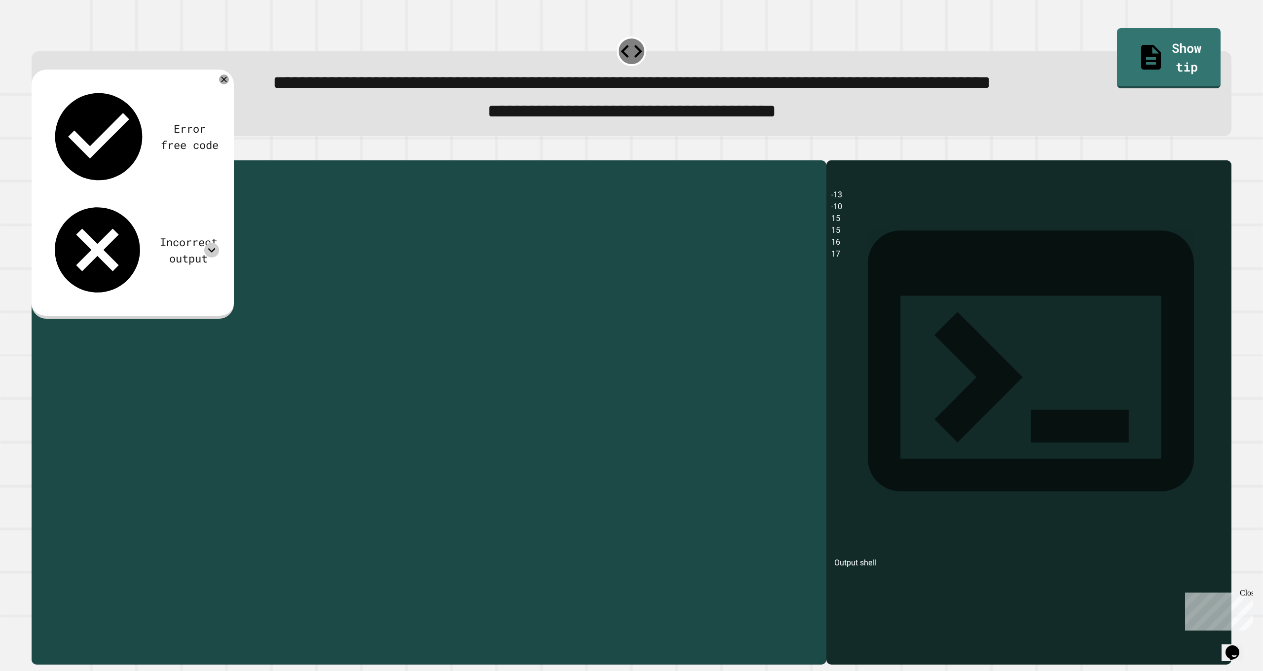
click at [205, 284] on div "public class Main { public static void main ( String [ ] args ) { System . out …" at bounding box center [439, 399] width 766 height 469
drag, startPoint x: 205, startPoint y: 284, endPoint x: 197, endPoint y: 273, distance: 13.0
click at [197, 274] on div "public class Main { public static void main ( String [ ] args ) { System . out …" at bounding box center [439, 399] width 766 height 469
click at [201, 280] on div "public class Main { public static void main ( String [ ] args ) { System . out …" at bounding box center [439, 399] width 766 height 469
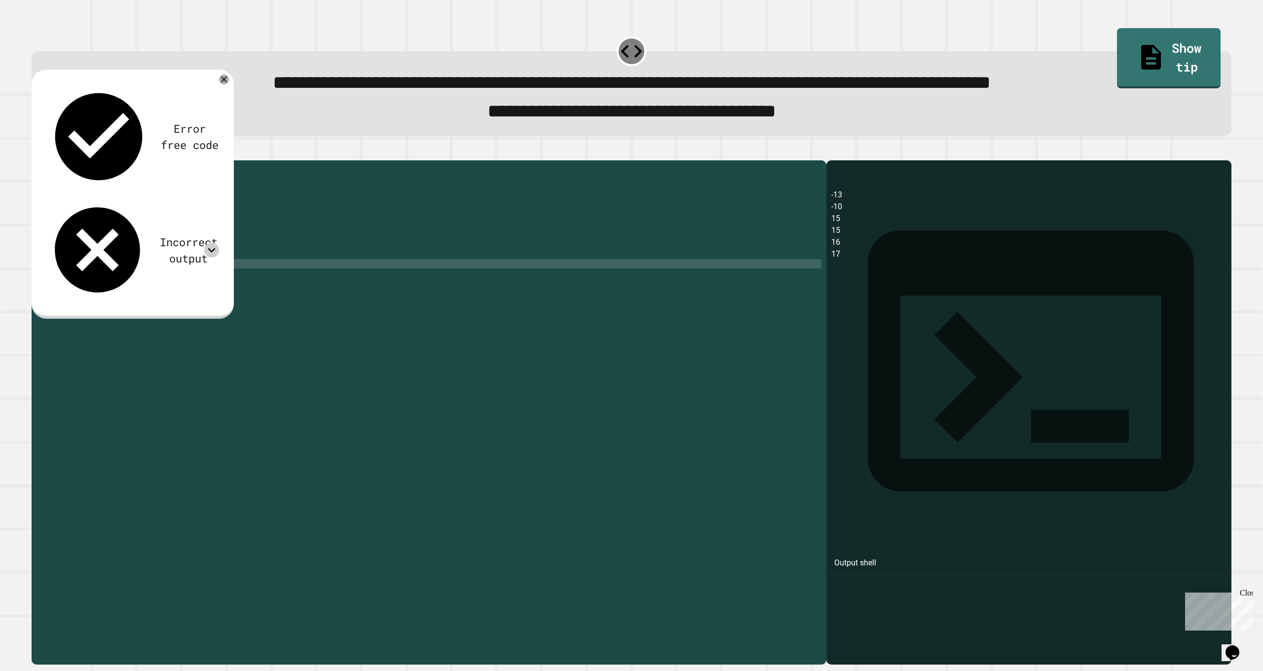
click at [202, 284] on div "public class Main { public static void main ( String [ ] args ) { System . out …" at bounding box center [439, 399] width 766 height 469
type textarea "**********"
click at [198, 284] on div "public class Main { public static void main ( String [ ] args ) { System . out …" at bounding box center [439, 399] width 766 height 469
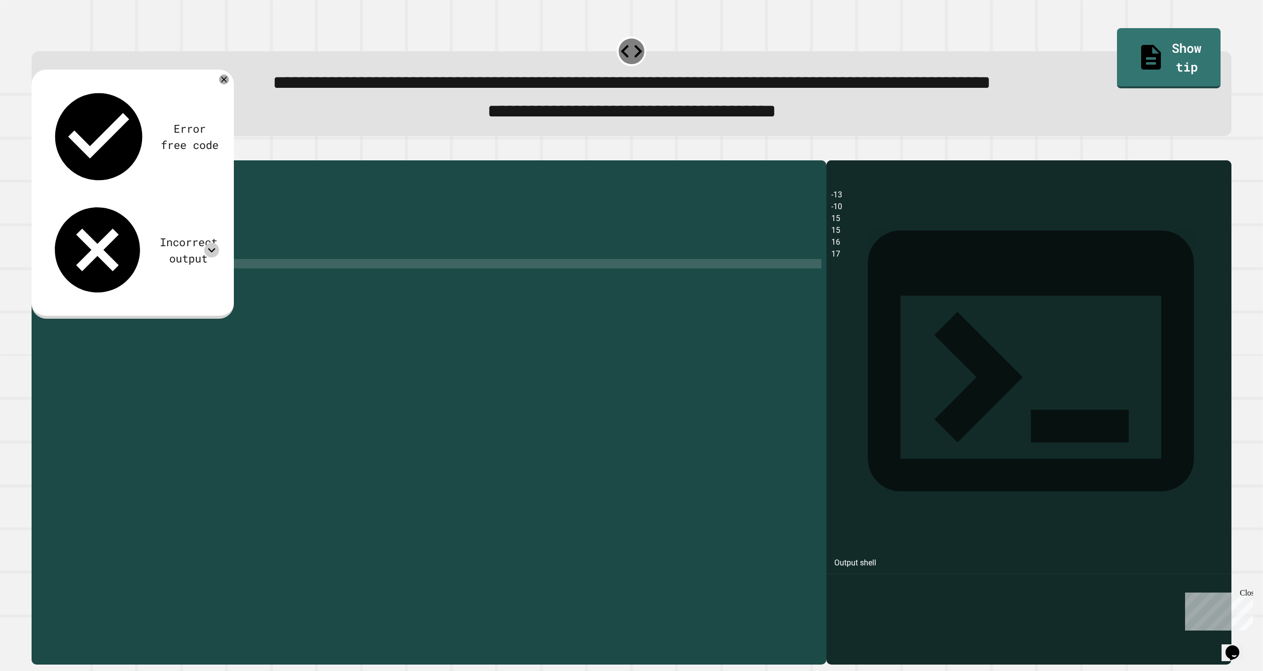
click at [197, 284] on div "public class Main { public static void main ( String [ ] args ) { System . out …" at bounding box center [439, 399] width 766 height 469
click at [203, 283] on div "public class Main { public static void main ( String [ ] args ) { System . out …" at bounding box center [439, 399] width 766 height 469
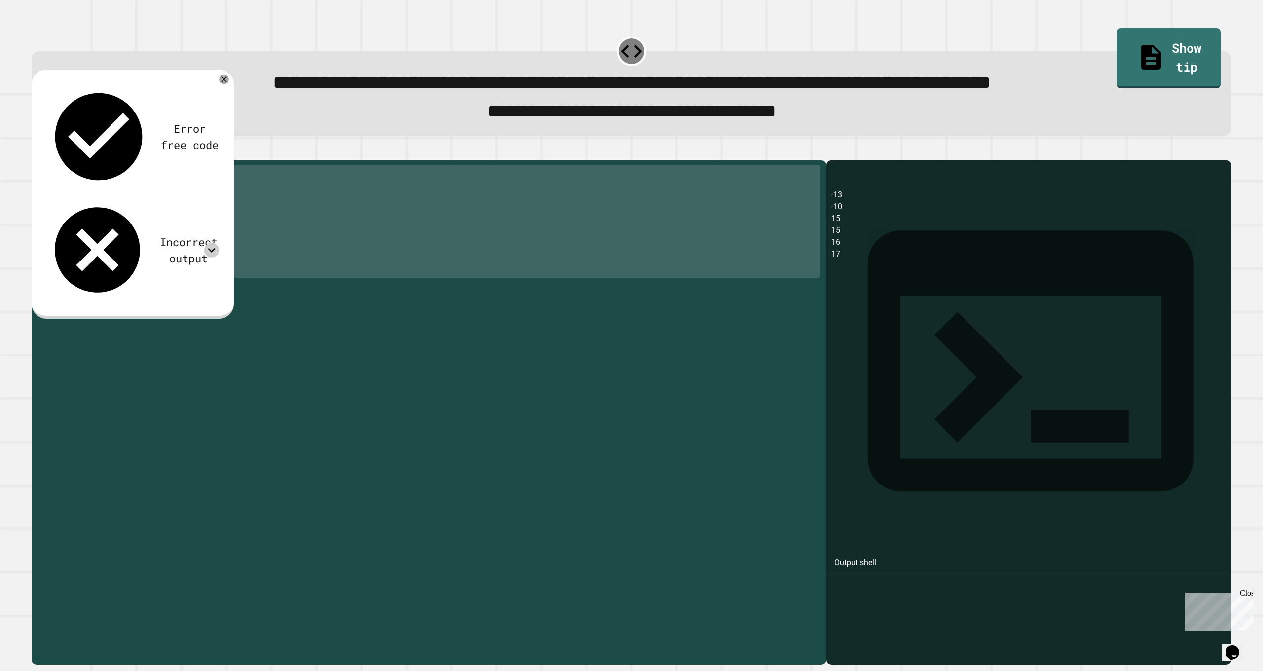
click at [203, 283] on div "public class Main { public static void main ( String [ ] args ) { System . out …" at bounding box center [439, 399] width 766 height 469
click at [196, 284] on div "public class Main { public static void main ( String [ ] args ) { System . out …" at bounding box center [439, 399] width 766 height 469
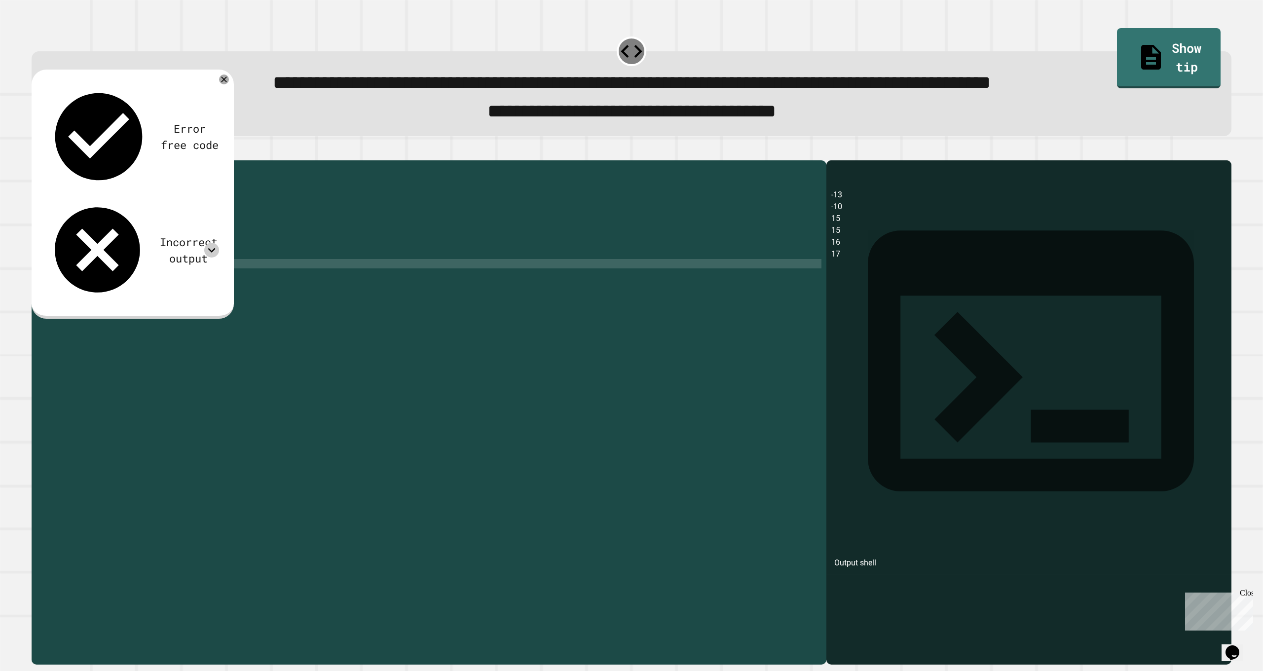
click at [194, 283] on div "public class Main { public static void main ( String [ ] args ) { System . out …" at bounding box center [439, 399] width 766 height 469
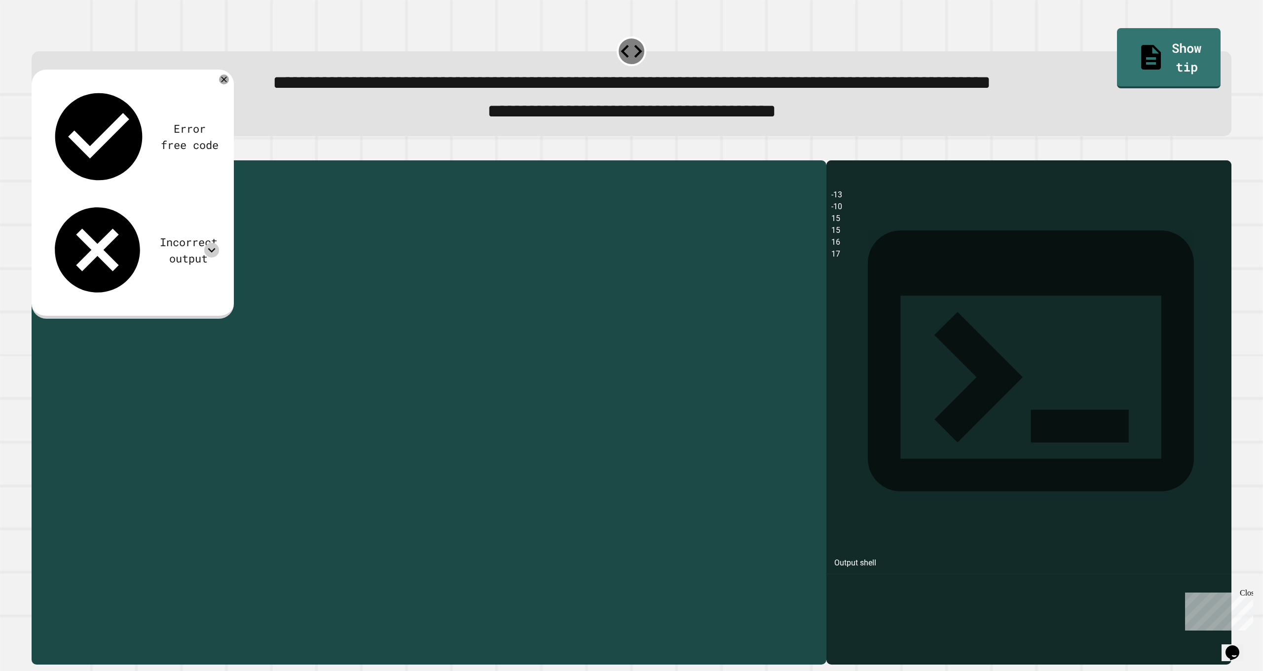
drag, startPoint x: 192, startPoint y: 283, endPoint x: 204, endPoint y: 284, distance: 11.9
click at [204, 284] on div "public class Main { public static void main ( String [ ] args ) { System . out …" at bounding box center [439, 399] width 766 height 469
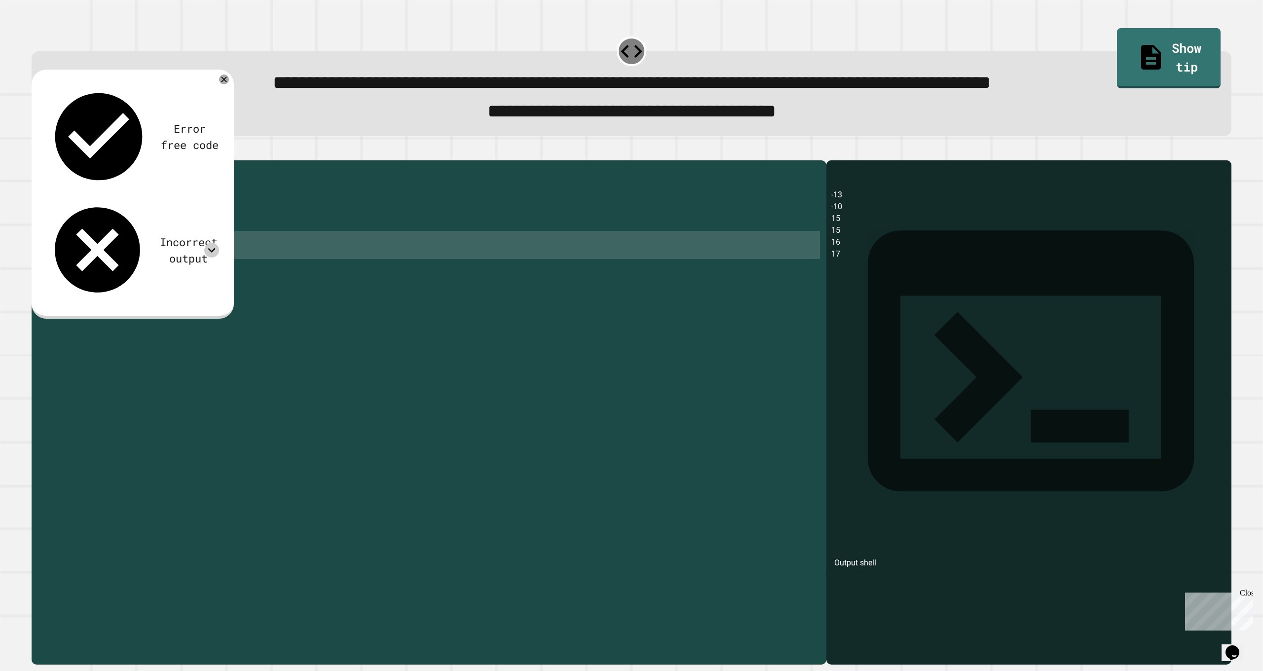
drag, startPoint x: 202, startPoint y: 279, endPoint x: 199, endPoint y: 273, distance: 7.1
click at [199, 267] on div "public class Main { public static void main ( String [ ] args ) { System . out …" at bounding box center [439, 399] width 766 height 469
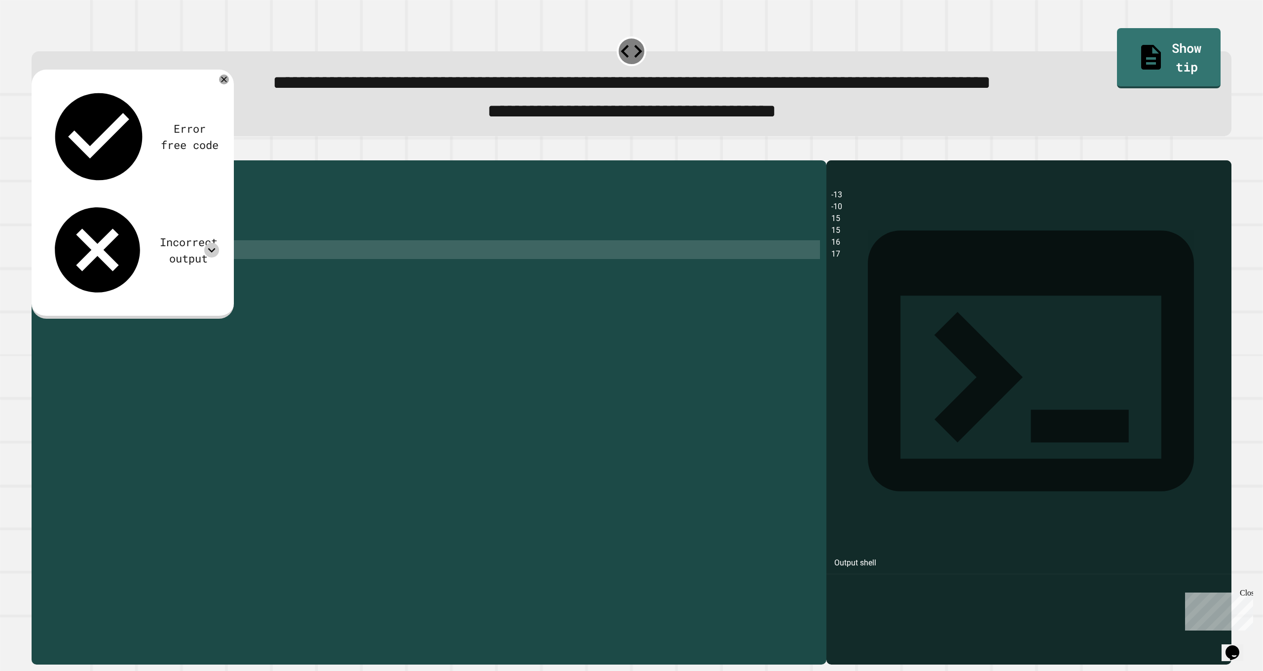
click at [199, 277] on div "public class Main { public static void main ( String [ ] args ) { System . out …" at bounding box center [439, 399] width 766 height 469
click at [195, 282] on div "public class Main { public static void main ( String [ ] args ) { System . out …" at bounding box center [439, 399] width 766 height 469
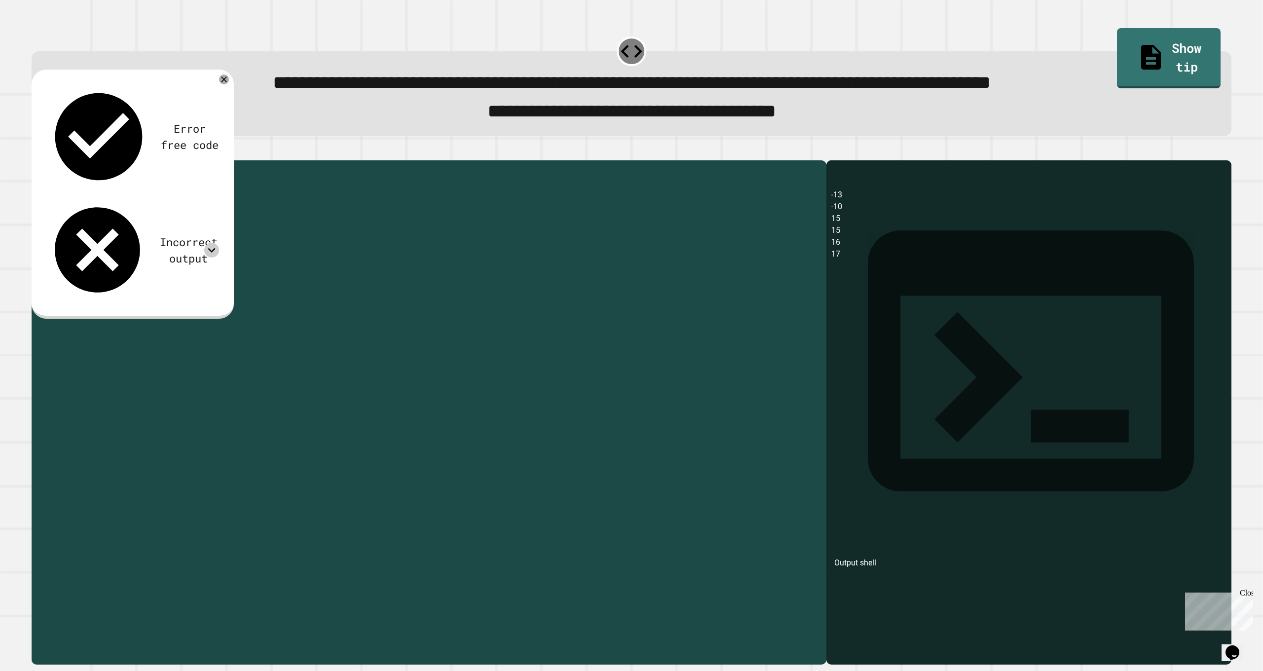
click at [199, 282] on div "public class Main { public static void main ( String [ ] args ) { System . out …" at bounding box center [439, 399] width 766 height 469
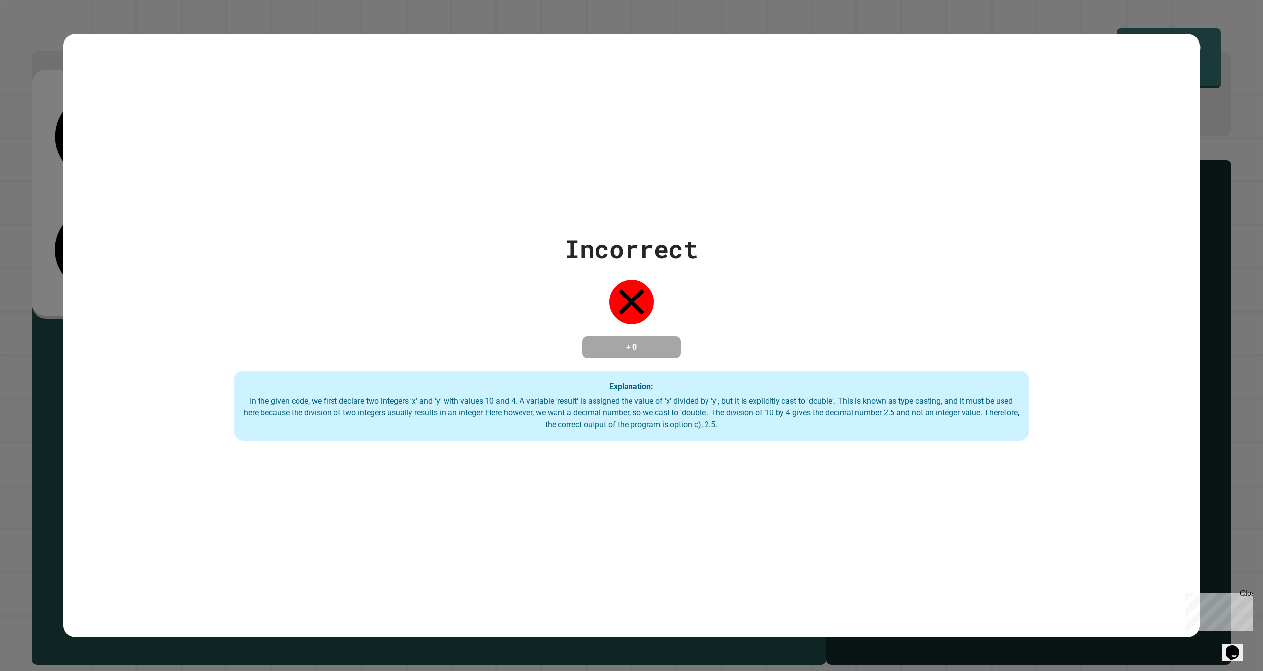
drag, startPoint x: 191, startPoint y: 283, endPoint x: 200, endPoint y: 283, distance: 8.9
click at [201, 283] on div "**********" at bounding box center [631, 335] width 1263 height 671
click at [38, 273] on div "Incorrect + 0 Explanation: In the given code, we first declare two integers 'x'…" at bounding box center [631, 335] width 1263 height 671
click at [283, 266] on div "Incorrect + 0 Explanation: In the given code, we first declare two integers 'x'…" at bounding box center [631, 335] width 1137 height 210
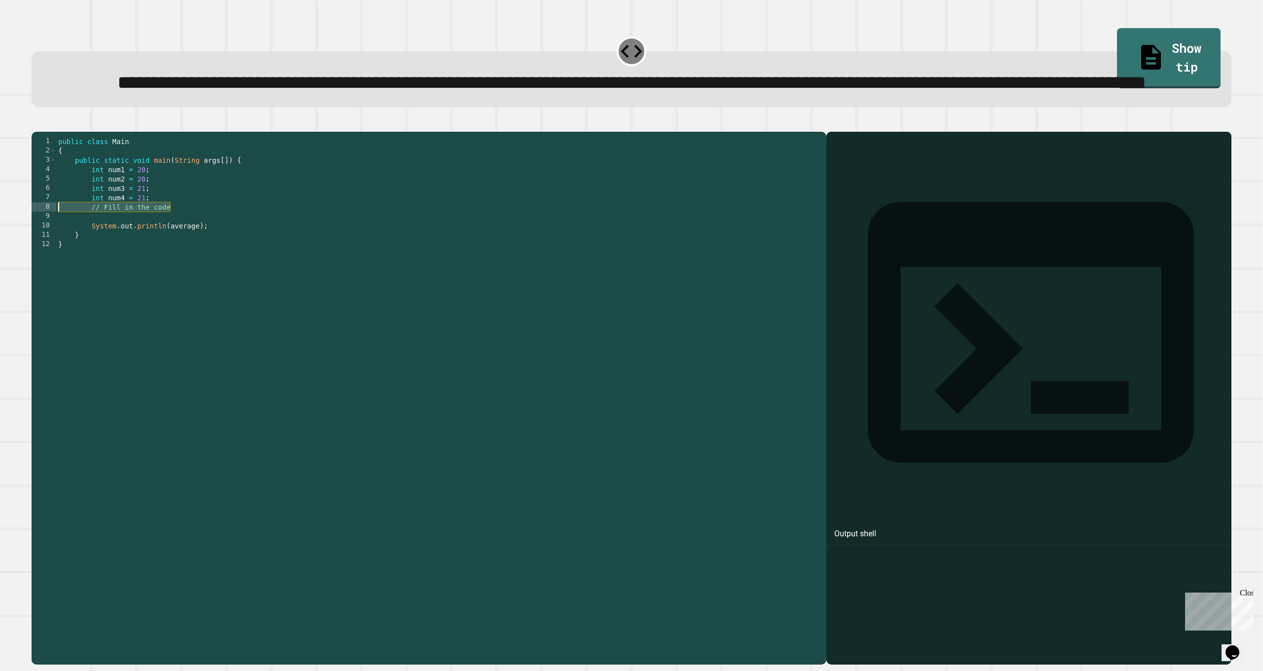
drag, startPoint x: 171, startPoint y: 257, endPoint x: 59, endPoint y: 256, distance: 112.0
click at [59, 256] on div "public class Main { public static void main ( String args [ ]) { int num1 = 20 …" at bounding box center [438, 371] width 765 height 469
type textarea "*"
click at [37, 124] on button "button" at bounding box center [37, 124] width 0 height 0
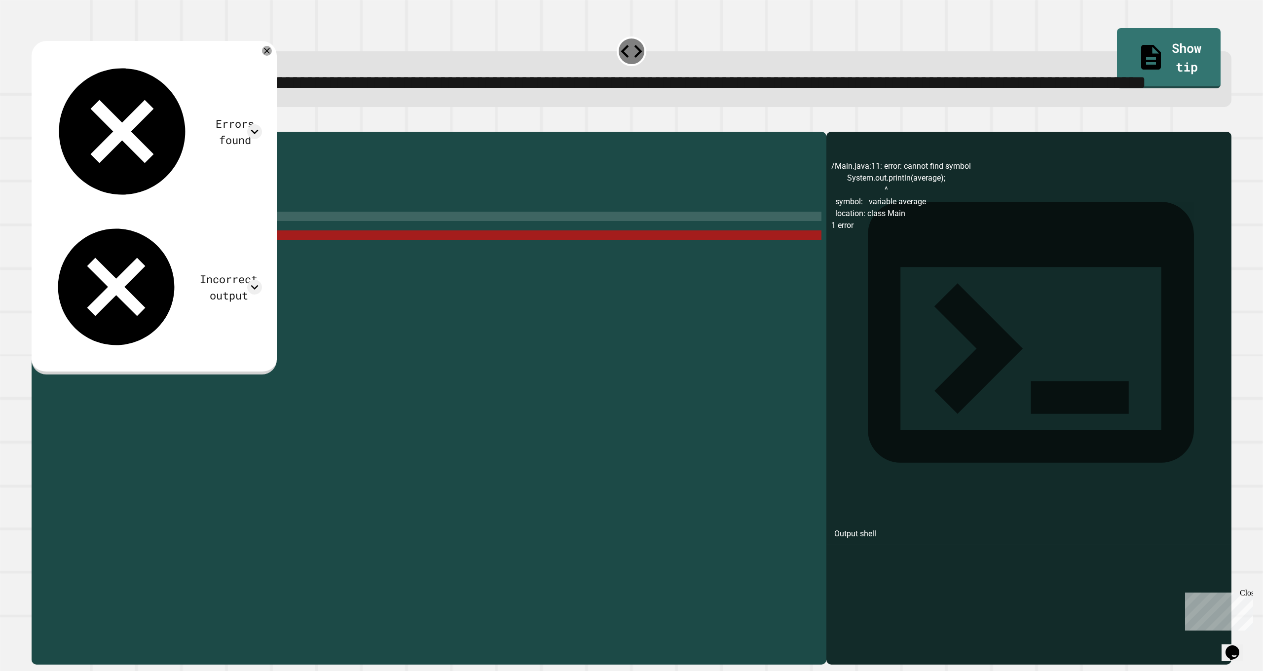
click at [171, 285] on div "public class Main { public static void main ( String args [ ]) { int num1 = 20 …" at bounding box center [438, 371] width 765 height 469
click at [133, 263] on div "public class Main { public static void main ( String args [ ]) { int num1 = 20 …" at bounding box center [438, 371] width 765 height 469
click at [134, 265] on div "public class Main { public static void main ( String args [ ]) { int num1 = 20 …" at bounding box center [438, 371] width 765 height 469
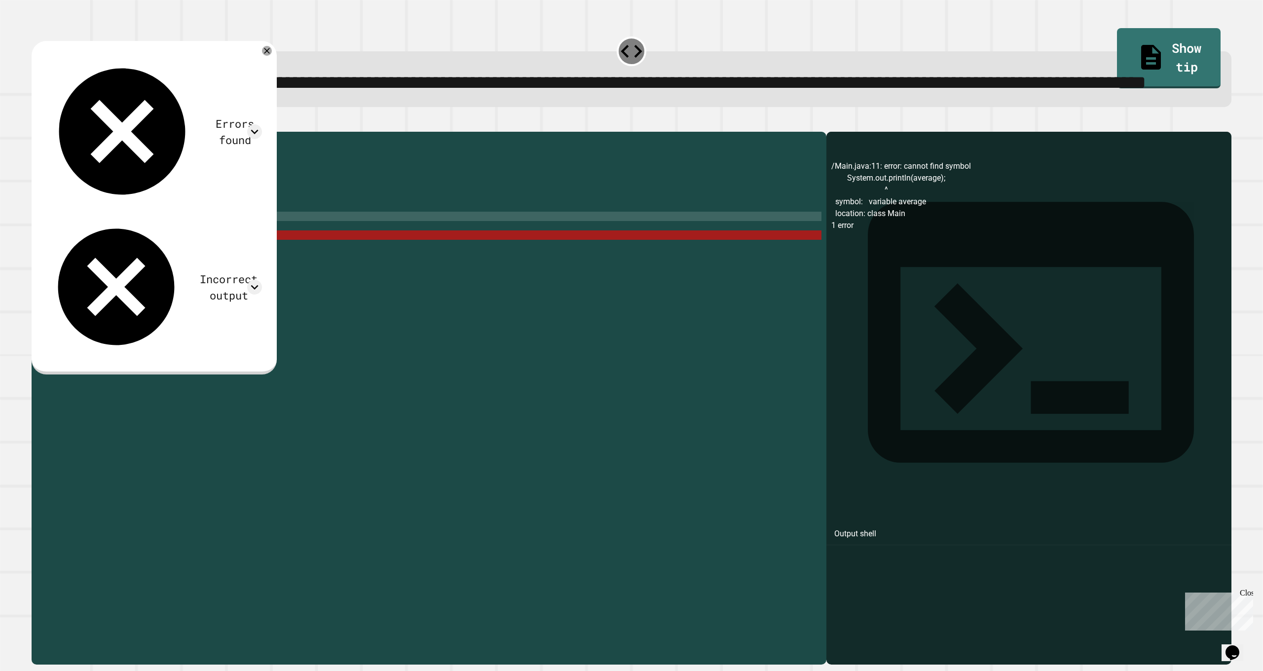
click at [106, 151] on div "Errors found /Main.java:11: error: cannot find symbol System.out.println(averag…" at bounding box center [154, 208] width 245 height 334
click at [292, 87] on span "**********" at bounding box center [631, 82] width 1029 height 19
click at [277, 91] on div "Errors found /Main.java:11: error: cannot find symbol System.out.println(averag…" at bounding box center [154, 208] width 245 height 334
click at [273, 57] on icon at bounding box center [267, 51] width 12 height 12
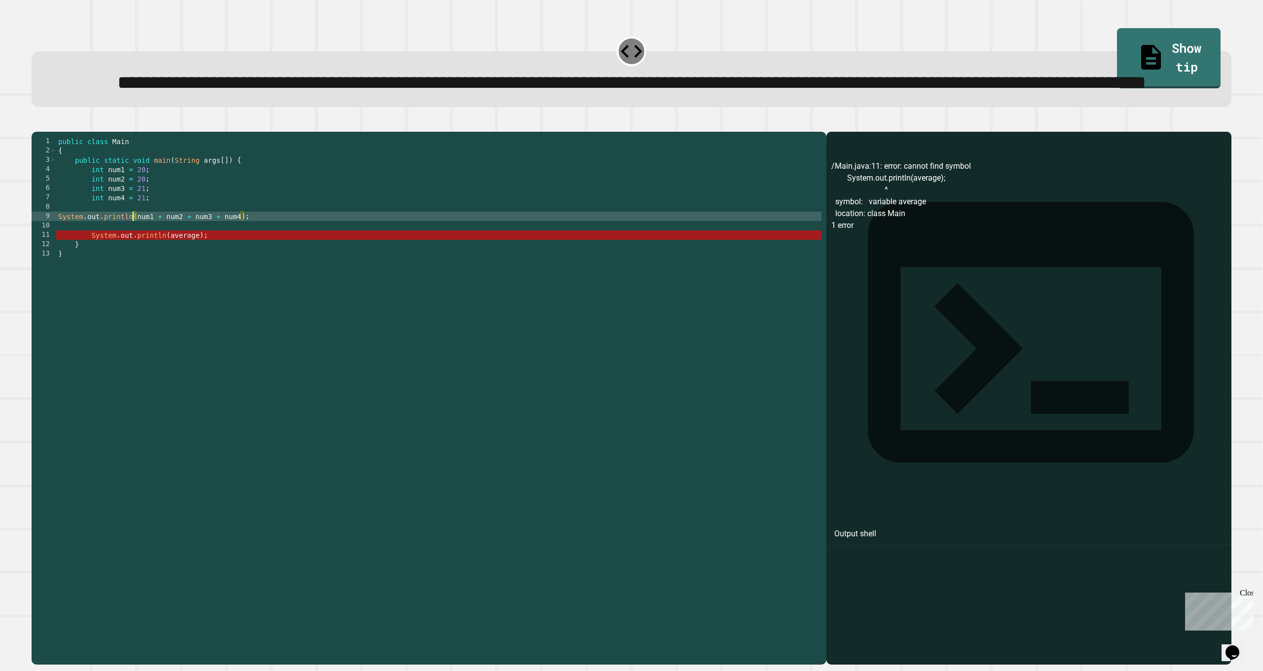
click at [206, 300] on div "public class Main { public static void main ( String args [ ]) { int num1 = 20 …" at bounding box center [438, 371] width 765 height 469
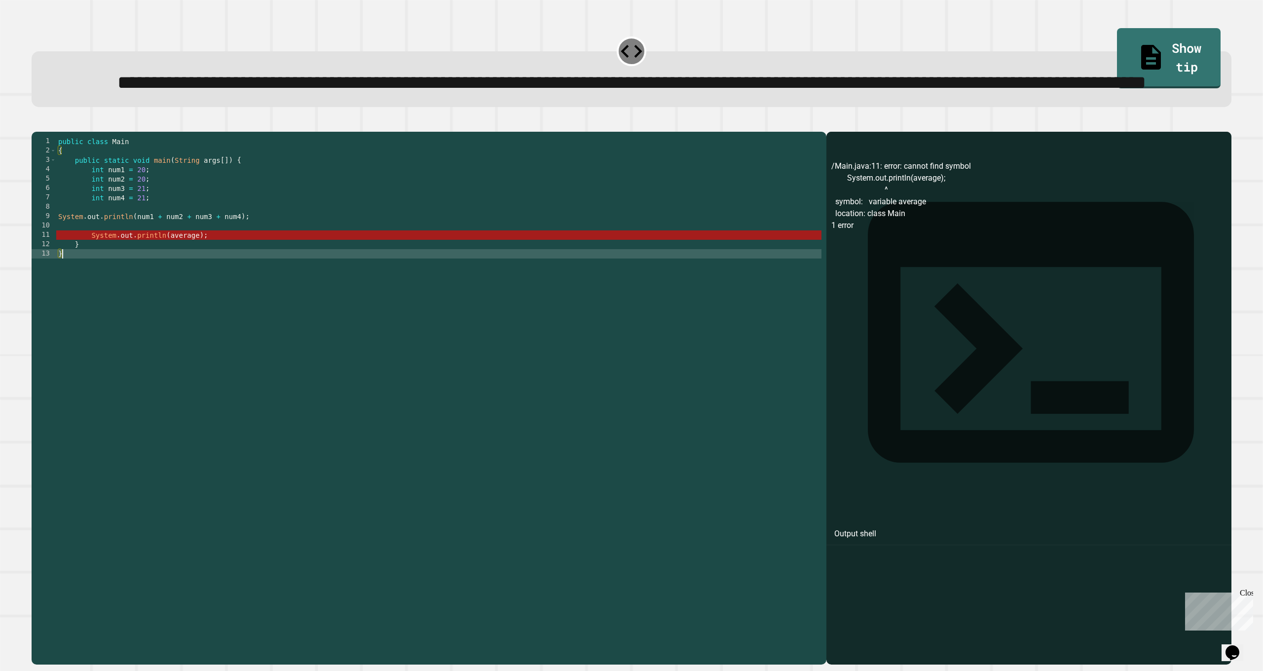
click at [217, 282] on div "public class Main { public static void main ( String args [ ]) { int num1 = 20 …" at bounding box center [438, 371] width 765 height 469
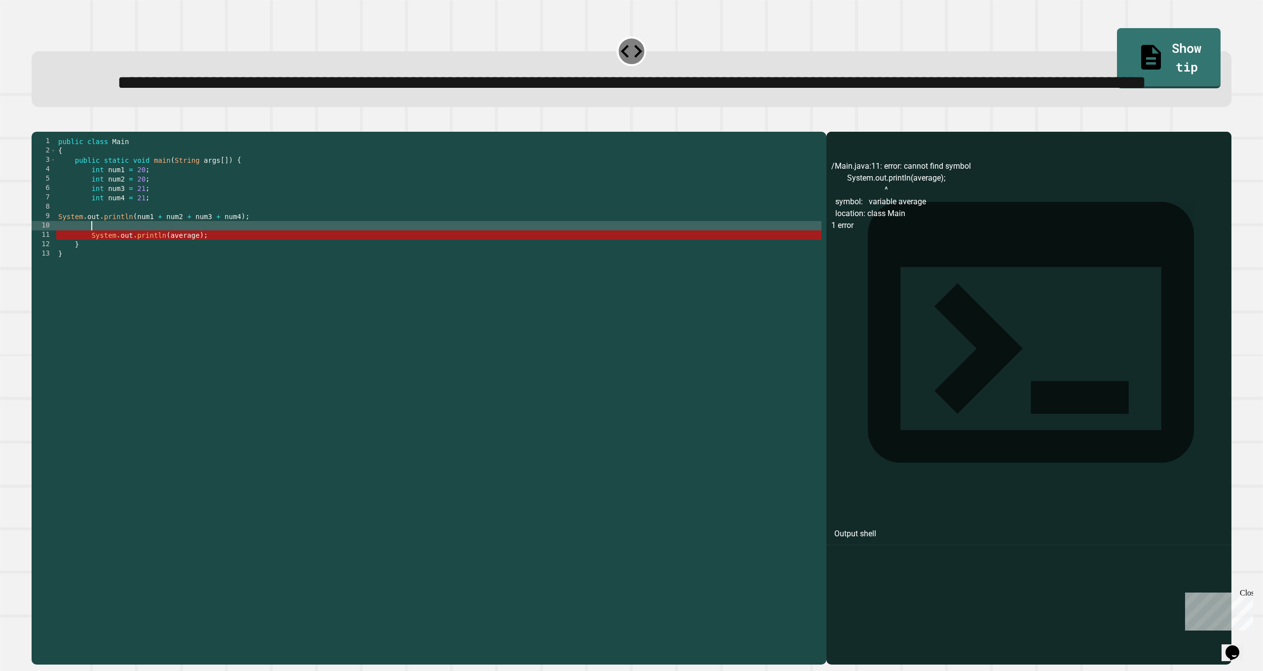
click at [268, 276] on div "public class Main { public static void main ( String args [ ]) { int num1 = 20 …" at bounding box center [438, 371] width 765 height 469
click at [272, 266] on div "public class Main { public static void main ( String args [ ]) { int num1 = 20 …" at bounding box center [438, 371] width 765 height 469
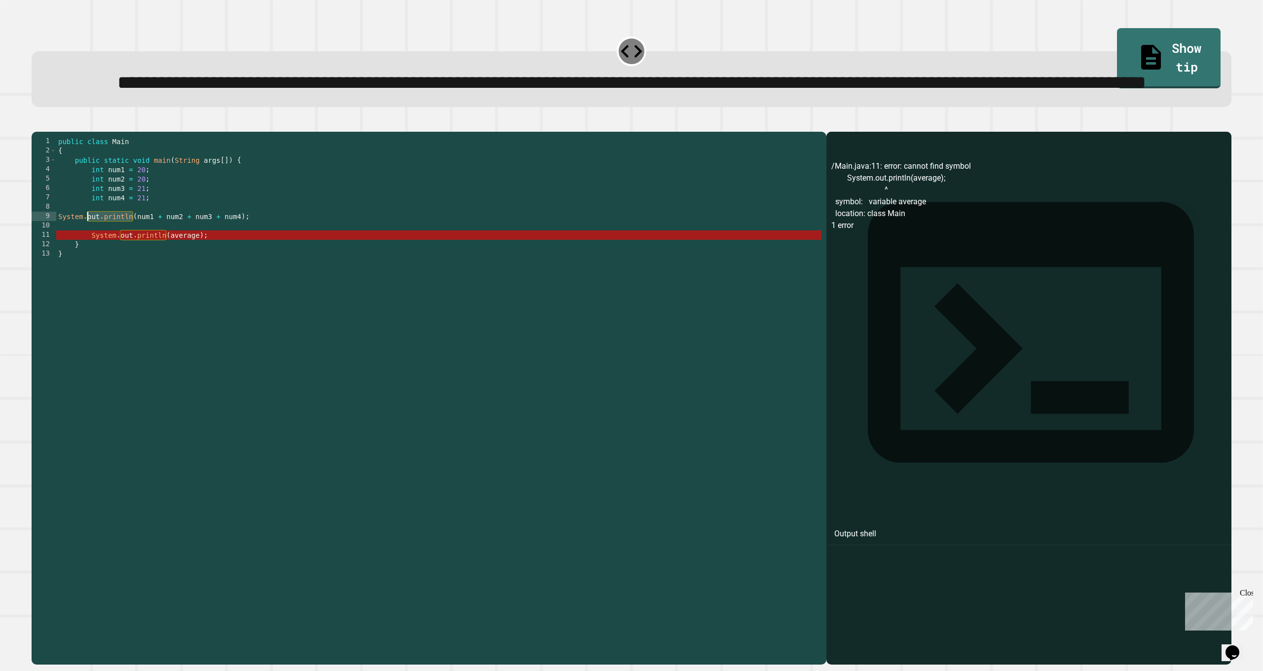
drag, startPoint x: 131, startPoint y: 267, endPoint x: 87, endPoint y: 263, distance: 44.1
click at [87, 263] on div "public class Main { public static void main ( String args [ ]) { int num1 = 20 …" at bounding box center [438, 371] width 765 height 469
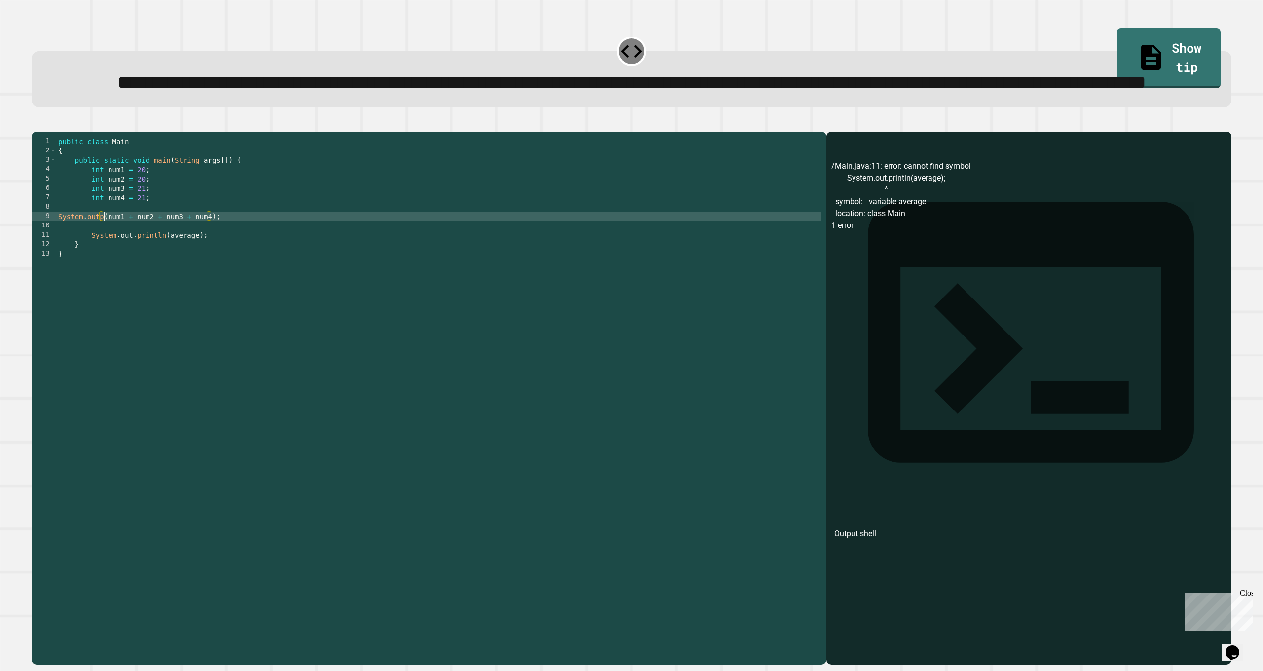
scroll to position [0, 3]
type textarea "**********"
click at [268, 276] on div "public class Main { public static void main ( String args [ ]) { int num1 = 20 …" at bounding box center [438, 371] width 765 height 469
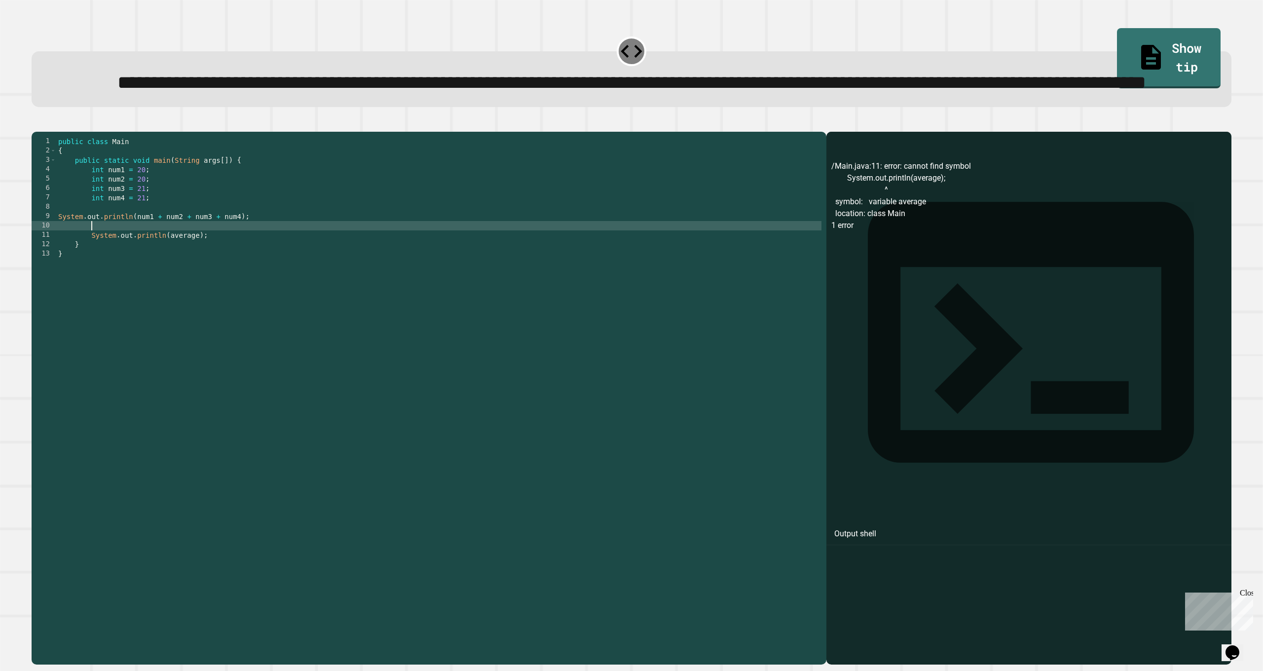
scroll to position [0, 2]
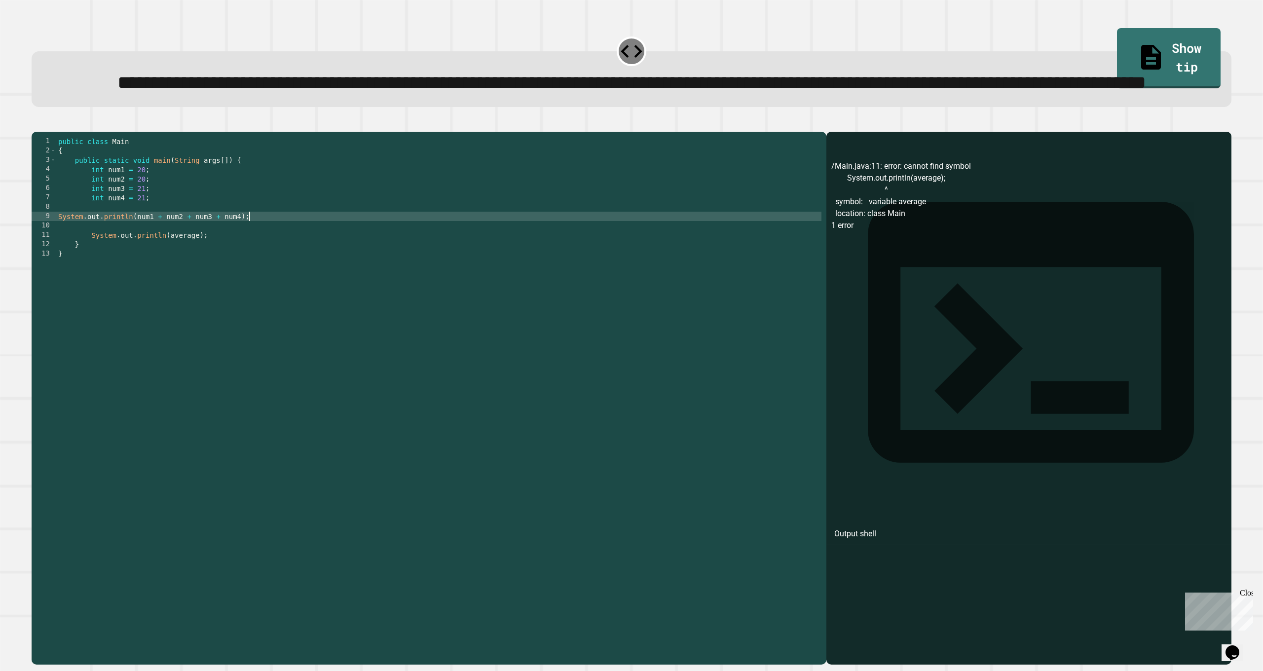
click at [271, 267] on div "public class Main { public static void main ( String args [ ]) { int num1 = 20 …" at bounding box center [438, 371] width 765 height 469
click at [126, 265] on div "public class Main { public static void main ( String args [ ]) { int num1 = 20 …" at bounding box center [438, 371] width 765 height 469
drag, startPoint x: 133, startPoint y: 262, endPoint x: 85, endPoint y: 263, distance: 47.4
click at [85, 263] on div "public class Main { public static void main ( String args [ ]) { int num1 = 20 …" at bounding box center [438, 371] width 765 height 469
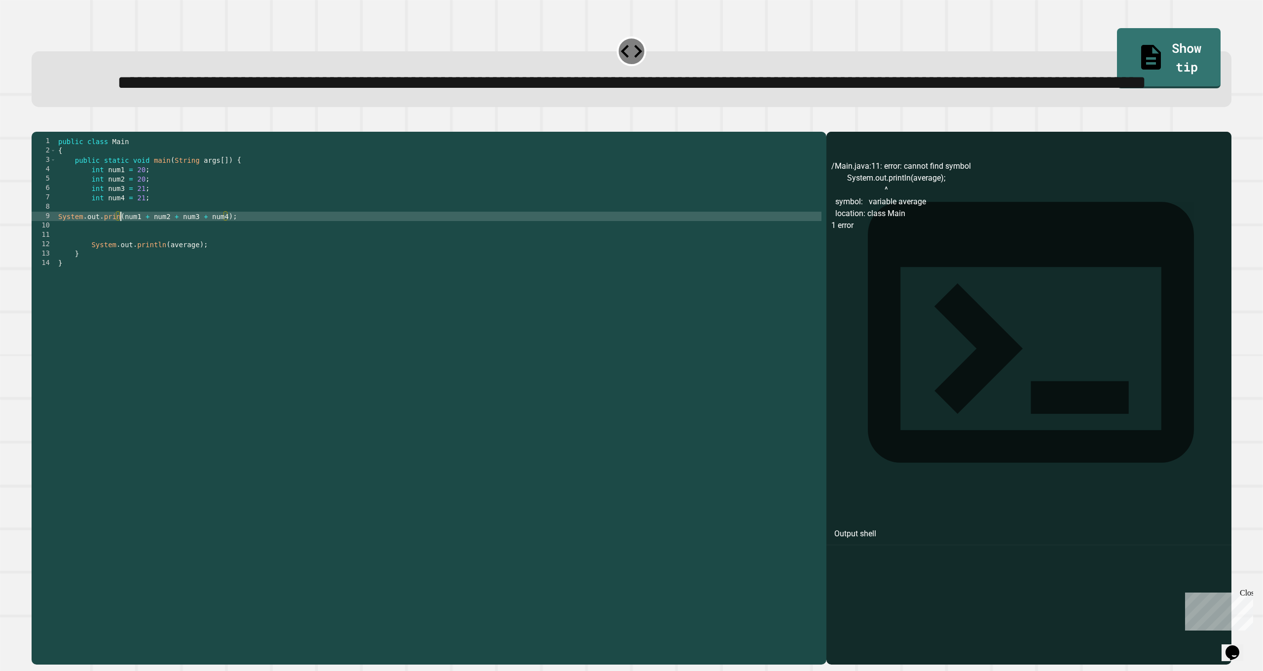
scroll to position [0, 4]
type textarea "**********"
drag, startPoint x: 228, startPoint y: 269, endPoint x: 47, endPoint y: 261, distance: 180.8
click at [47, 261] on div "**********" at bounding box center [427, 362] width 790 height 450
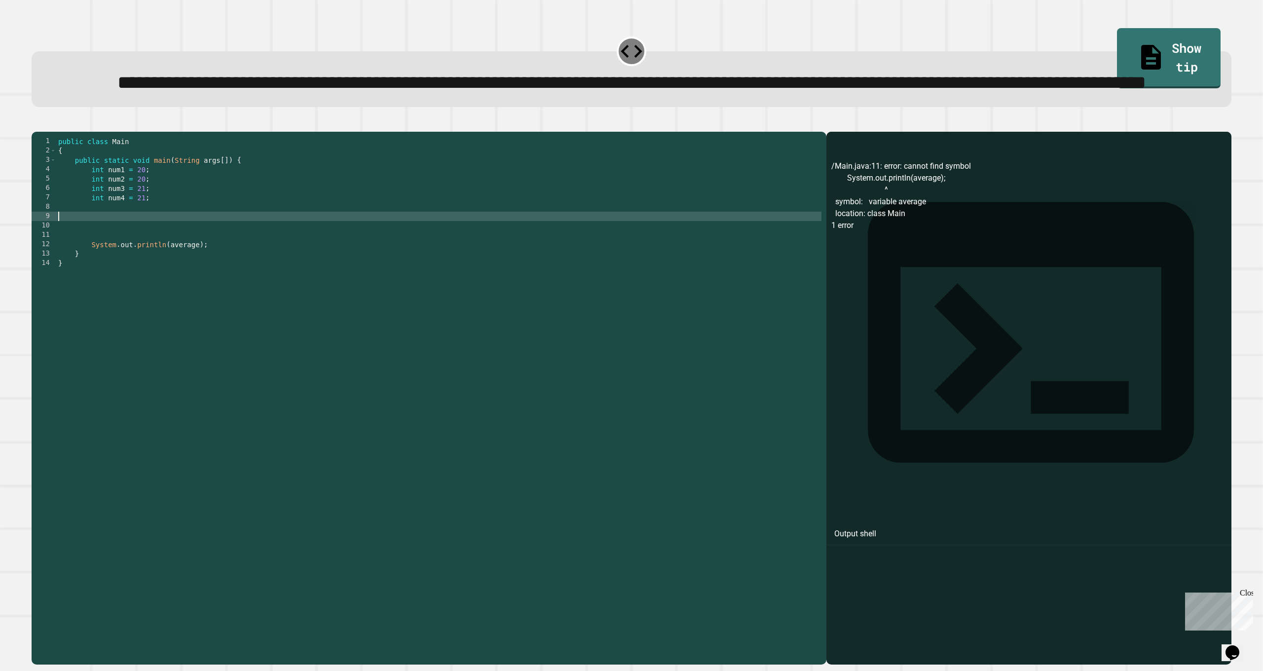
type textarea "*"
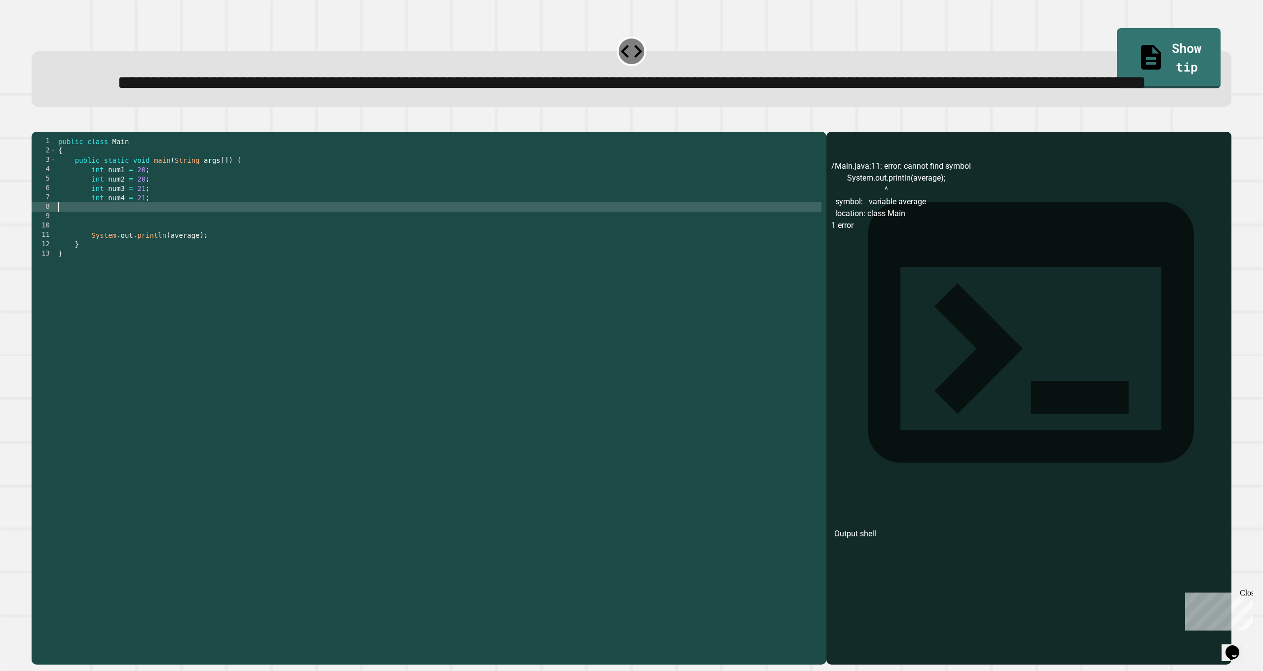
type textarea "**********"
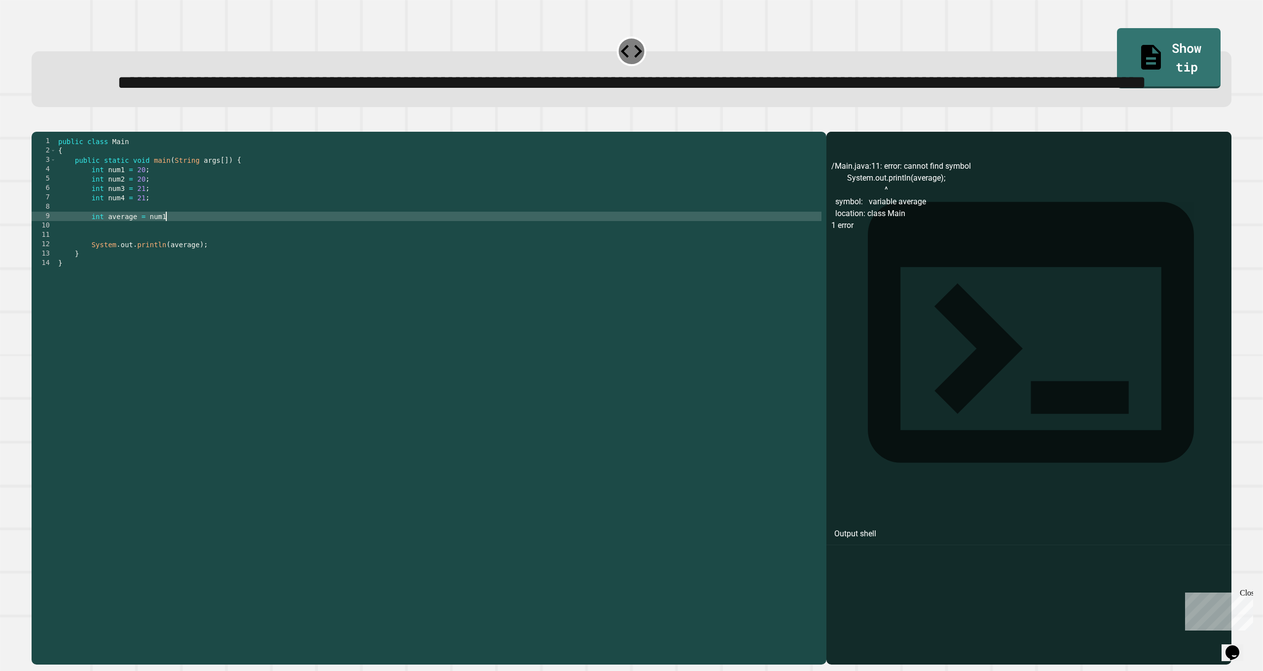
scroll to position [0, 7]
type textarea "**********"
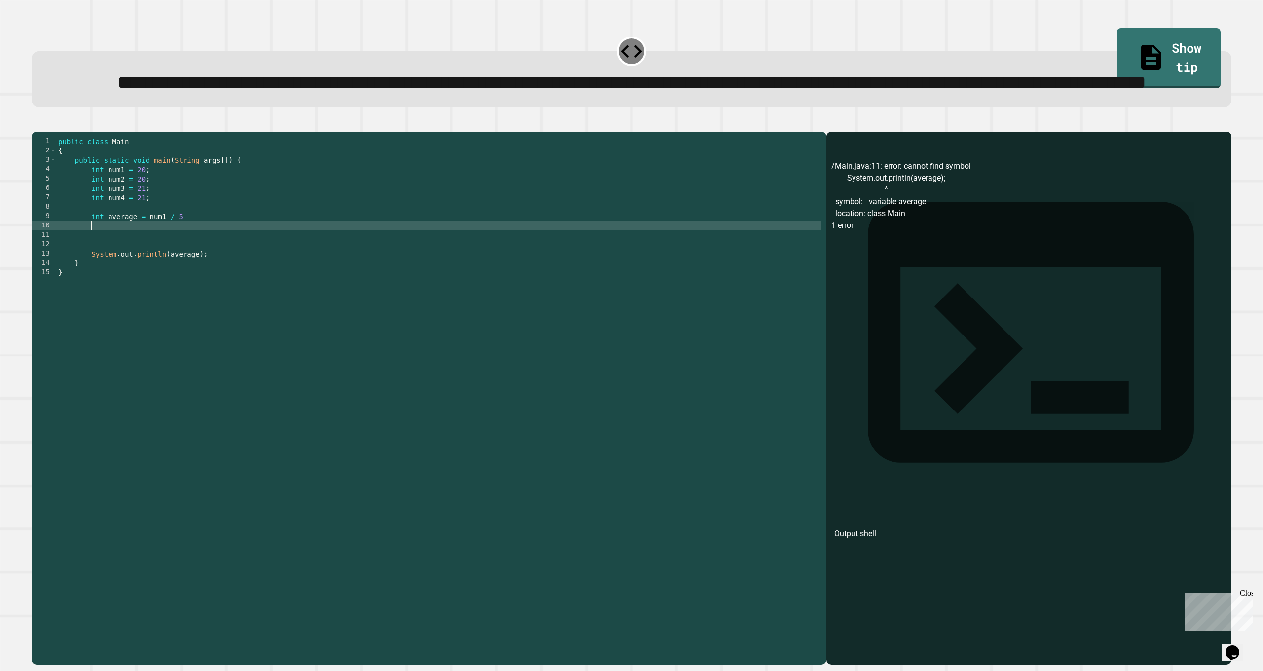
scroll to position [0, 2]
type textarea "*"
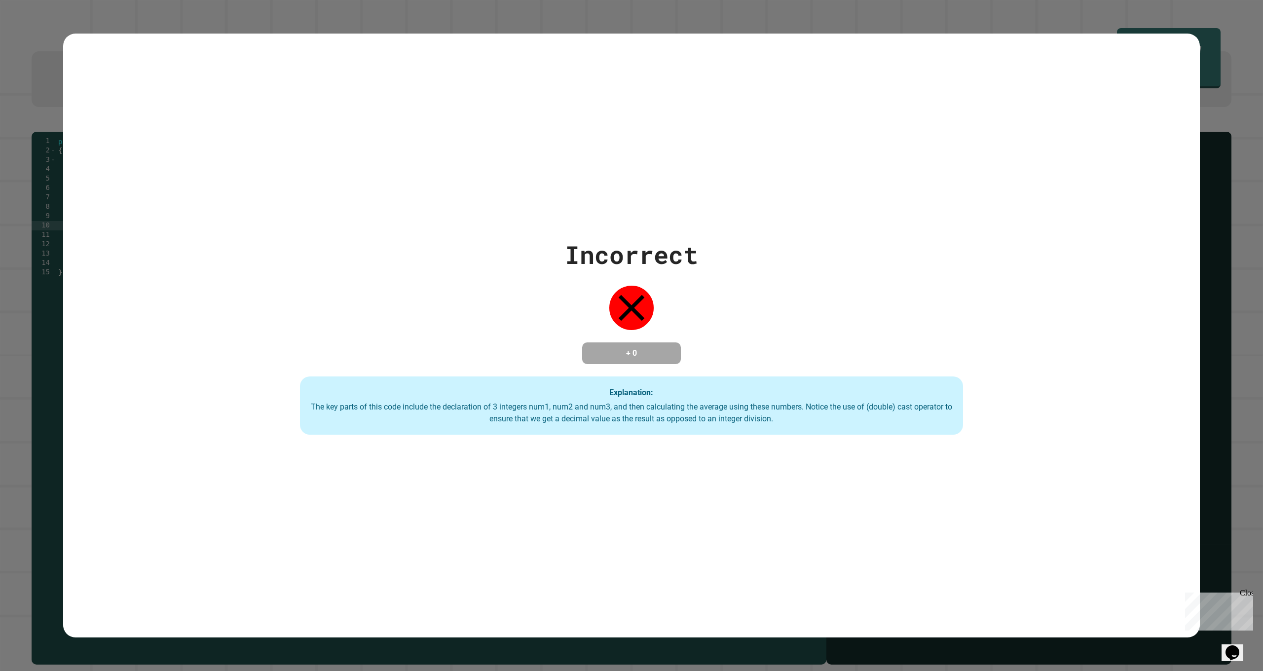
scroll to position [0, 7]
type textarea "**********"
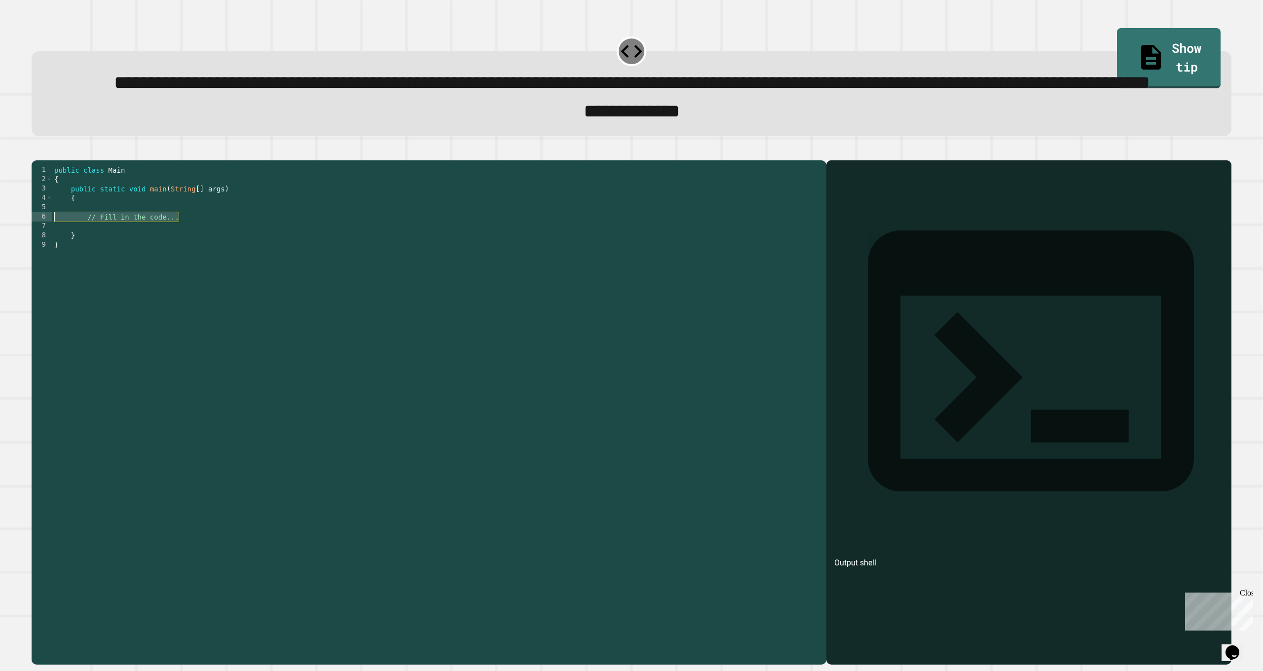
drag, startPoint x: 179, startPoint y: 269, endPoint x: 52, endPoint y: 270, distance: 126.8
click at [52, 270] on div "public class Main { public static void main ( String [ ] args ) { // Fill in th…" at bounding box center [436, 385] width 769 height 441
type textarea "**********"
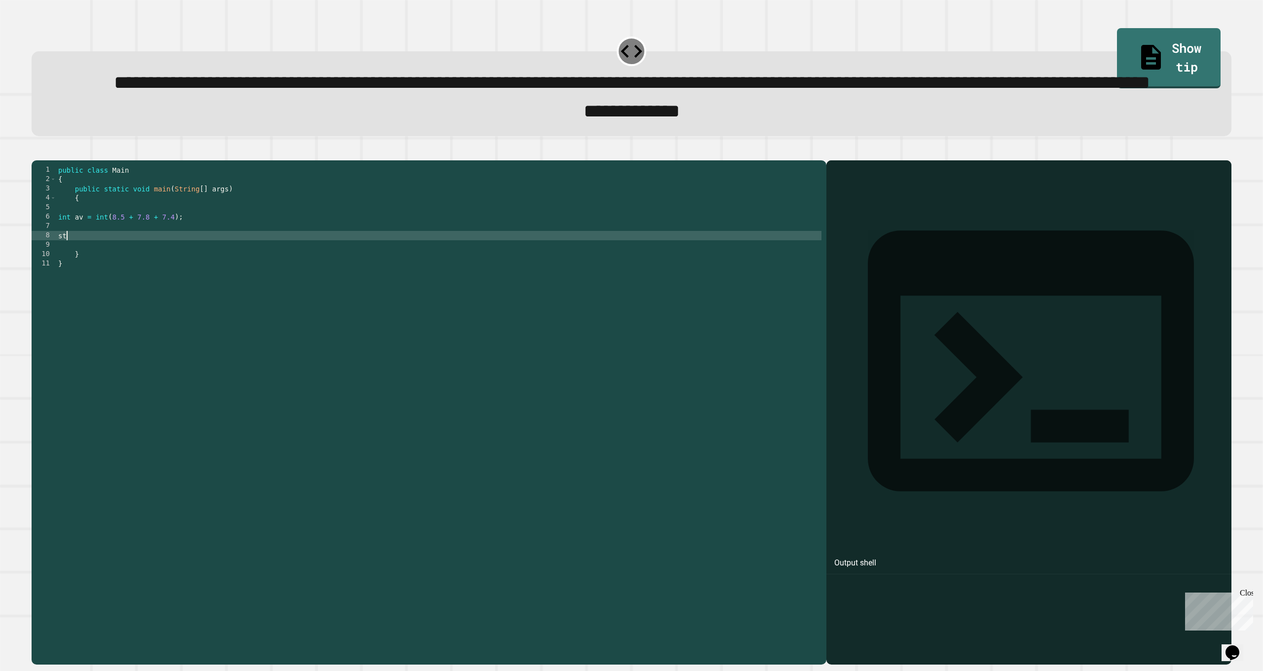
type textarea "*"
click at [35, 160] on div at bounding box center [632, 155] width 1200 height 12
click at [37, 153] on icon "button" at bounding box center [37, 153] width 0 height 0
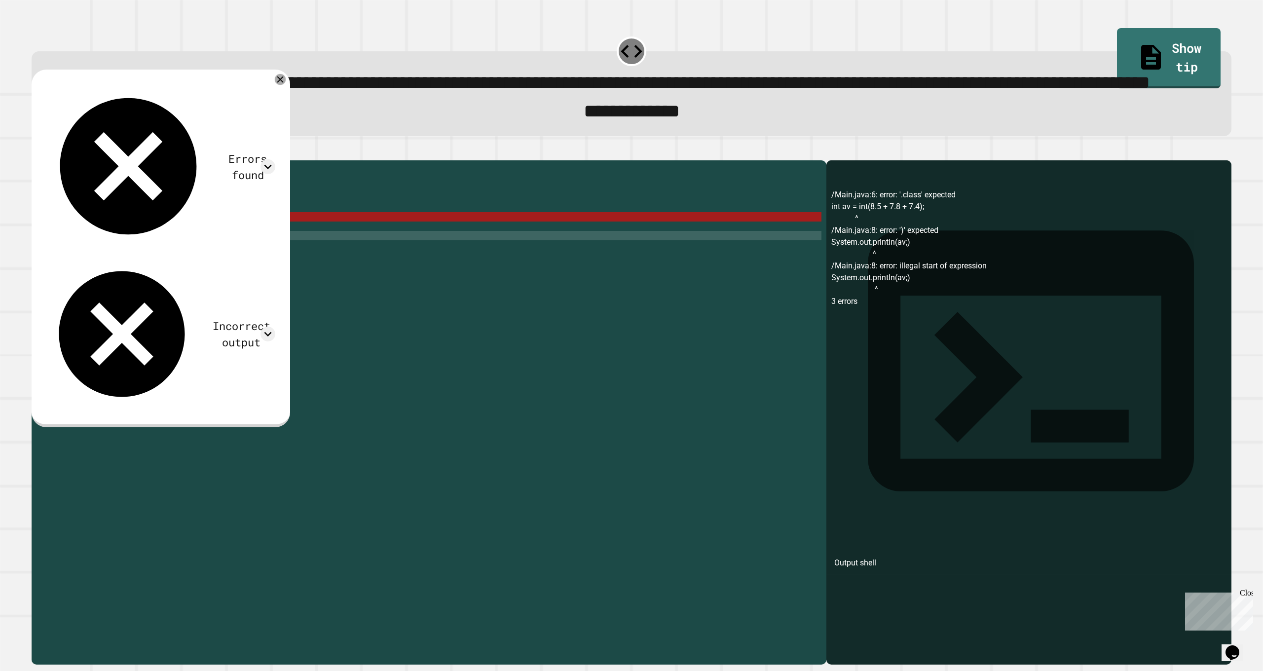
click at [286, 85] on icon at bounding box center [280, 79] width 11 height 11
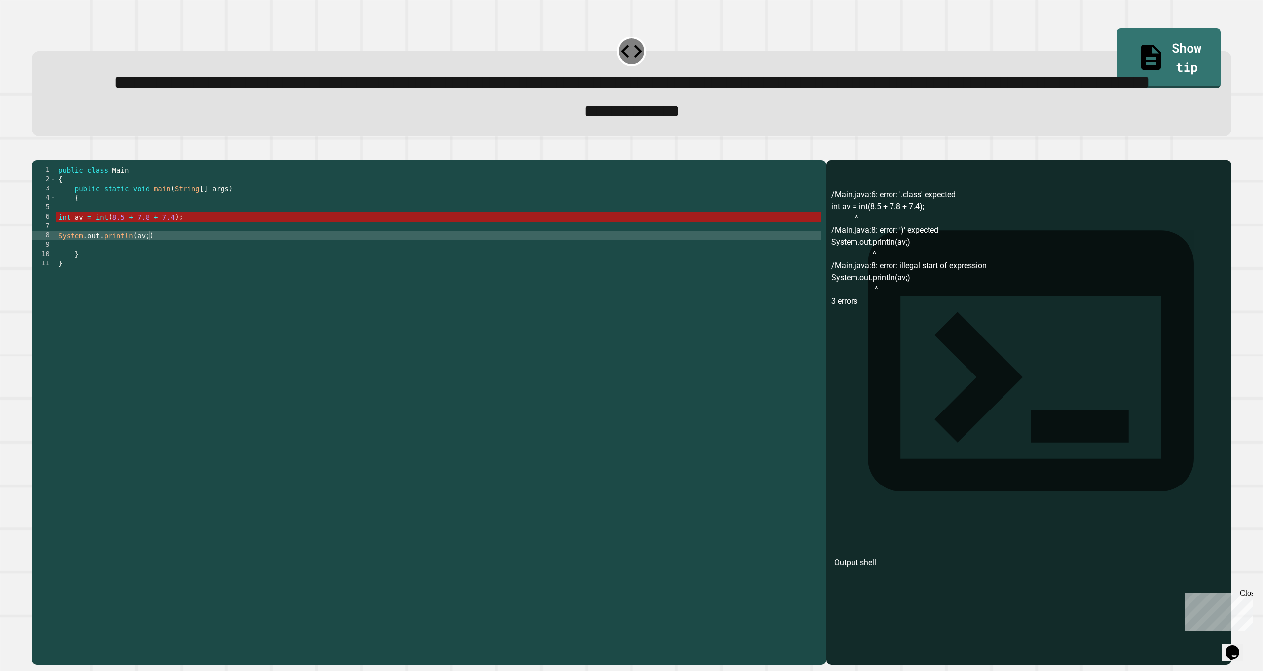
click at [92, 268] on div "public class Main { public static void main ( String [ ] args ) { int av = int …" at bounding box center [439, 385] width 766 height 441
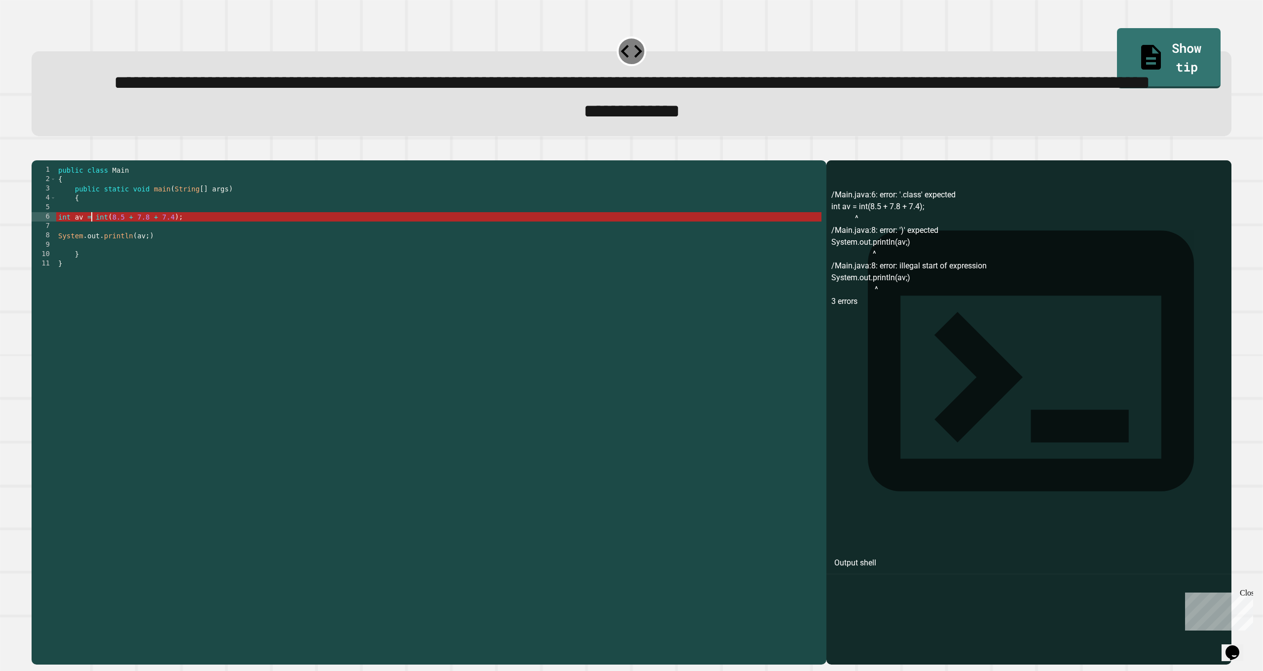
click at [102, 266] on div "public class Main { public static void main ( String [ ] args ) { int av = int …" at bounding box center [439, 385] width 766 height 441
click at [191, 274] on div "public class Main { public static void main ( String [ ] args ) { int av = int …" at bounding box center [439, 385] width 766 height 441
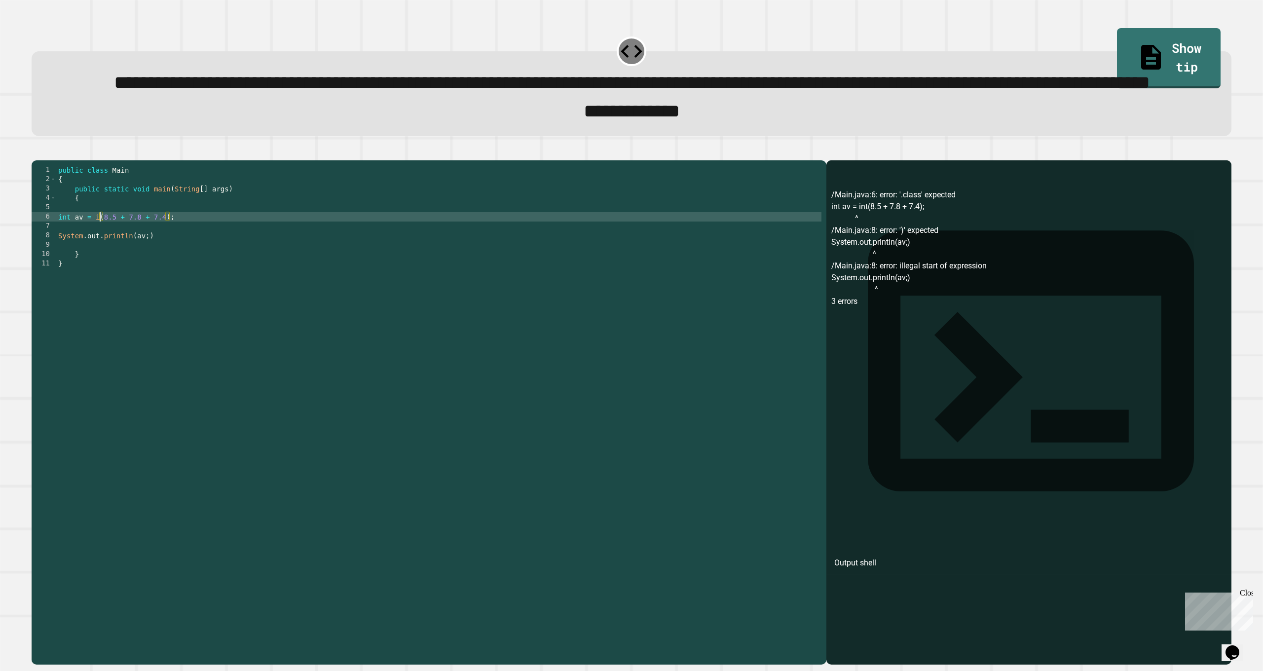
scroll to position [0, 7]
type textarea "**********"
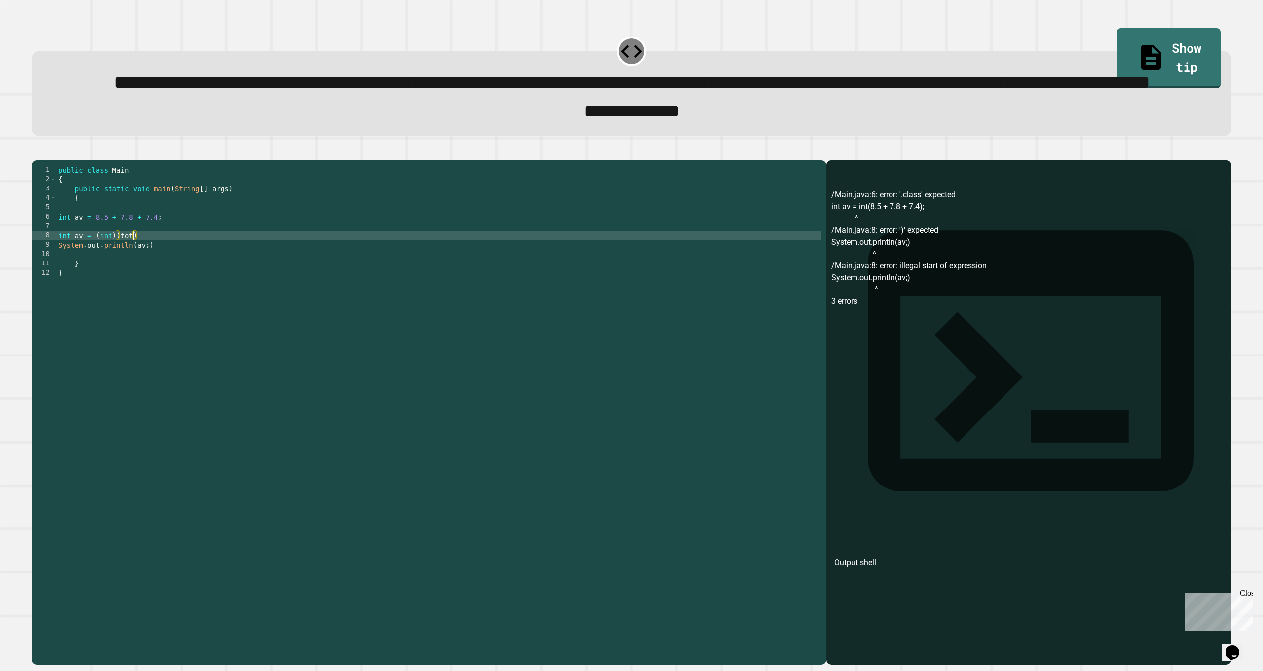
scroll to position [0, 5]
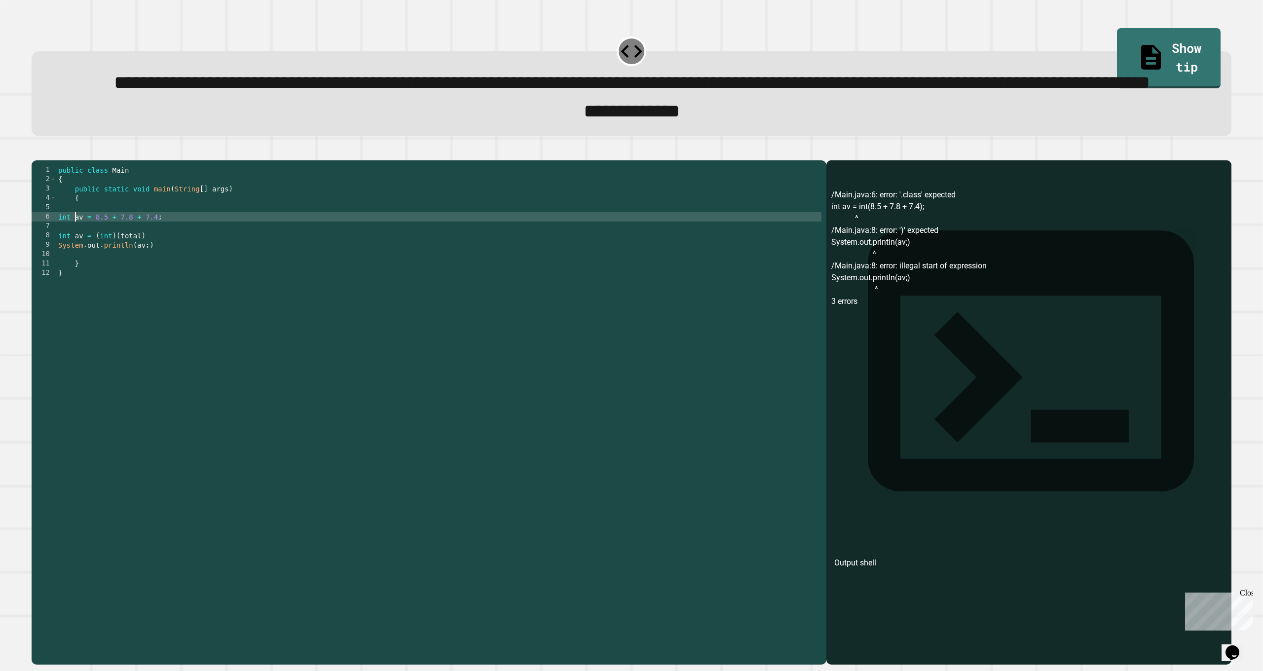
click at [76, 272] on div "public class Main { public static void main ( String [ ] args ) { int av = 8.5 …" at bounding box center [439, 385] width 766 height 441
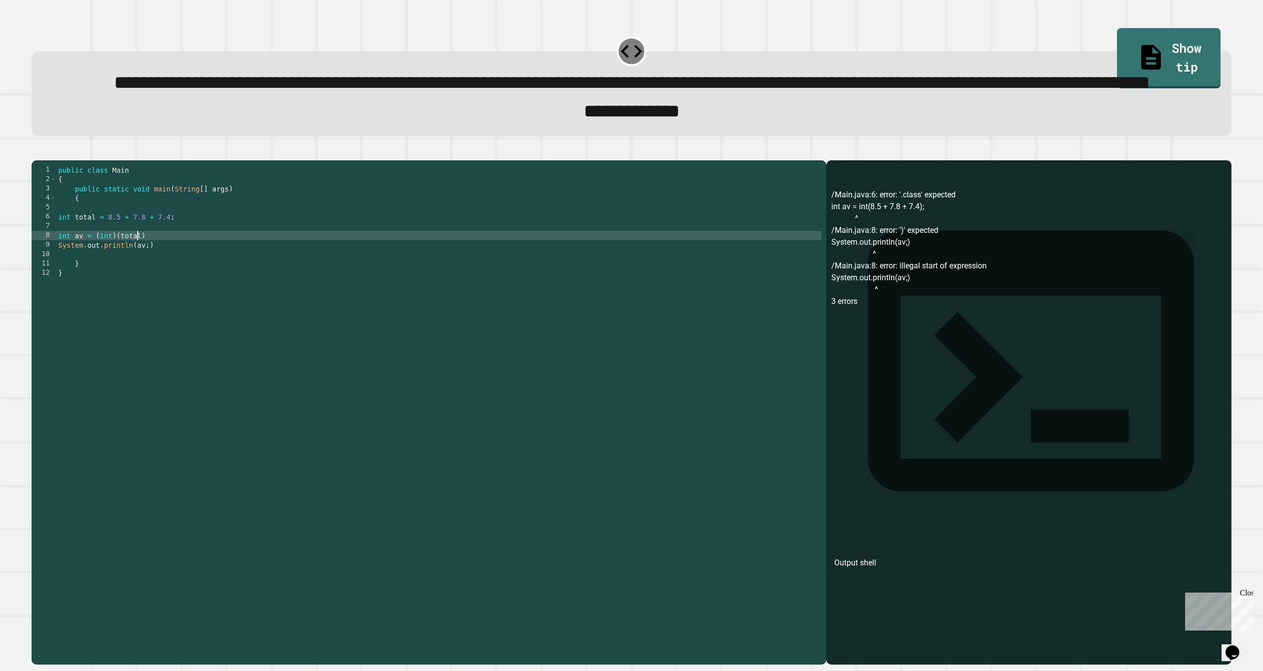
click at [138, 289] on div "public class Main { public static void main ( String [ ] args ) { int total = 8…" at bounding box center [439, 385] width 766 height 441
click at [37, 153] on button "button" at bounding box center [37, 153] width 0 height 0
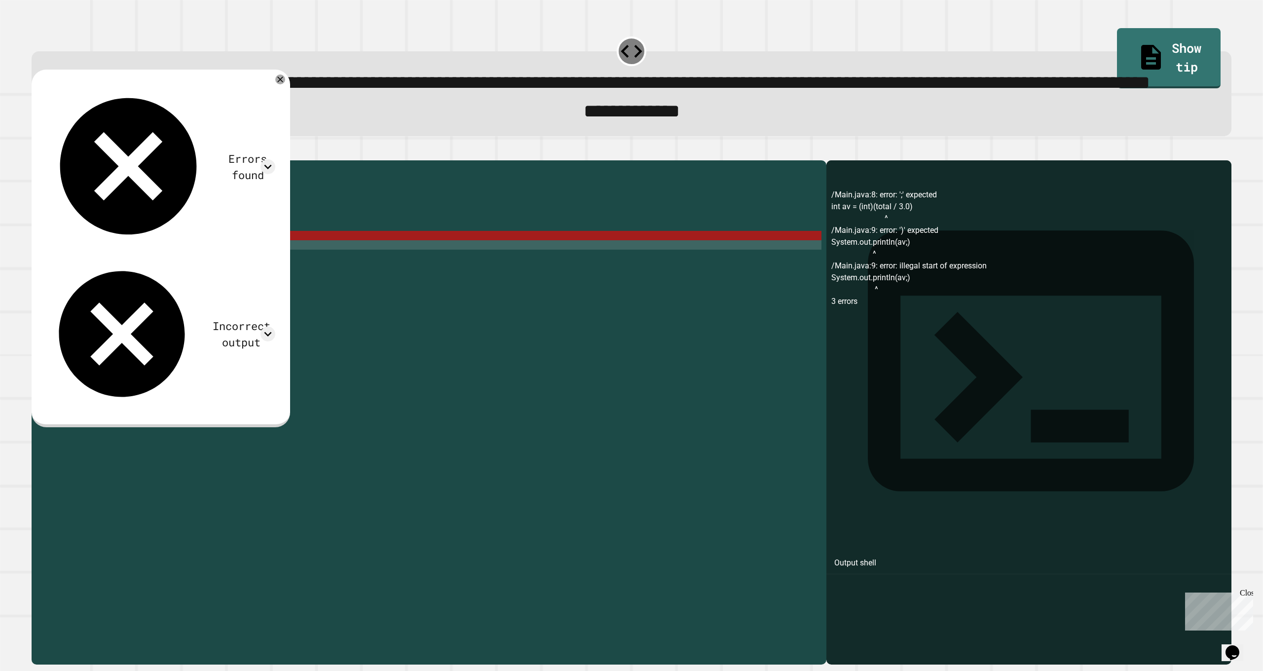
click at [74, 160] on div at bounding box center [632, 155] width 1200 height 12
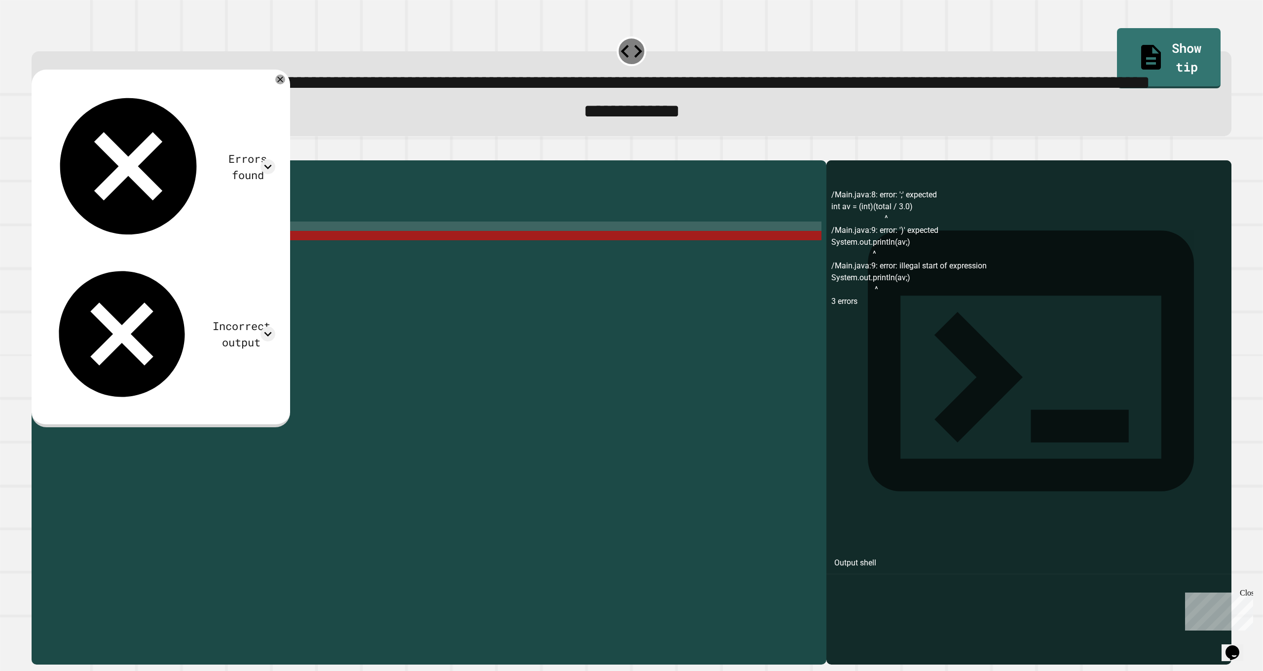
scroll to position [0, 0]
click at [186, 283] on div "public class Main { public static void main ( String [ ] args ) { int total = 8…" at bounding box center [439, 385] width 766 height 441
click at [183, 287] on div "public class Main { public static void main ( String [ ] args ) { int total = 8…" at bounding box center [439, 385] width 766 height 441
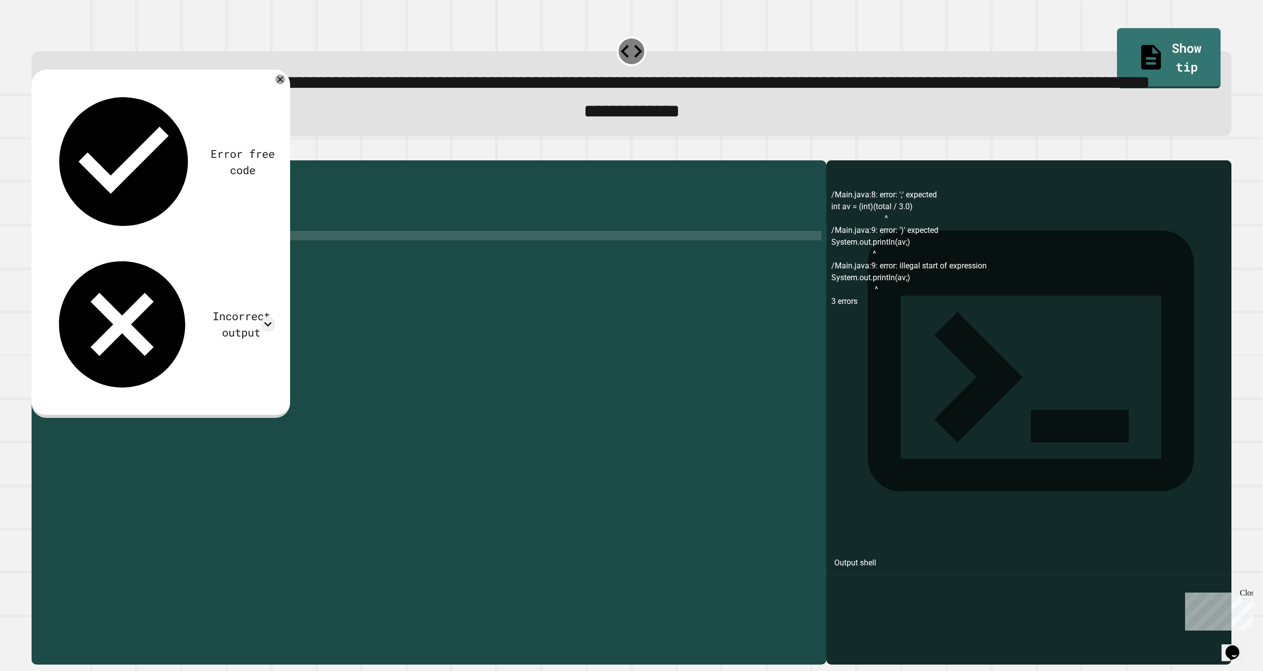
scroll to position [0, 8]
click at [37, 153] on button "button" at bounding box center [37, 153] width 0 height 0
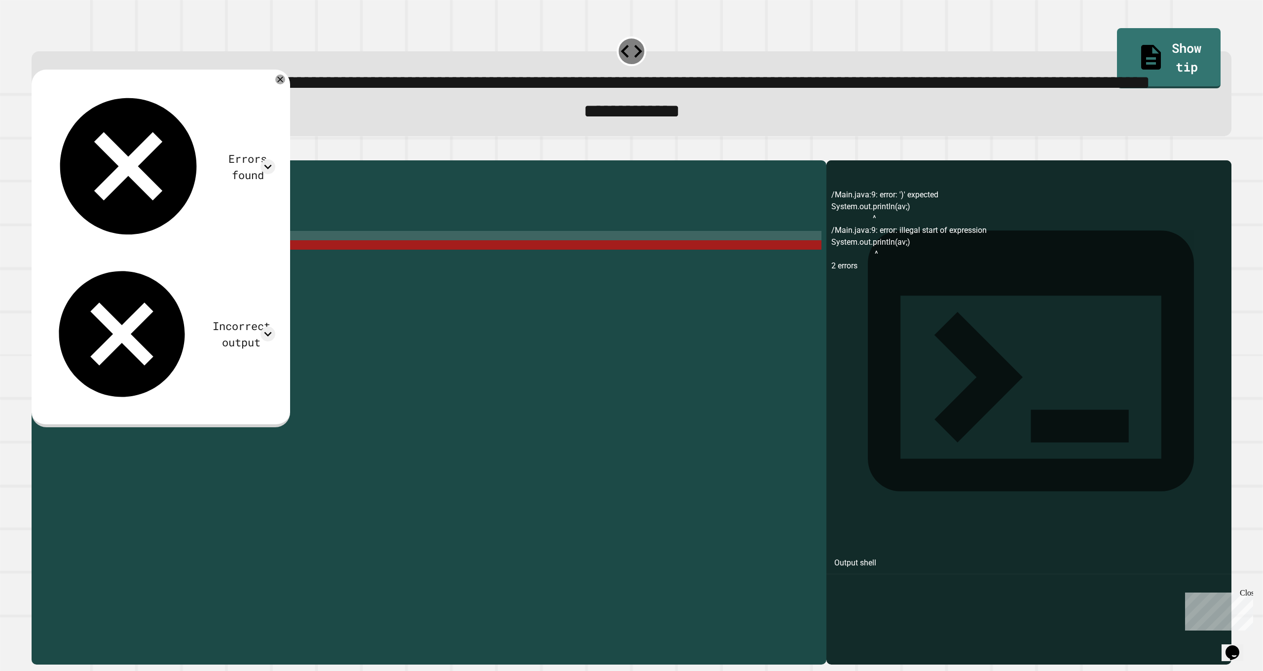
click at [208, 301] on div "public class Main { public static void main ( String [ ] args ) { int total = 8…" at bounding box center [439, 385] width 766 height 441
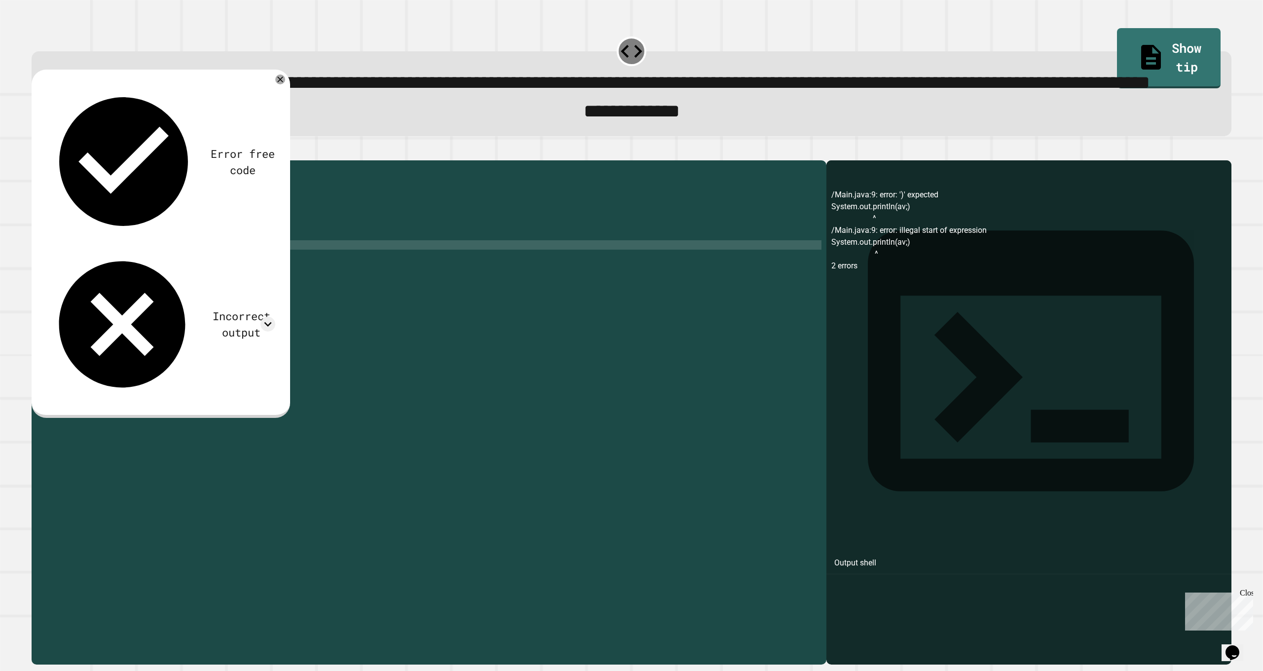
click at [46, 162] on icon "button" at bounding box center [42, 158] width 5 height 7
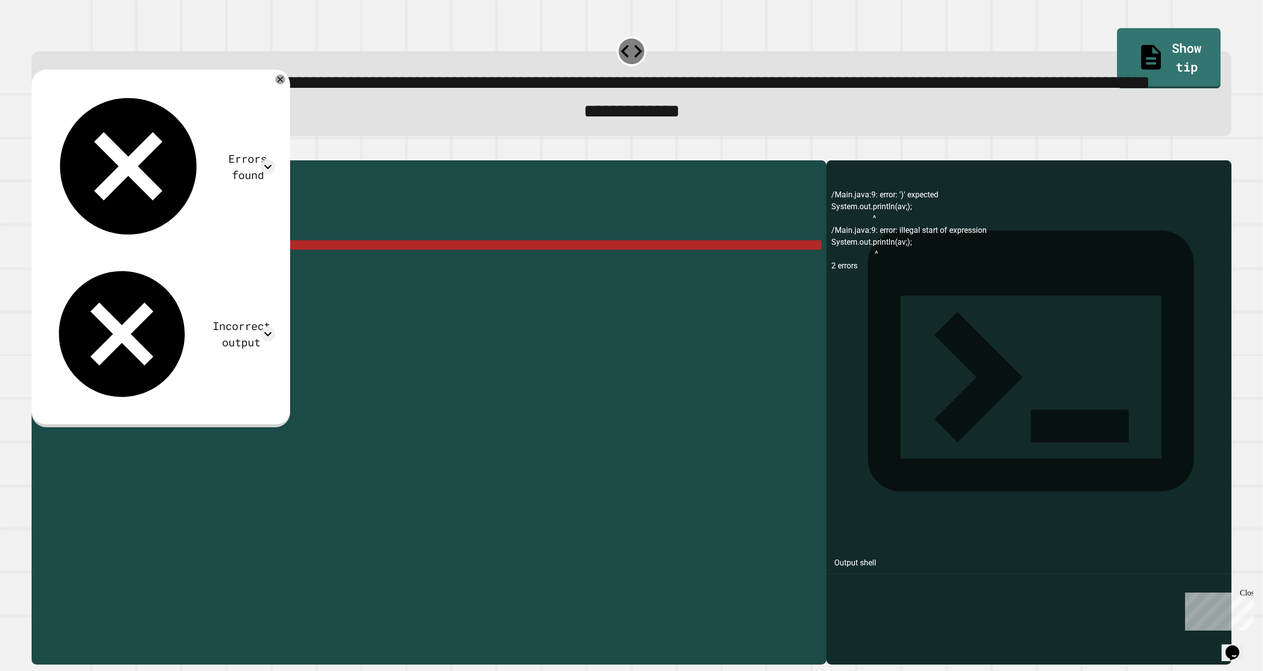
click at [202, 300] on div "public class Main { public static void main ( String [ ] args ) { int total = 8…" at bounding box center [439, 385] width 766 height 441
click at [152, 318] on div "public class Main { public static void main ( String [ ] args ) { int total = 8…" at bounding box center [439, 385] width 766 height 441
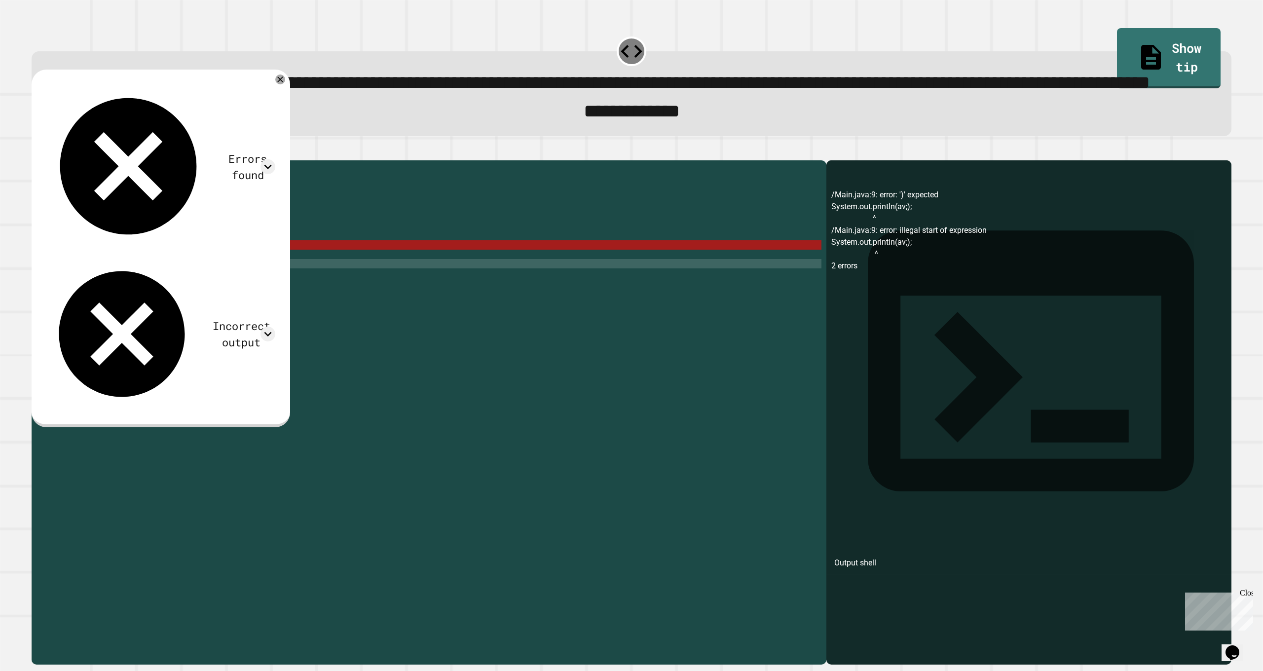
scroll to position [0, 1]
click at [152, 294] on div "public class Main { public static void main ( String [ ] args ) { int total = 8…" at bounding box center [439, 385] width 766 height 441
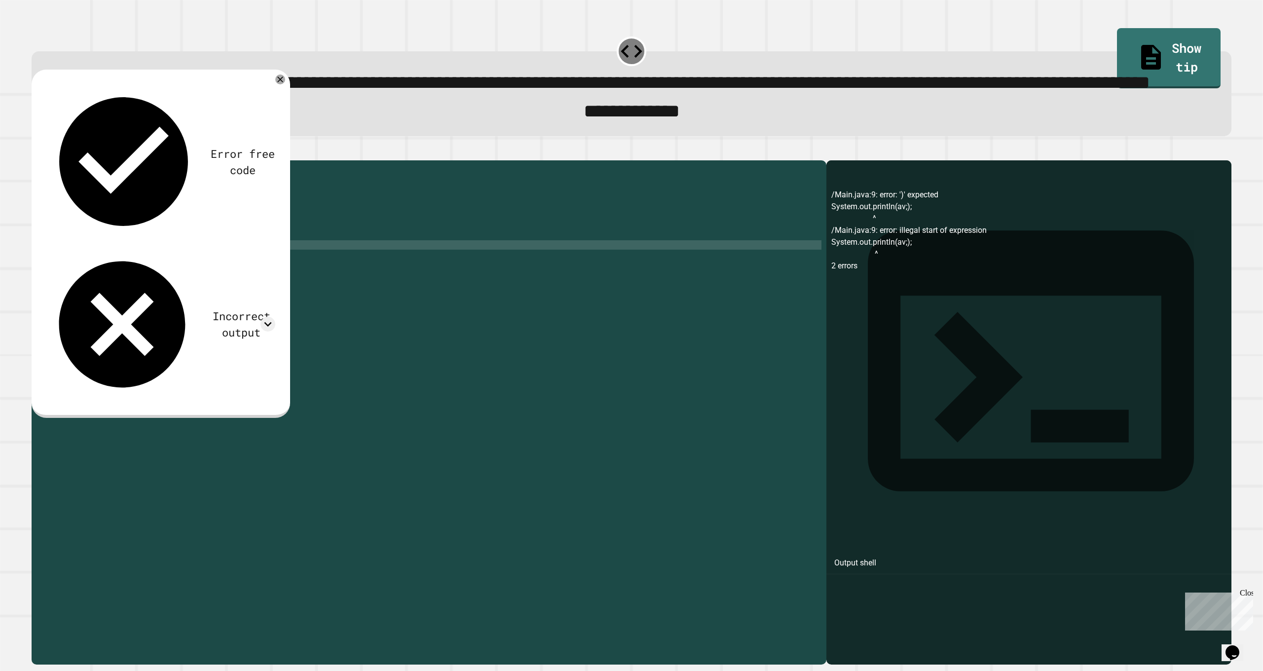
click at [37, 153] on icon "button" at bounding box center [37, 153] width 0 height 0
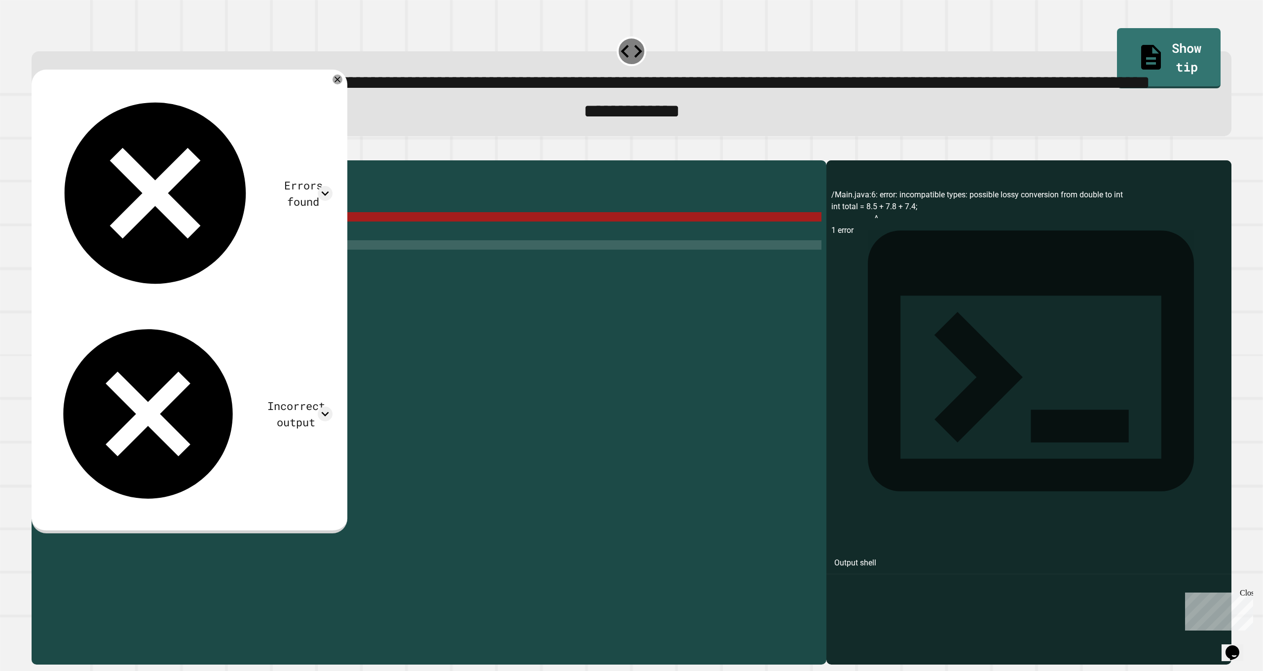
click at [186, 270] on div "public class Main { public static void main ( String [ ] args ) { int total = 8…" at bounding box center [439, 385] width 766 height 441
click at [320, 186] on icon at bounding box center [325, 193] width 15 height 15
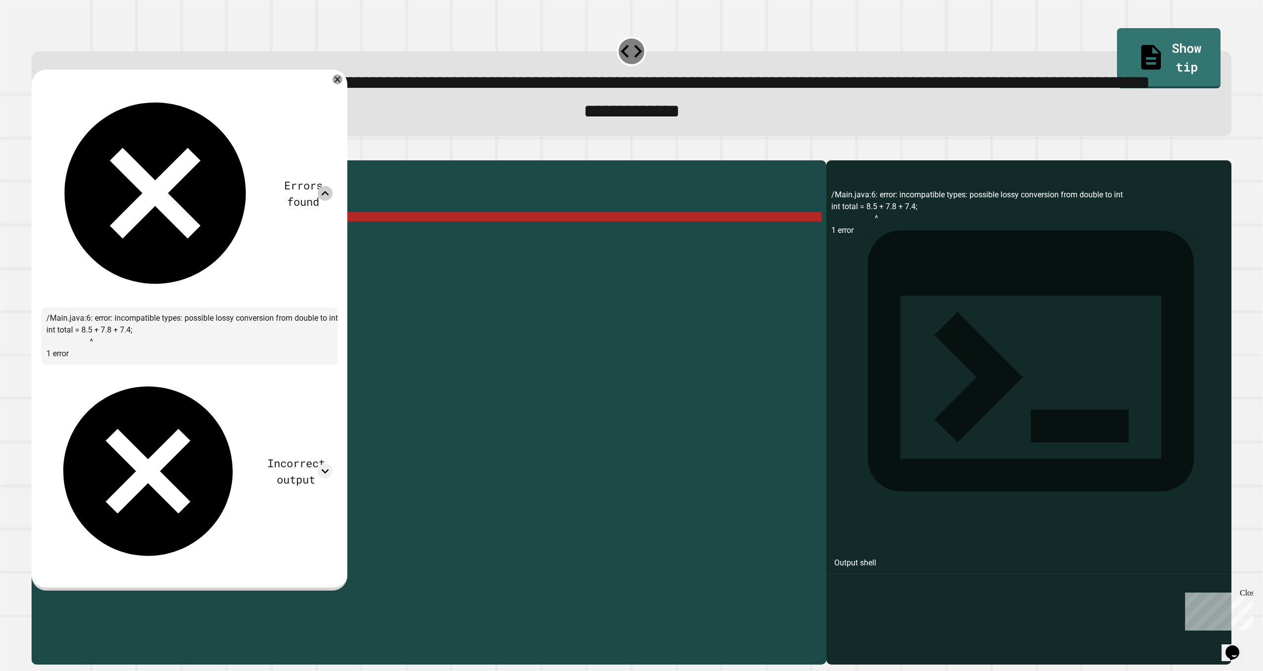
click at [324, 186] on icon at bounding box center [325, 193] width 15 height 15
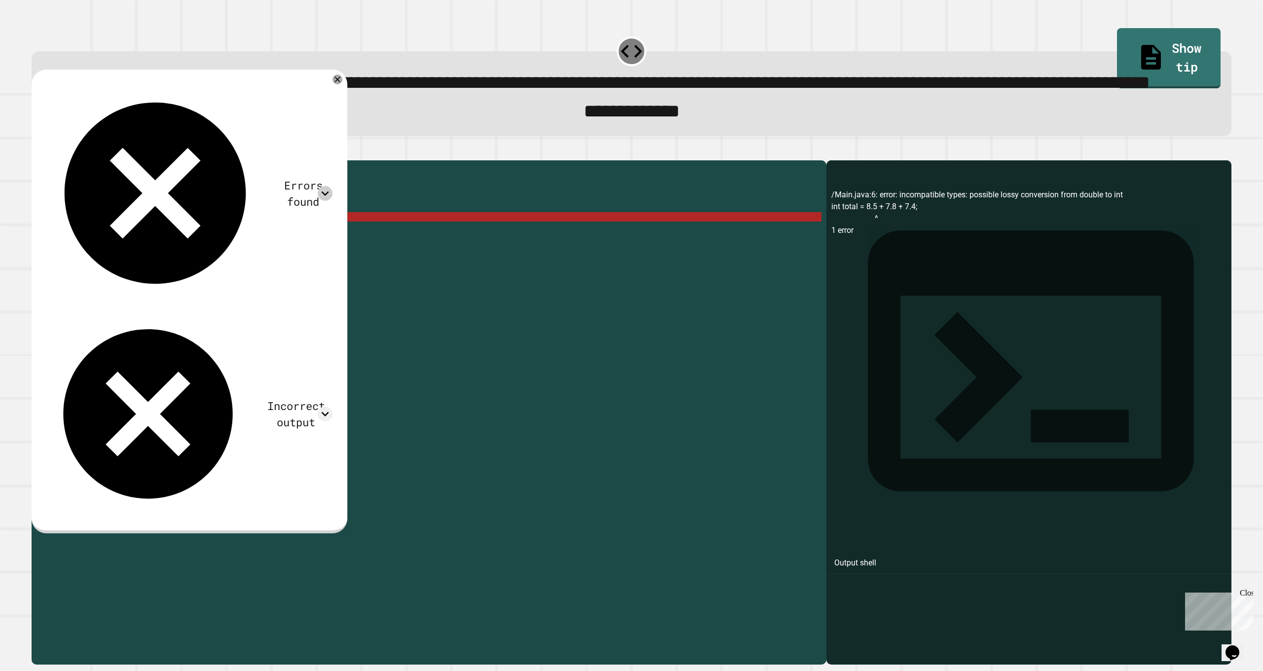
click at [72, 267] on div "public class Main { public static void main ( String [ ] args ) { int total = 8…" at bounding box center [439, 385] width 766 height 441
click at [70, 270] on div "public class Main { public static void main ( String [ ] args ) { int total = 8…" at bounding box center [439, 385] width 766 height 441
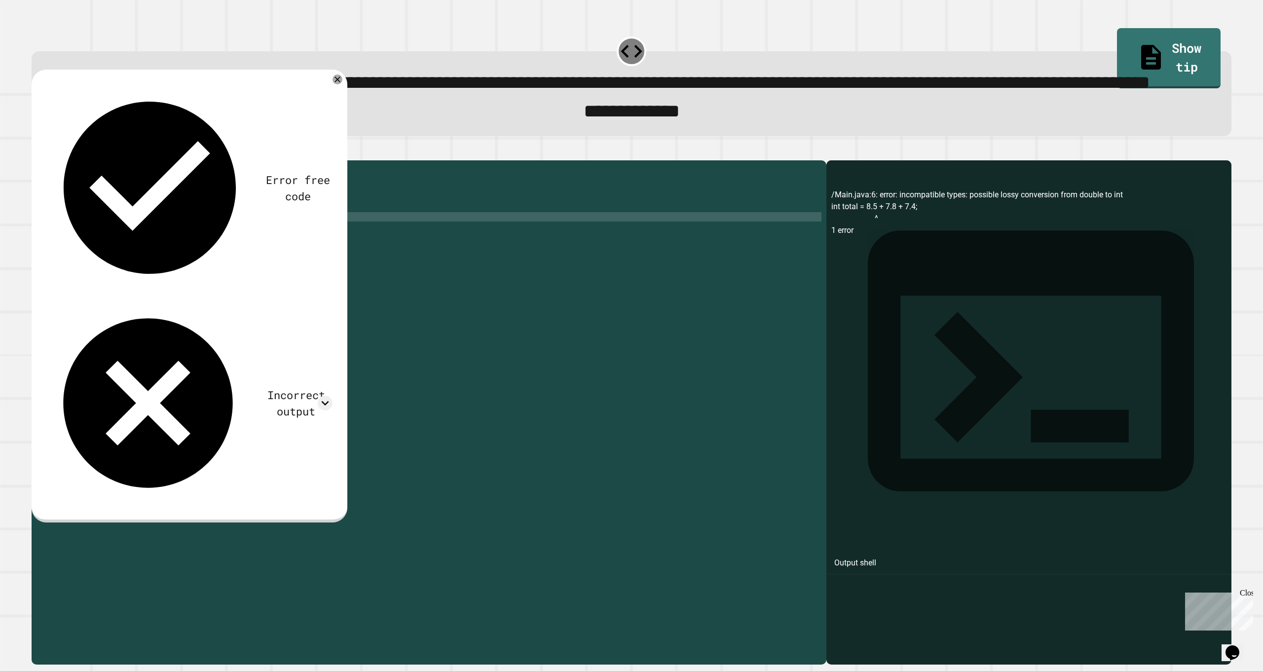
scroll to position [0, 1]
click at [37, 153] on button "button" at bounding box center [37, 153] width 0 height 0
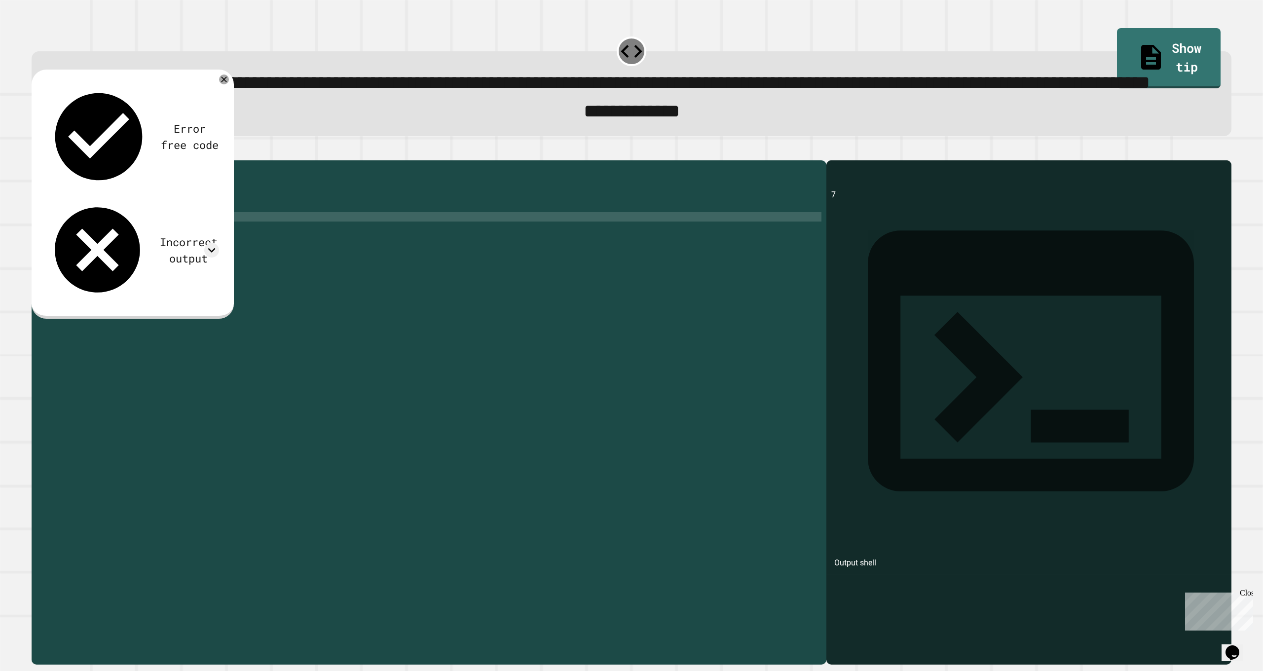
click at [210, 148] on div "Error free code 7 Incorrect output Expected output 8 My output 7" at bounding box center [132, 192] width 183 height 227
click at [209, 199] on div "Incorrect output" at bounding box center [132, 250] width 173 height 102
click at [204, 199] on div "Incorrect output" at bounding box center [132, 250] width 173 height 102
click at [207, 243] on icon at bounding box center [211, 250] width 15 height 15
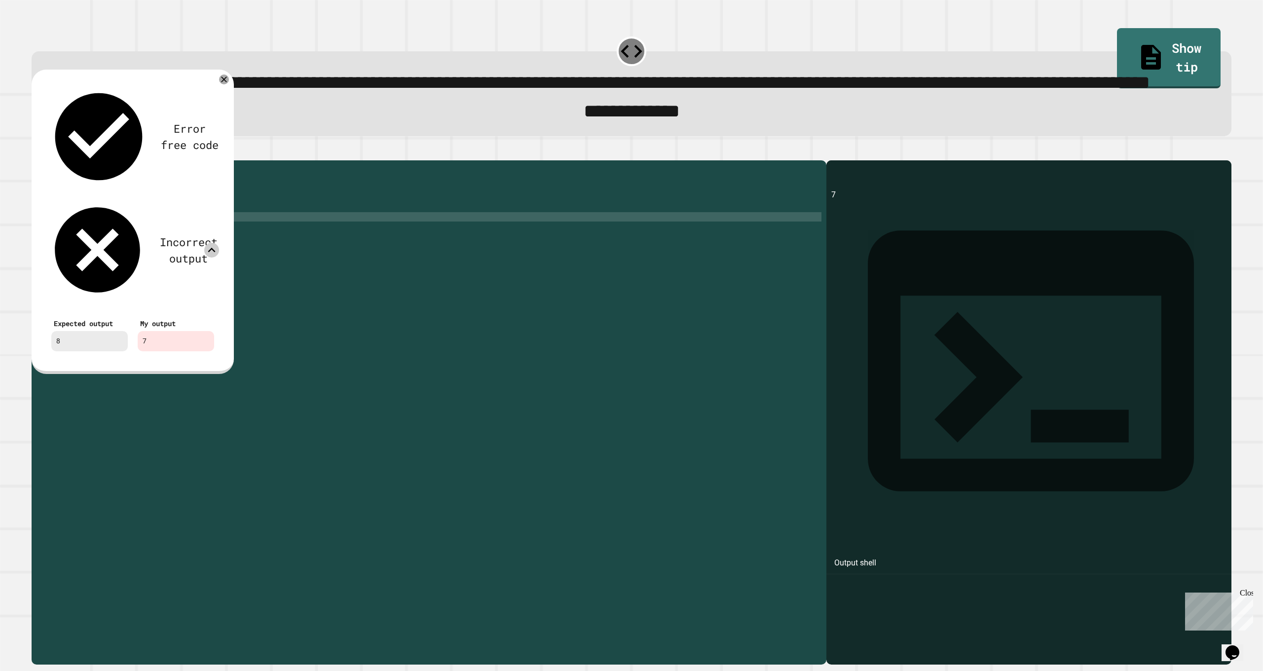
click at [214, 243] on icon at bounding box center [211, 250] width 15 height 15
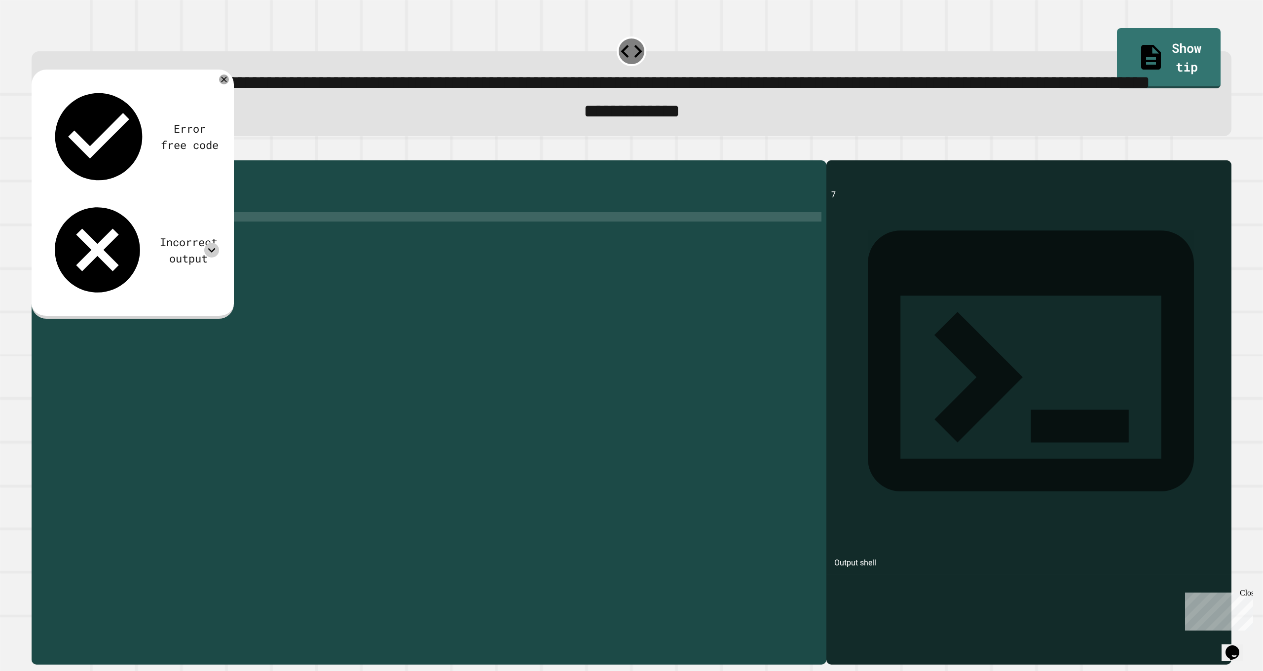
click at [210, 281] on div "public class Main { public static void main ( String [ ] args ) { double total …" at bounding box center [439, 385] width 766 height 441
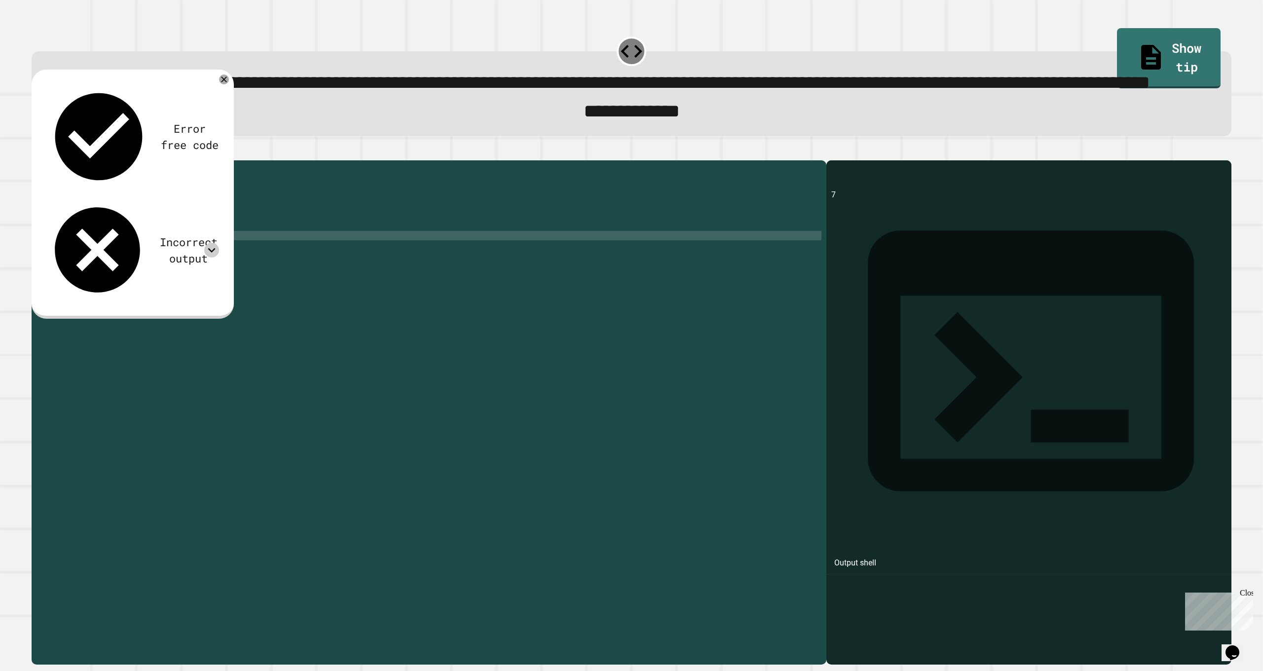
click at [209, 289] on div "public class Main { public static void main ( String [ ] args ) { double total …" at bounding box center [439, 385] width 766 height 441
type textarea "**********"
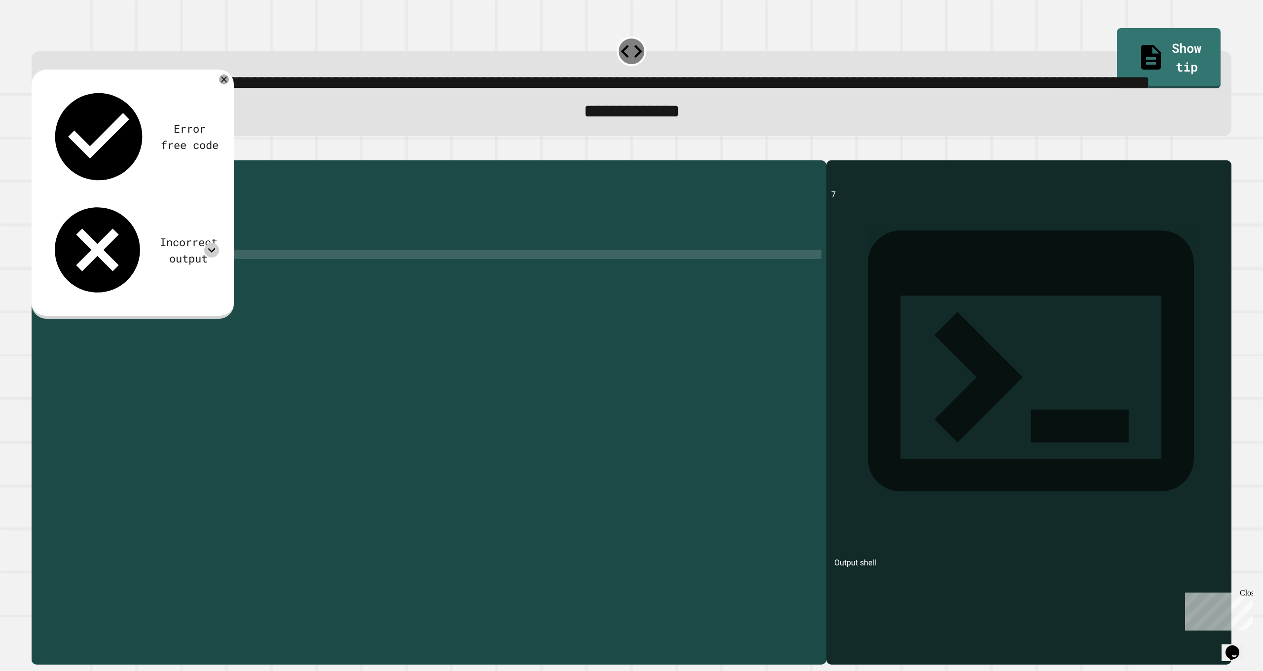
scroll to position [0, 0]
click at [37, 153] on icon "button" at bounding box center [37, 153] width 0 height 0
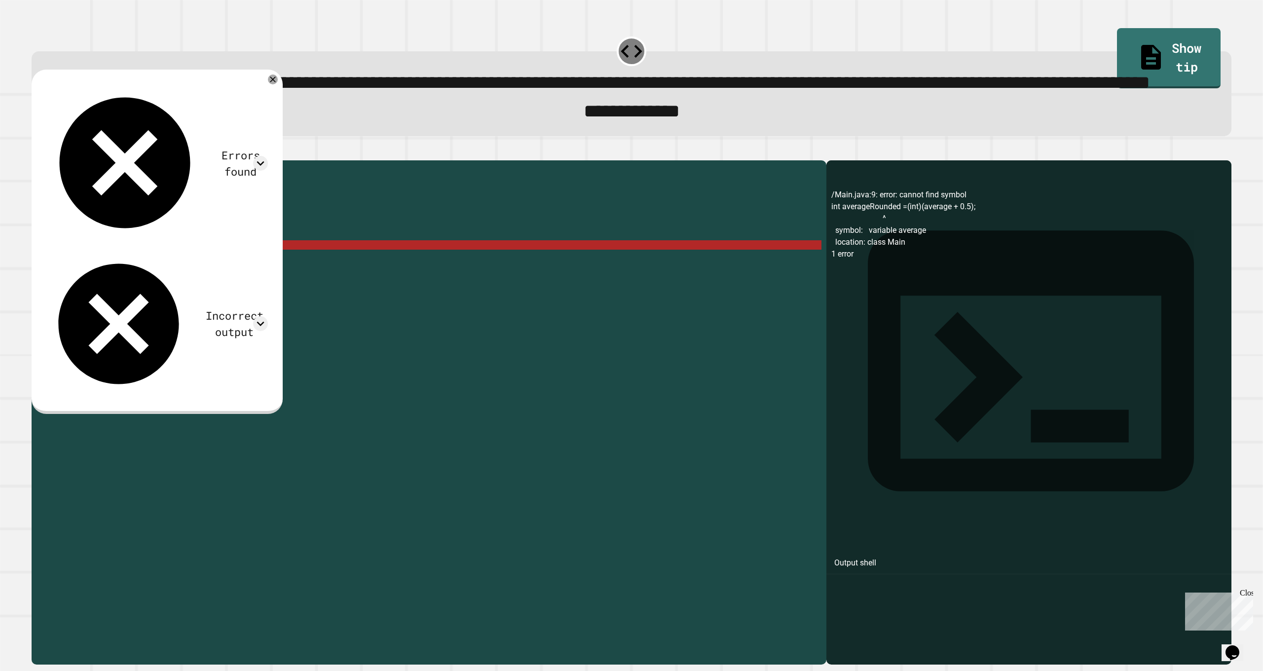
click at [264, 296] on div "public class Main { public static void main ( String [ ] args ) { double total …" at bounding box center [439, 385] width 766 height 441
click at [137, 300] on div "public class Main { public static void main ( String [ ] args ) { double total …" at bounding box center [439, 385] width 766 height 441
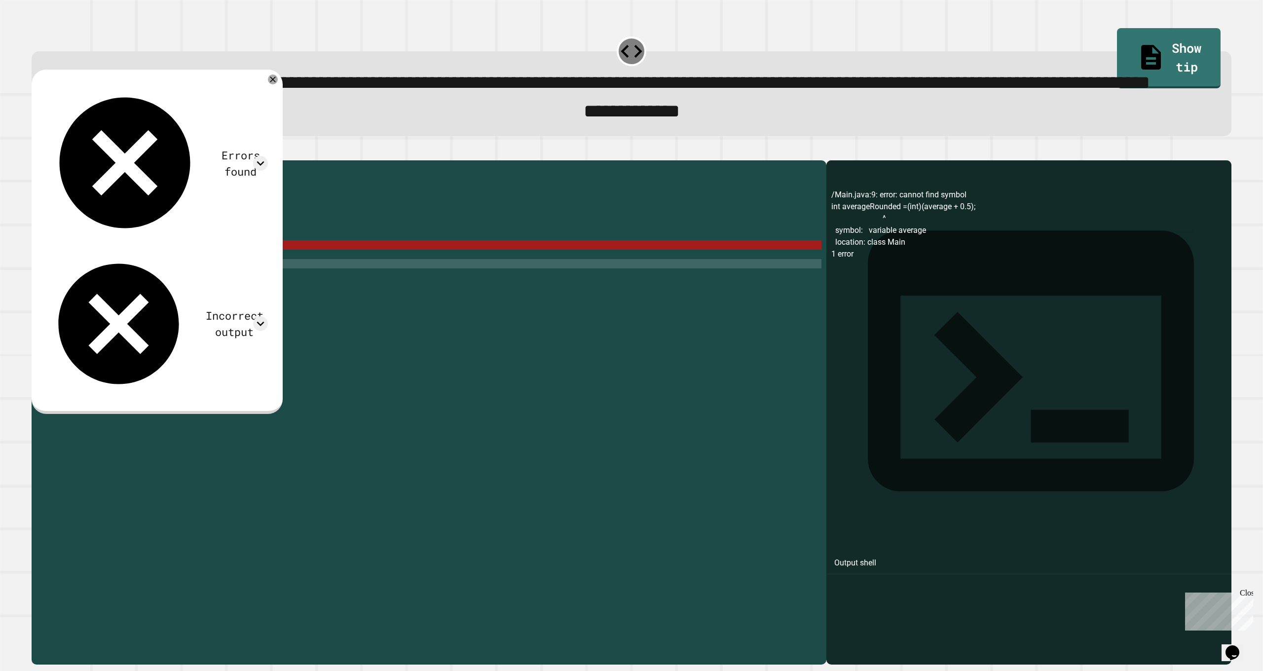
click at [145, 315] on div "public class Main { public static void main ( String [ ] args ) { double total …" at bounding box center [439, 385] width 766 height 441
click at [150, 300] on div "public class Main { public static void main ( String [ ] args ) { double total …" at bounding box center [439, 385] width 766 height 441
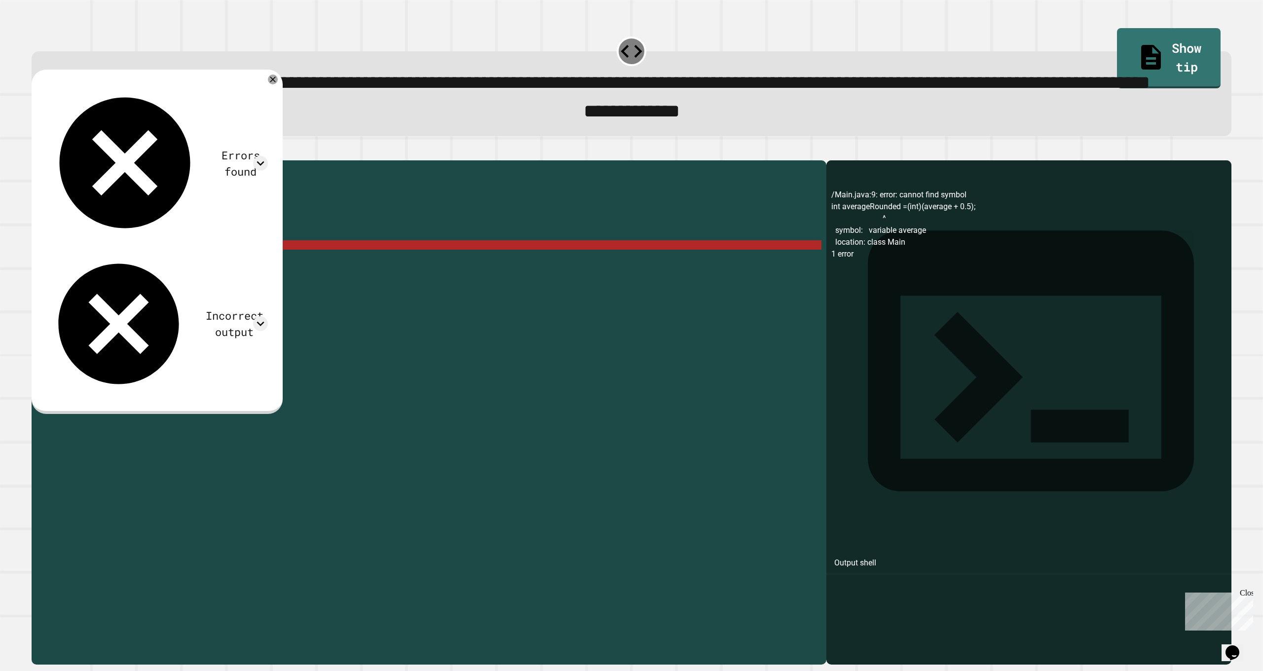
click at [60, 296] on div "public class Main { public static void main ( String [ ] args ) { double total …" at bounding box center [439, 385] width 766 height 441
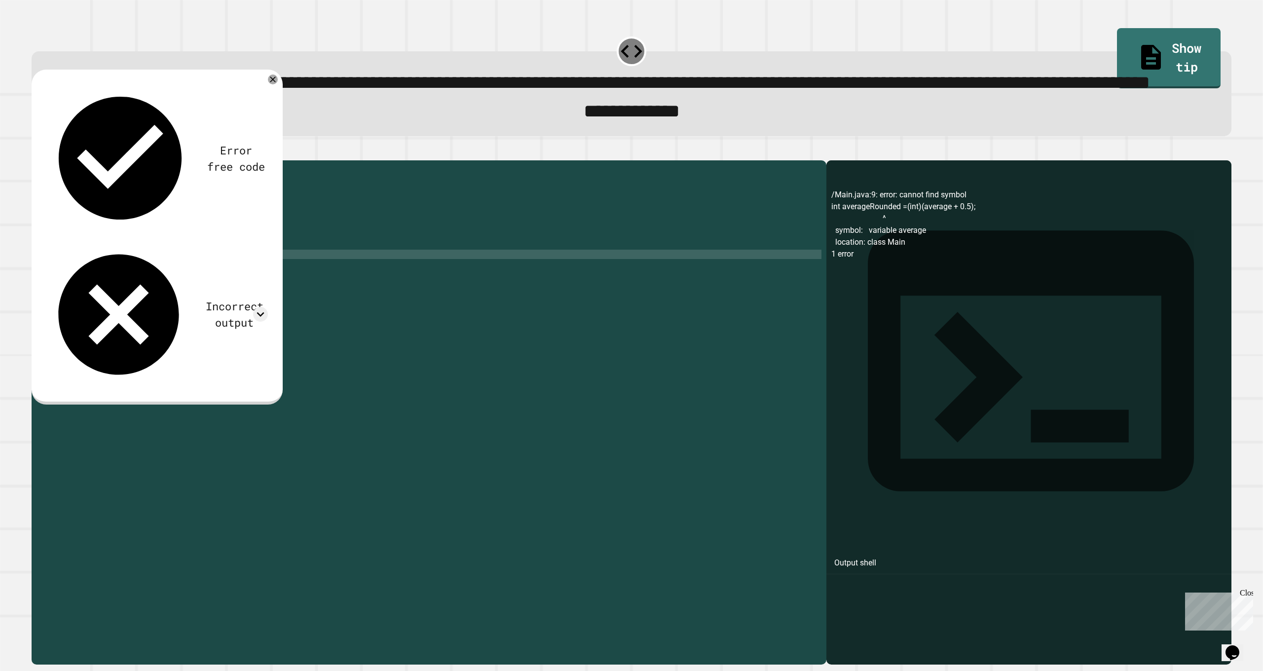
click at [142, 309] on div "public class Main { public static void main ( String [ ] args ) { double total …" at bounding box center [439, 385] width 766 height 441
click at [137, 310] on div "public class Main { public static void main ( String [ ] args ) { double total …" at bounding box center [439, 385] width 766 height 441
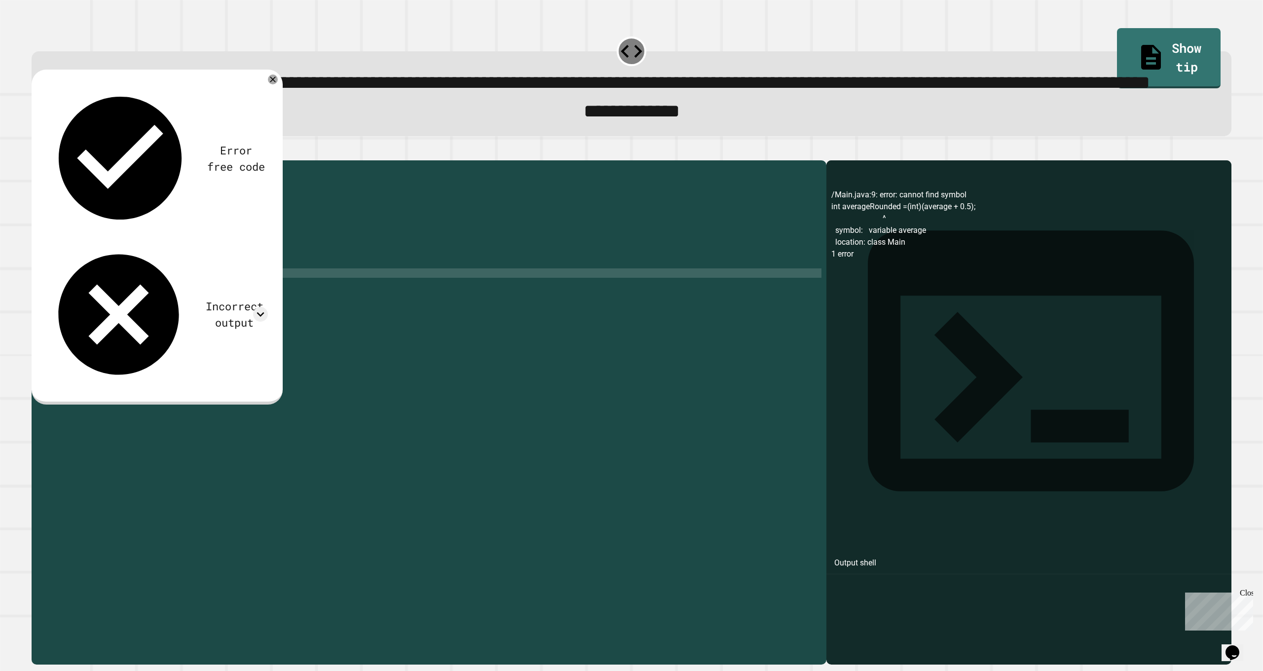
click at [147, 326] on div "public class Main { public static void main ( String [ ] args ) { double total …" at bounding box center [439, 385] width 766 height 441
click at [37, 153] on button "button" at bounding box center [37, 153] width 0 height 0
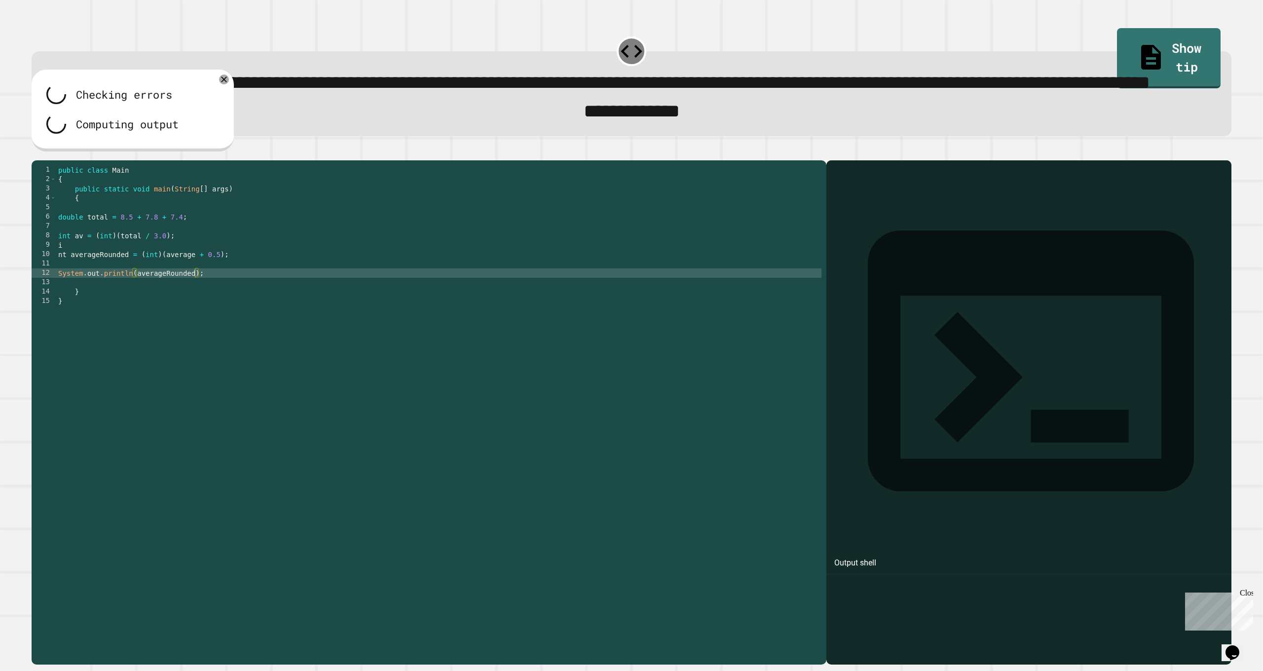
click at [51, 160] on div at bounding box center [632, 155] width 1200 height 12
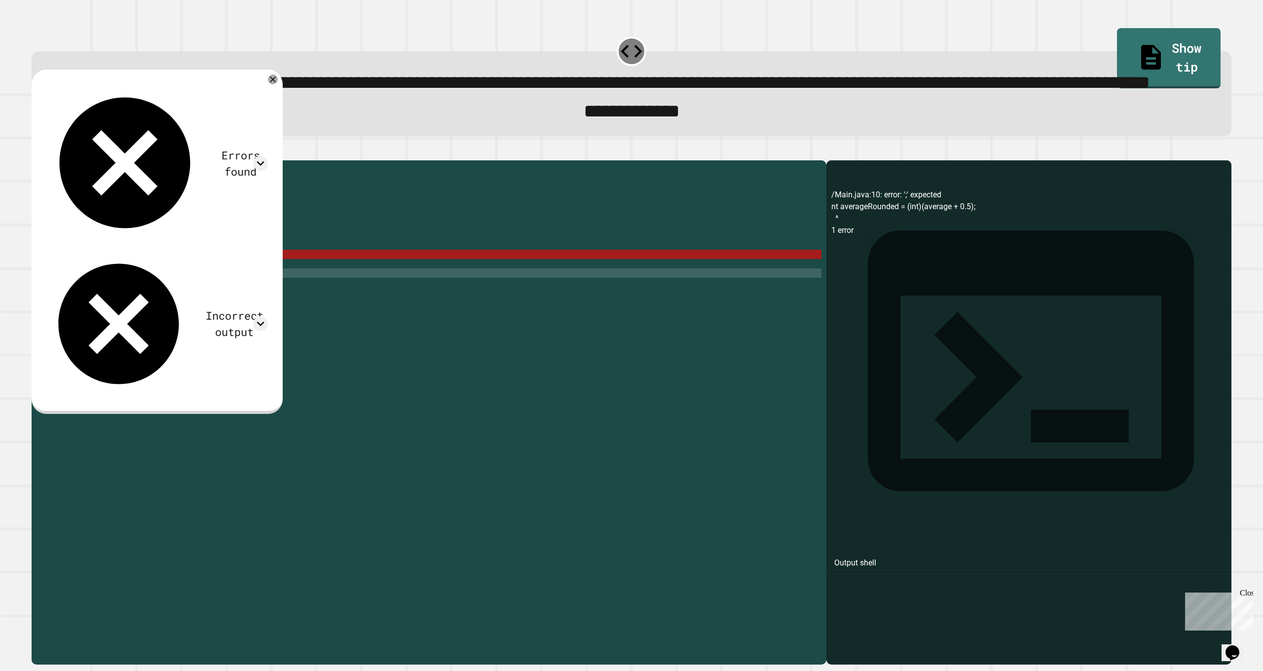
click at [187, 307] on div "public class Main { public static void main ( String [ ] args ) { double total …" at bounding box center [439, 385] width 766 height 441
click at [186, 308] on div "public class Main { public static void main ( String [ ] args ) { double total …" at bounding box center [439, 385] width 766 height 441
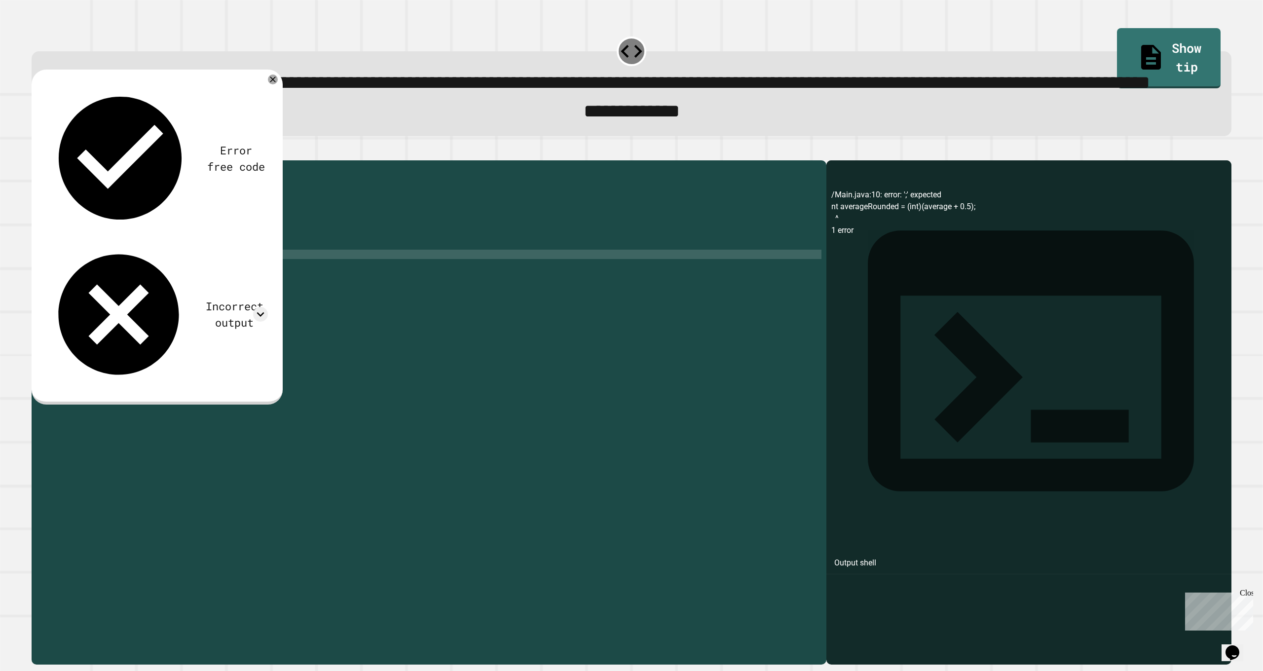
click at [37, 153] on icon "button" at bounding box center [37, 153] width 0 height 0
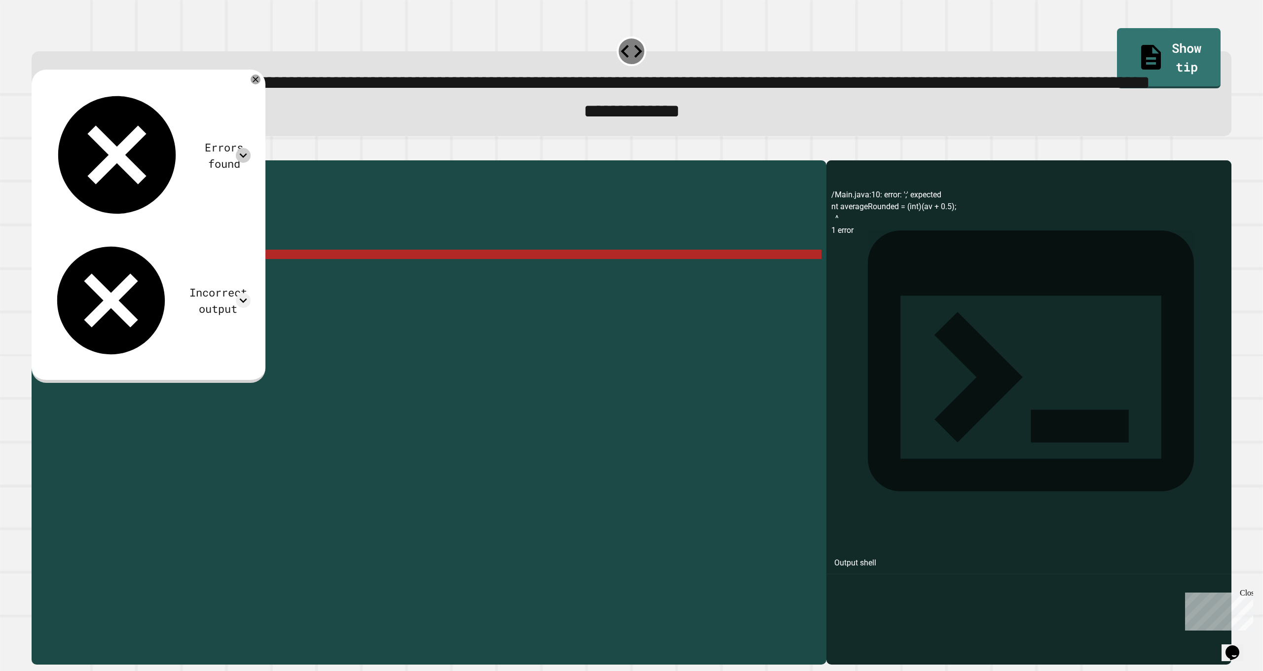
click at [251, 148] on icon at bounding box center [243, 155] width 15 height 15
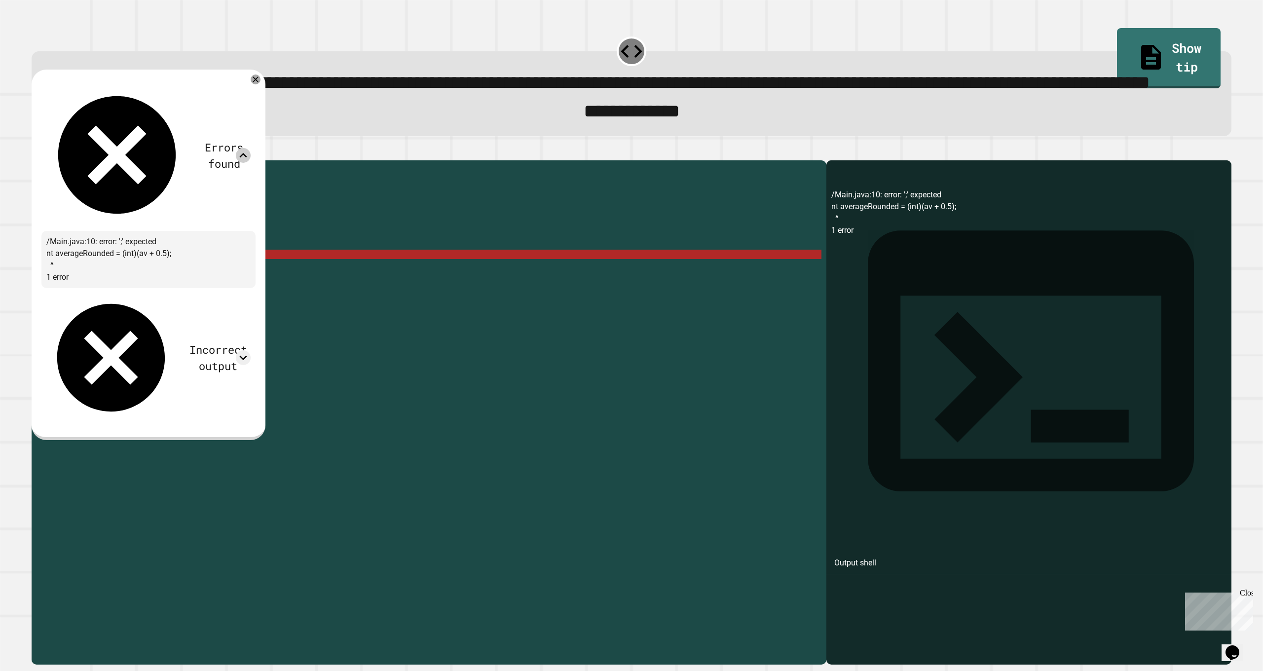
click at [251, 148] on icon at bounding box center [243, 155] width 15 height 15
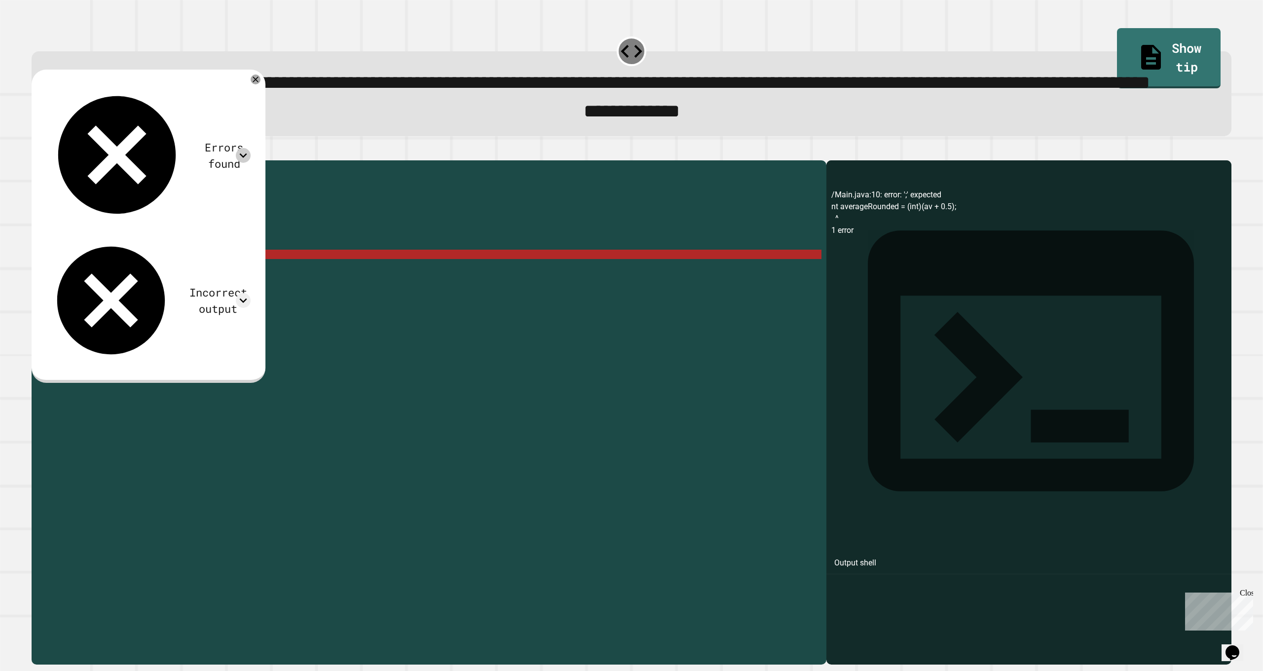
click at [67, 306] on div "public class Main { public static void main ( String [ ] args ) { double total …" at bounding box center [439, 385] width 766 height 441
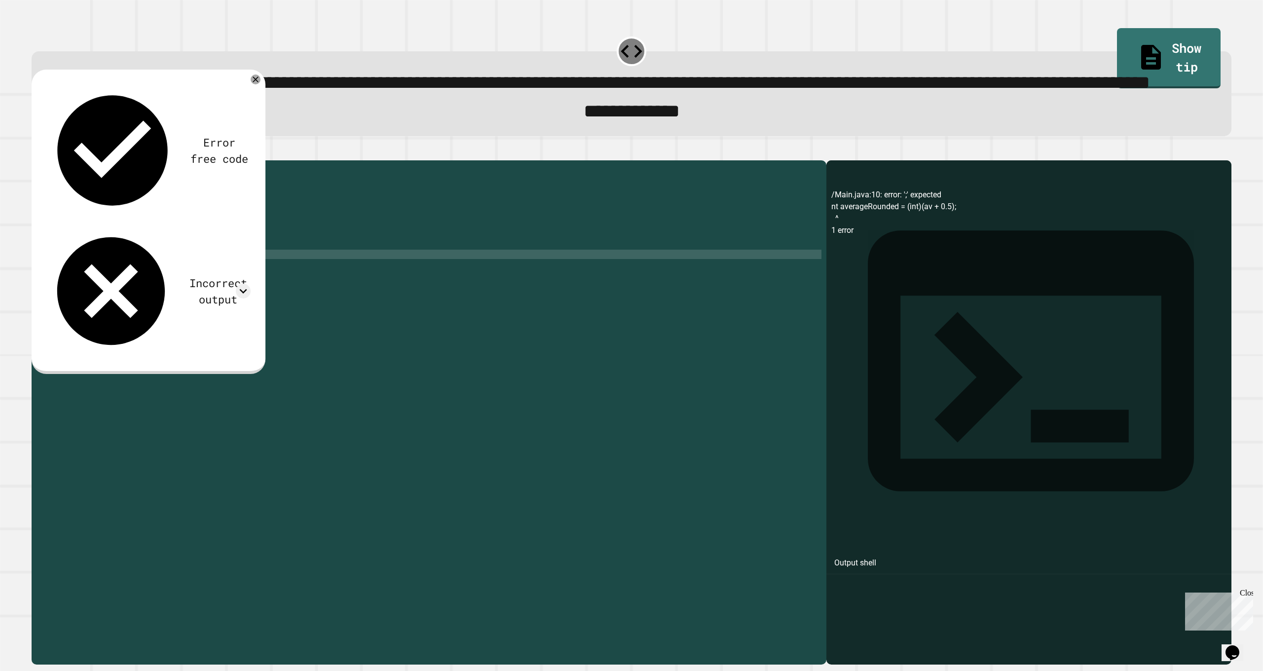
scroll to position [0, 0]
click at [44, 189] on div "Error free code /Main.java:10: error: ';' expected nt averageRounded = (int)(av…" at bounding box center [149, 222] width 234 height 304
click at [46, 162] on icon "button" at bounding box center [42, 158] width 5 height 7
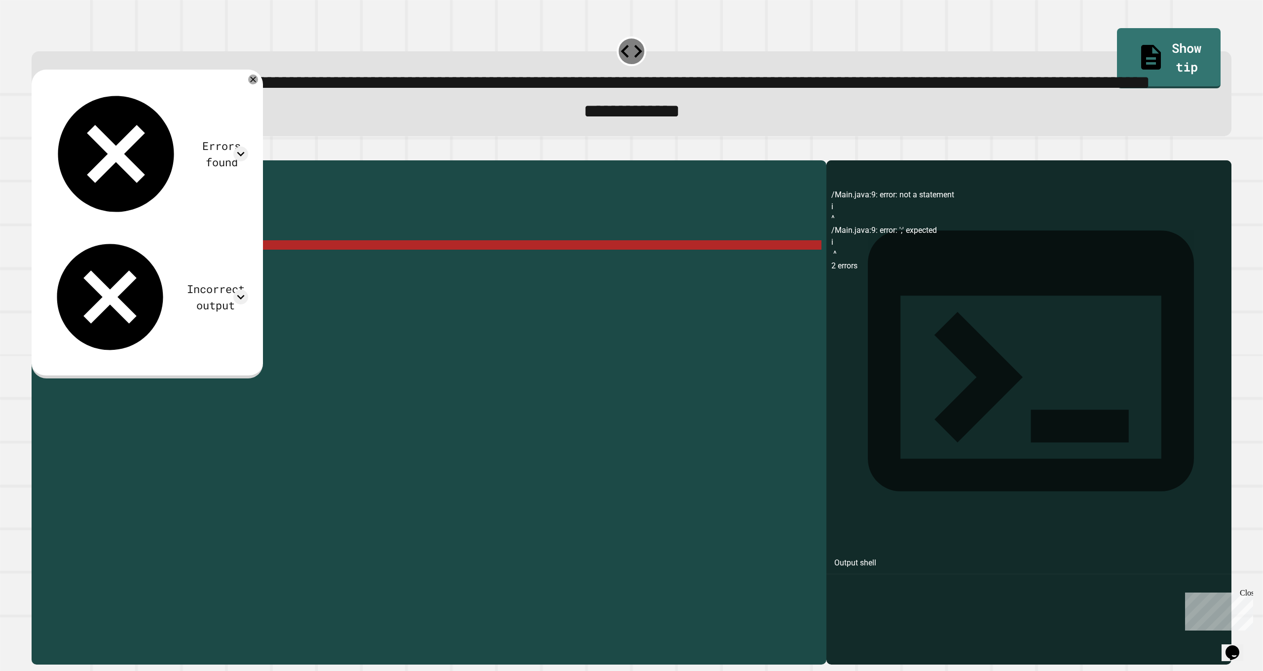
click at [82, 297] on div "public class Main { public static void main ( String [ ] args ) { double total …" at bounding box center [439, 385] width 766 height 441
type textarea "*"
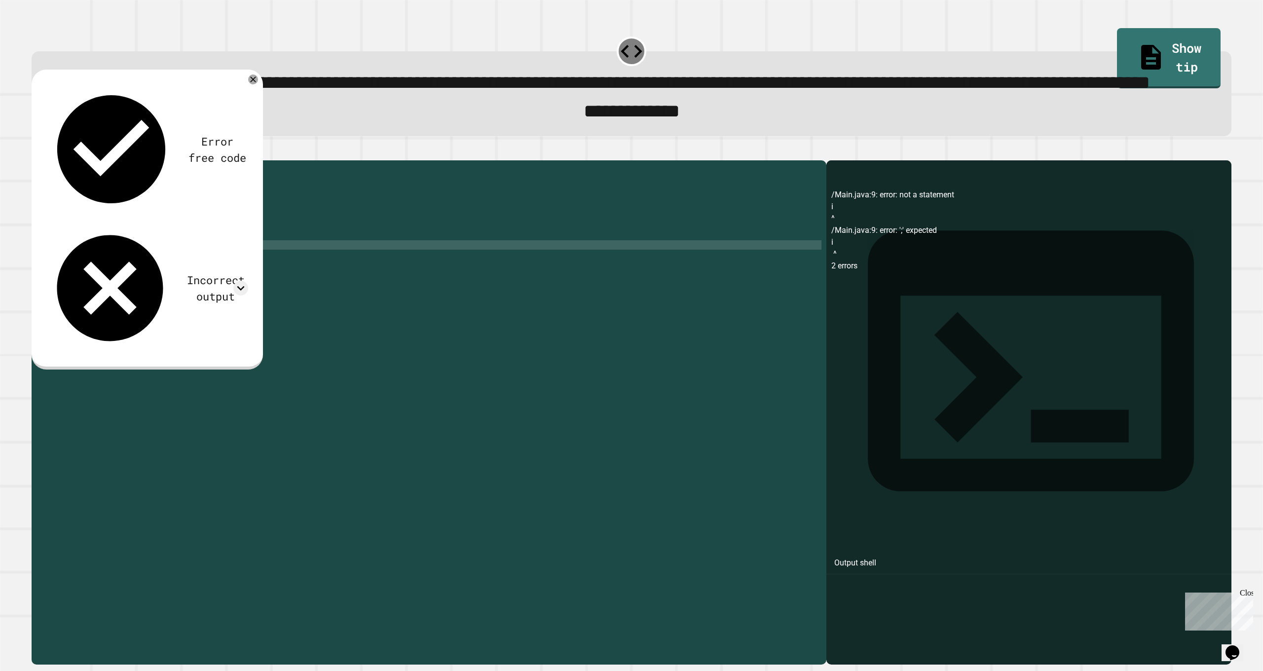
click at [37, 160] on div at bounding box center [632, 155] width 1200 height 12
click at [37, 153] on button "button" at bounding box center [37, 153] width 0 height 0
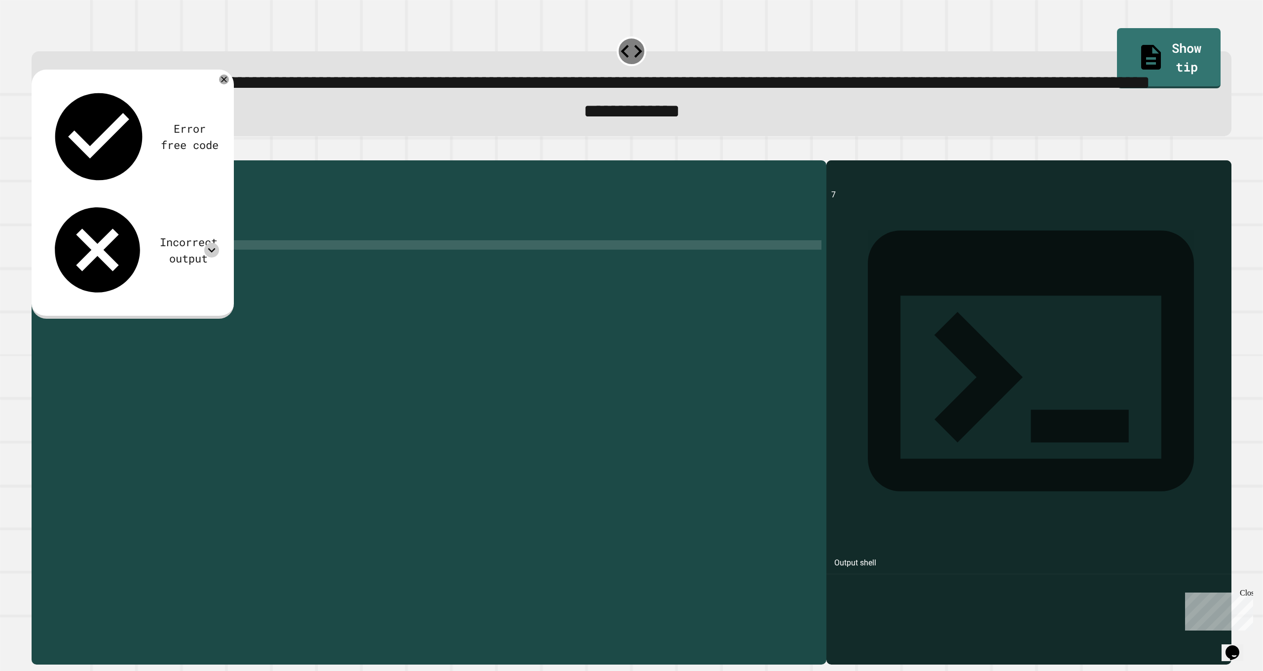
click at [209, 243] on icon at bounding box center [211, 250] width 15 height 15
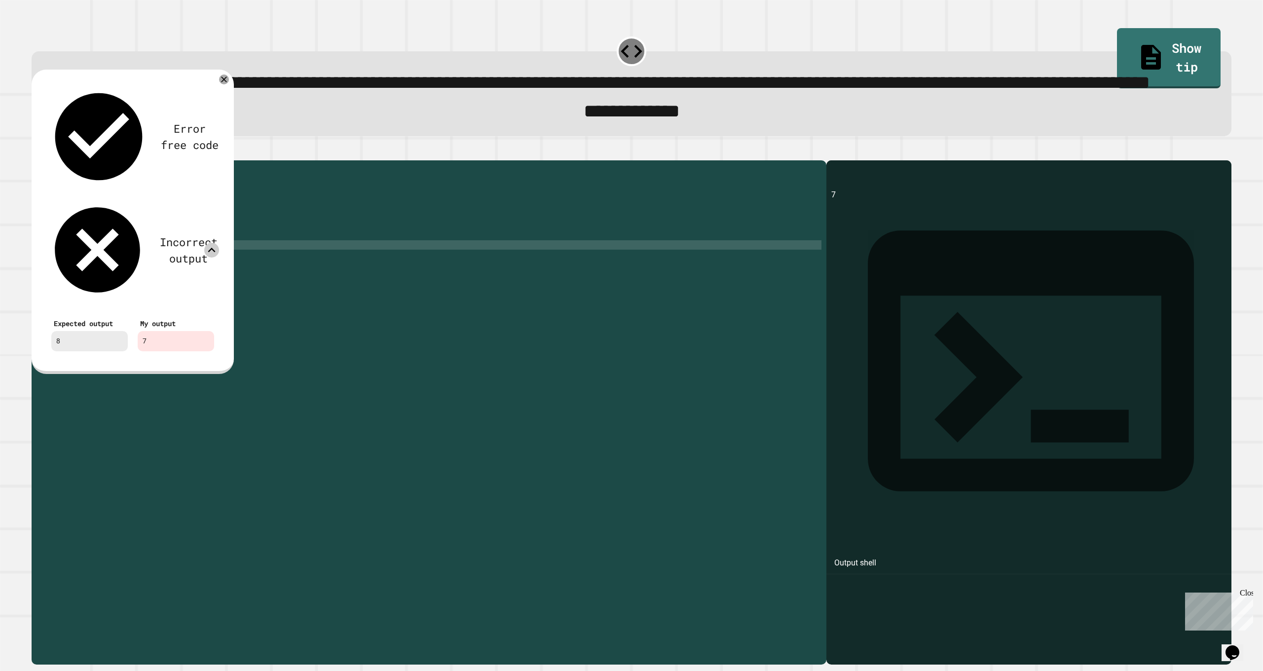
click at [210, 248] on icon at bounding box center [211, 250] width 7 height 4
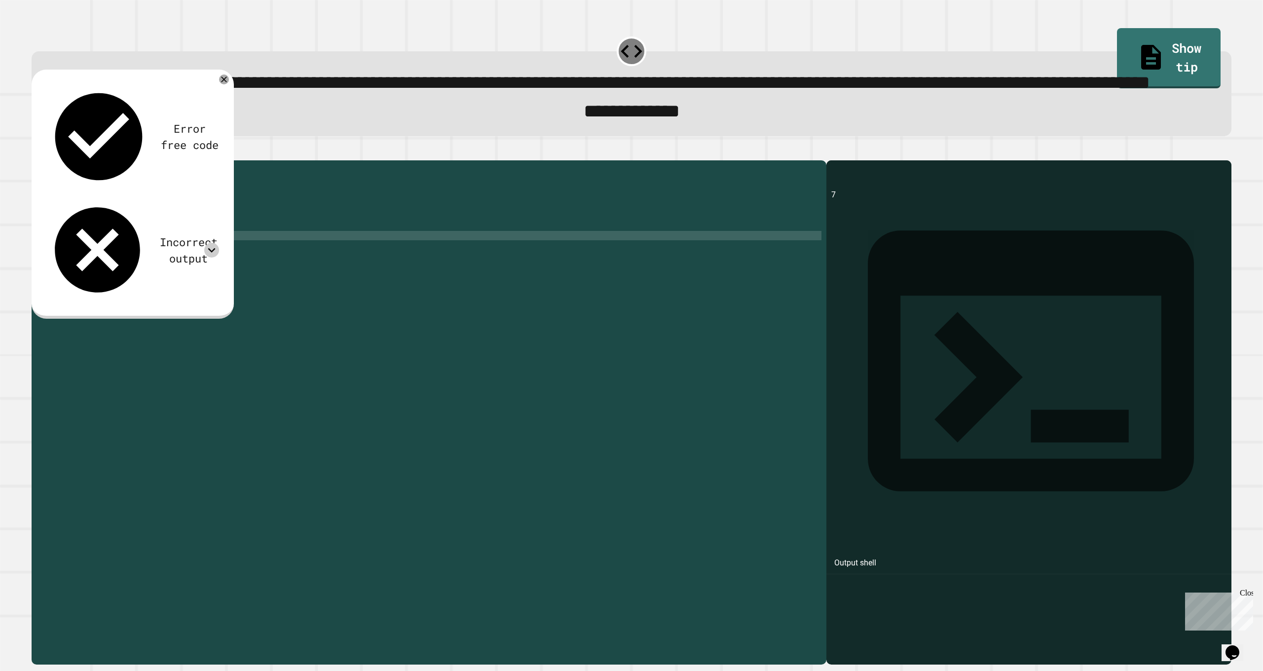
click at [184, 292] on div "public class Main { public static void main ( String [ ] args ) { double total …" at bounding box center [439, 385] width 766 height 441
click at [193, 300] on div "public class Main { public static void main ( String [ ] args ) { double total …" at bounding box center [439, 385] width 766 height 441
click at [209, 146] on div "Error free code 7 Incorrect output Expected output 8 My output 7" at bounding box center [132, 192] width 183 height 227
click at [216, 199] on div "Incorrect output" at bounding box center [132, 250] width 173 height 102
click at [72, 285] on div "public class Main { public static void main ( String [ ] args ) { double total …" at bounding box center [439, 385] width 766 height 441
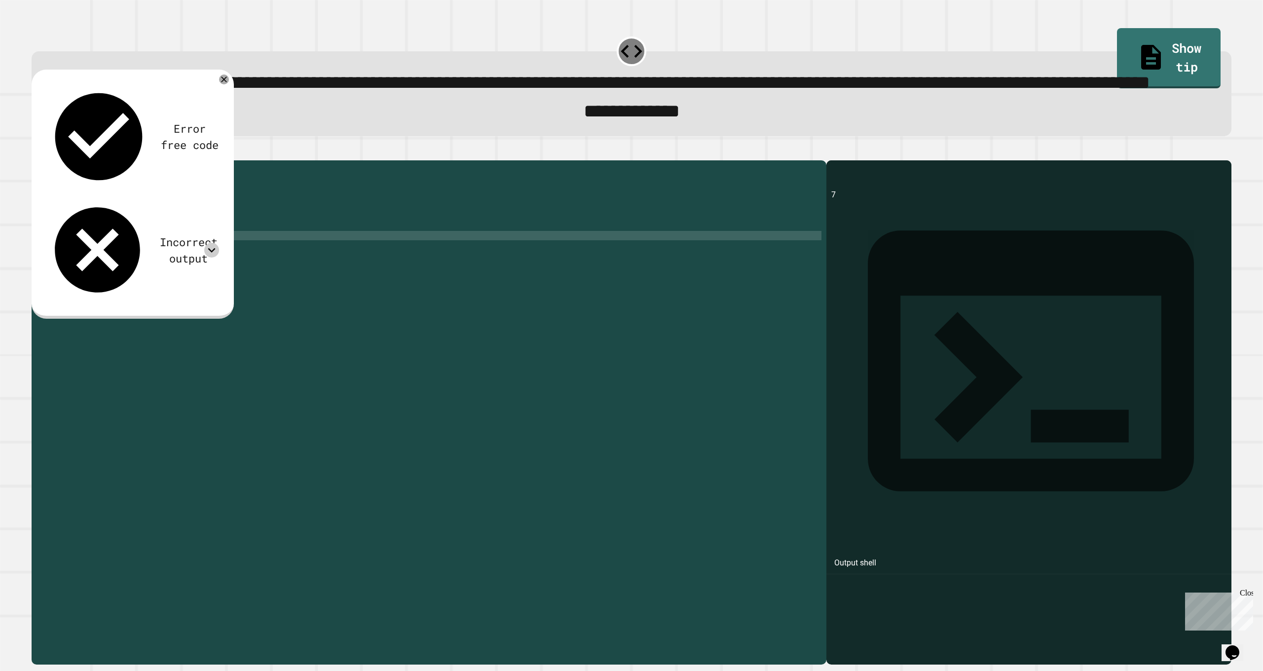
scroll to position [0, 1]
click at [44, 162] on icon "button" at bounding box center [42, 158] width 5 height 7
click at [202, 305] on div "public class Main { public static void main ( String [ ] args ) { double total …" at bounding box center [439, 385] width 766 height 441
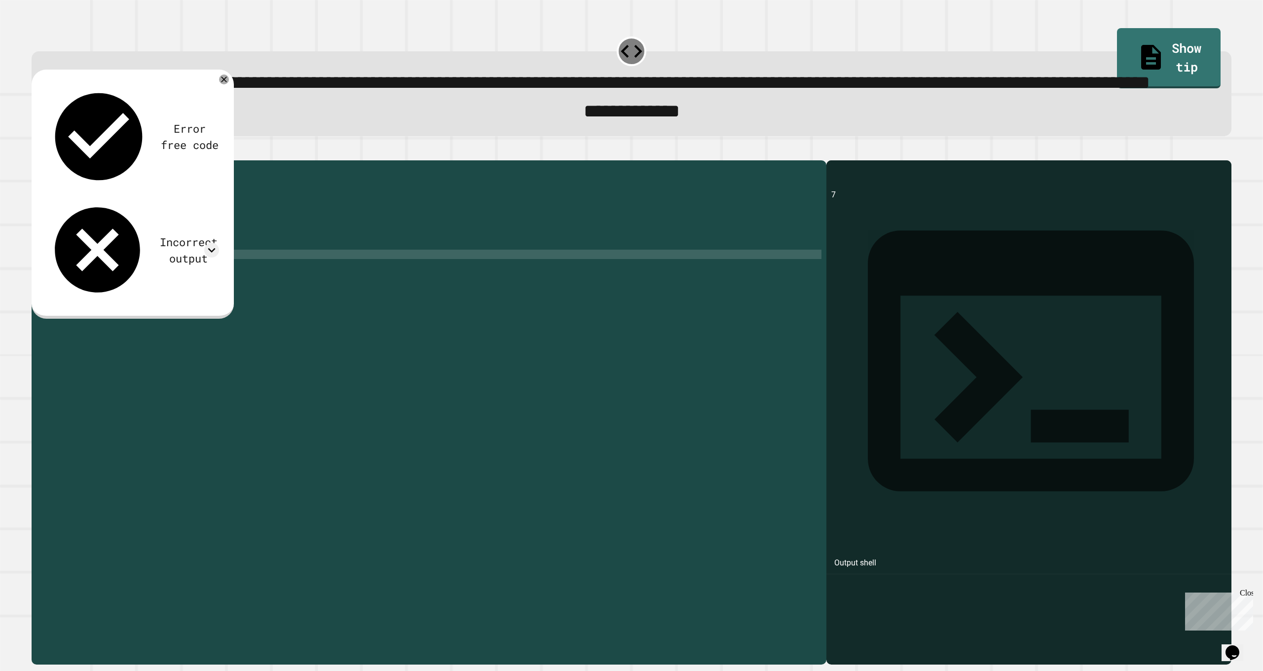
scroll to position [0, 10]
click at [37, 153] on icon "button" at bounding box center [37, 153] width 0 height 0
click at [205, 306] on div "public class Main { public static void main ( String [ ] args ) { double total …" at bounding box center [439, 385] width 766 height 441
click at [35, 160] on div at bounding box center [632, 155] width 1200 height 12
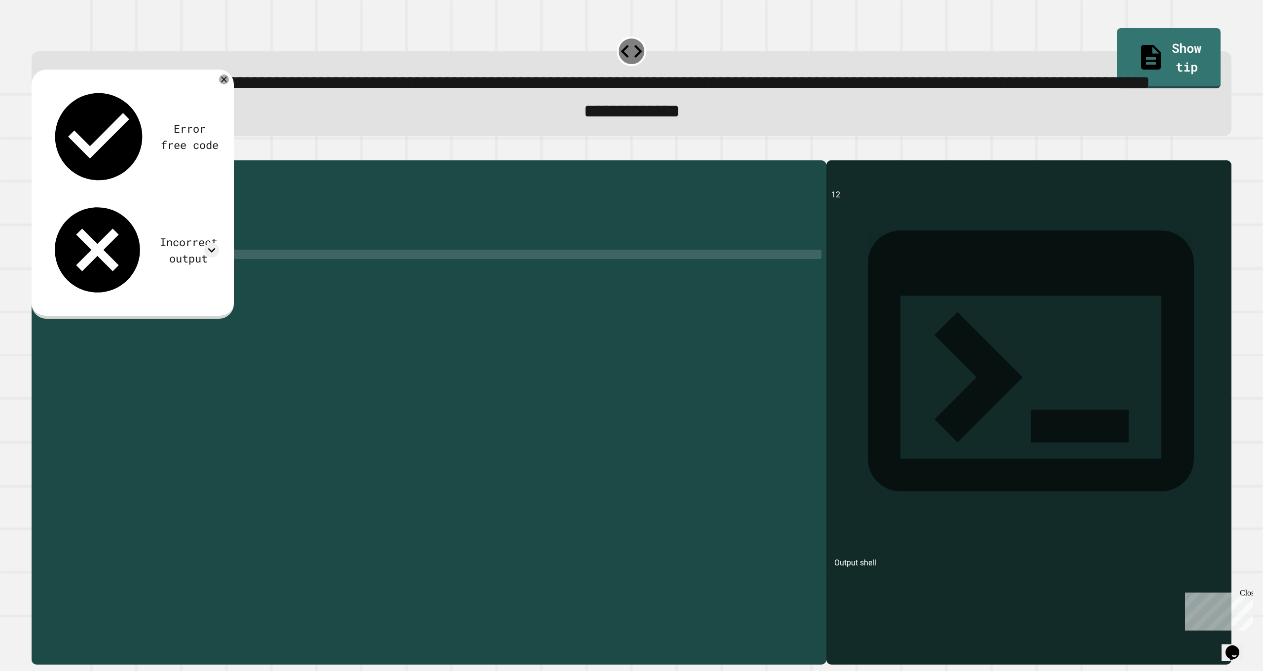
click at [35, 160] on div at bounding box center [632, 155] width 1200 height 12
click at [37, 153] on button "button" at bounding box center [37, 153] width 0 height 0
click at [214, 243] on icon at bounding box center [211, 250] width 15 height 15
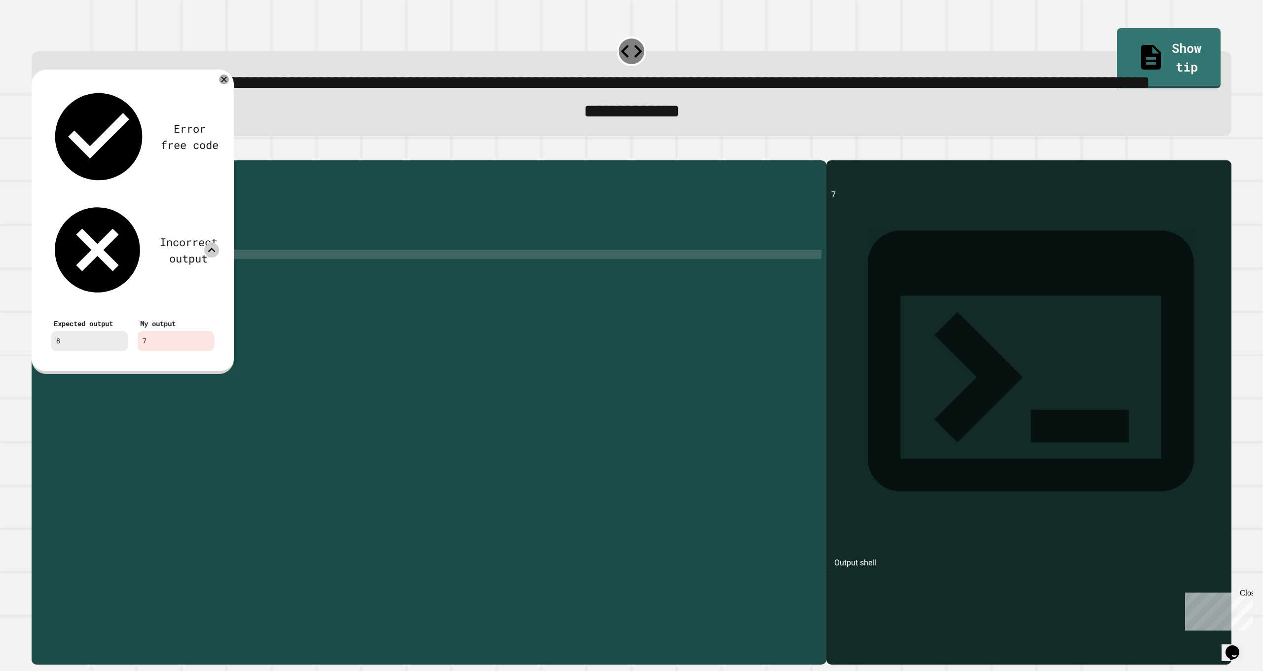
click at [214, 248] on icon at bounding box center [211, 250] width 7 height 4
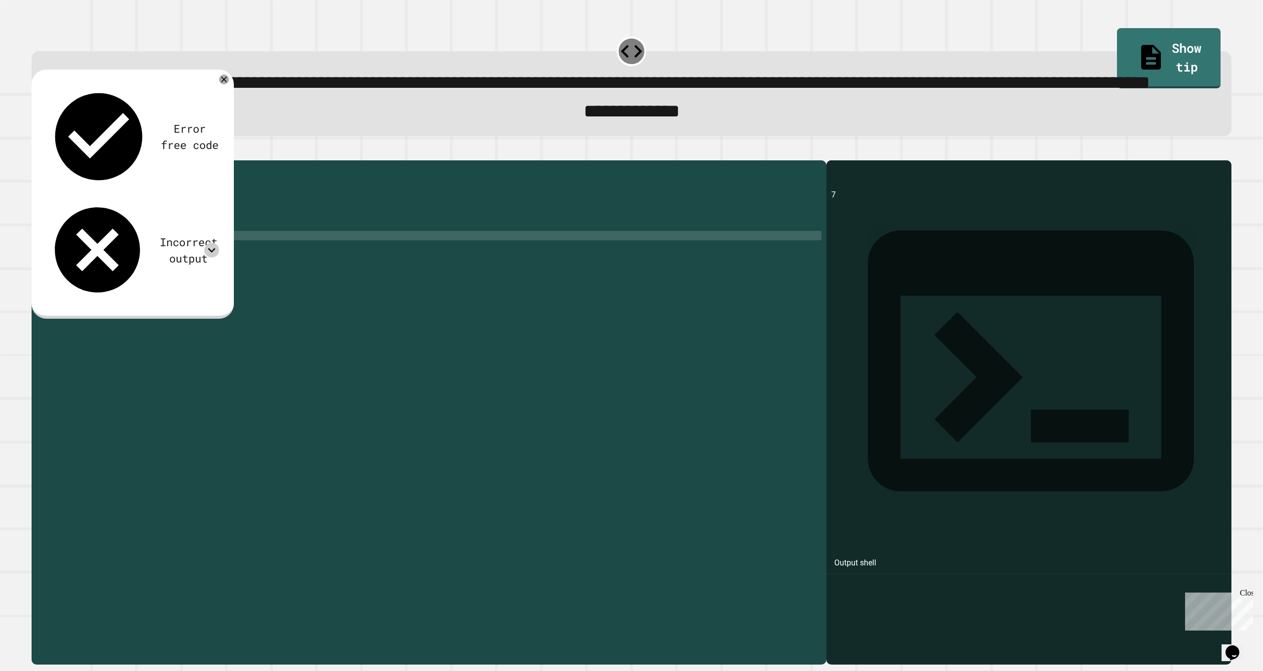
scroll to position [0, 9]
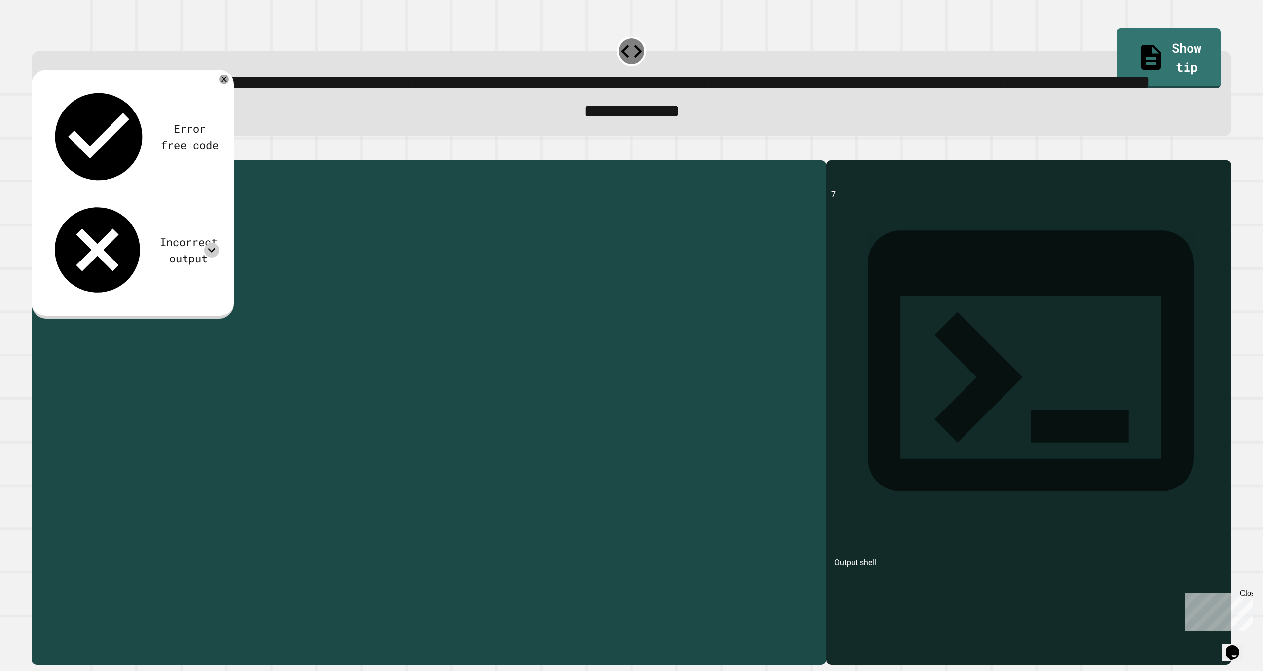
drag, startPoint x: 129, startPoint y: 289, endPoint x: 106, endPoint y: 287, distance: 22.8
click at [106, 287] on div "public class Main { public static void main ( String [ ] args ) { double total …" at bounding box center [439, 385] width 766 height 441
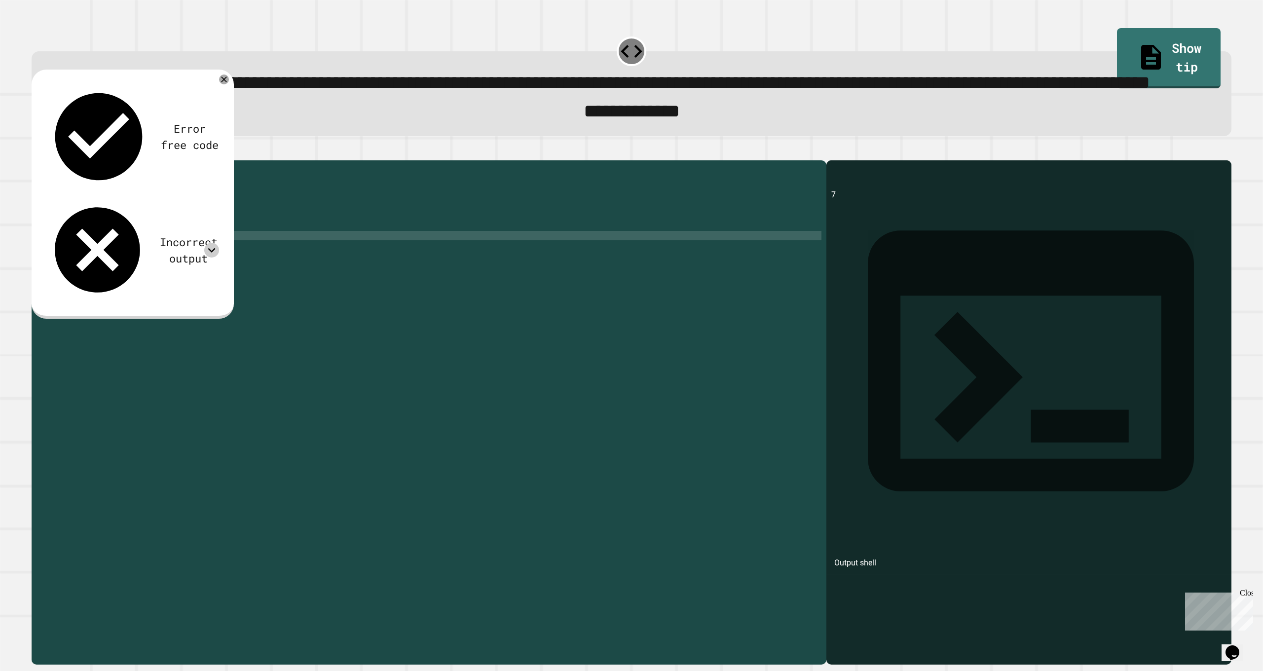
scroll to position [0, 7]
type textarea "**********"
click at [36, 160] on div at bounding box center [632, 155] width 1200 height 12
click at [37, 153] on icon "button" at bounding box center [37, 153] width 0 height 0
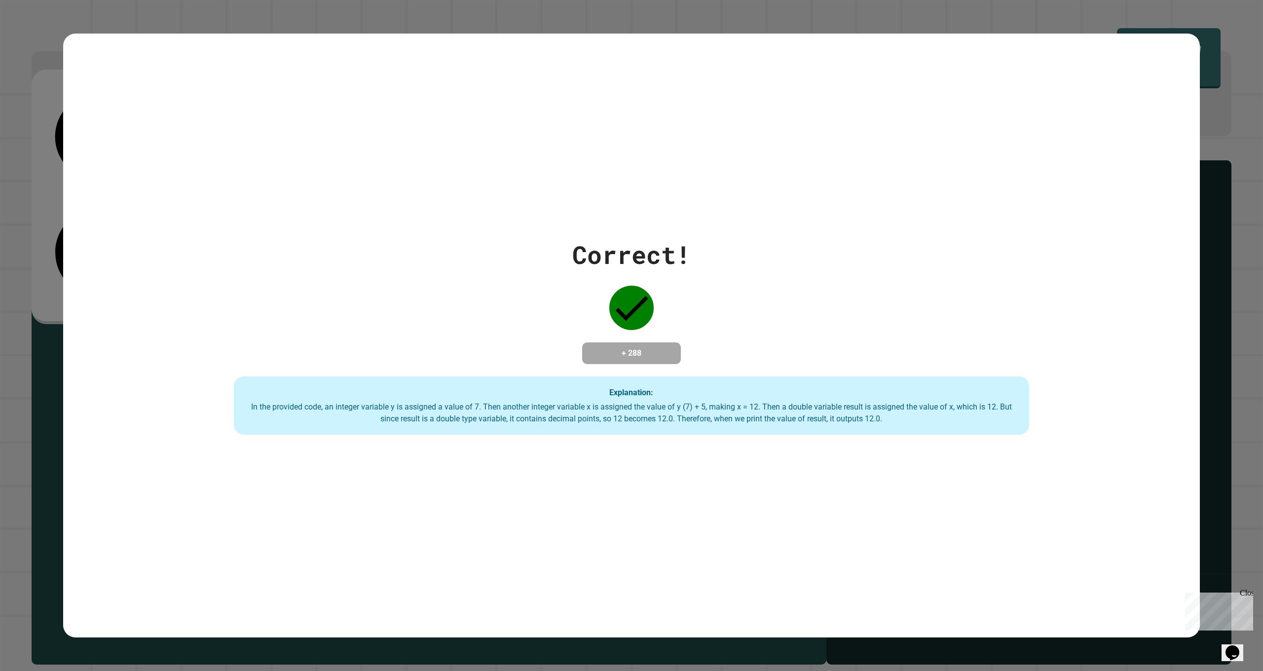
click at [268, 217] on div "Correct! + 288 Explanation: In the provided code, an integer variable y is assi…" at bounding box center [631, 336] width 1137 height 604
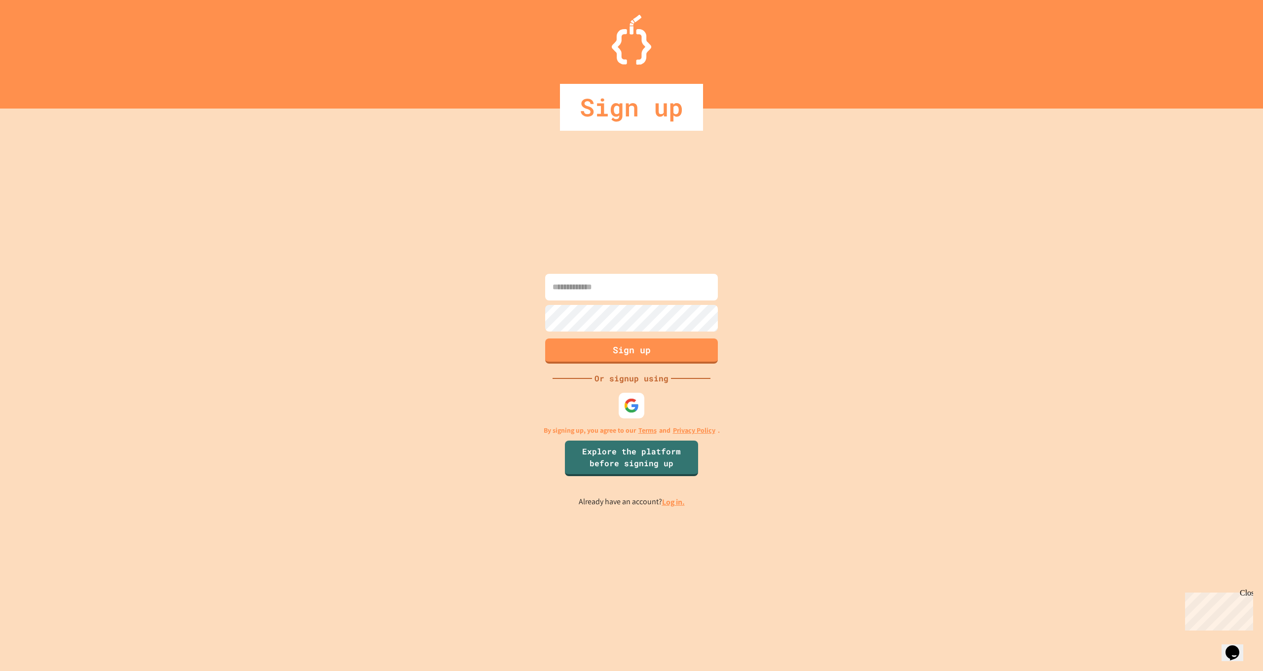
click at [635, 402] on img at bounding box center [631, 405] width 15 height 15
